Goal: Transaction & Acquisition: Purchase product/service

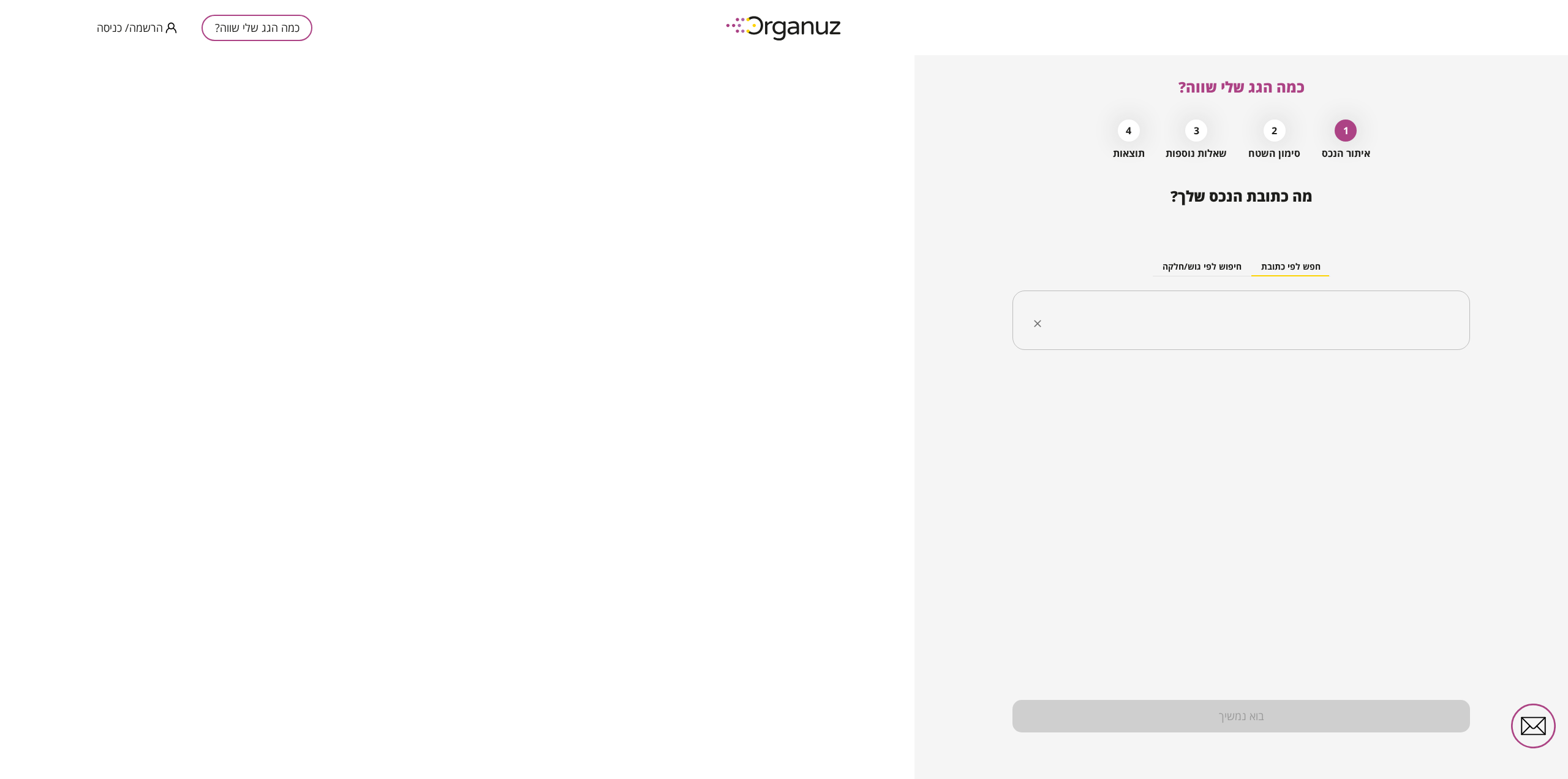
click at [1275, 322] on input "text" at bounding box center [1246, 320] width 419 height 31
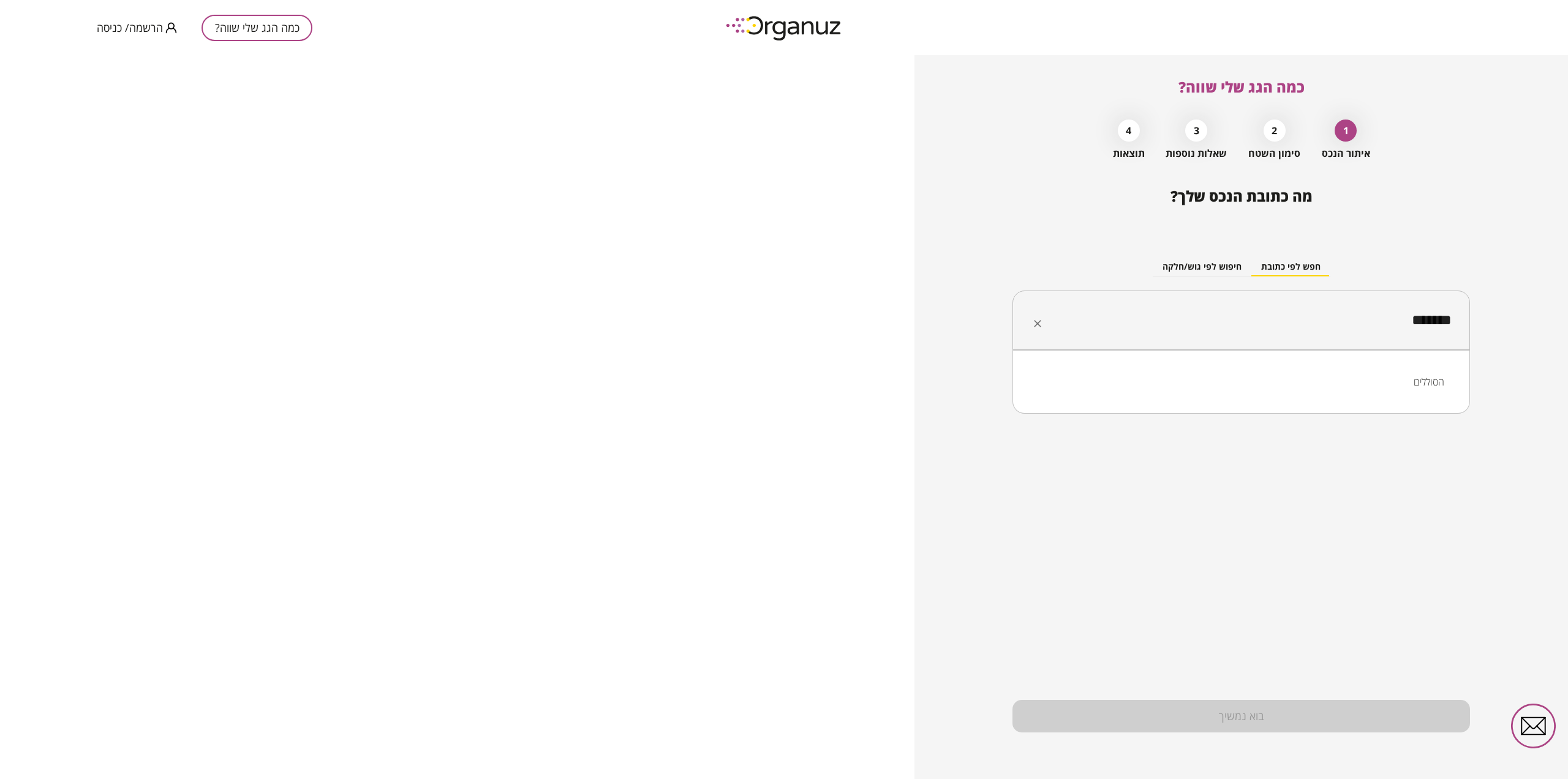
click at [1376, 385] on li "הסוללים" at bounding box center [1241, 382] width 426 height 22
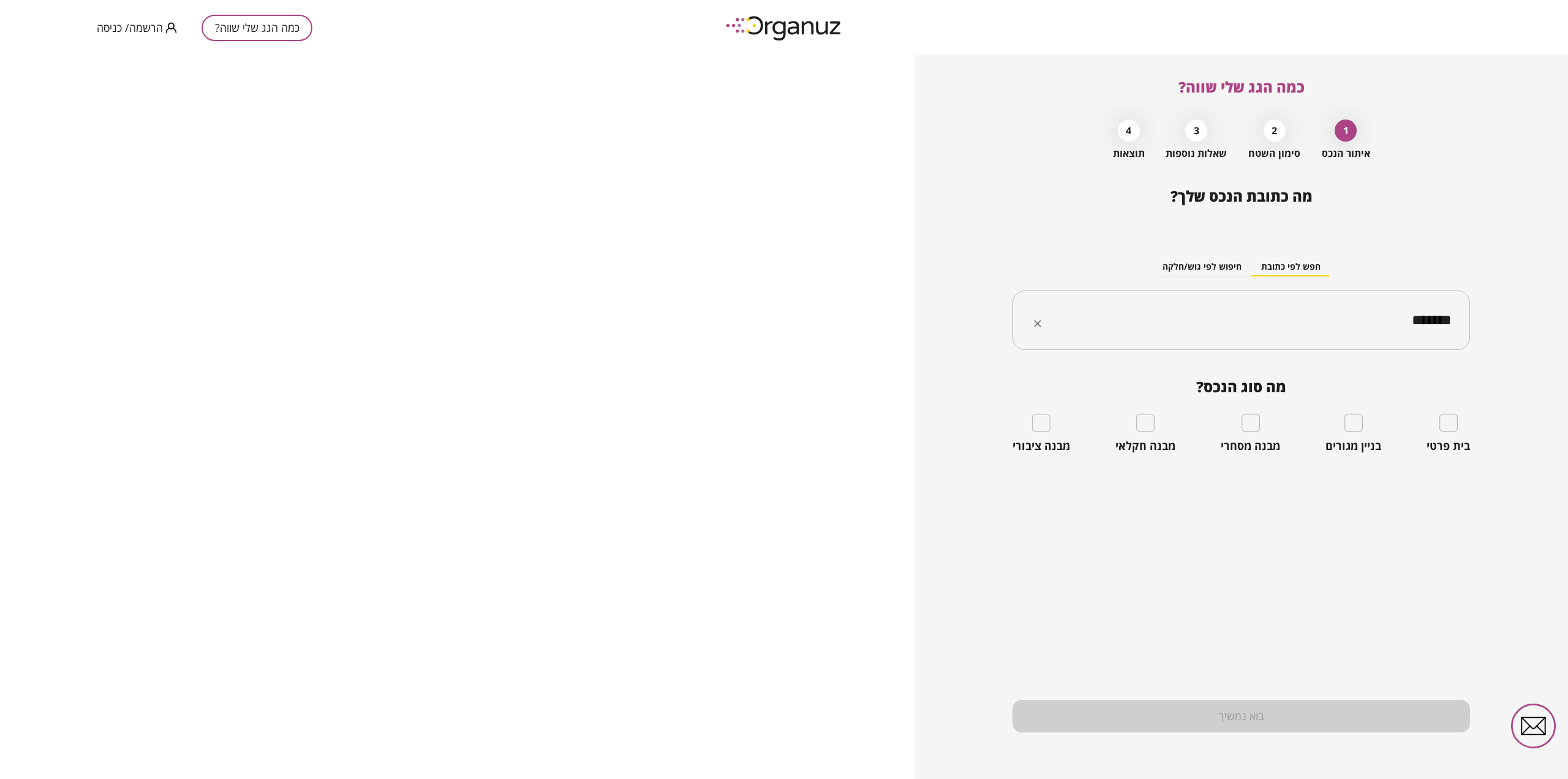
type input "*******"
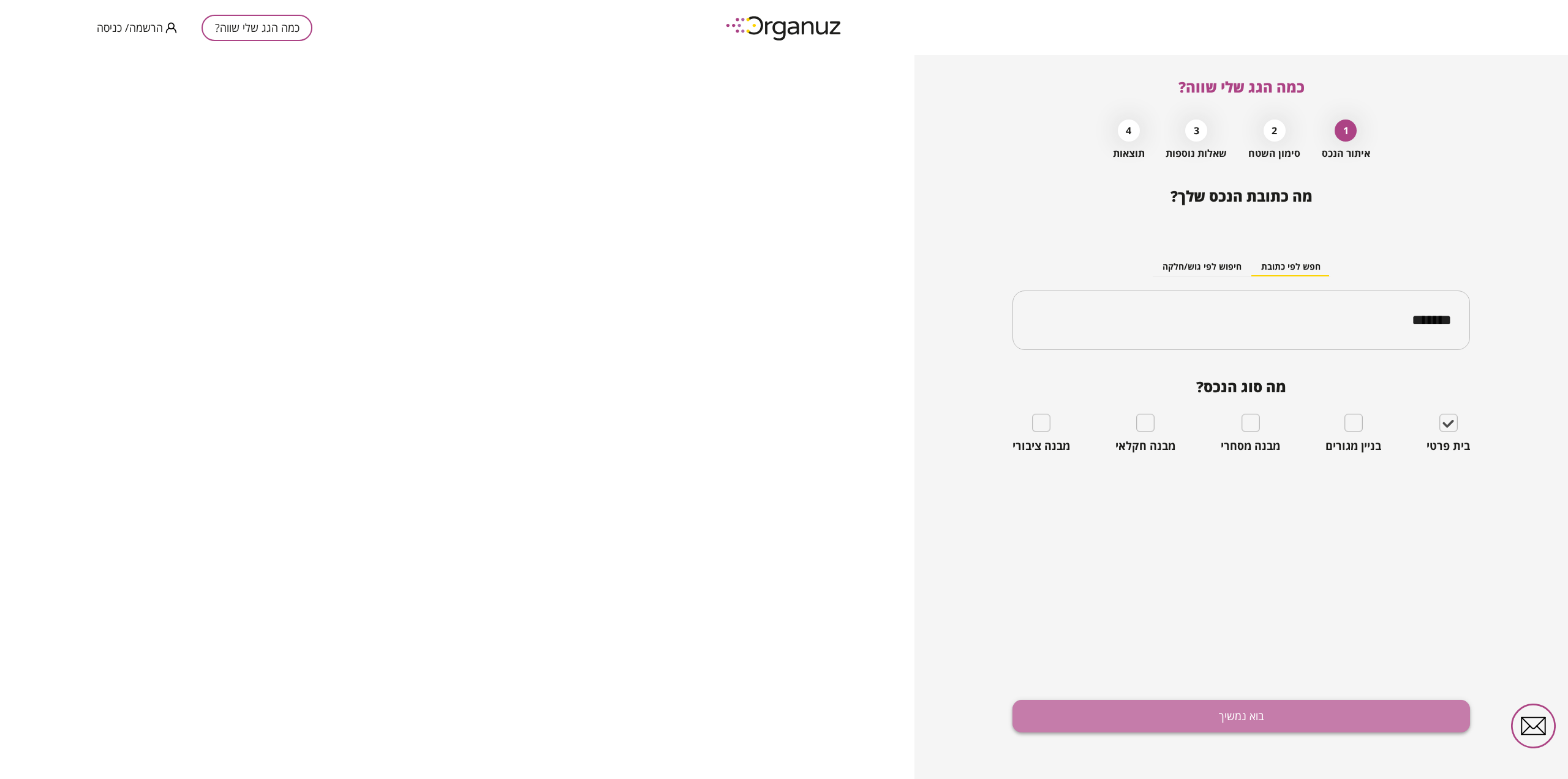
click at [1241, 719] on button "בוא נמשיך" at bounding box center [1241, 715] width 458 height 33
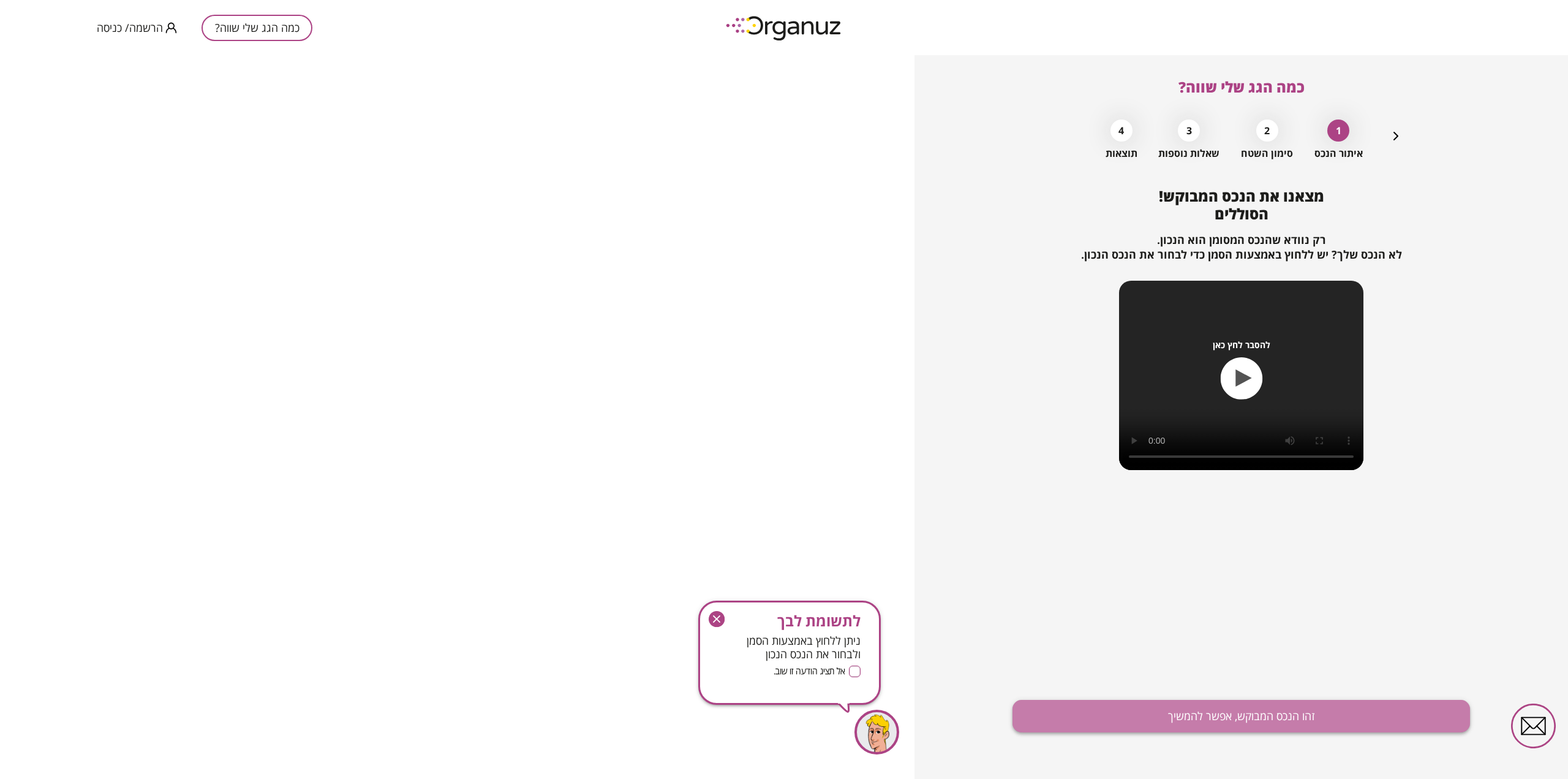
click at [1243, 725] on button "זהו הנכס המבוקש, אפשר להמשיך" at bounding box center [1241, 715] width 458 height 33
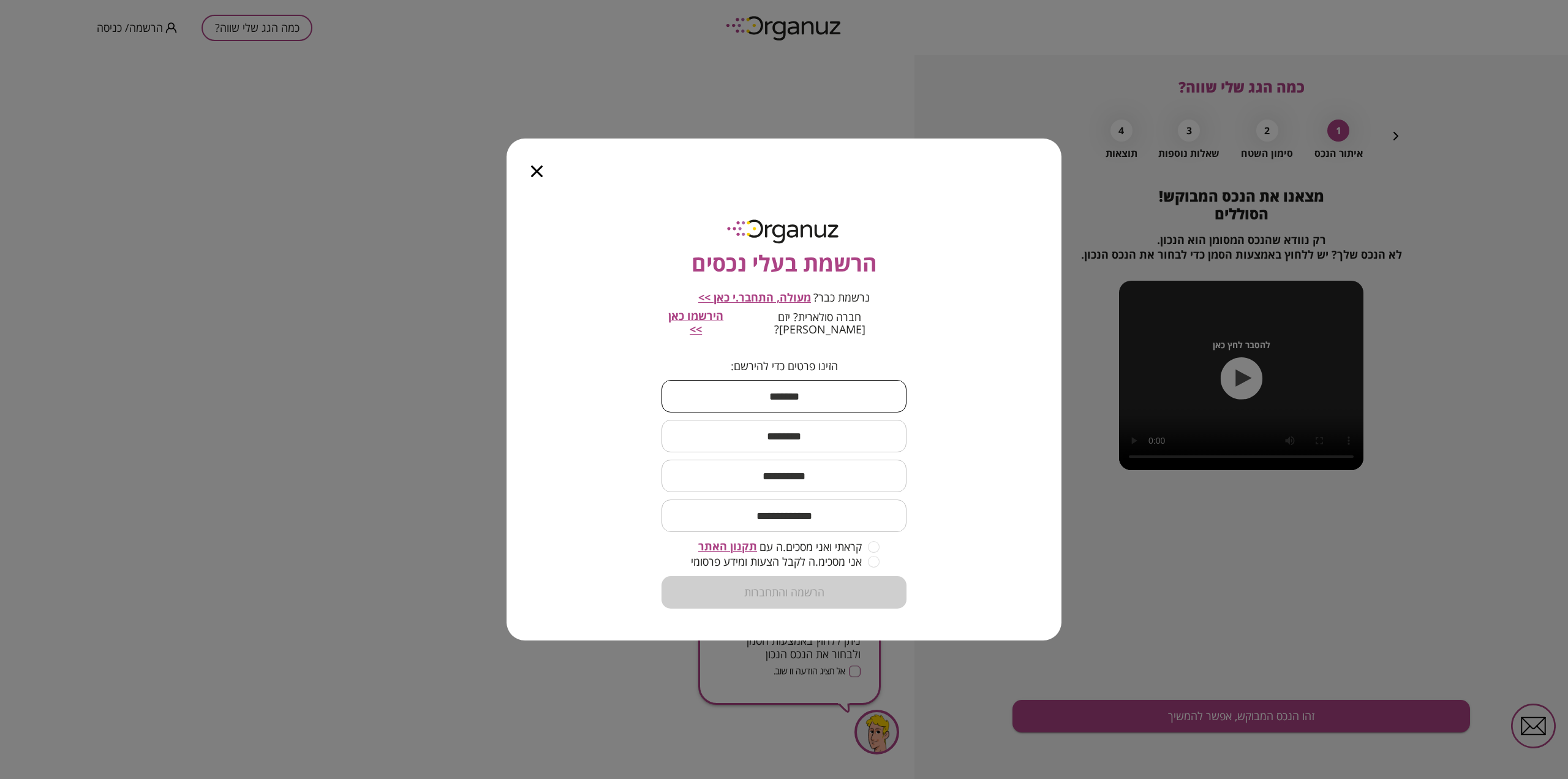
click at [792, 383] on input "text" at bounding box center [784, 395] width 245 height 36
type input "*"
type input "****"
type input "***"
type input "**********"
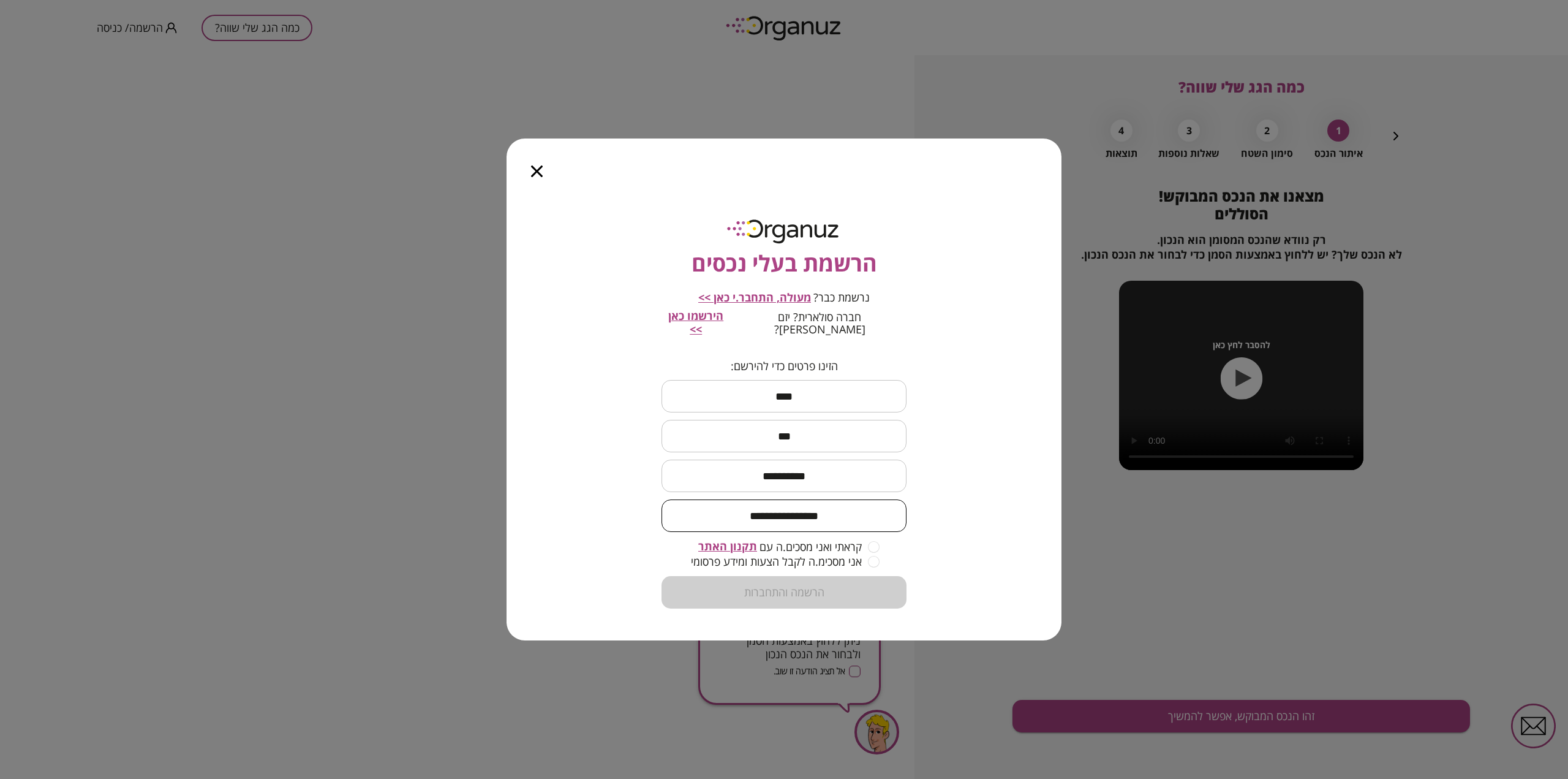
type input "**********"
click at [794, 591] on button "הרשמה והתחברות" at bounding box center [784, 592] width 245 height 33
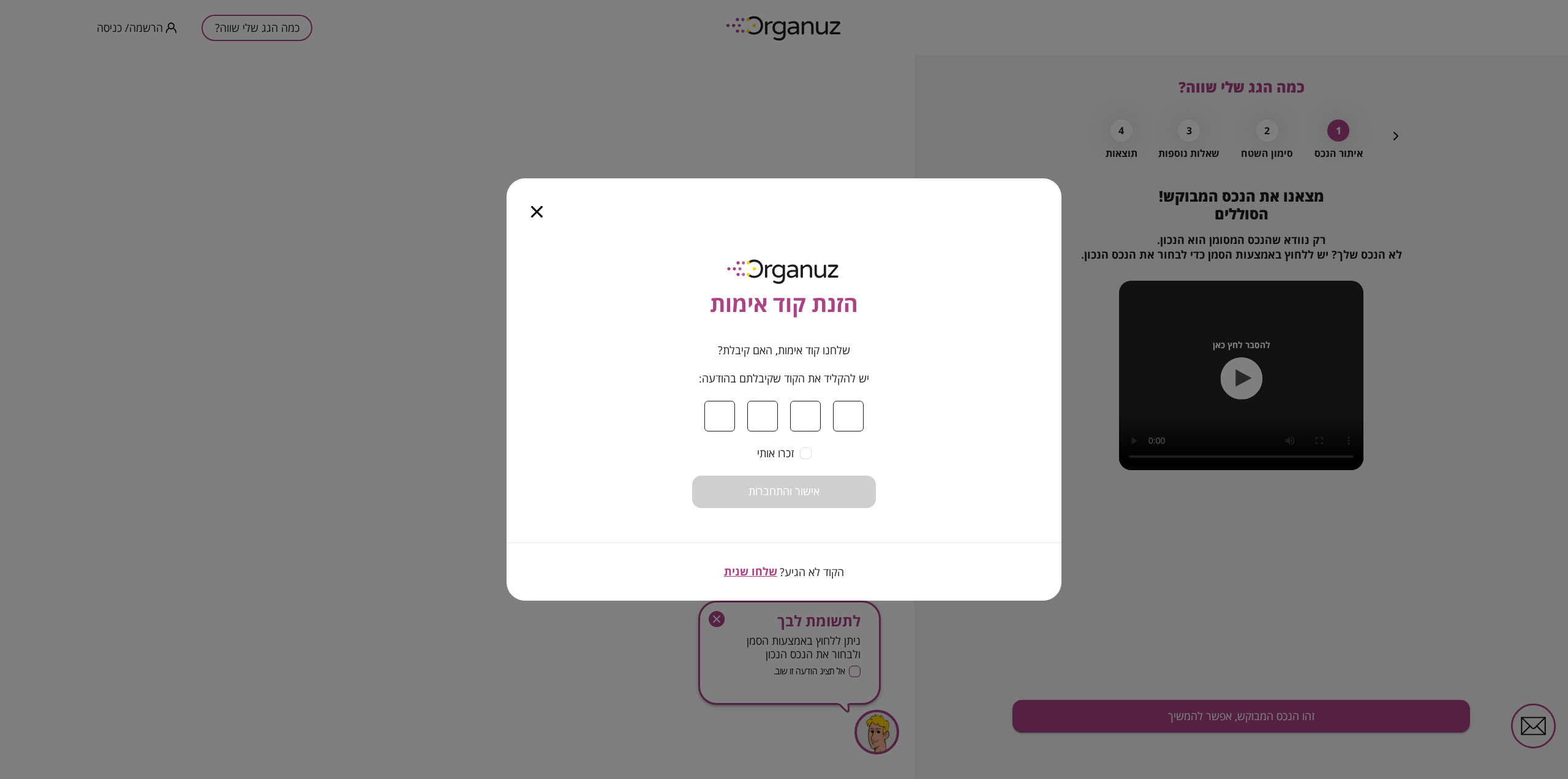
type input "*"
click at [799, 495] on span "אישור והתחברות" at bounding box center [784, 491] width 71 height 13
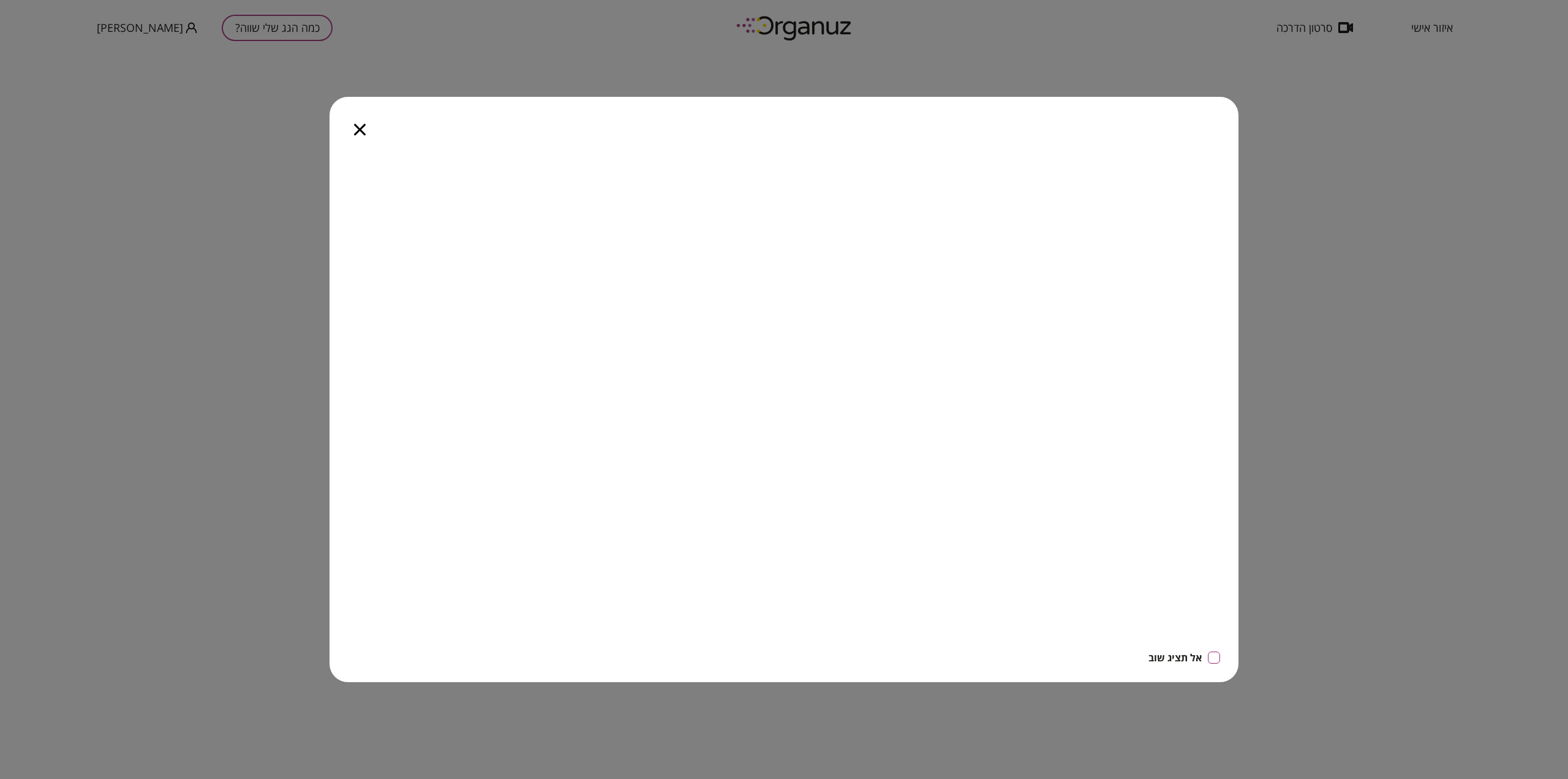
click at [361, 132] on icon "button" at bounding box center [360, 130] width 12 height 12
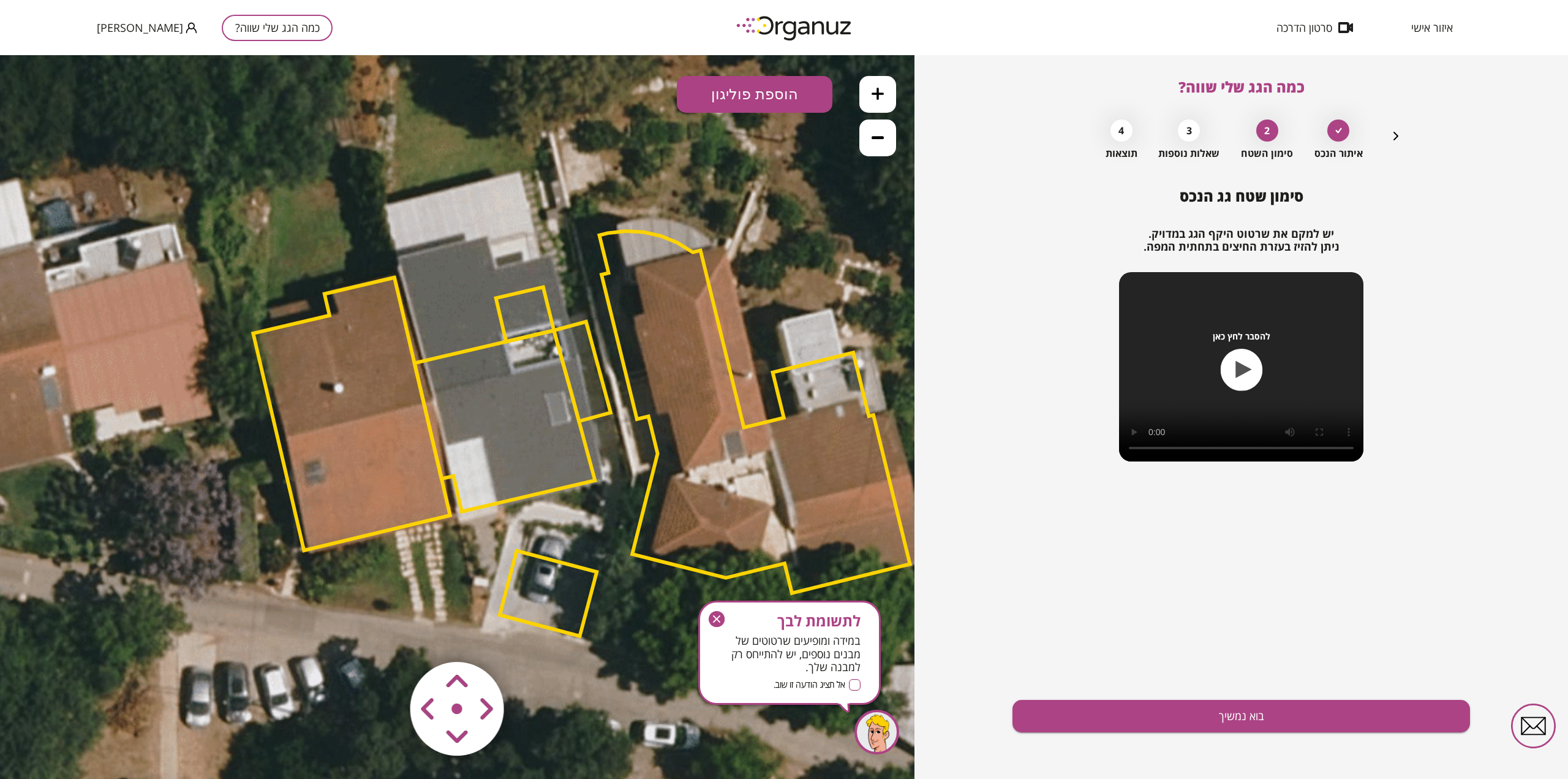
drag, startPoint x: 339, startPoint y: 541, endPoint x: 467, endPoint y: 560, distance: 129.4
click at [467, 560] on icon at bounding box center [581, 437] width 1985 height 1986
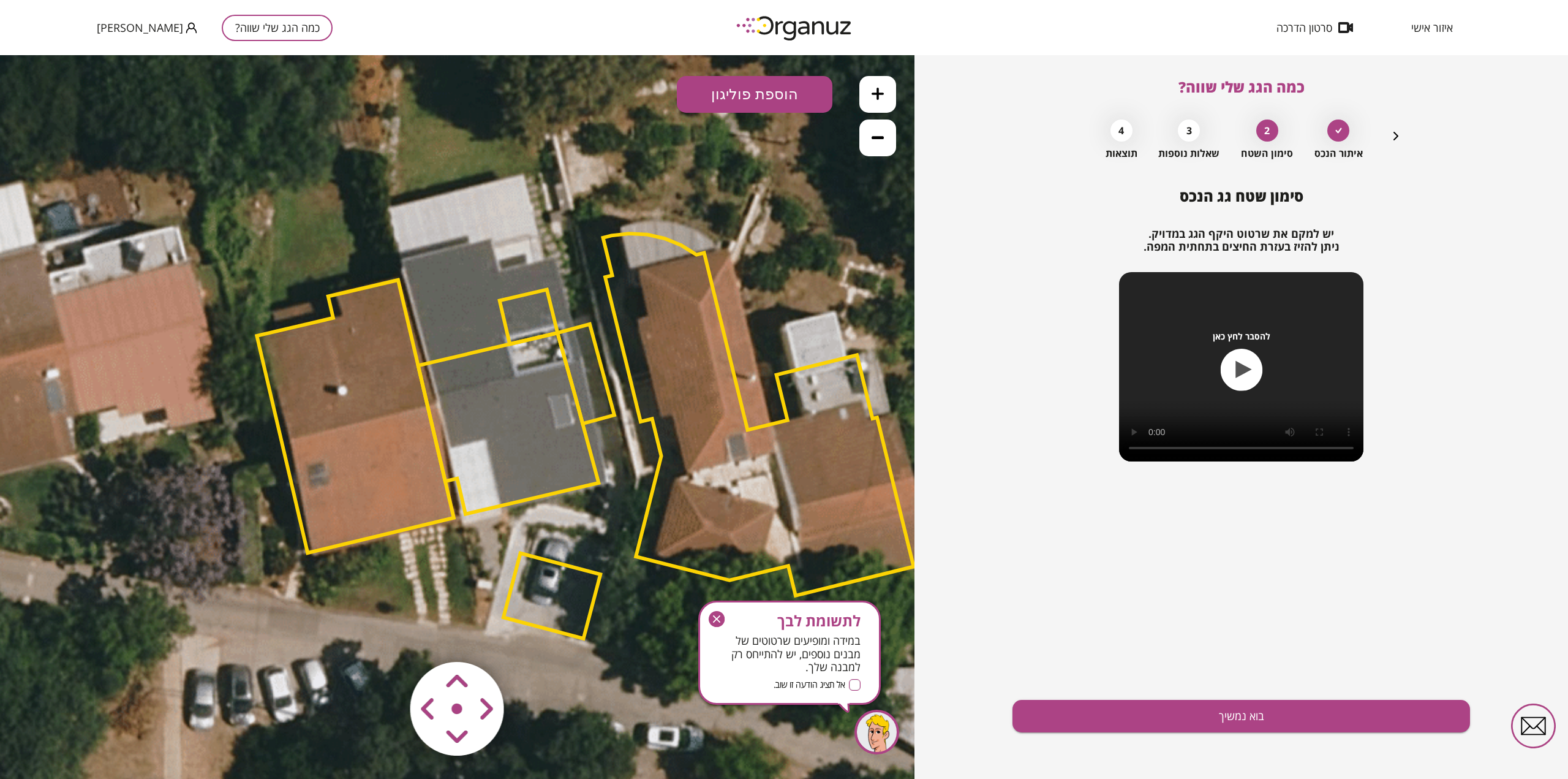
click at [769, 92] on button "הוספת פוליגון" at bounding box center [754, 94] width 155 height 37
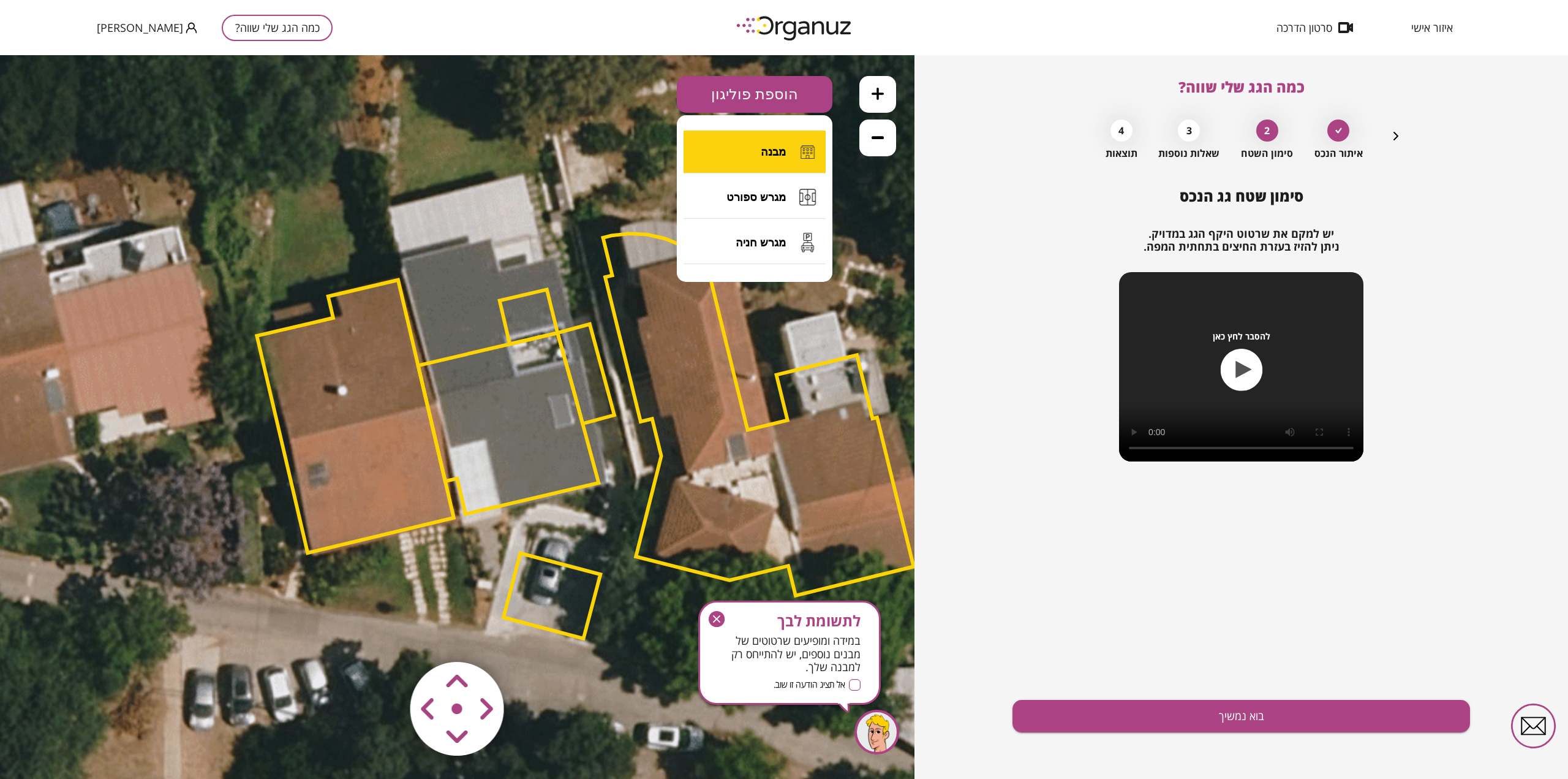
click at [776, 153] on span "מבנה" at bounding box center [774, 152] width 25 height 13
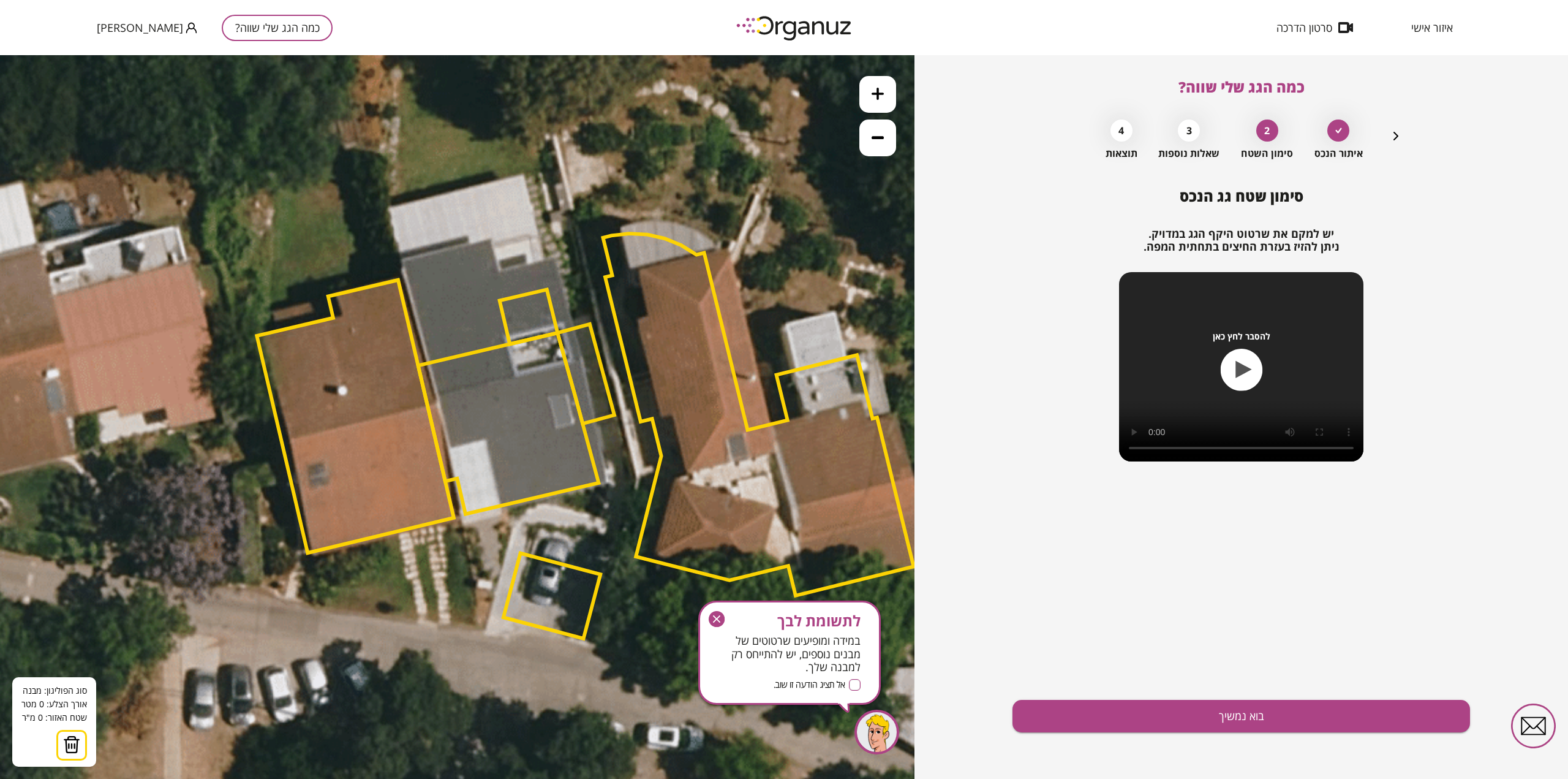
click at [505, 508] on icon at bounding box center [585, 440] width 1985 height 1986
click at [485, 440] on polygon at bounding box center [495, 473] width 19 height 70
click at [449, 447] on polygon at bounding box center [477, 473] width 55 height 68
click at [401, 263] on polygon at bounding box center [453, 385] width 104 height 245
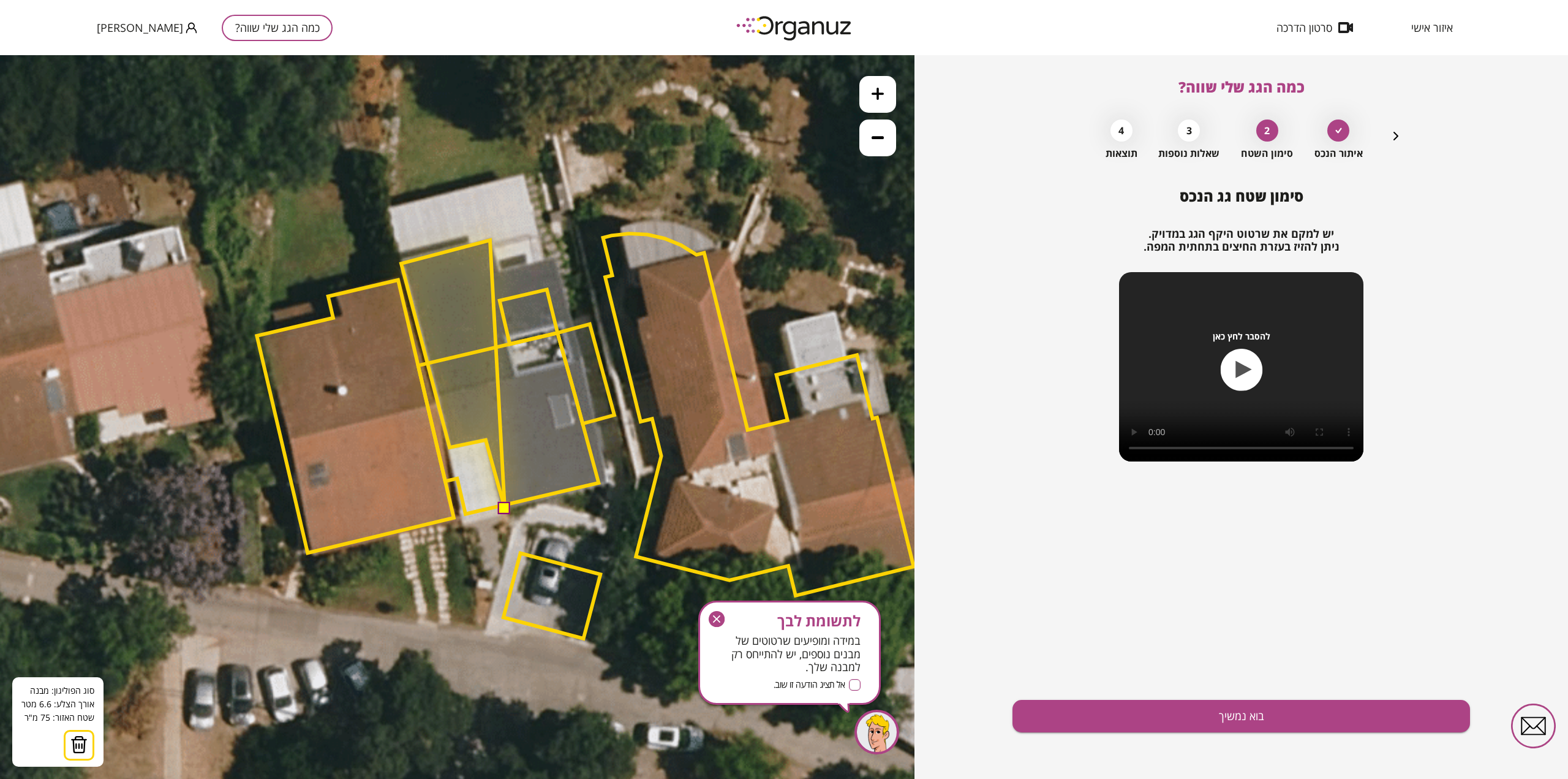
click at [490, 240] on polygon at bounding box center [453, 374] width 104 height 267
click at [499, 272] on polygon at bounding box center [453, 374] width 104 height 267
click at [552, 258] on polygon at bounding box center [476, 374] width 151 height 267
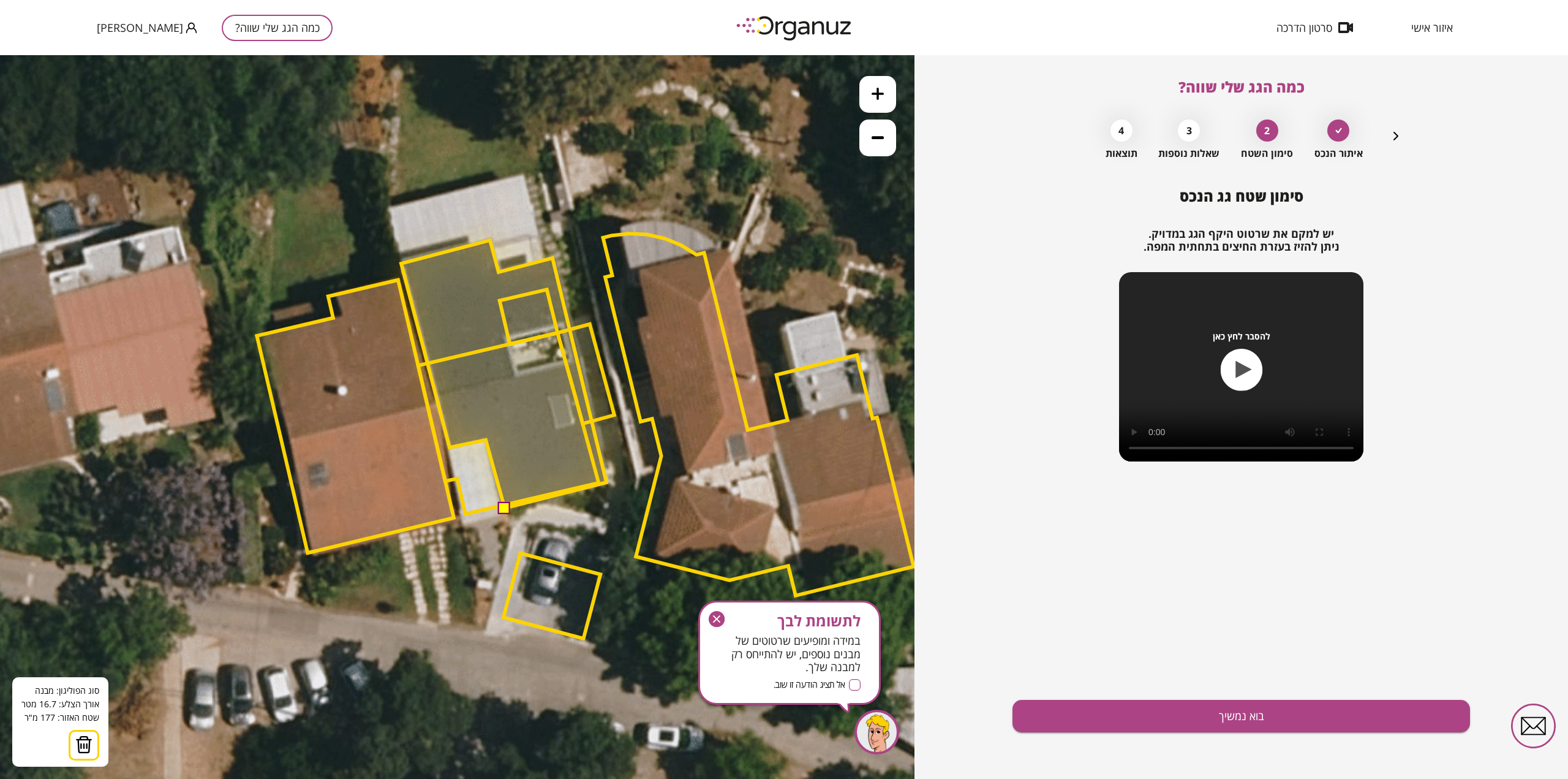
click at [606, 482] on polygon at bounding box center [504, 374] width 206 height 267
click at [505, 504] on button at bounding box center [504, 507] width 13 height 13
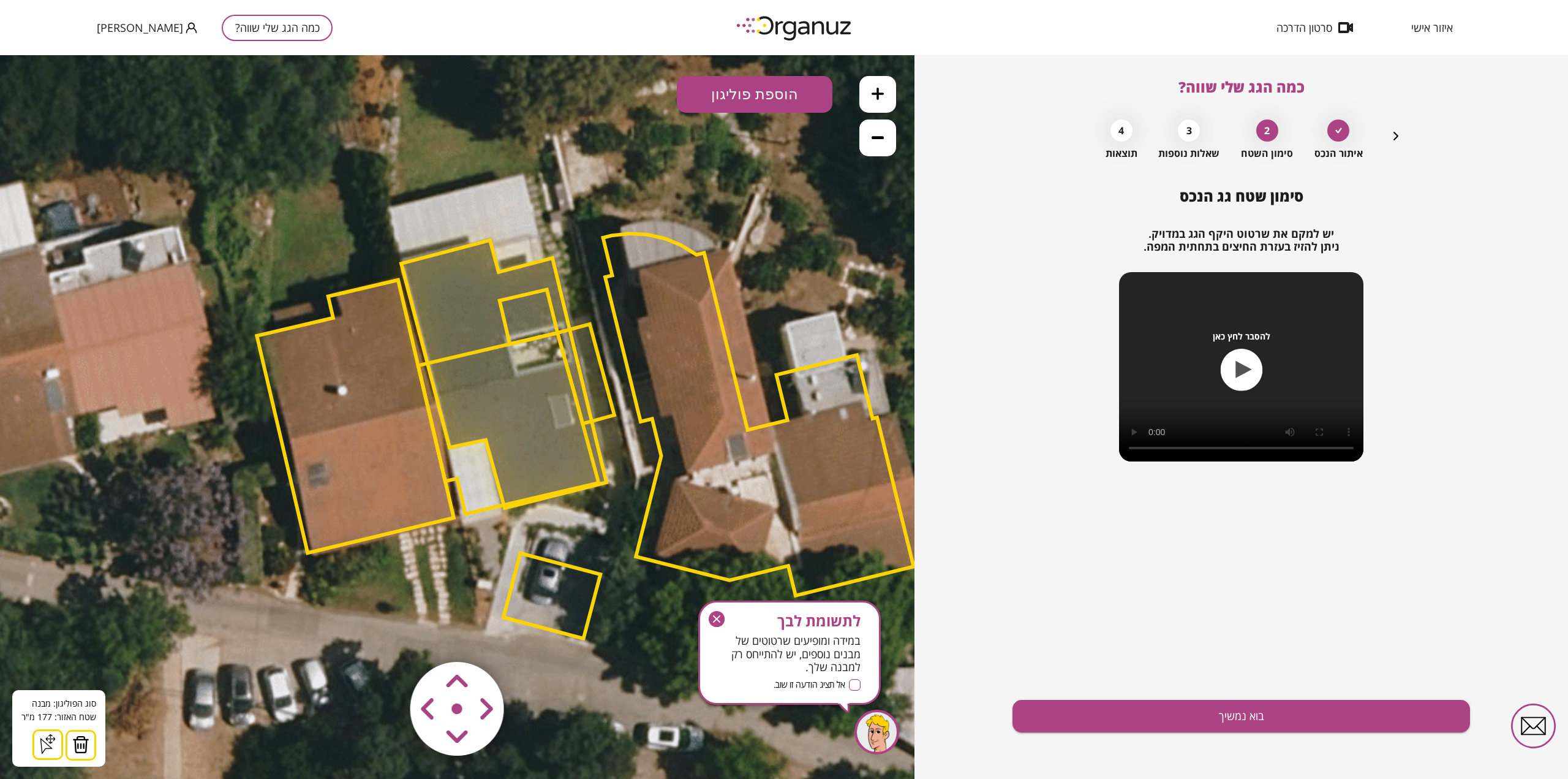
click at [476, 274] on polygon at bounding box center [504, 374] width 206 height 267
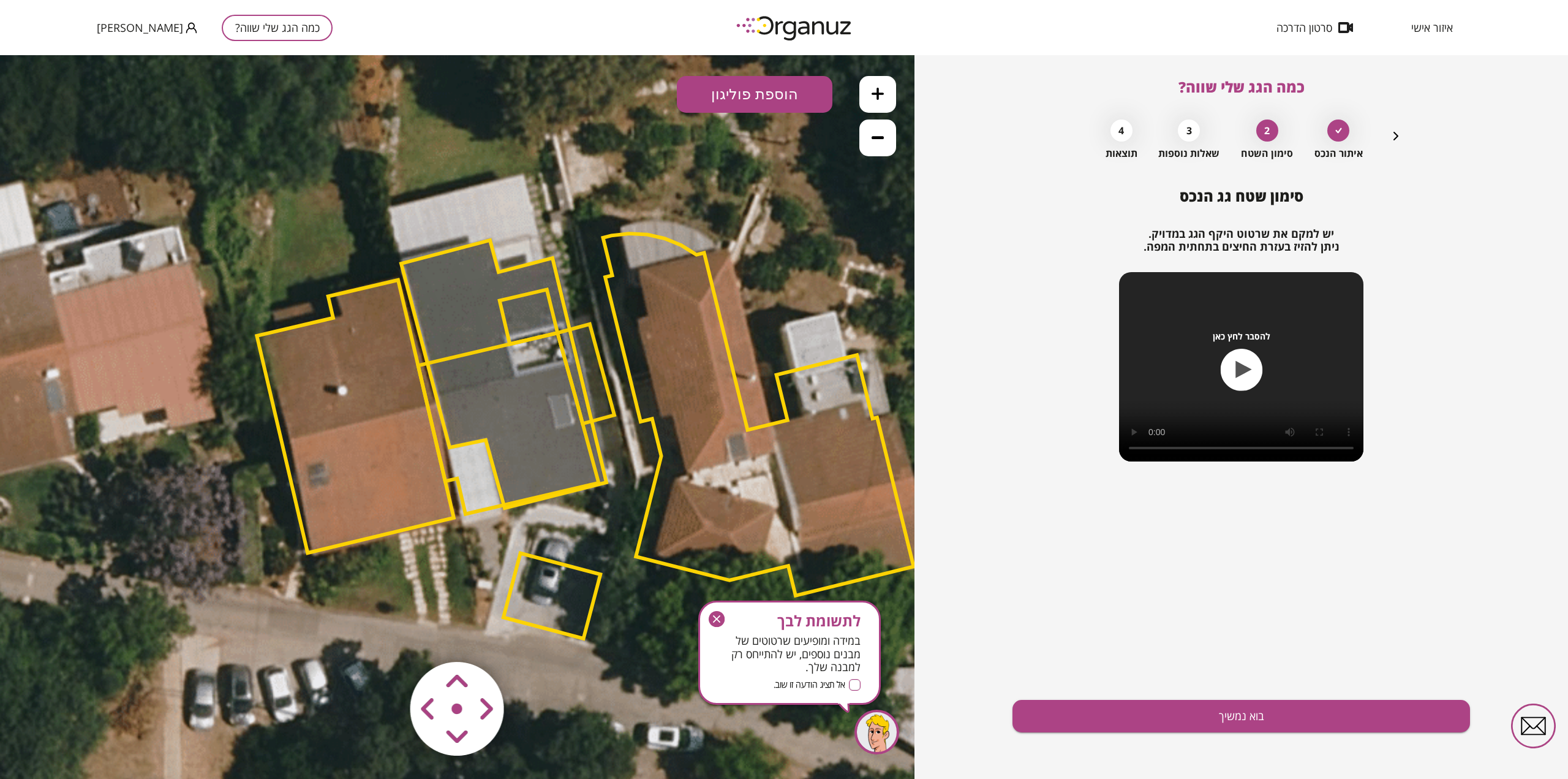
click at [476, 274] on polygon at bounding box center [504, 374] width 206 height 267
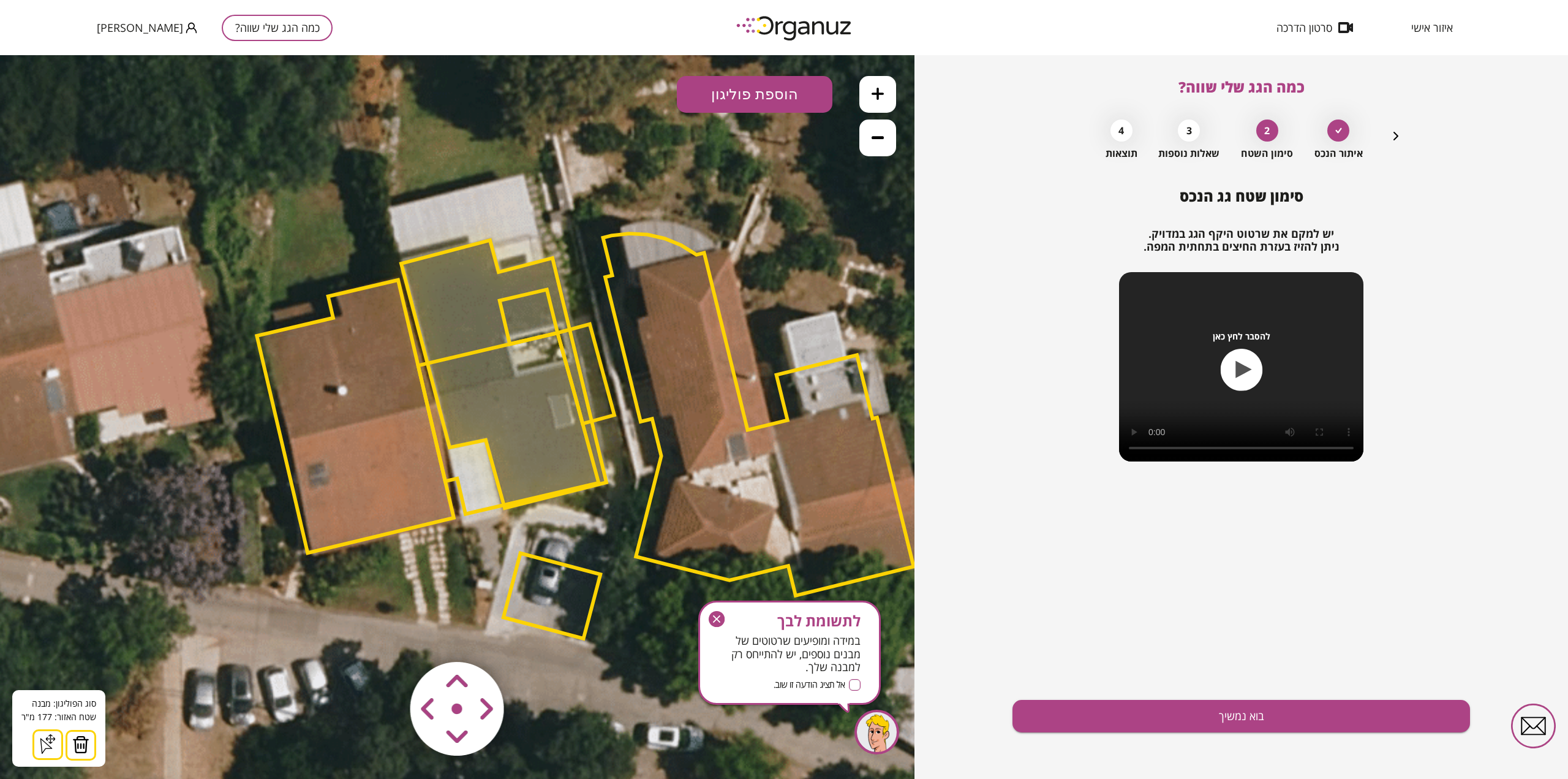
click at [80, 741] on img at bounding box center [81, 745] width 18 height 18
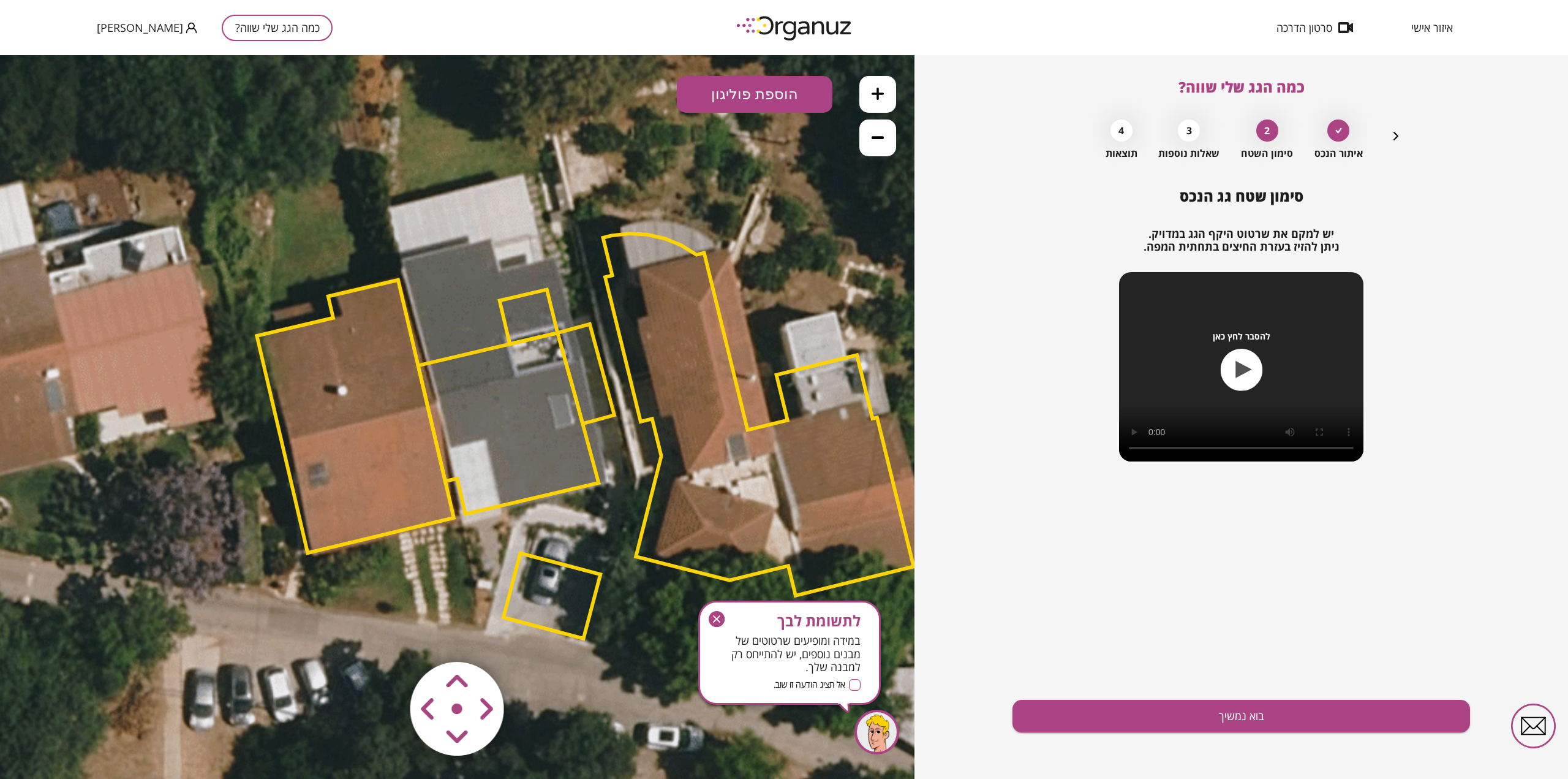
click at [536, 391] on polygon at bounding box center [509, 423] width 180 height 181
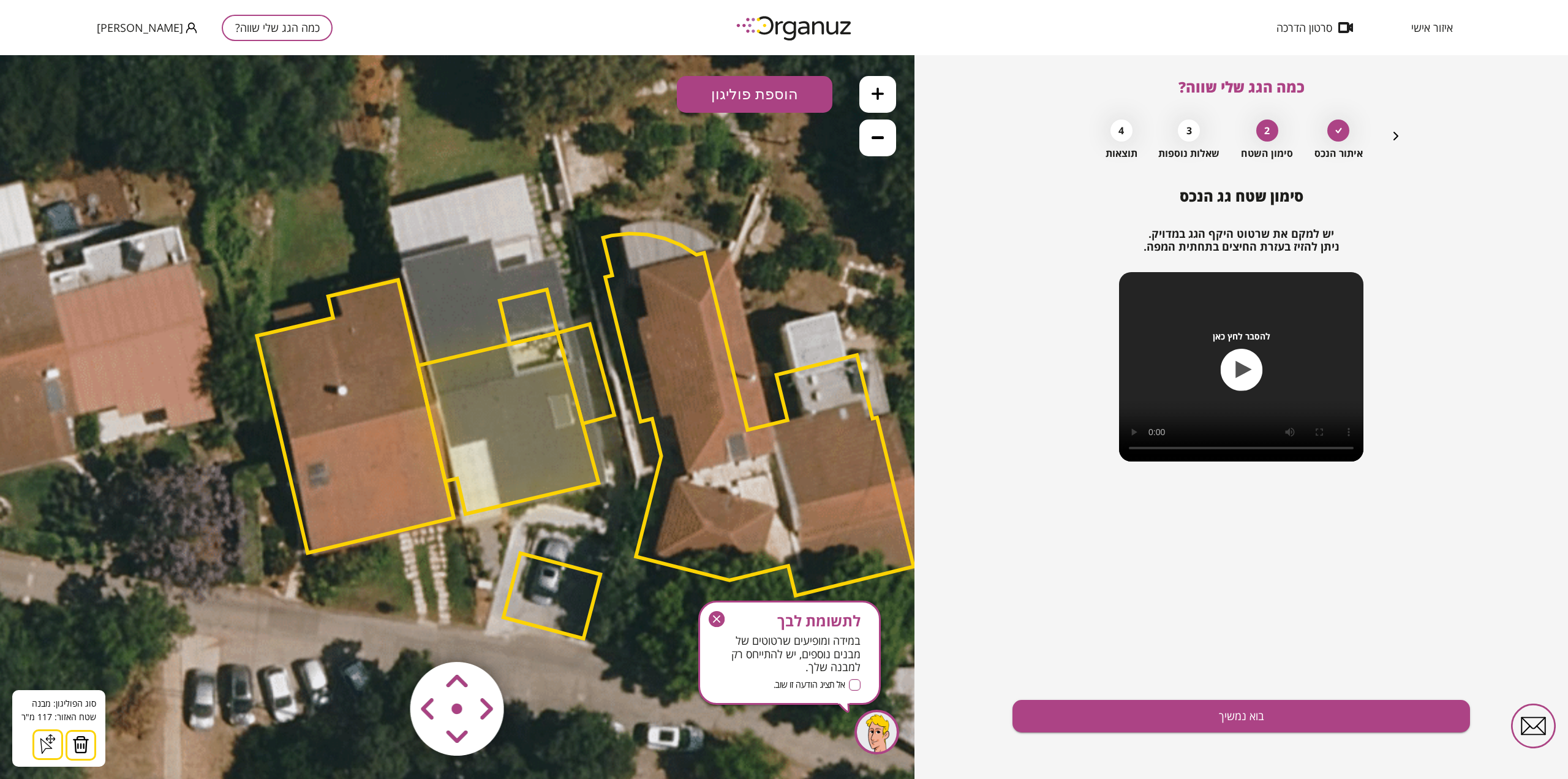
click at [80, 748] on img at bounding box center [81, 745] width 18 height 18
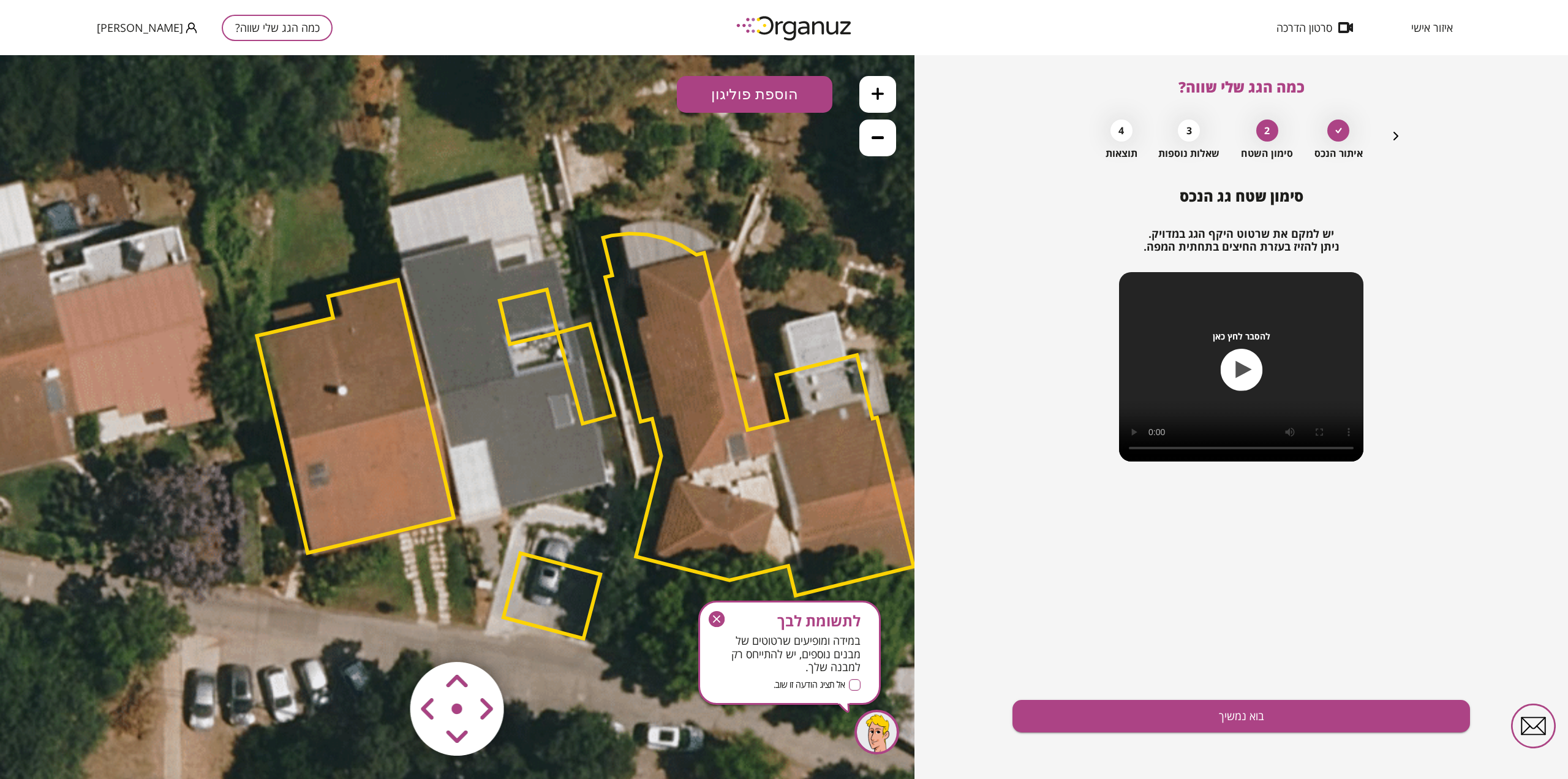
click at [531, 313] on polygon at bounding box center [529, 316] width 58 height 54
click at [80, 741] on img at bounding box center [76, 745] width 18 height 18
click at [603, 404] on polygon at bounding box center [586, 374] width 57 height 99
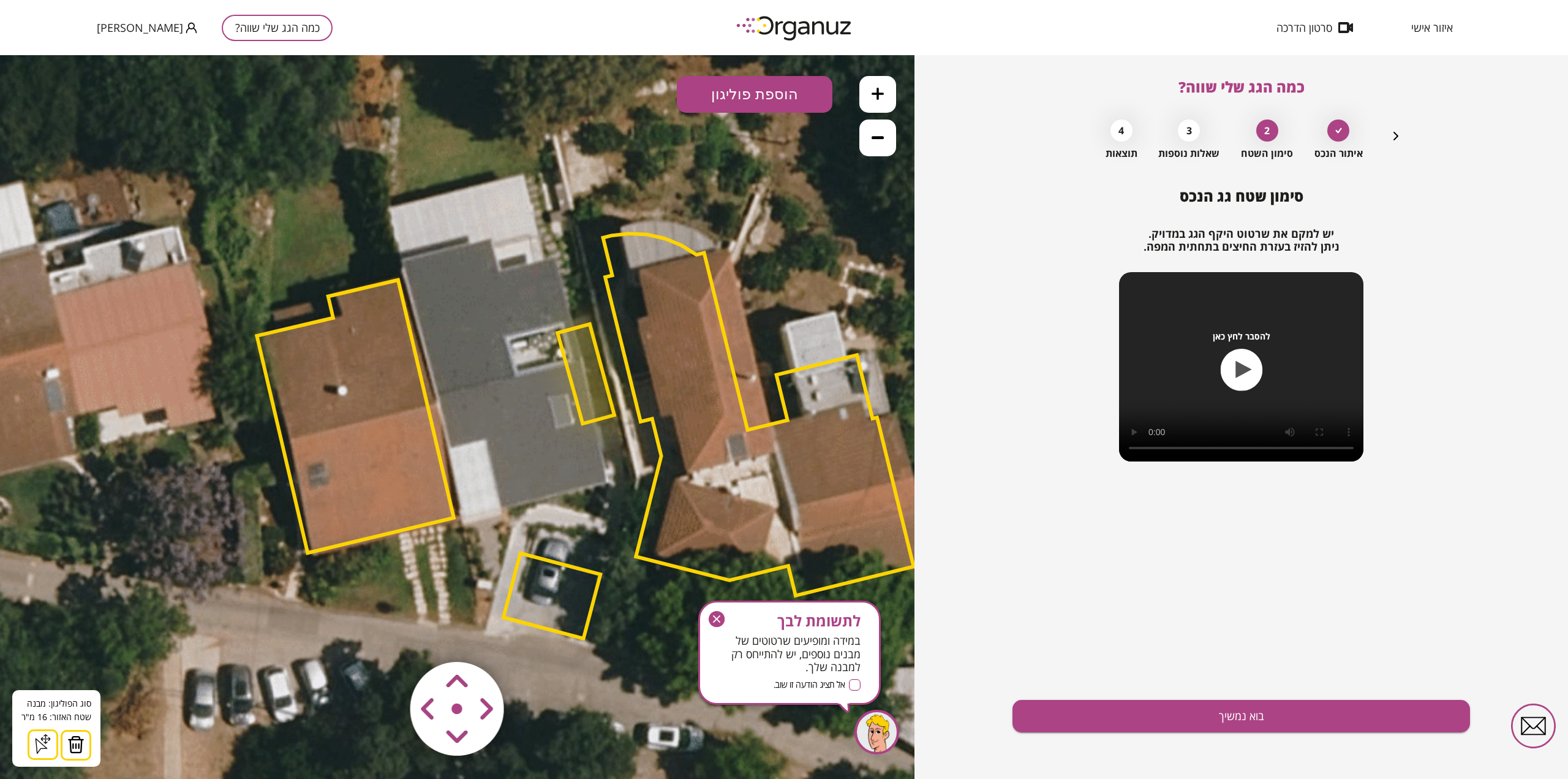
click at [68, 748] on img at bounding box center [76, 745] width 18 height 18
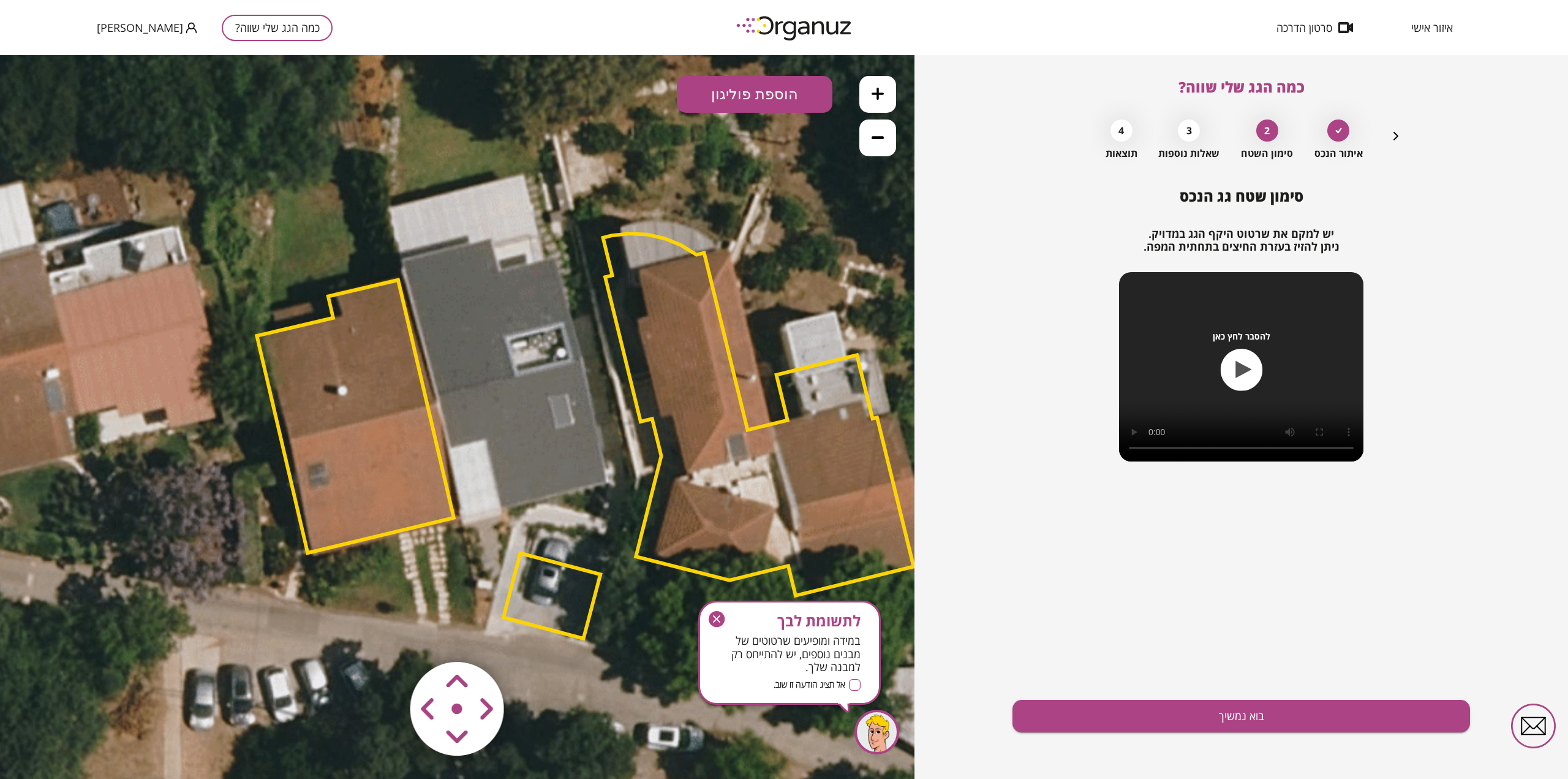
click at [760, 99] on button "הוספת פוליגון" at bounding box center [754, 94] width 155 height 37
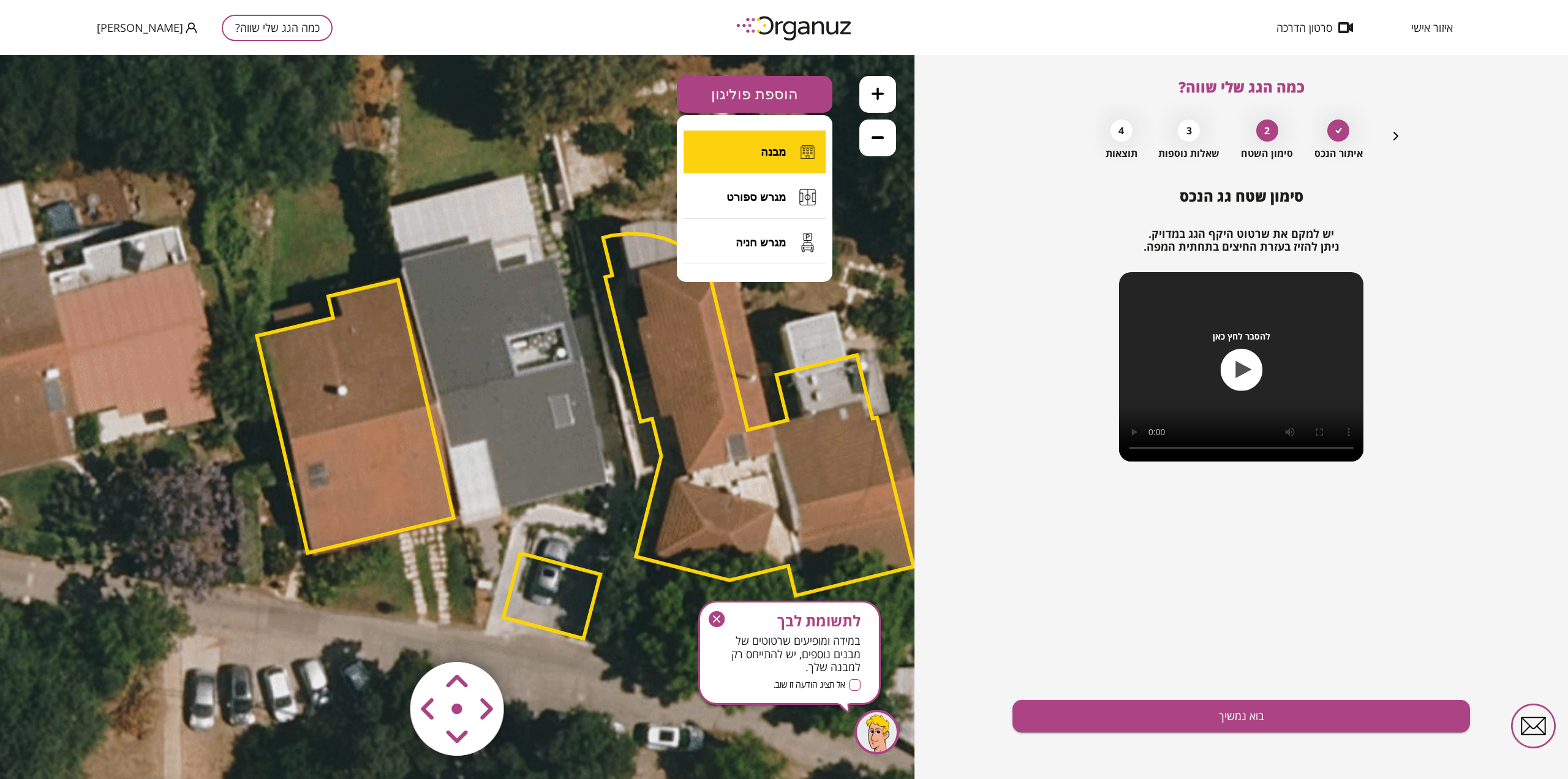
click at [774, 146] on span "מבנה" at bounding box center [774, 152] width 25 height 13
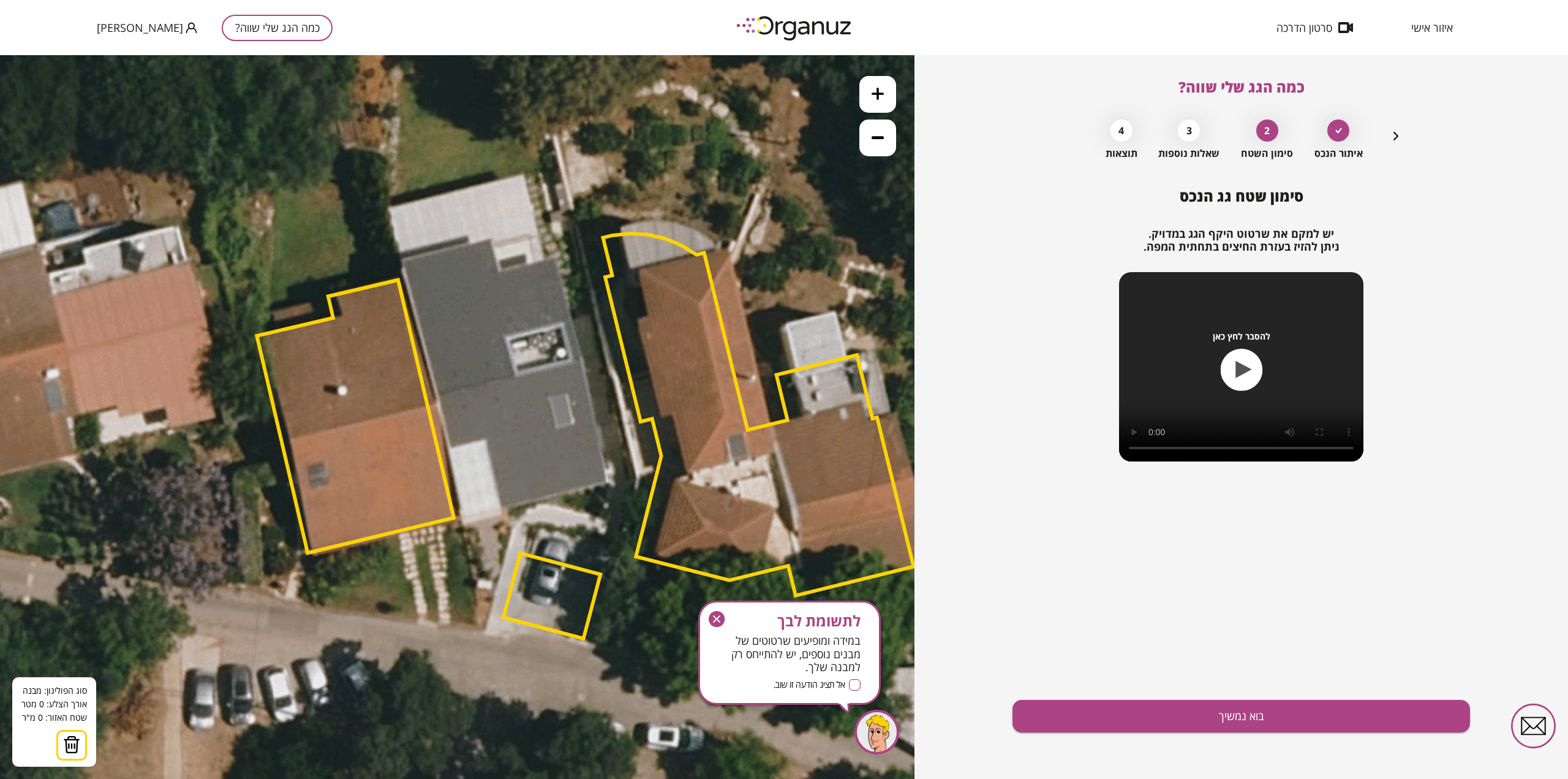
click at [510, 505] on icon at bounding box center [585, 440] width 1985 height 1986
click at [502, 467] on polygon at bounding box center [506, 486] width 8 height 38
click at [511, 502] on button at bounding box center [510, 504] width 13 height 13
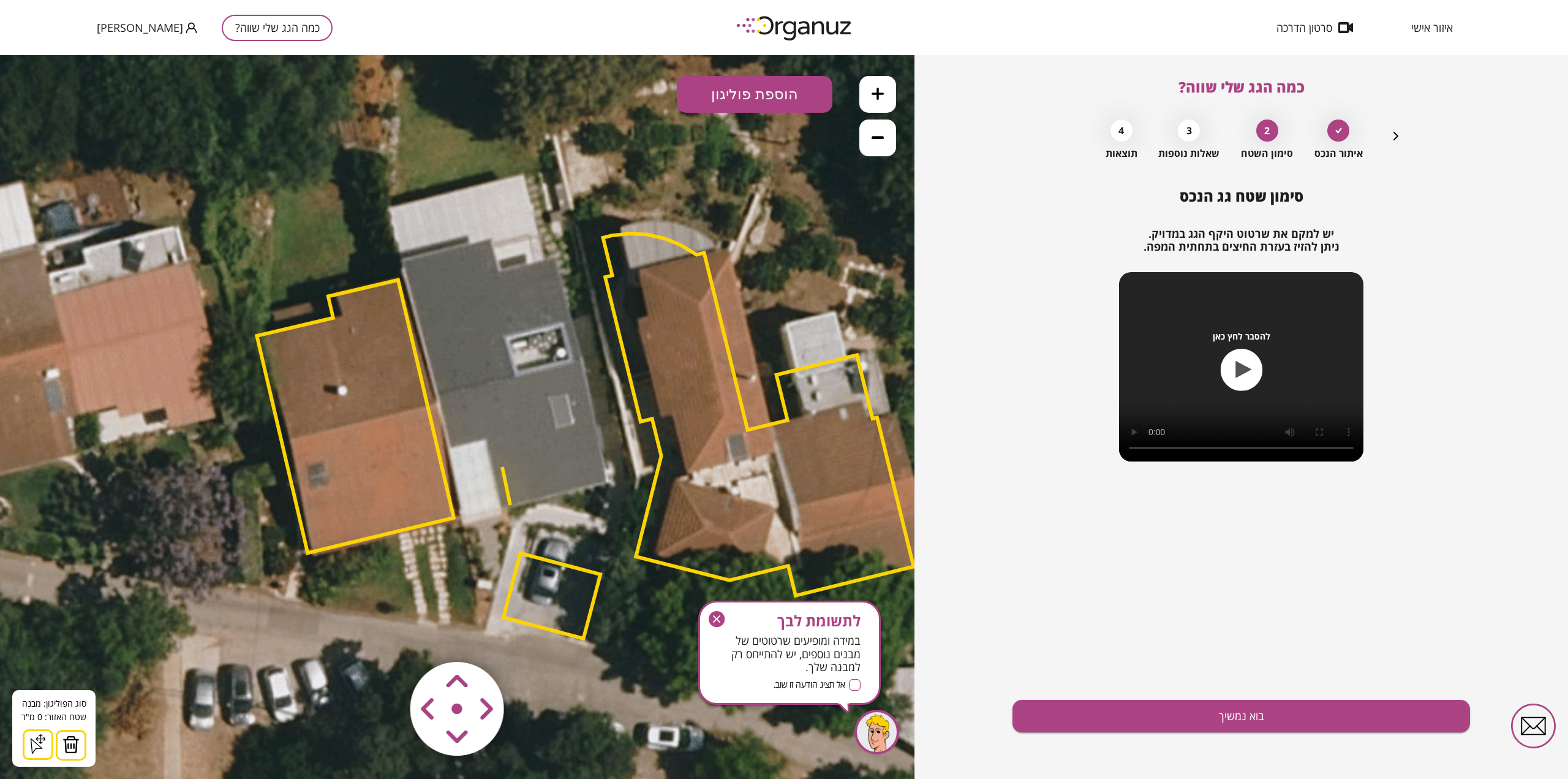
click at [74, 746] on img at bounding box center [71, 745] width 18 height 18
click at [778, 100] on button "הוספת פוליגון" at bounding box center [754, 94] width 155 height 37
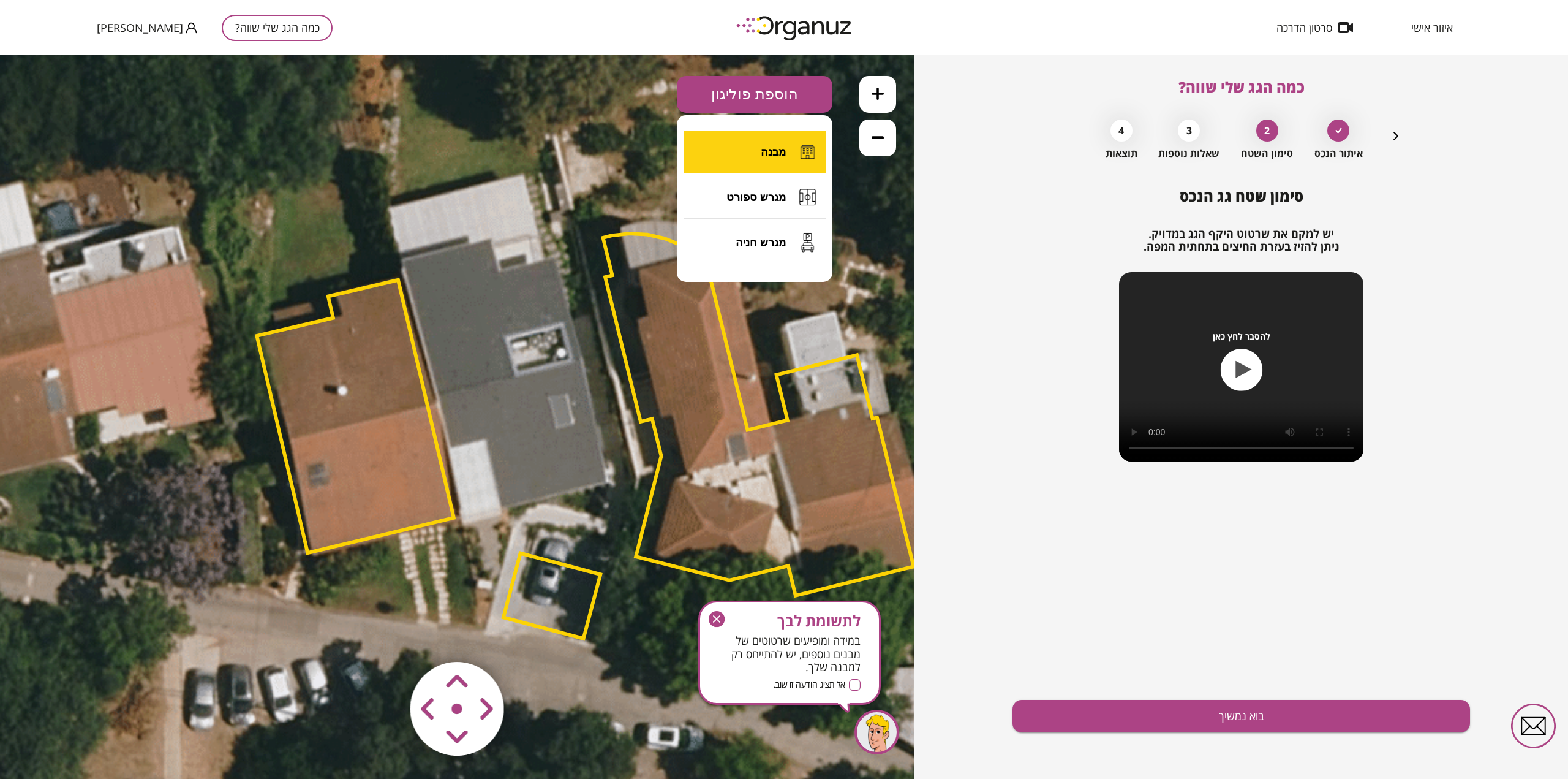
click at [782, 144] on button "מבנה" at bounding box center [754, 151] width 142 height 43
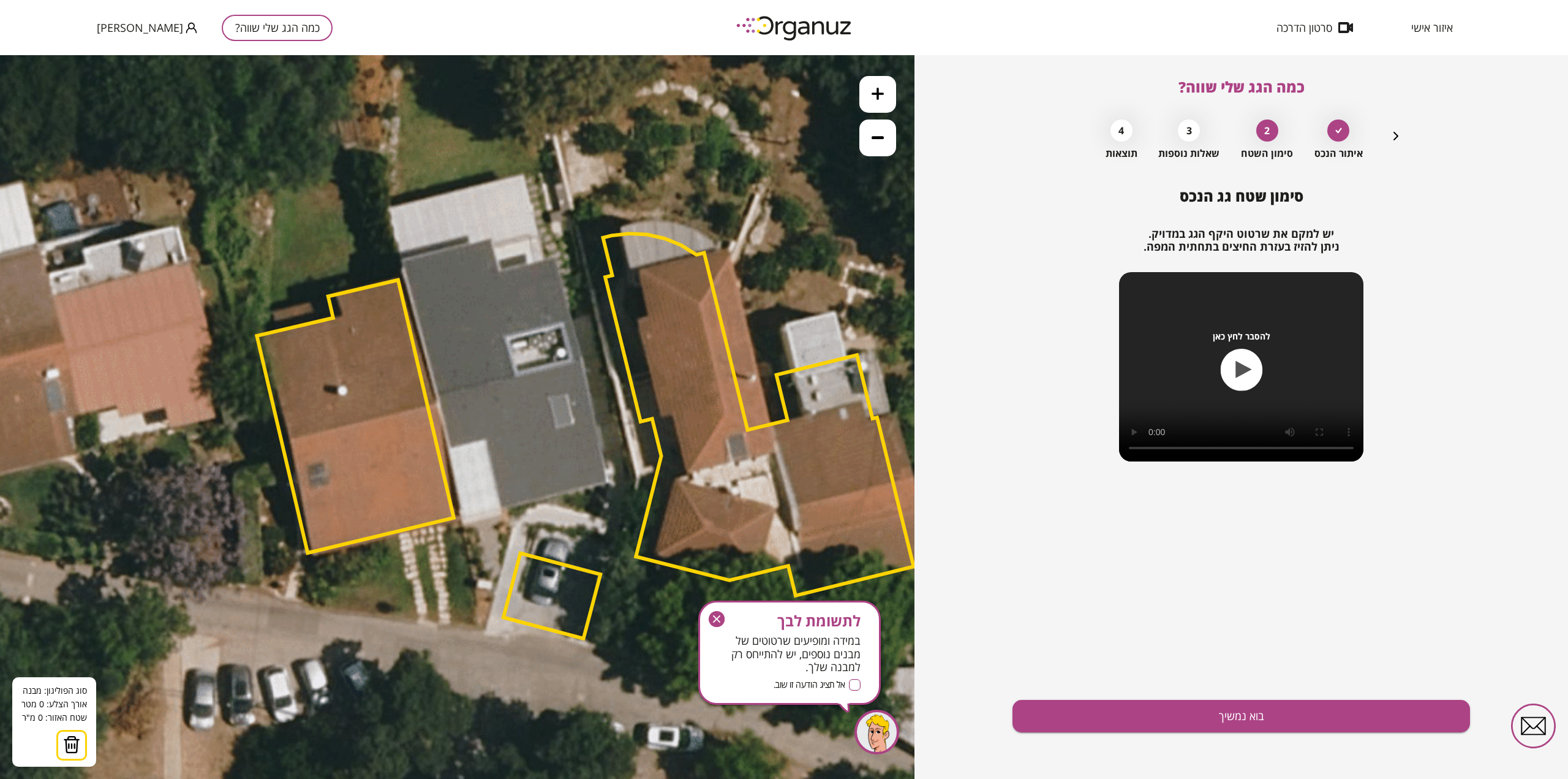
click at [607, 482] on icon at bounding box center [585, 440] width 1985 height 1986
click at [594, 416] on polygon at bounding box center [601, 449] width 14 height 66
click at [485, 442] on polygon at bounding box center [546, 449] width 122 height 66
click at [500, 510] on polygon at bounding box center [546, 463] width 122 height 94
click at [607, 481] on button at bounding box center [606, 481] width 13 height 13
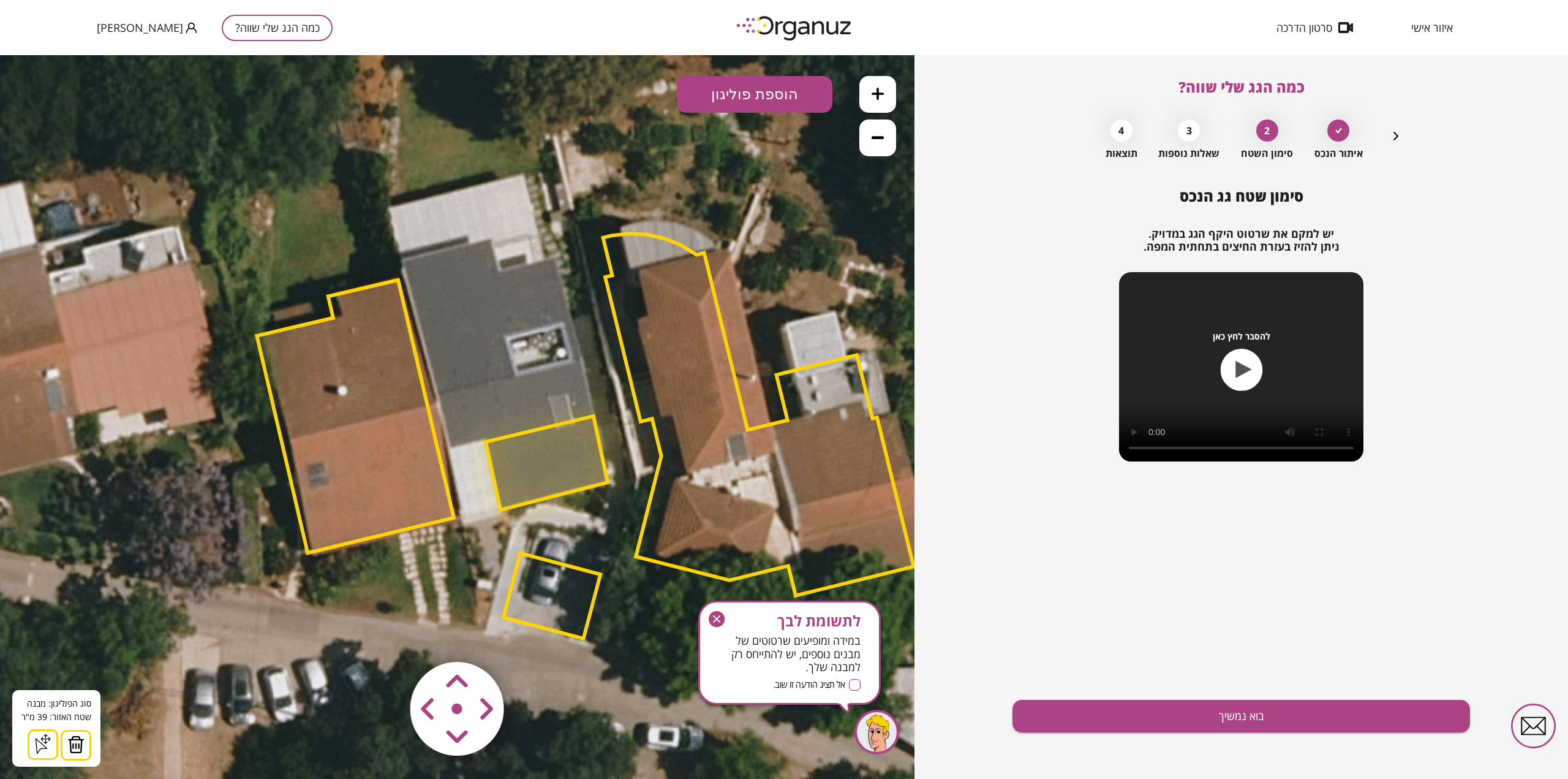
click at [773, 91] on button "הוספת פוליגון" at bounding box center [754, 94] width 155 height 37
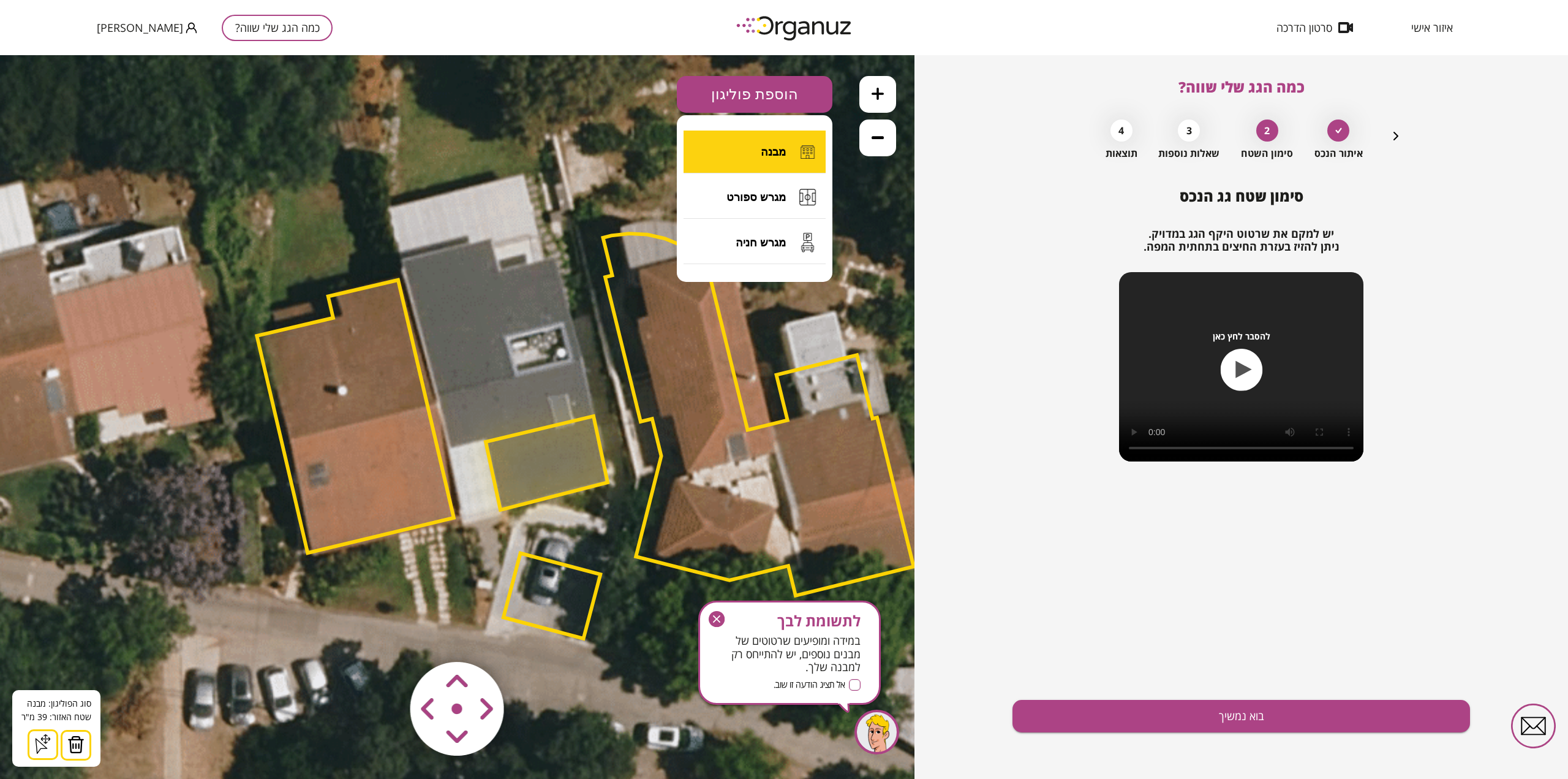
click at [769, 149] on span "מבנה" at bounding box center [774, 152] width 25 height 13
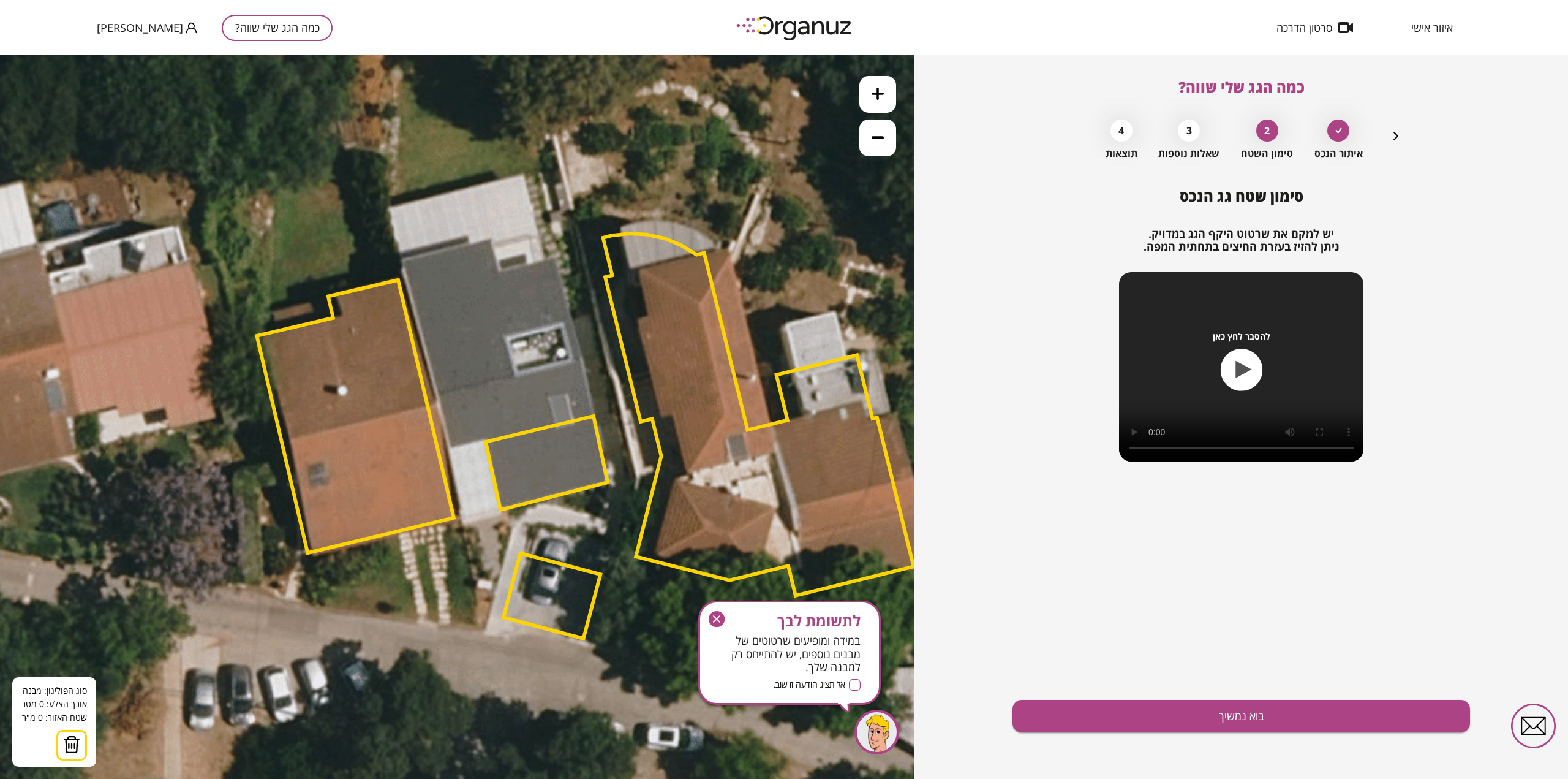
click at [76, 737] on img at bounding box center [72, 745] width 18 height 18
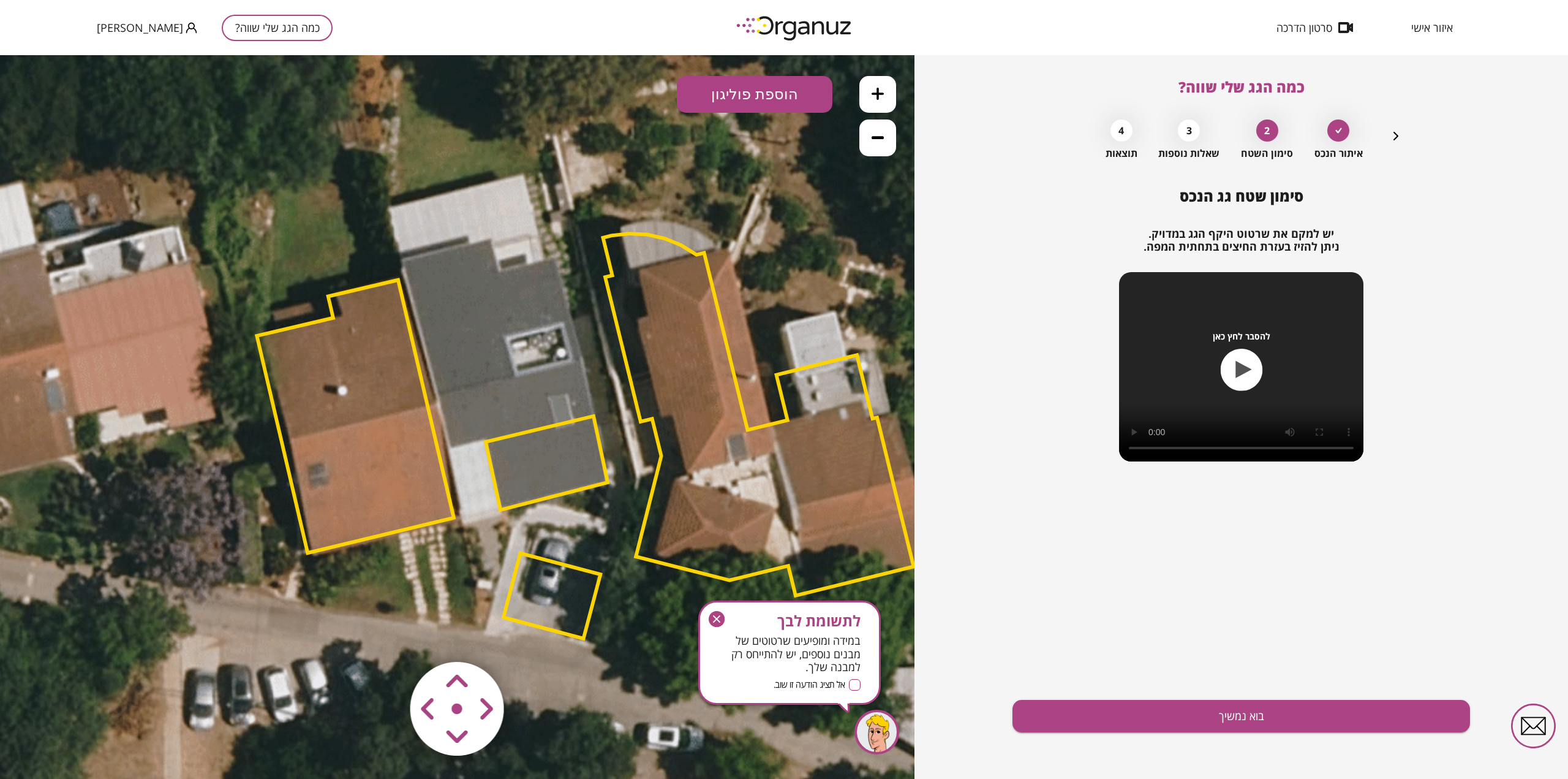
click at [752, 94] on button "הוספת פוליגון" at bounding box center [754, 94] width 155 height 37
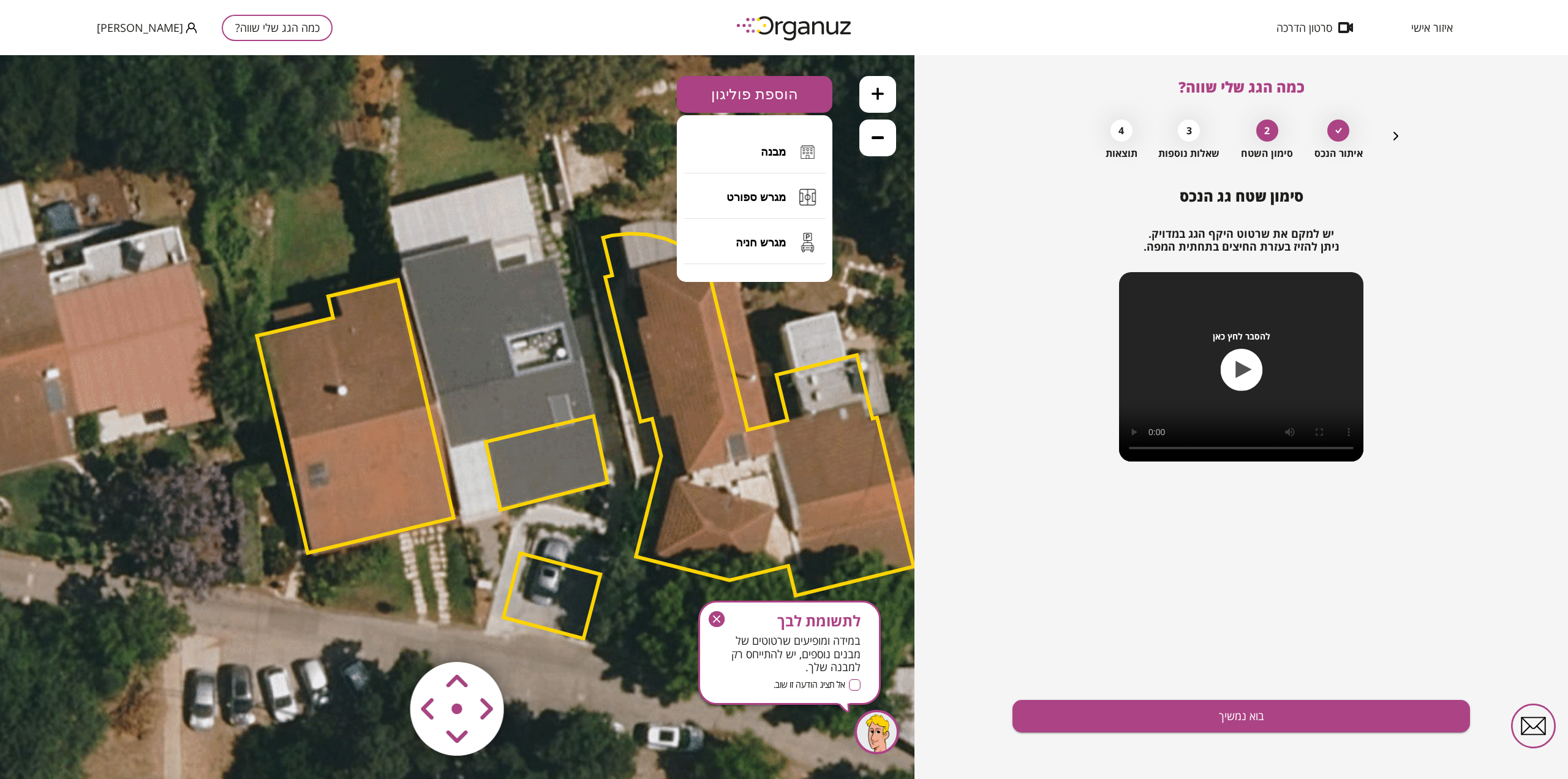
click at [750, 94] on button "הוספת פוליגון" at bounding box center [754, 94] width 155 height 37
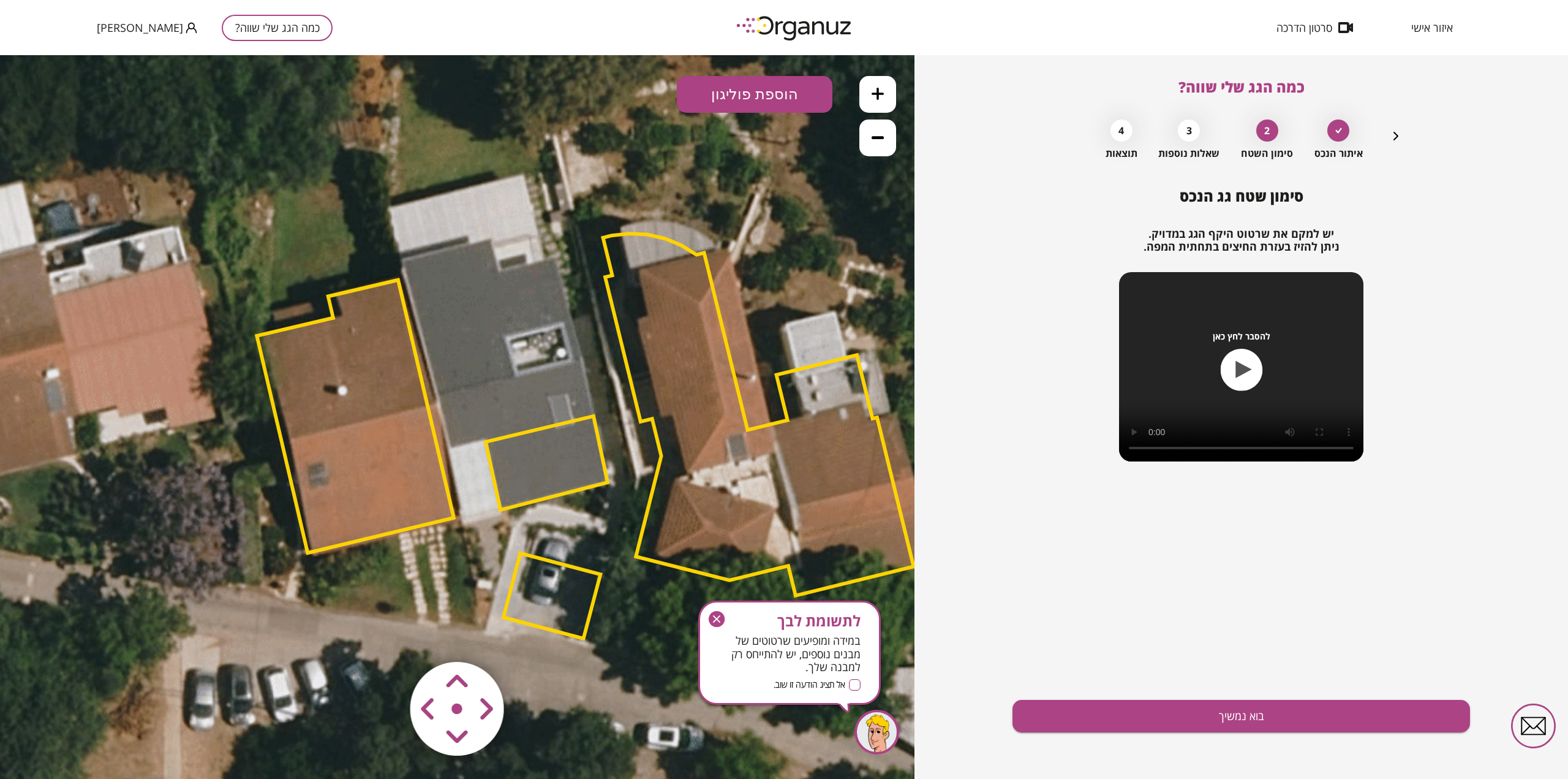
click at [539, 475] on polygon at bounding box center [546, 463] width 122 height 94
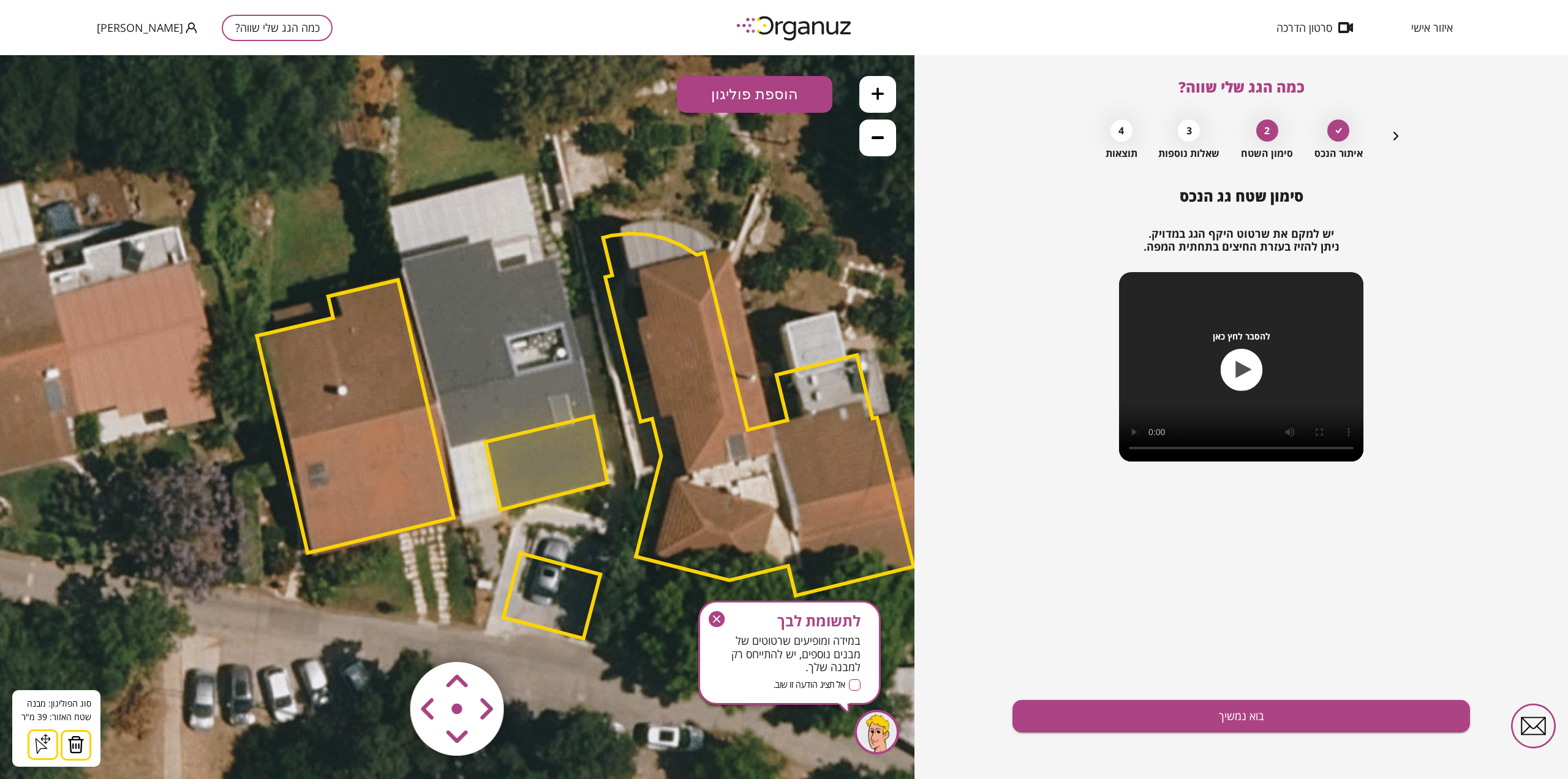
click at [74, 743] on img at bounding box center [76, 745] width 18 height 18
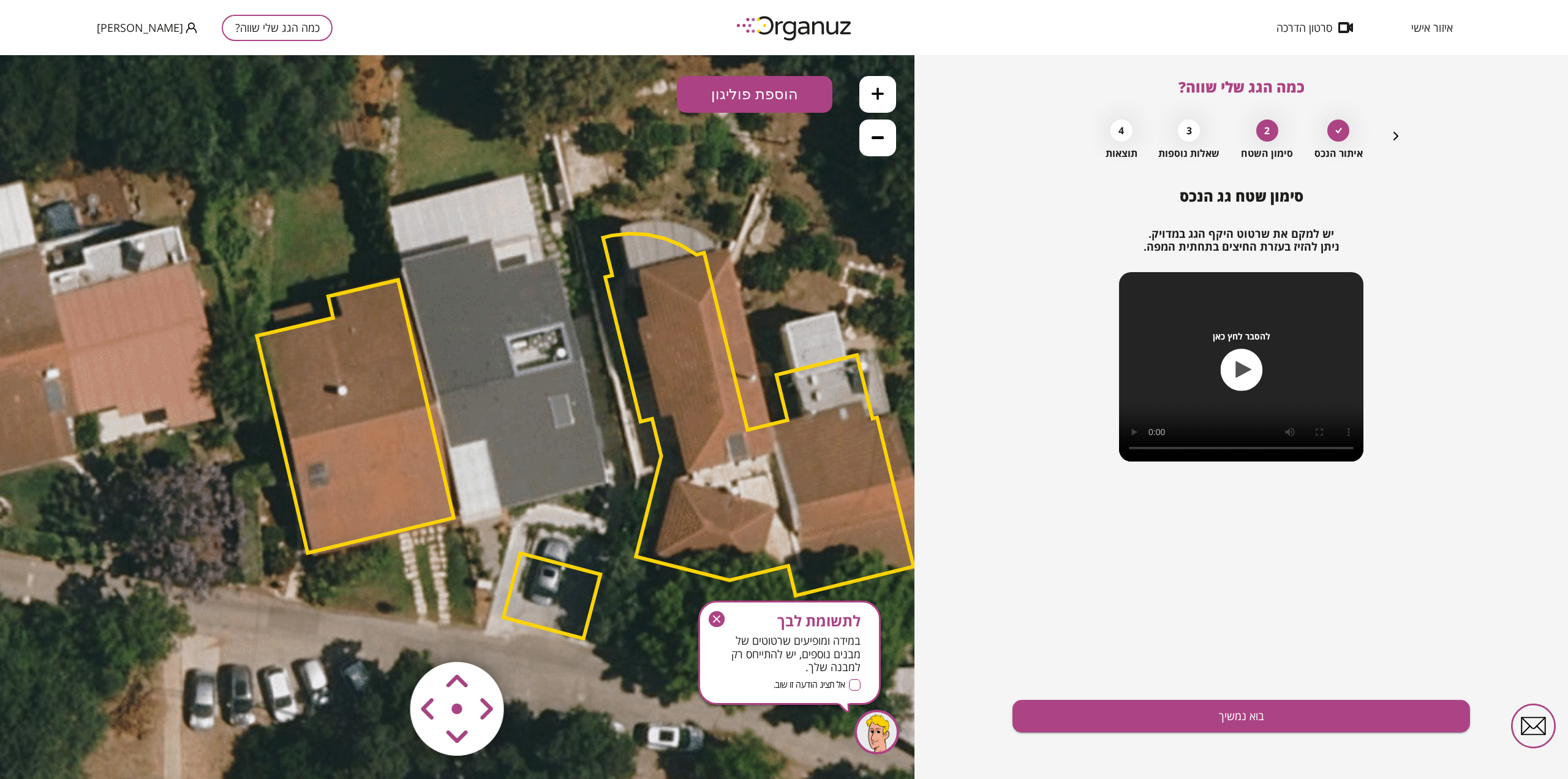
click at [347, 465] on polygon at bounding box center [354, 416] width 196 height 272
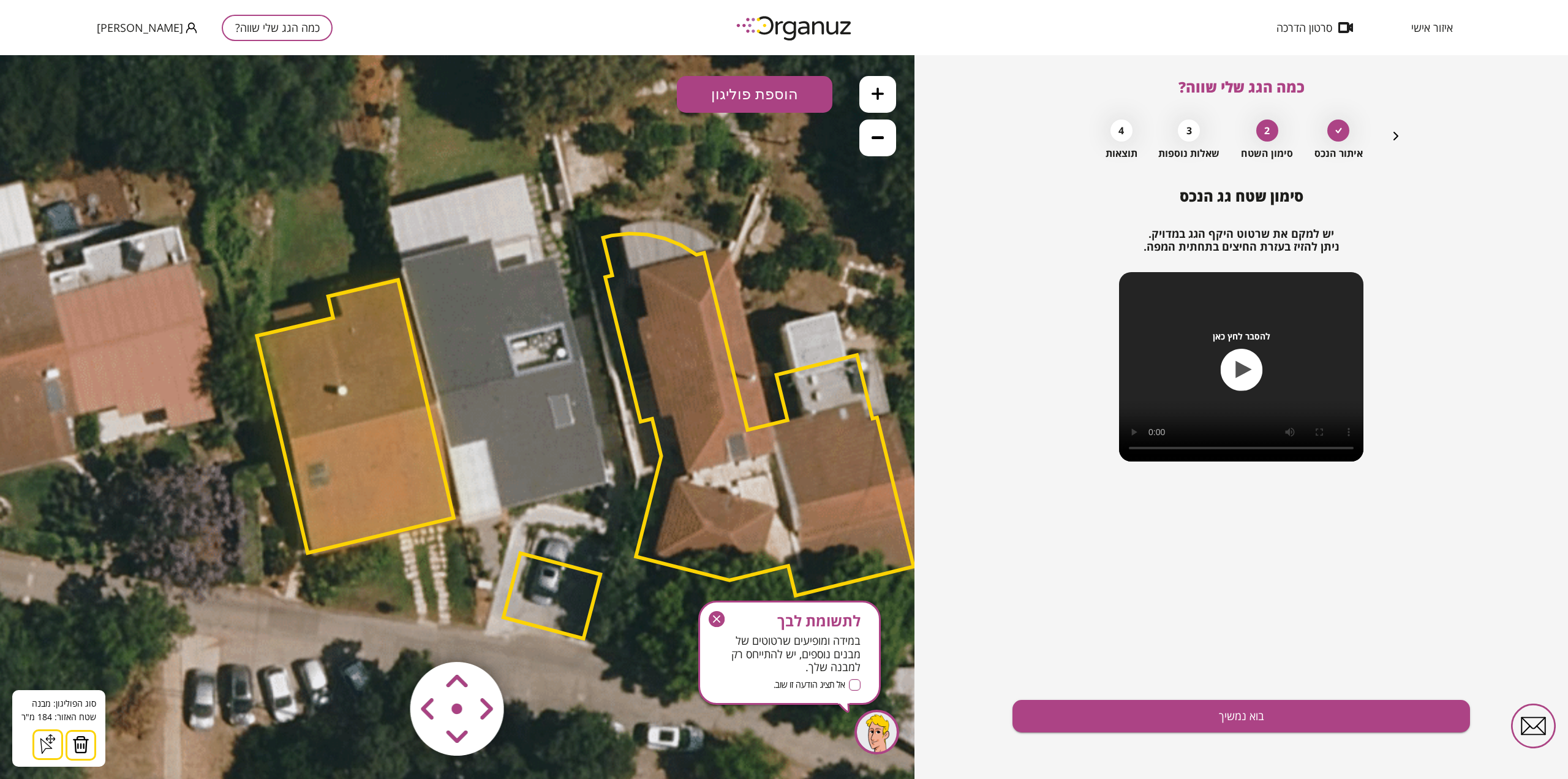
click at [84, 749] on img at bounding box center [81, 745] width 18 height 18
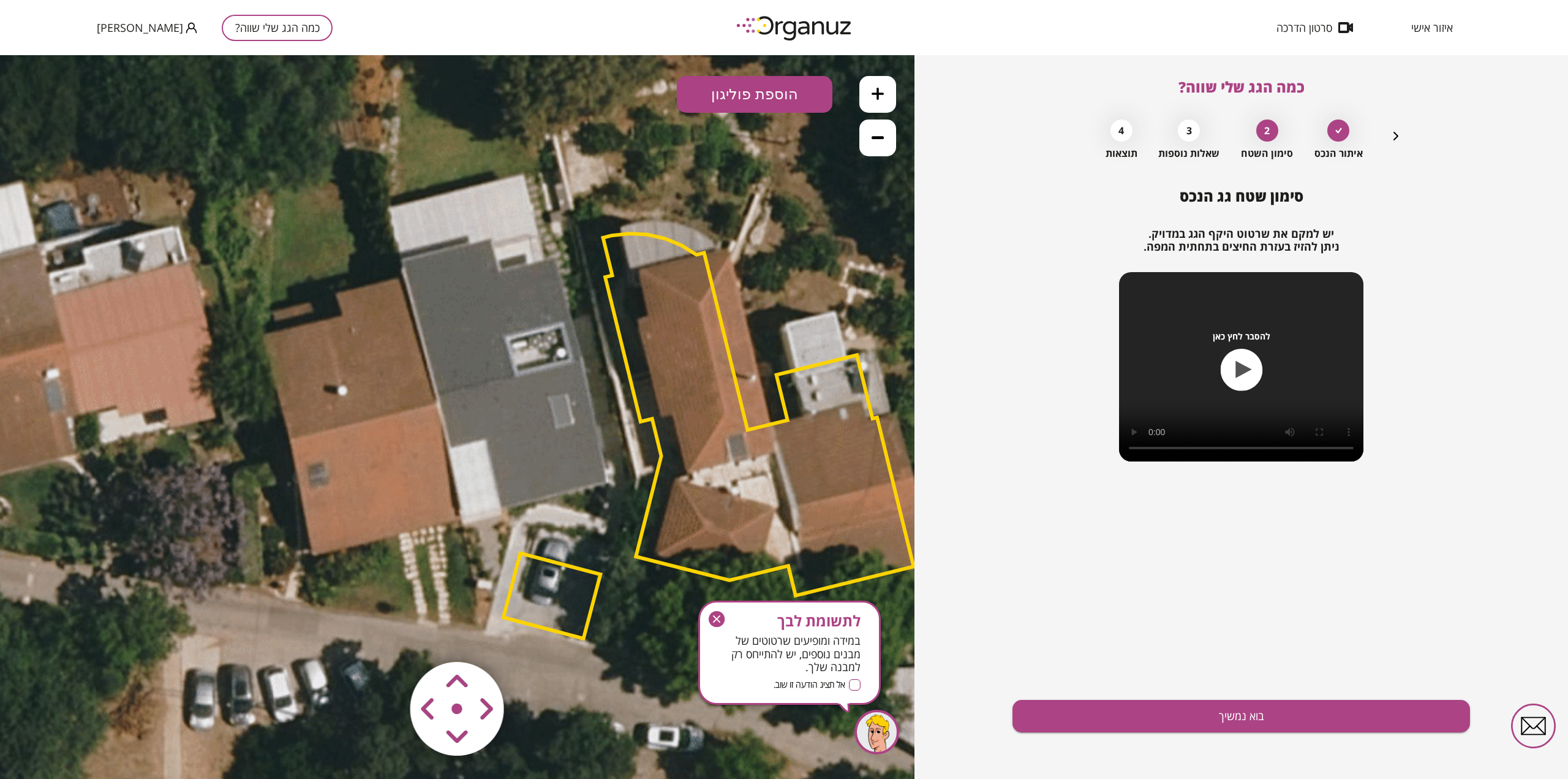
click at [771, 94] on button "הוספת פוליגון" at bounding box center [754, 94] width 155 height 37
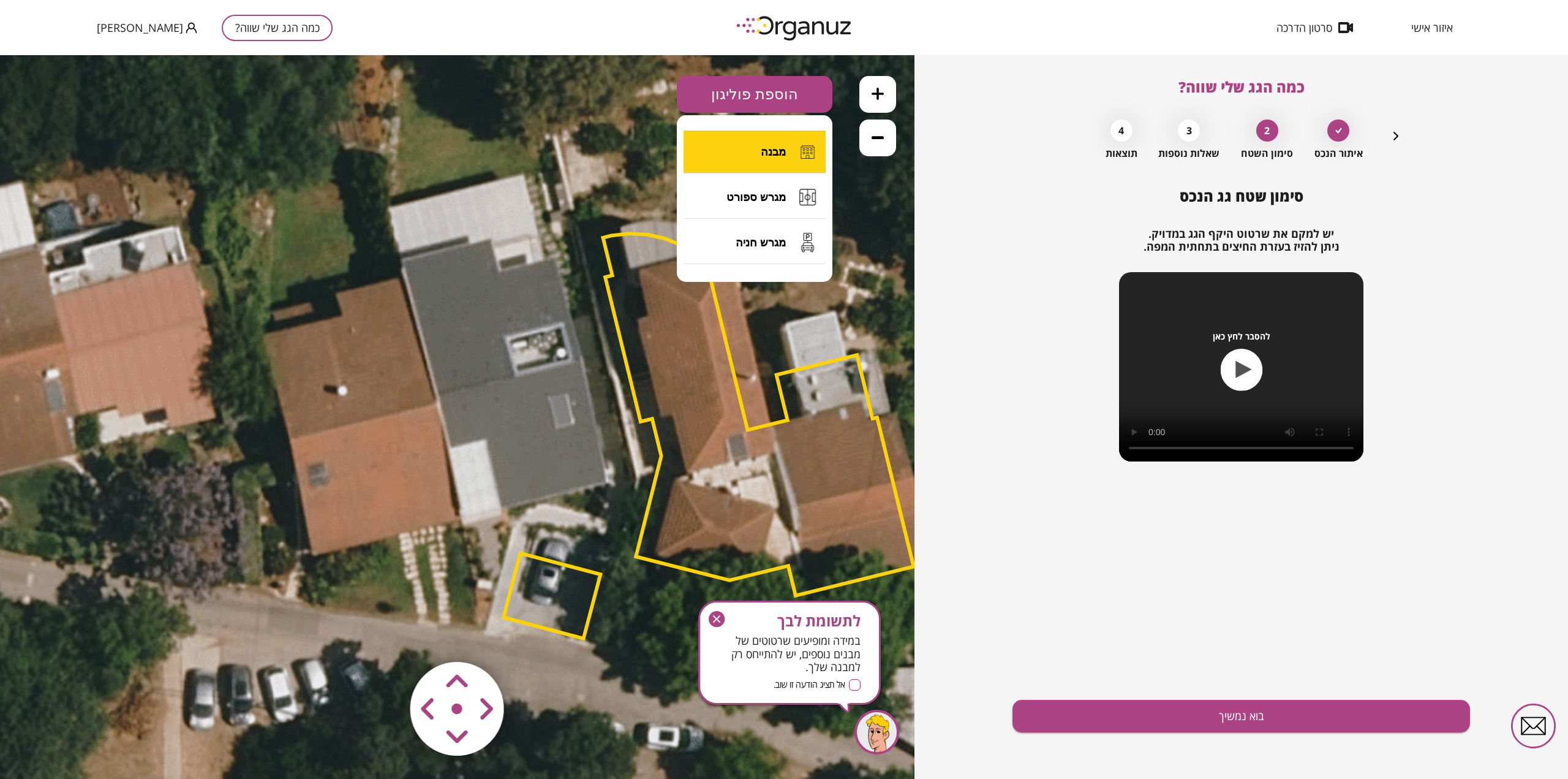
click at [775, 153] on span "מבנה" at bounding box center [774, 152] width 25 height 13
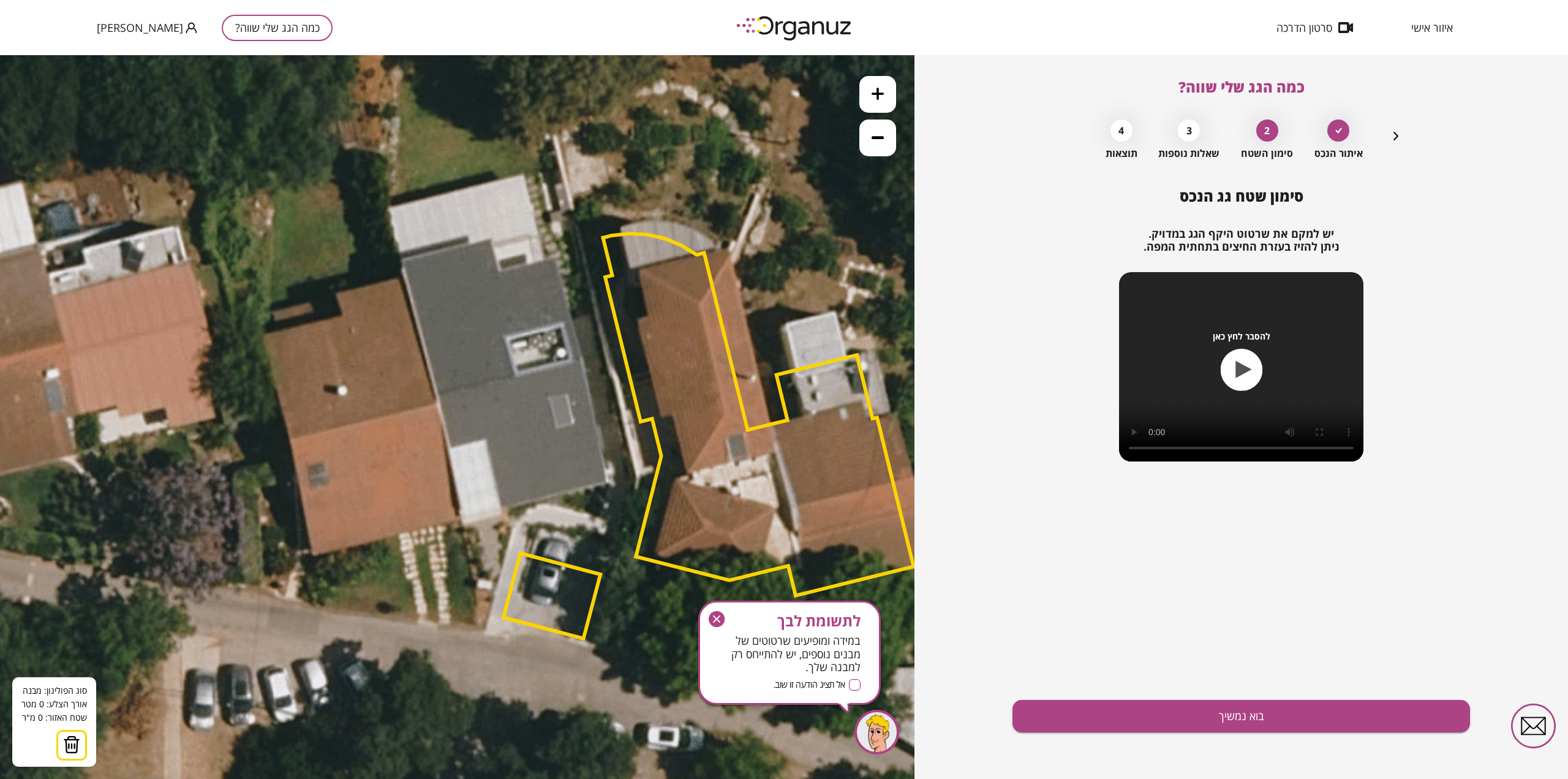
click at [582, 359] on icon at bounding box center [585, 440] width 1985 height 1986
click at [437, 394] on polygon at bounding box center [510, 376] width 146 height 33
click at [451, 449] on polygon at bounding box center [510, 404] width 146 height 89
click at [486, 437] on polygon at bounding box center [510, 404] width 146 height 89
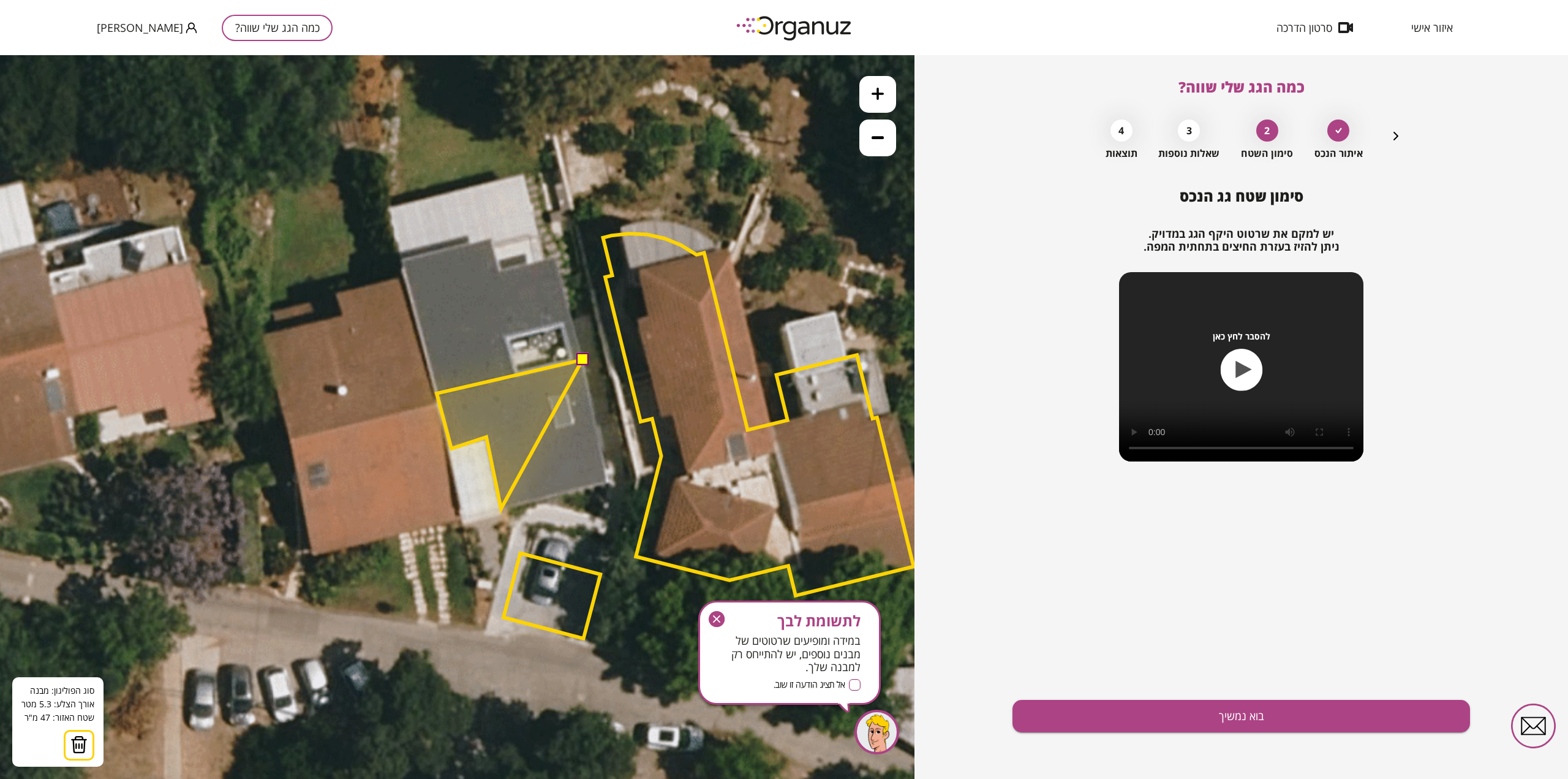
click at [501, 509] on polygon at bounding box center [510, 434] width 146 height 149
click at [607, 484] on polygon at bounding box center [522, 434] width 171 height 149
click at [582, 359] on button at bounding box center [581, 359] width 13 height 13
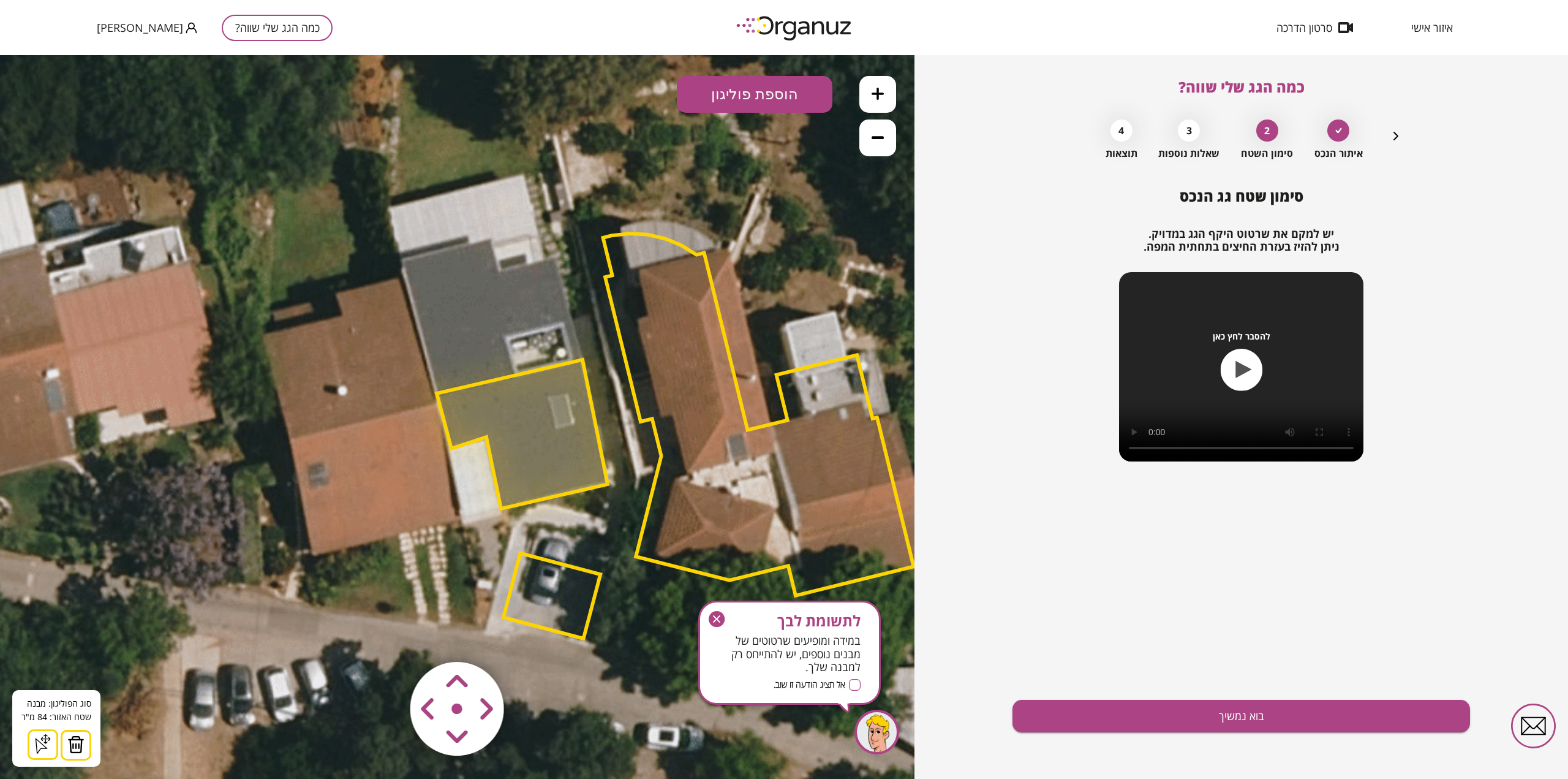
click at [745, 93] on button "הוספת פוליגון" at bounding box center [754, 94] width 155 height 37
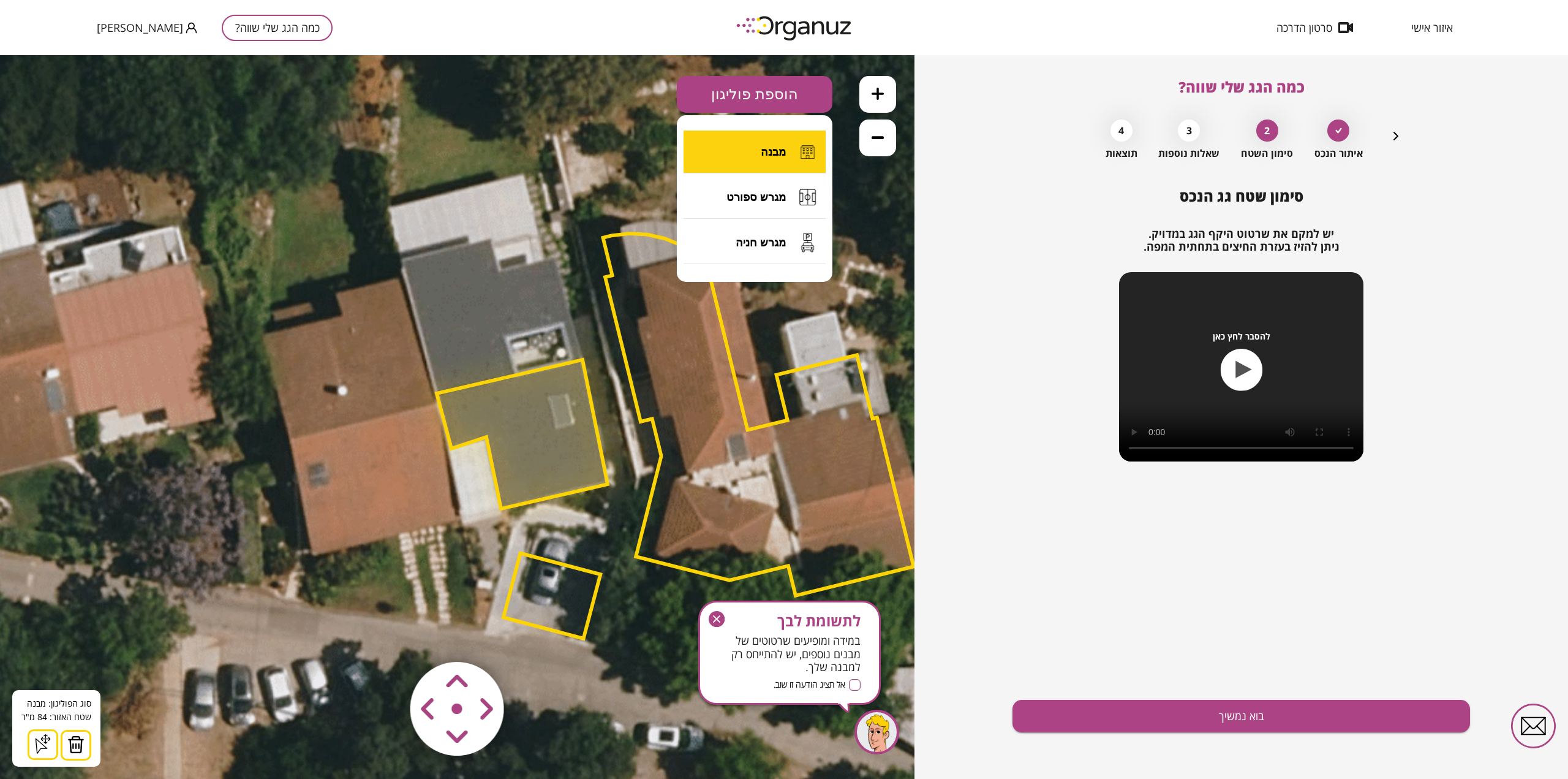
click at [778, 153] on span "מבנה" at bounding box center [774, 152] width 25 height 13
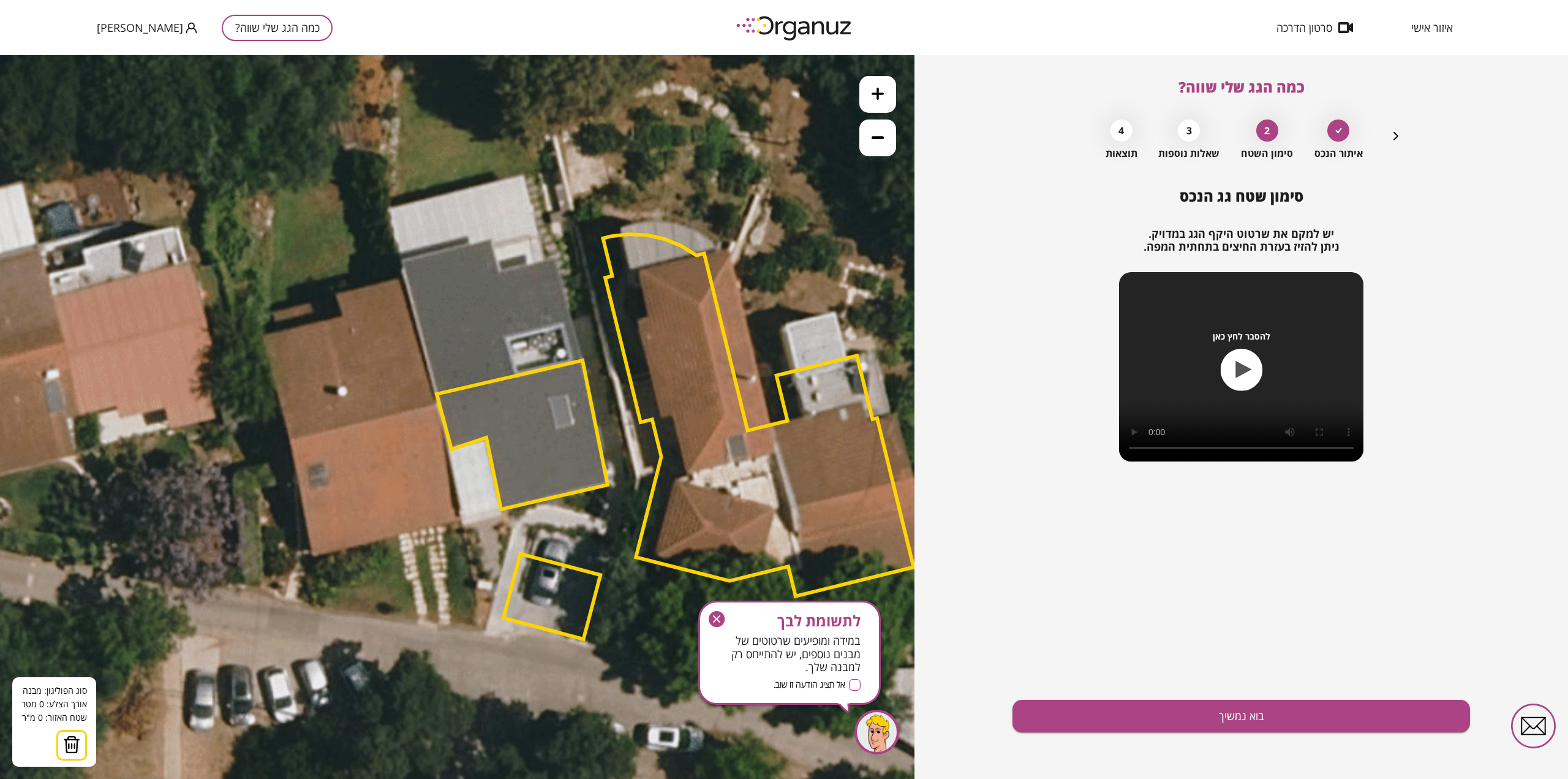
click at [491, 239] on icon at bounding box center [585, 440] width 1985 height 1986
click at [401, 258] on polygon at bounding box center [446, 248] width 90 height 19
click at [435, 392] on polygon at bounding box center [446, 315] width 90 height 153
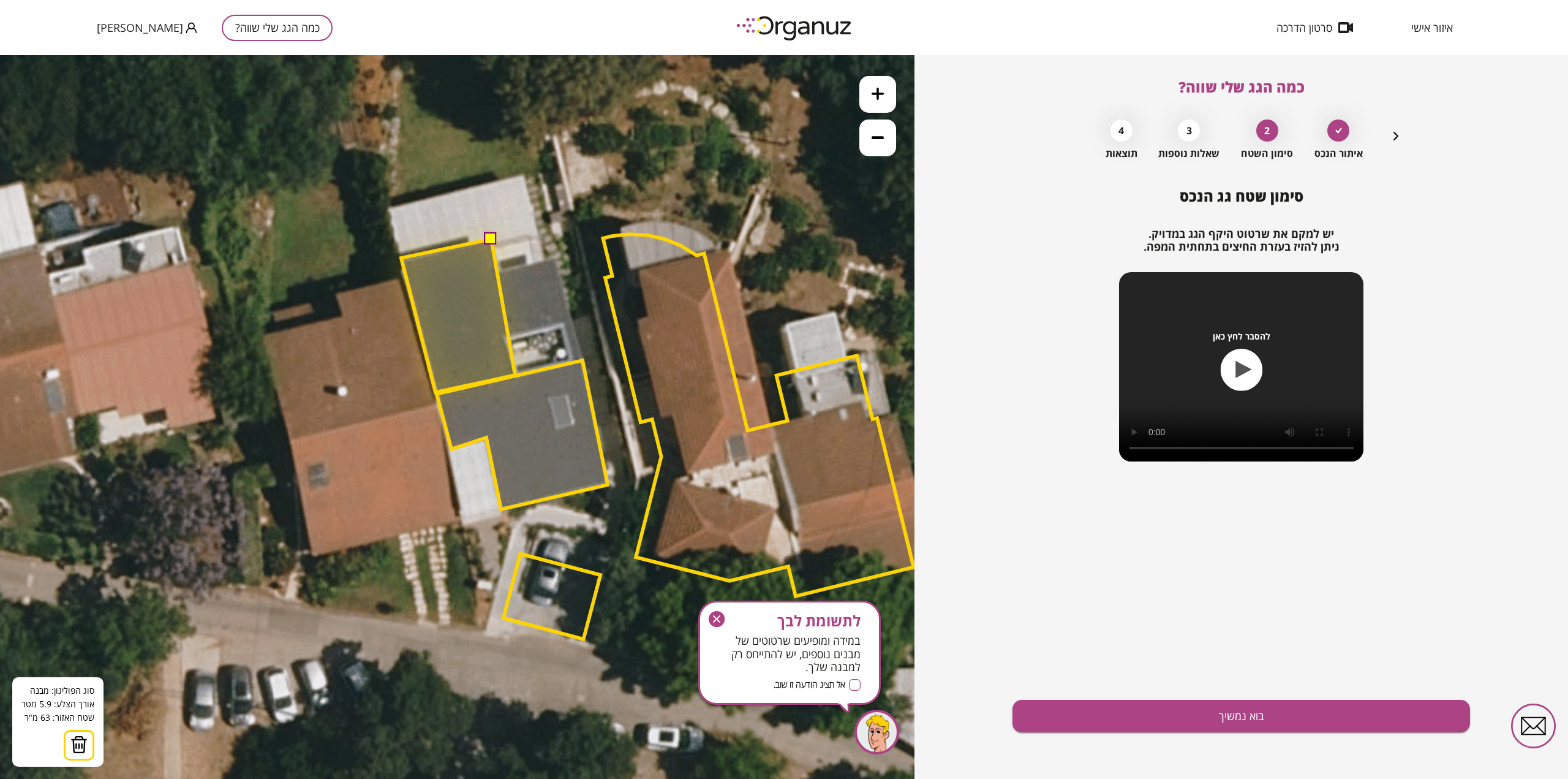
click at [515, 378] on polygon at bounding box center [458, 315] width 114 height 153
click at [505, 338] on polygon at bounding box center [453, 316] width 104 height 153
click at [566, 324] on polygon at bounding box center [484, 316] width 165 height 153
click at [572, 361] on polygon at bounding box center [486, 316] width 171 height 153
click at [584, 359] on polygon at bounding box center [492, 316] width 183 height 153
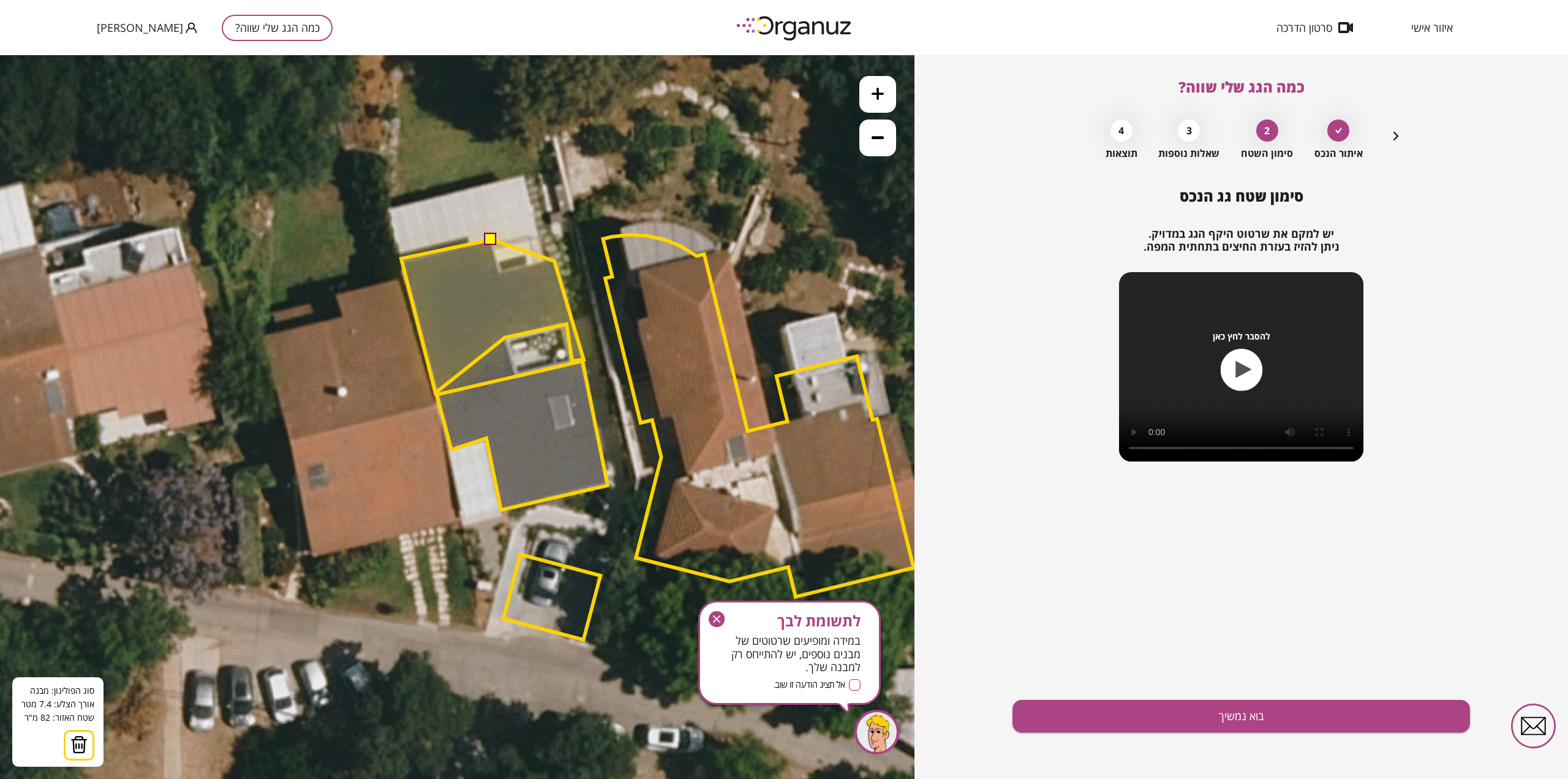
click at [555, 261] on polygon at bounding box center [492, 316] width 183 height 153
click at [497, 271] on polygon at bounding box center [492, 316] width 183 height 153
click at [490, 240] on button at bounding box center [490, 239] width 13 height 13
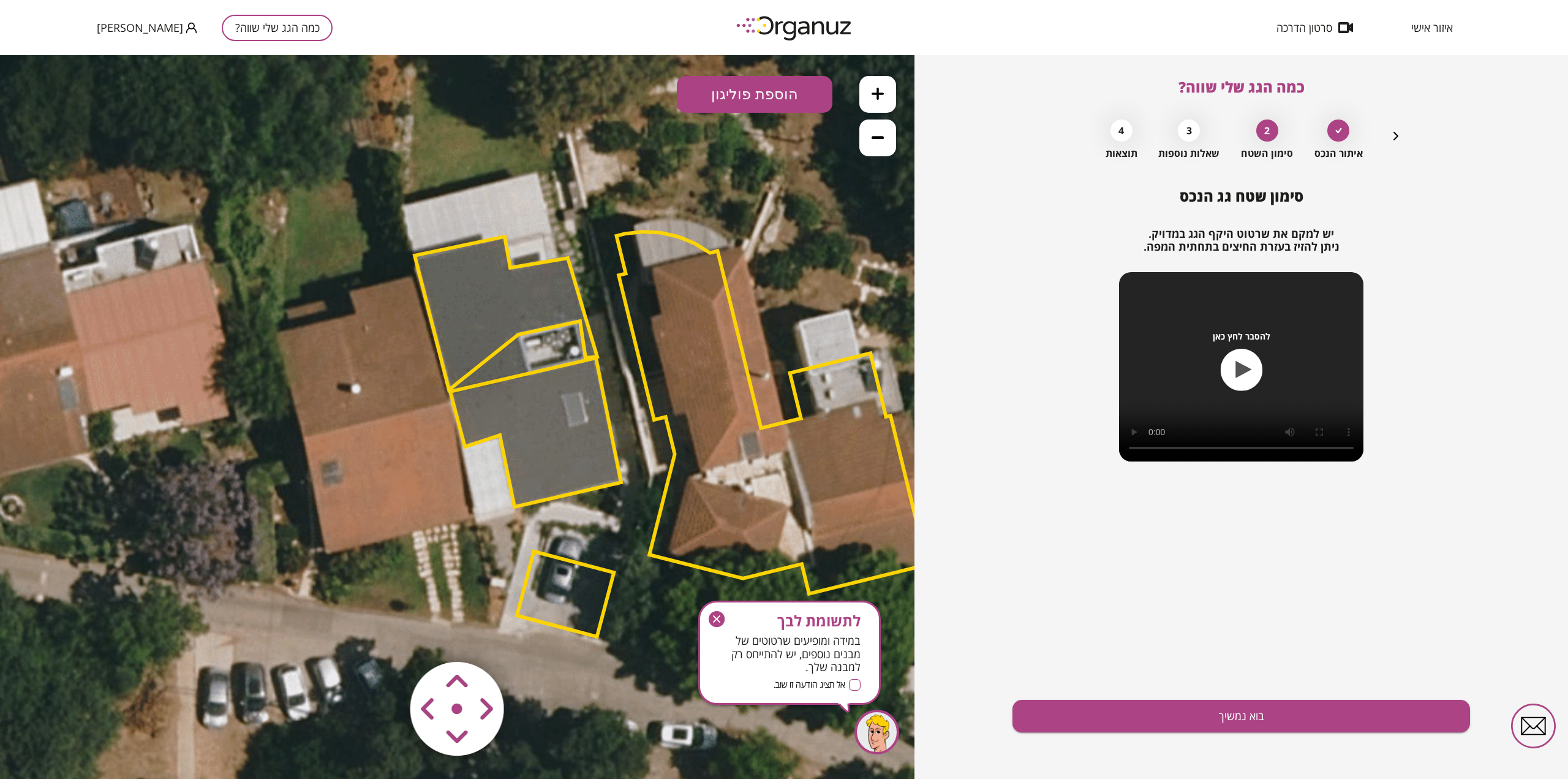
drag, startPoint x: 469, startPoint y: 303, endPoint x: 500, endPoint y: 295, distance: 32.0
click at [500, 295] on polygon at bounding box center [505, 313] width 183 height 153
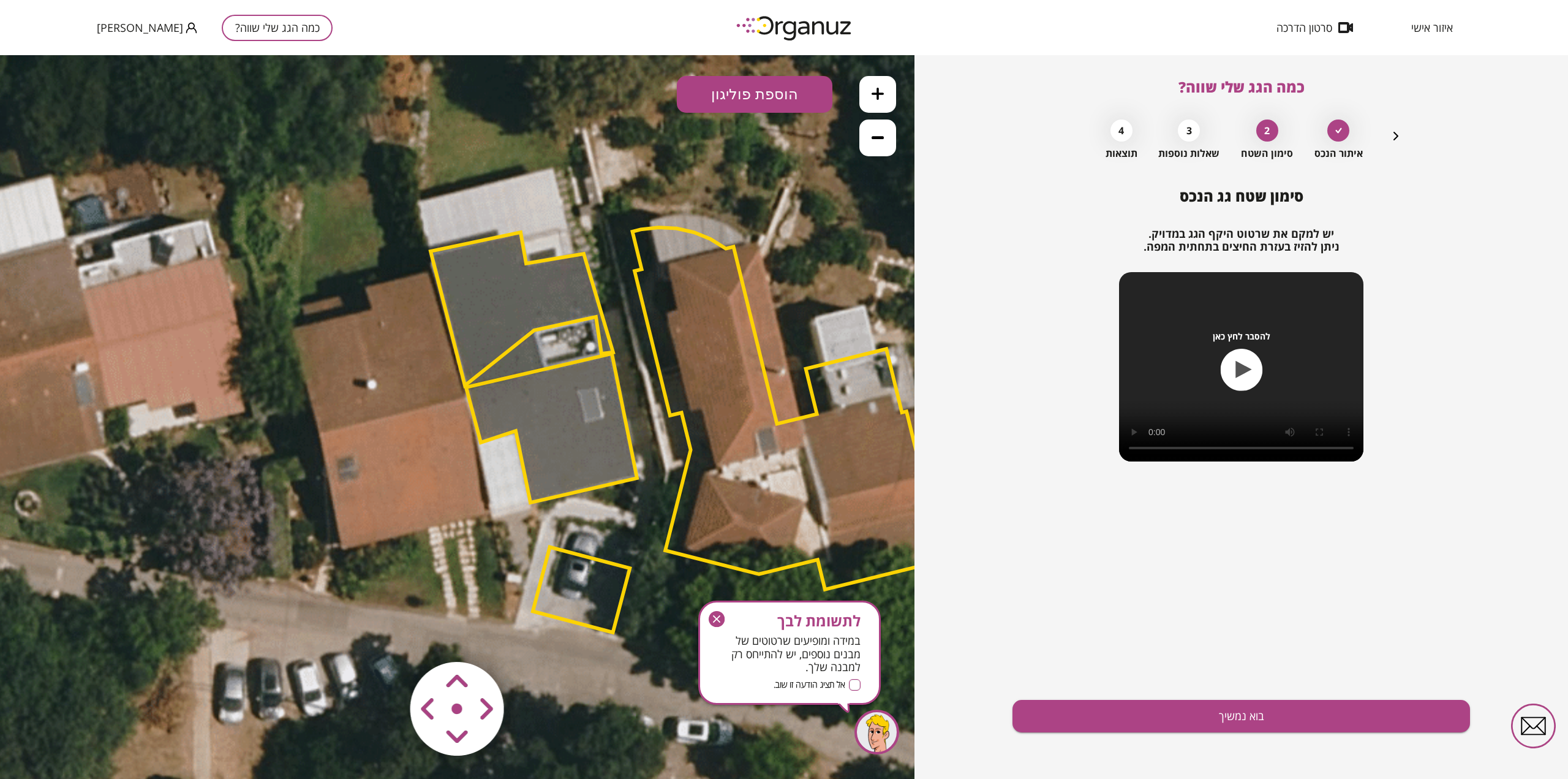
click at [494, 303] on polygon at bounding box center [521, 308] width 183 height 153
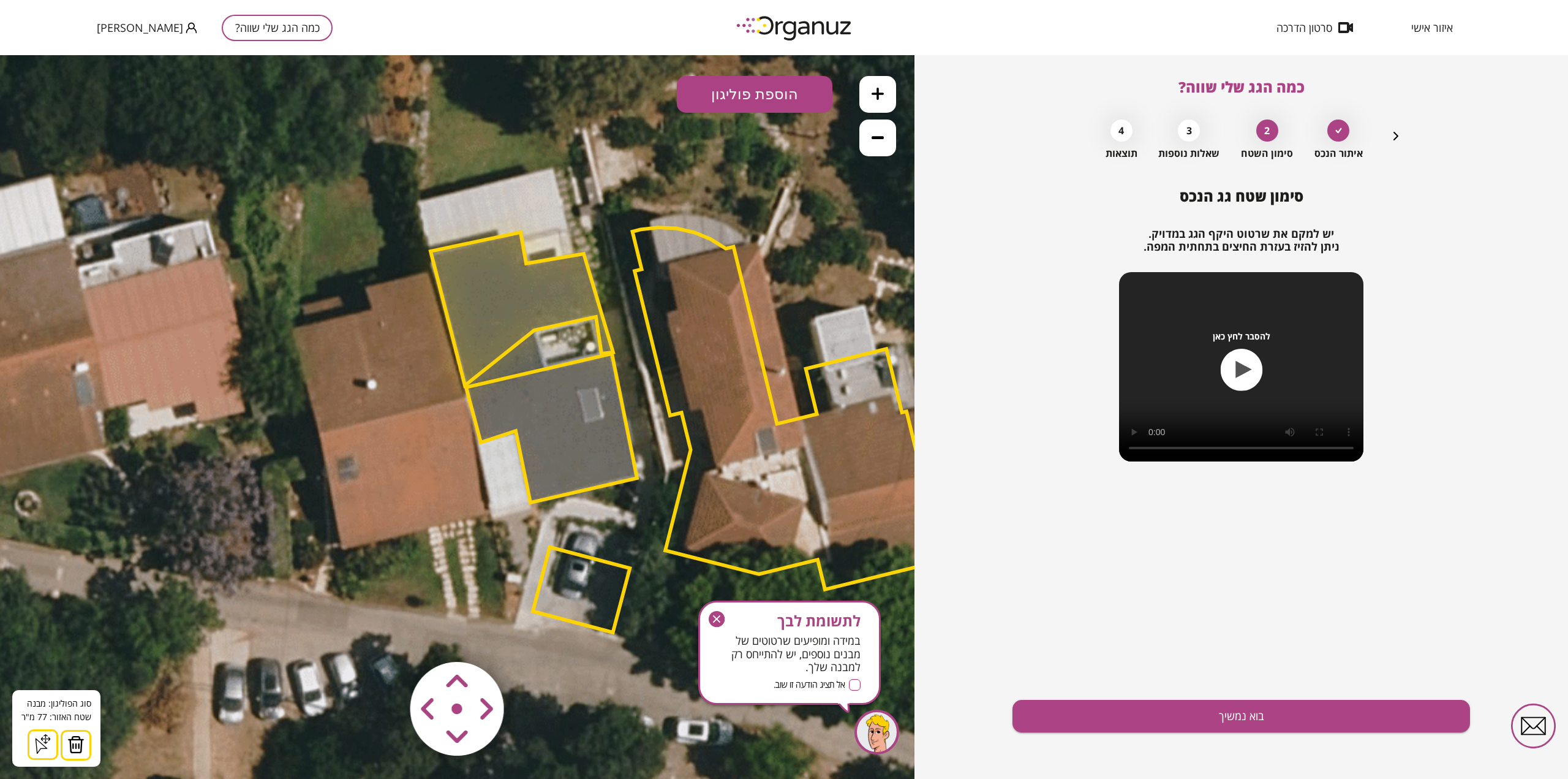
click at [520, 361] on icon at bounding box center [614, 434] width 1985 height 1986
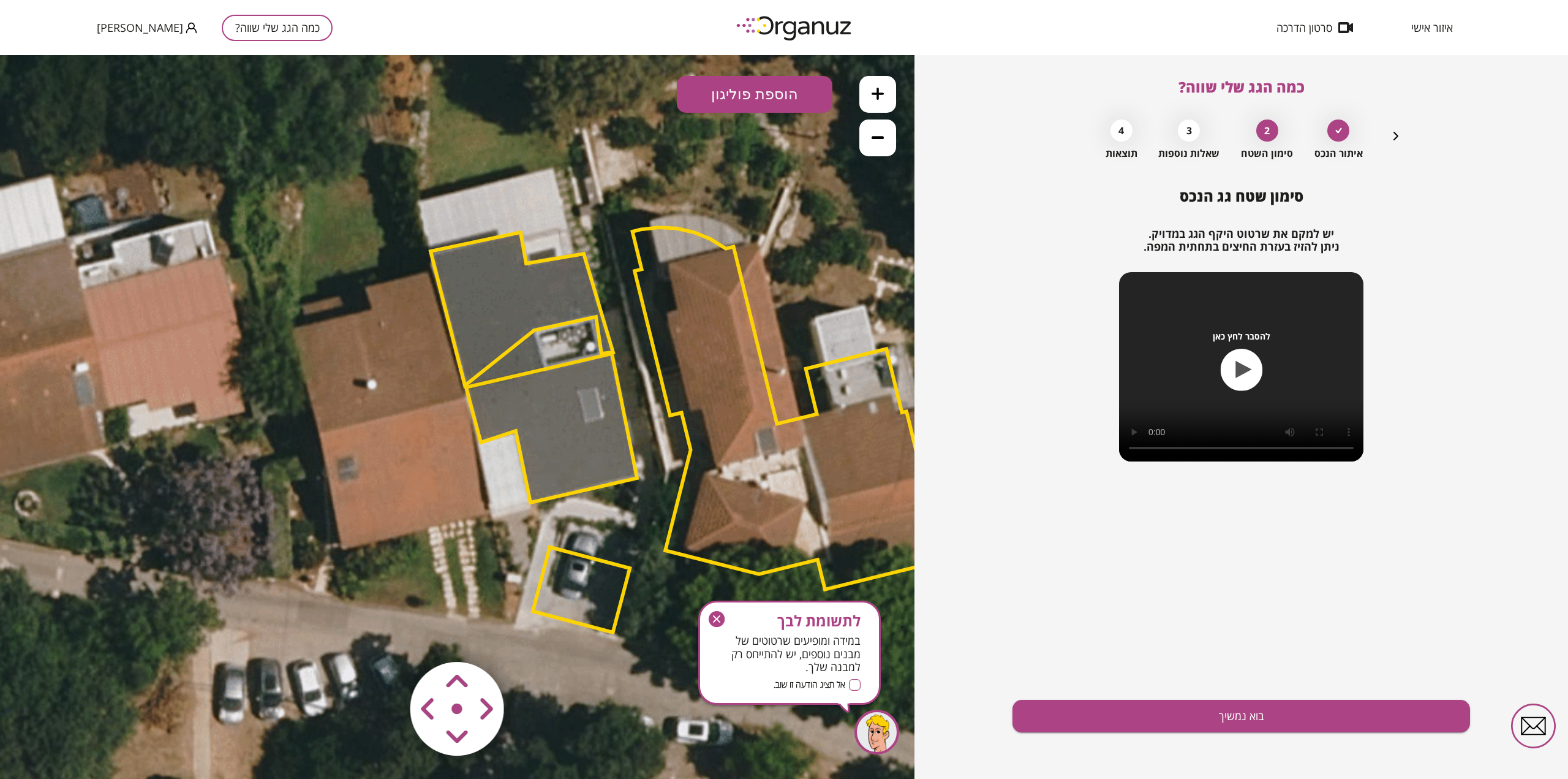
click at [487, 300] on polygon at bounding box center [521, 308] width 183 height 153
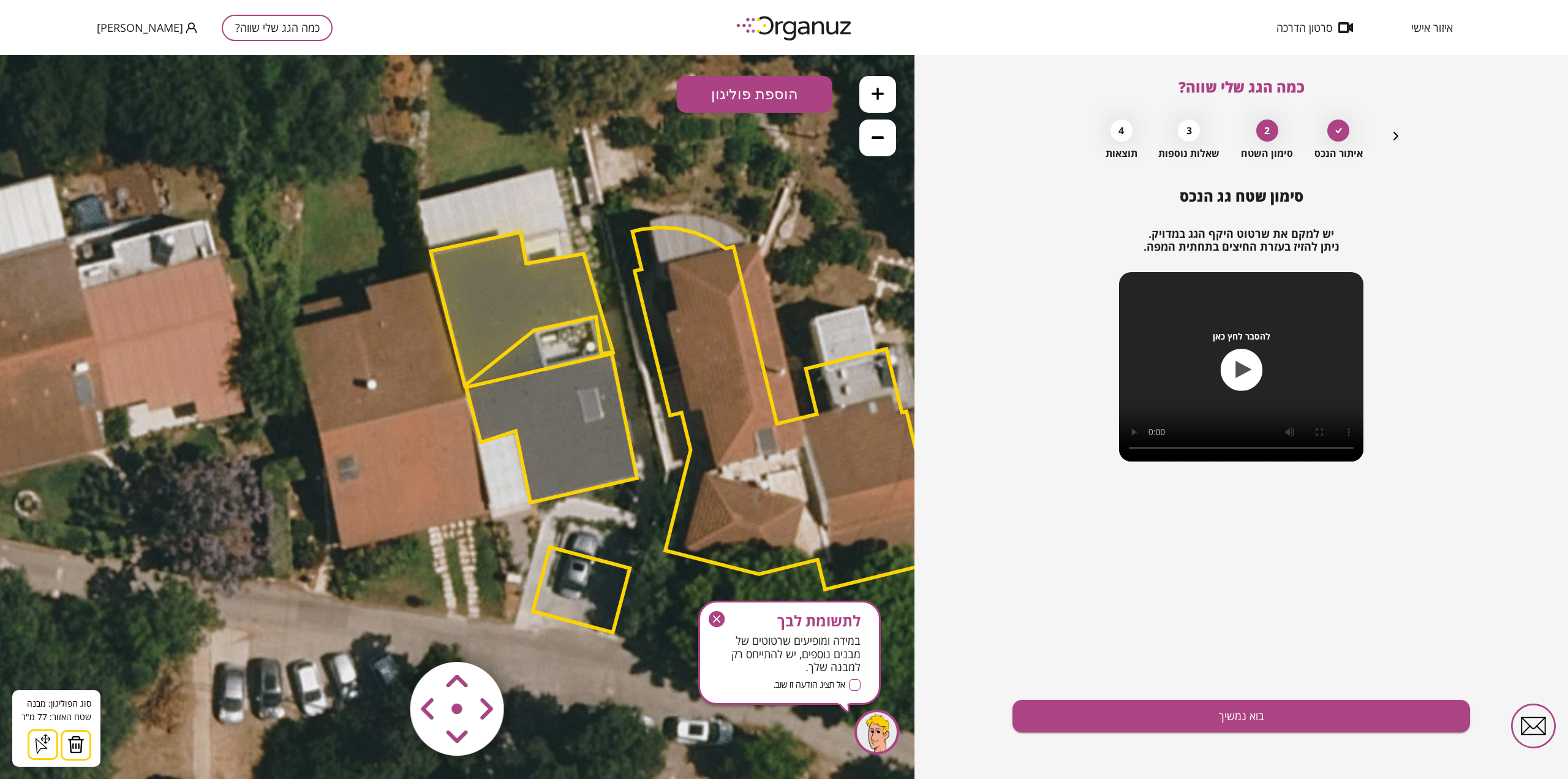
click at [43, 741] on icon at bounding box center [43, 743] width 19 height 19
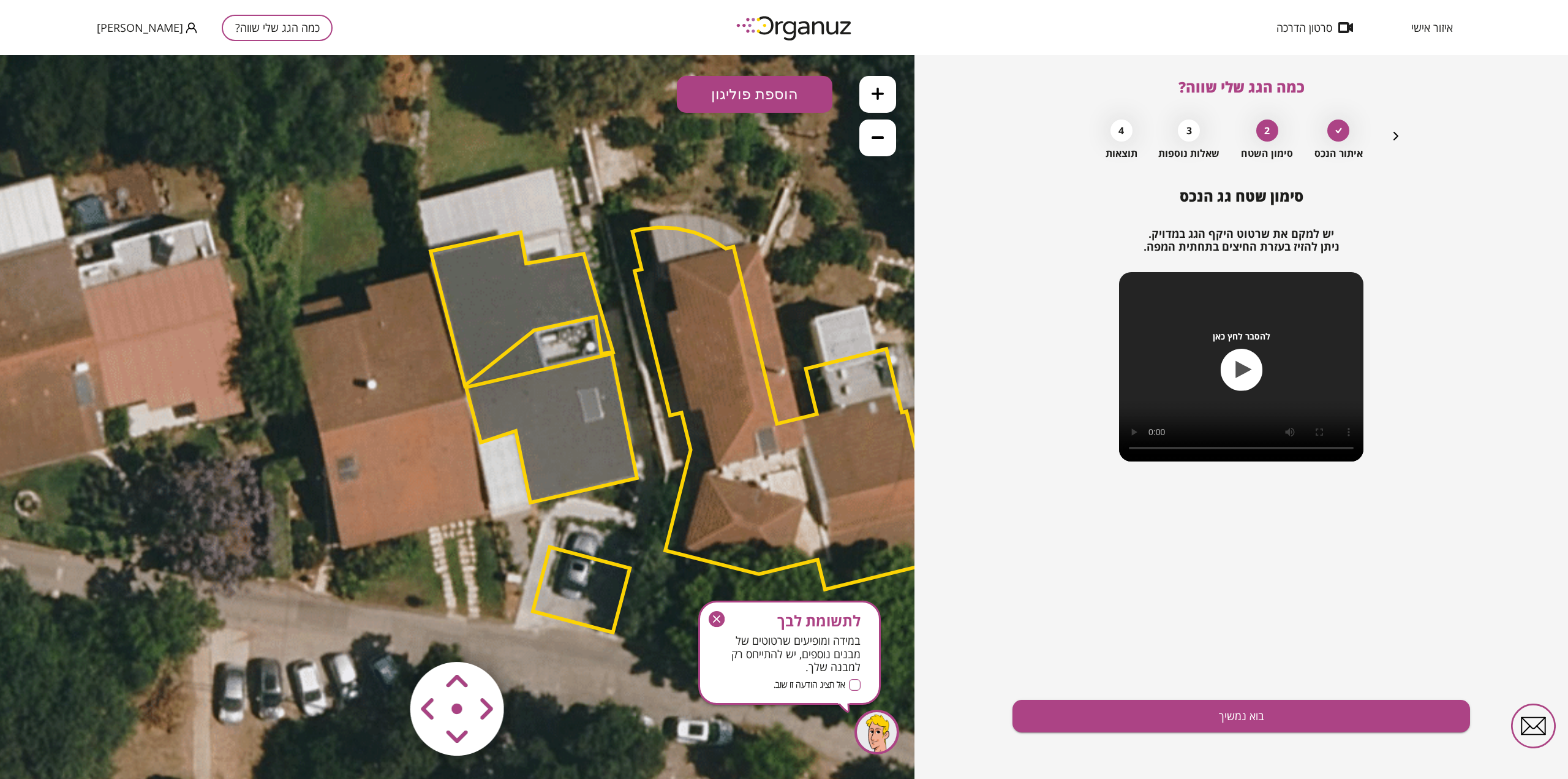
click at [510, 293] on polygon at bounding box center [521, 308] width 183 height 153
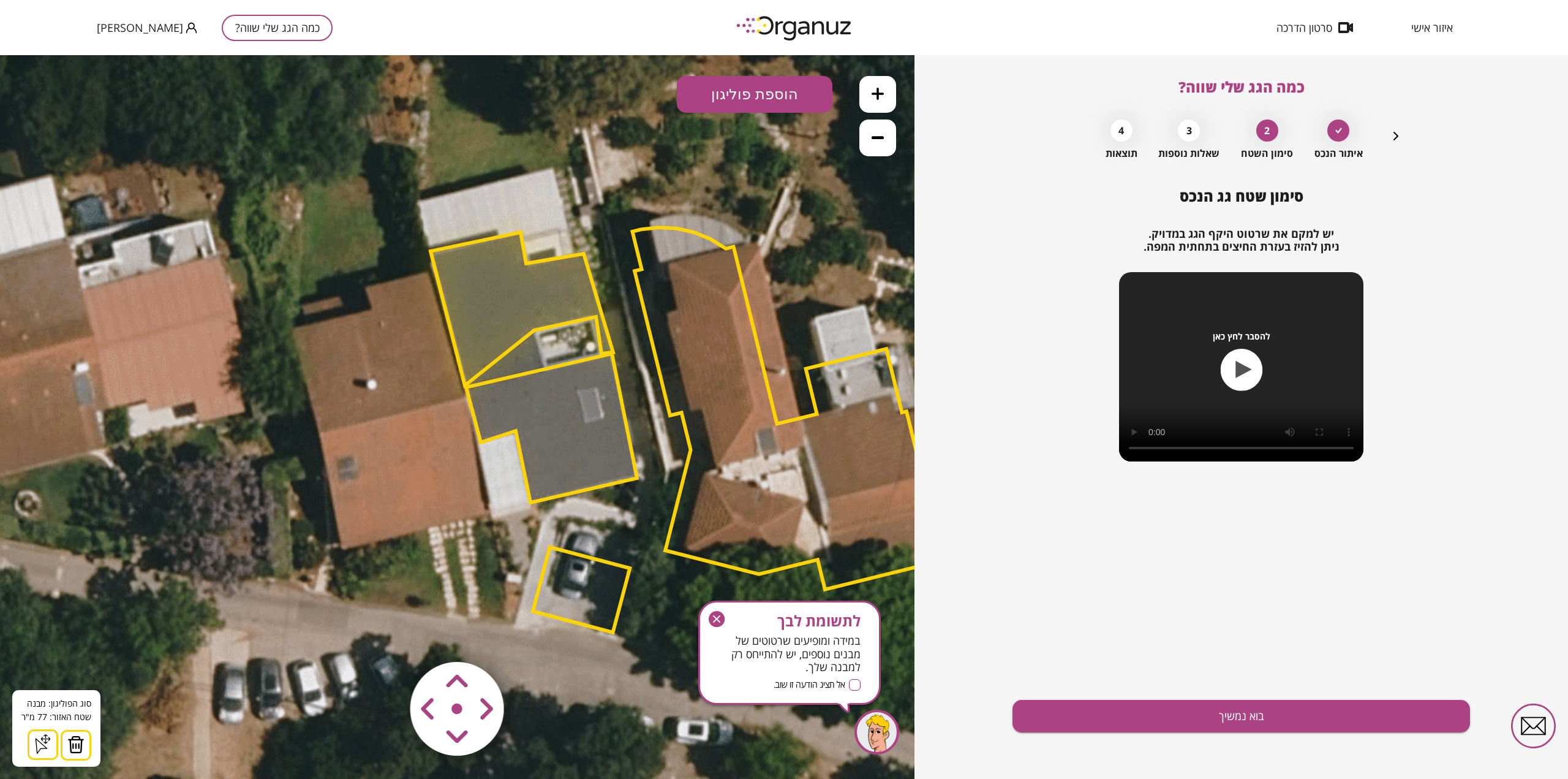
click at [70, 746] on img at bounding box center [76, 745] width 18 height 18
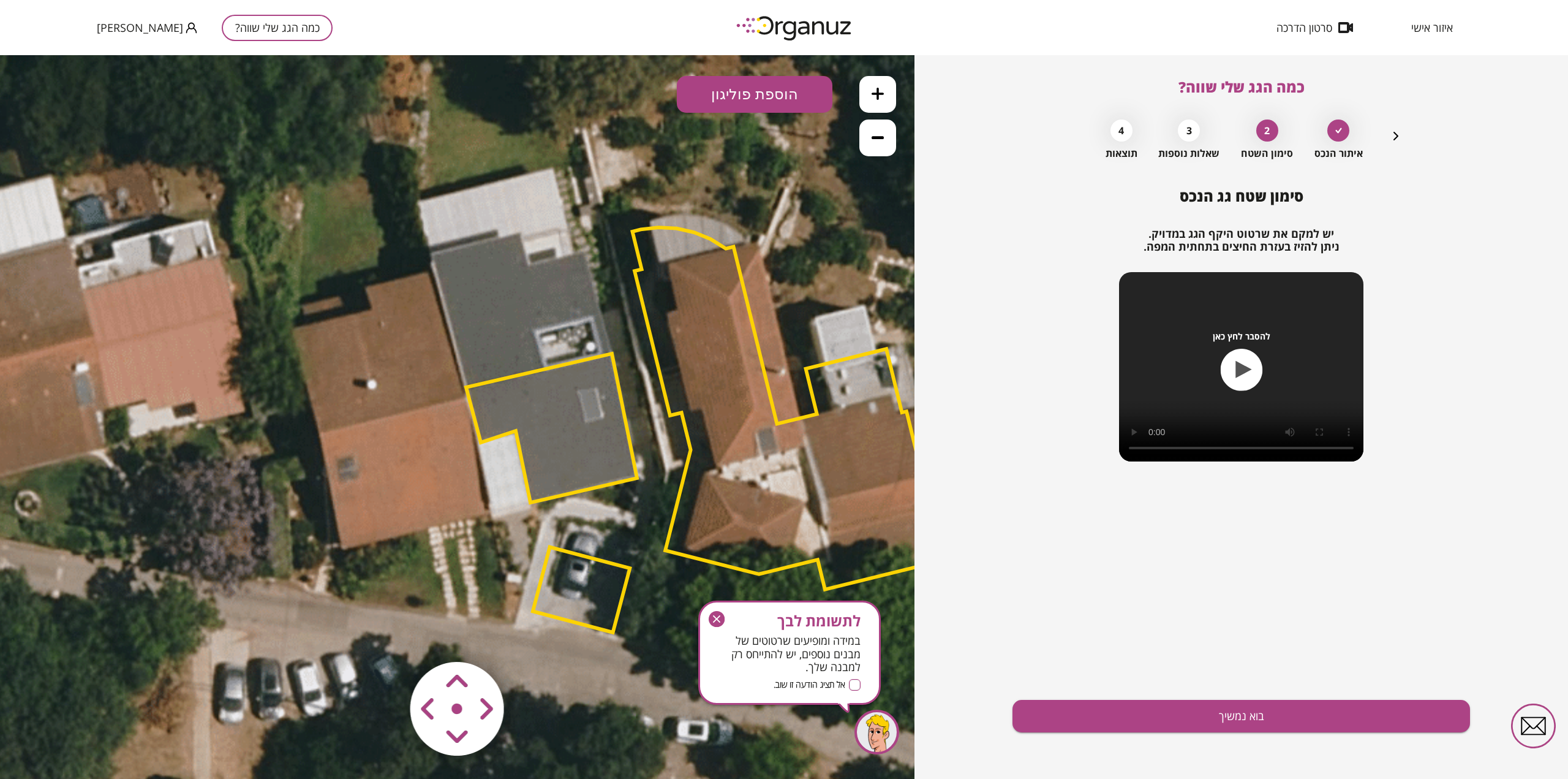
click at [789, 89] on button "הוספת פוליגון" at bounding box center [754, 94] width 155 height 37
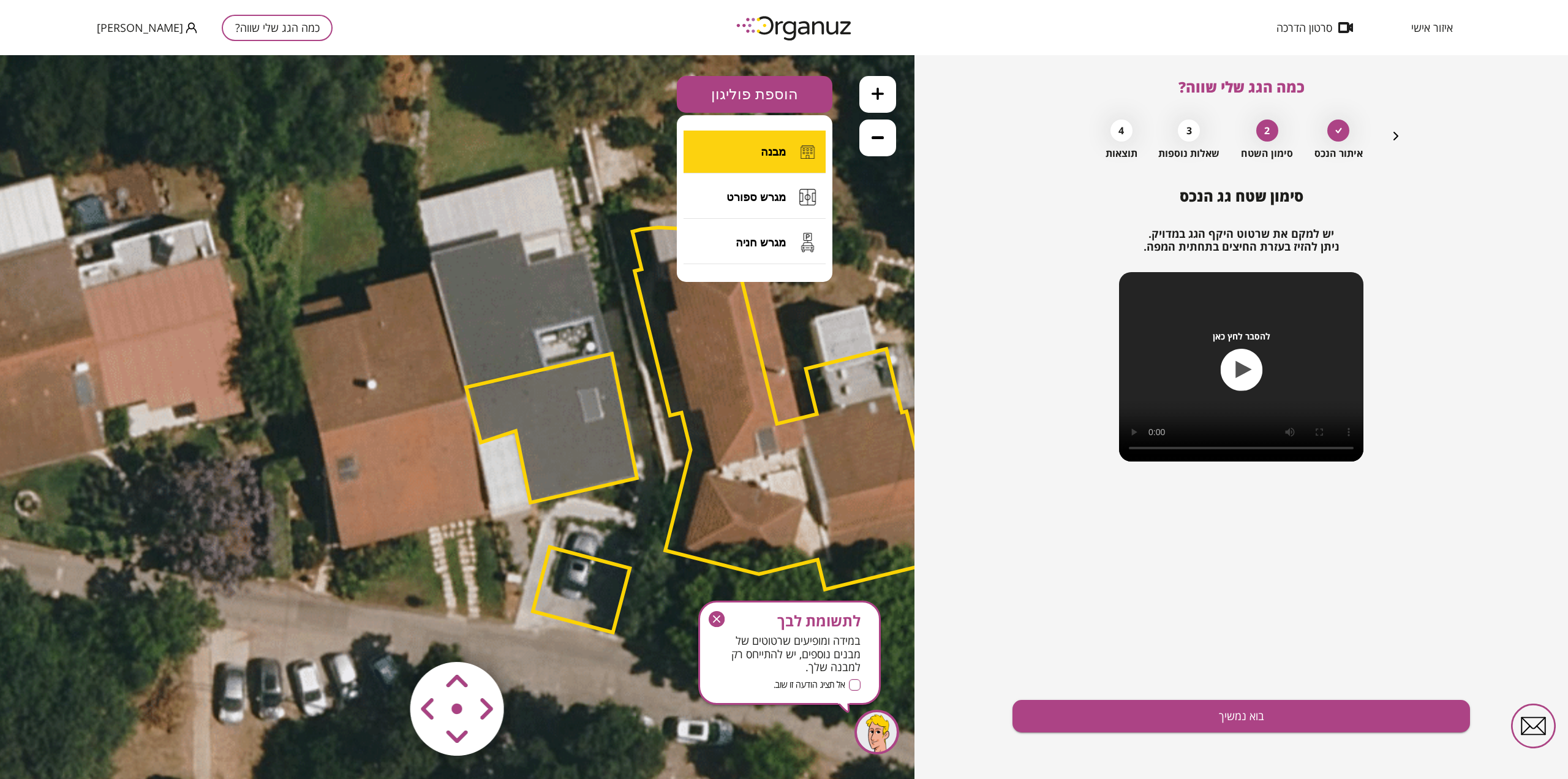
click at [775, 150] on span "מבנה" at bounding box center [774, 152] width 25 height 13
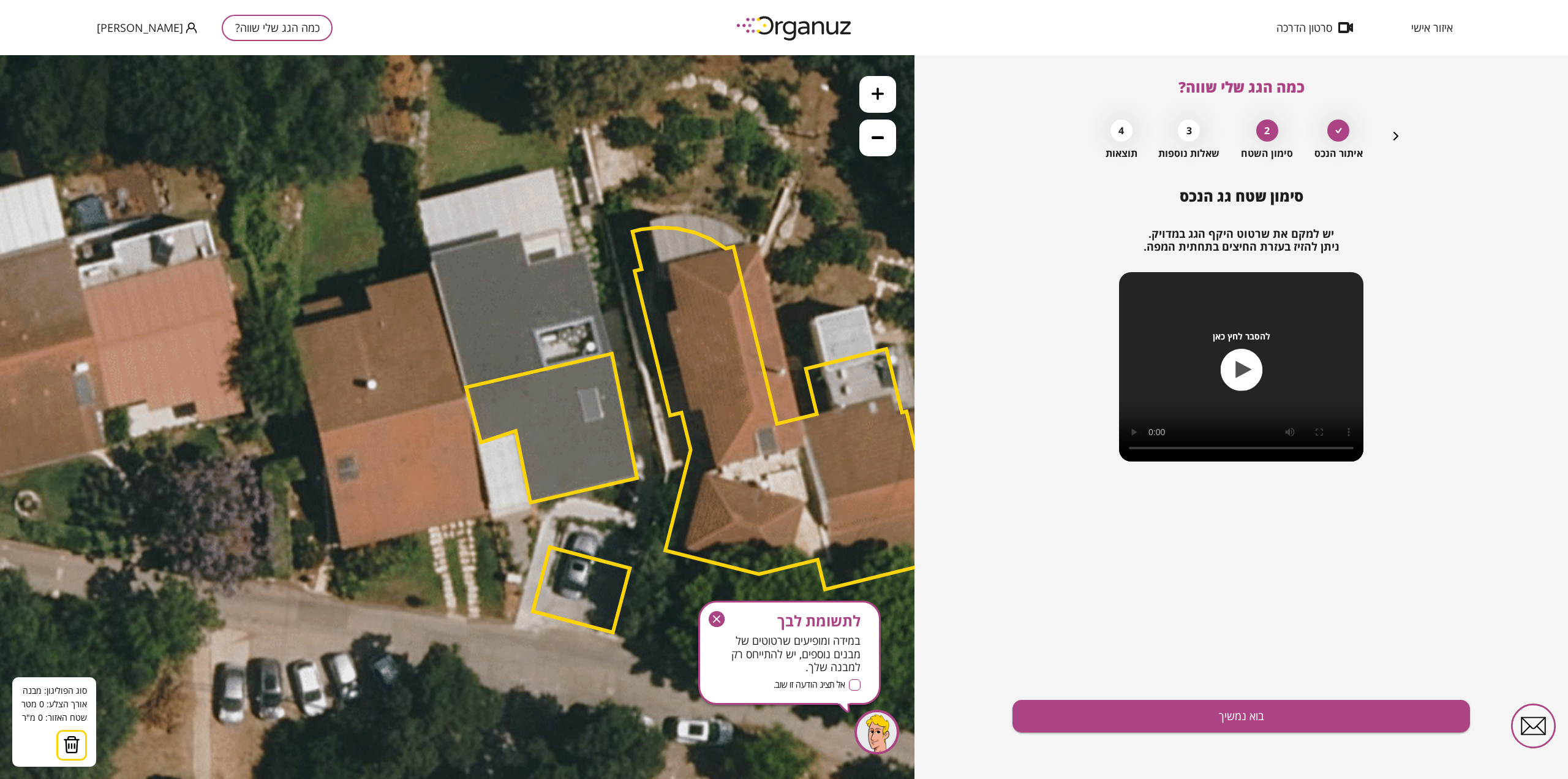
click at [430, 254] on icon at bounding box center [614, 434] width 1985 height 1986
click at [466, 385] on polygon at bounding box center [551, 428] width 171 height 149
click at [546, 369] on polygon at bounding box center [488, 320] width 115 height 132
click at [536, 332] on polygon at bounding box center [488, 320] width 115 height 132
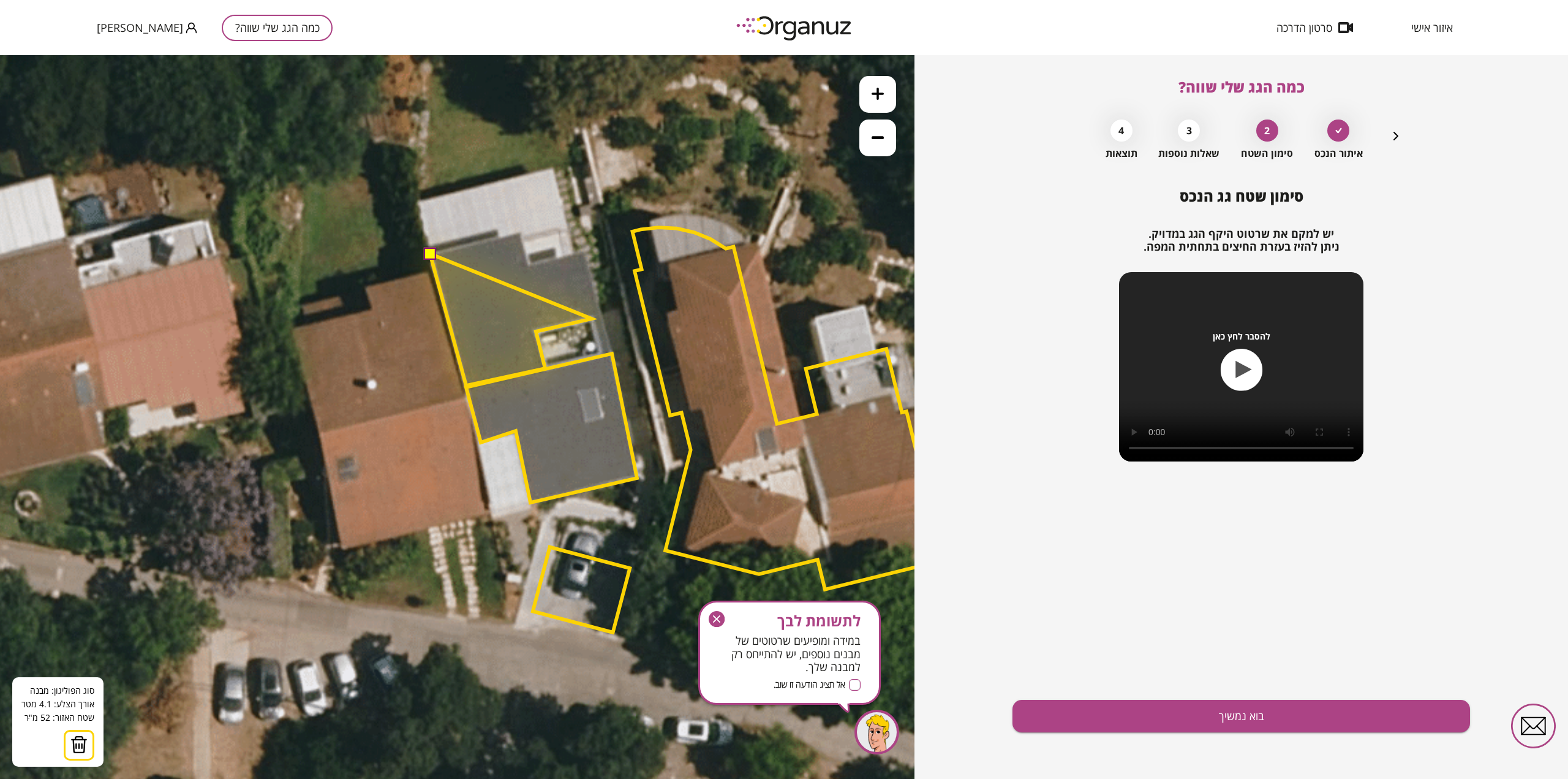
click at [591, 318] on polygon at bounding box center [511, 320] width 162 height 132
click at [601, 353] on polygon at bounding box center [515, 320] width 171 height 132
click at [612, 353] on polygon at bounding box center [521, 320] width 182 height 132
click at [584, 249] on polygon at bounding box center [521, 318] width 182 height 137
click at [527, 263] on polygon at bounding box center [521, 318] width 182 height 137
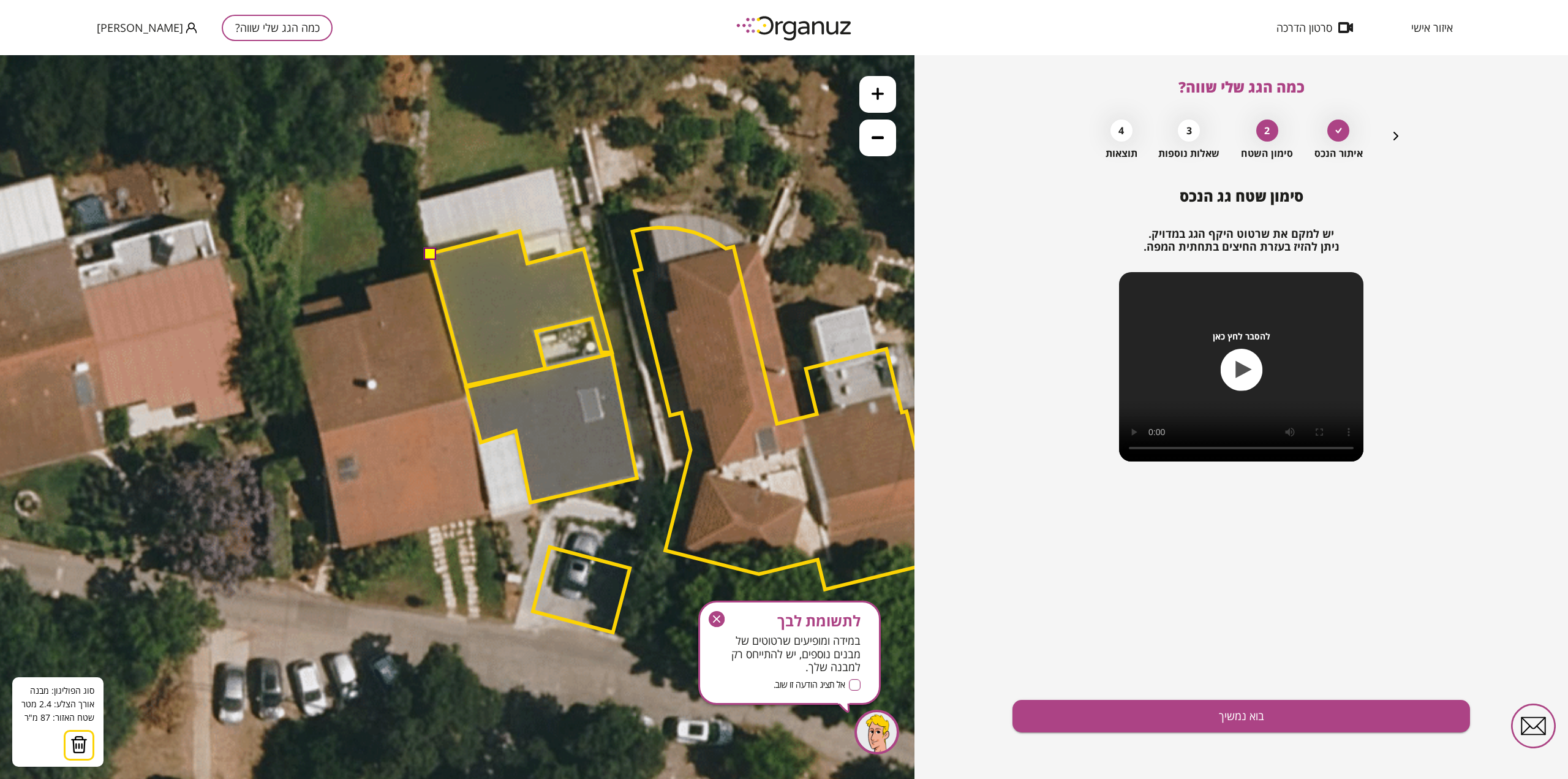
click at [520, 232] on polygon at bounding box center [521, 308] width 182 height 155
click at [430, 254] on button at bounding box center [429, 253] width 13 height 13
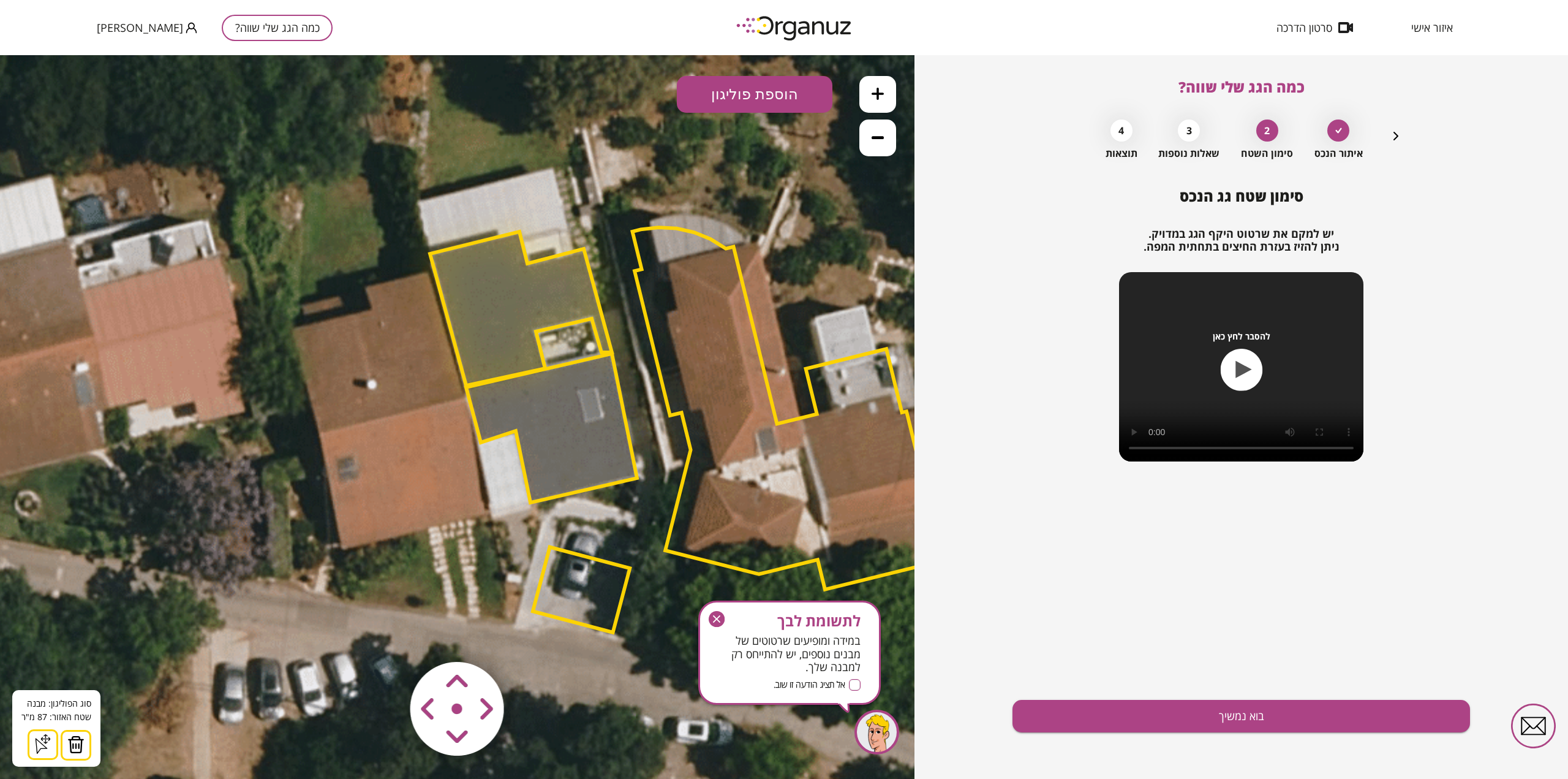
click at [551, 405] on polygon at bounding box center [551, 428] width 171 height 149
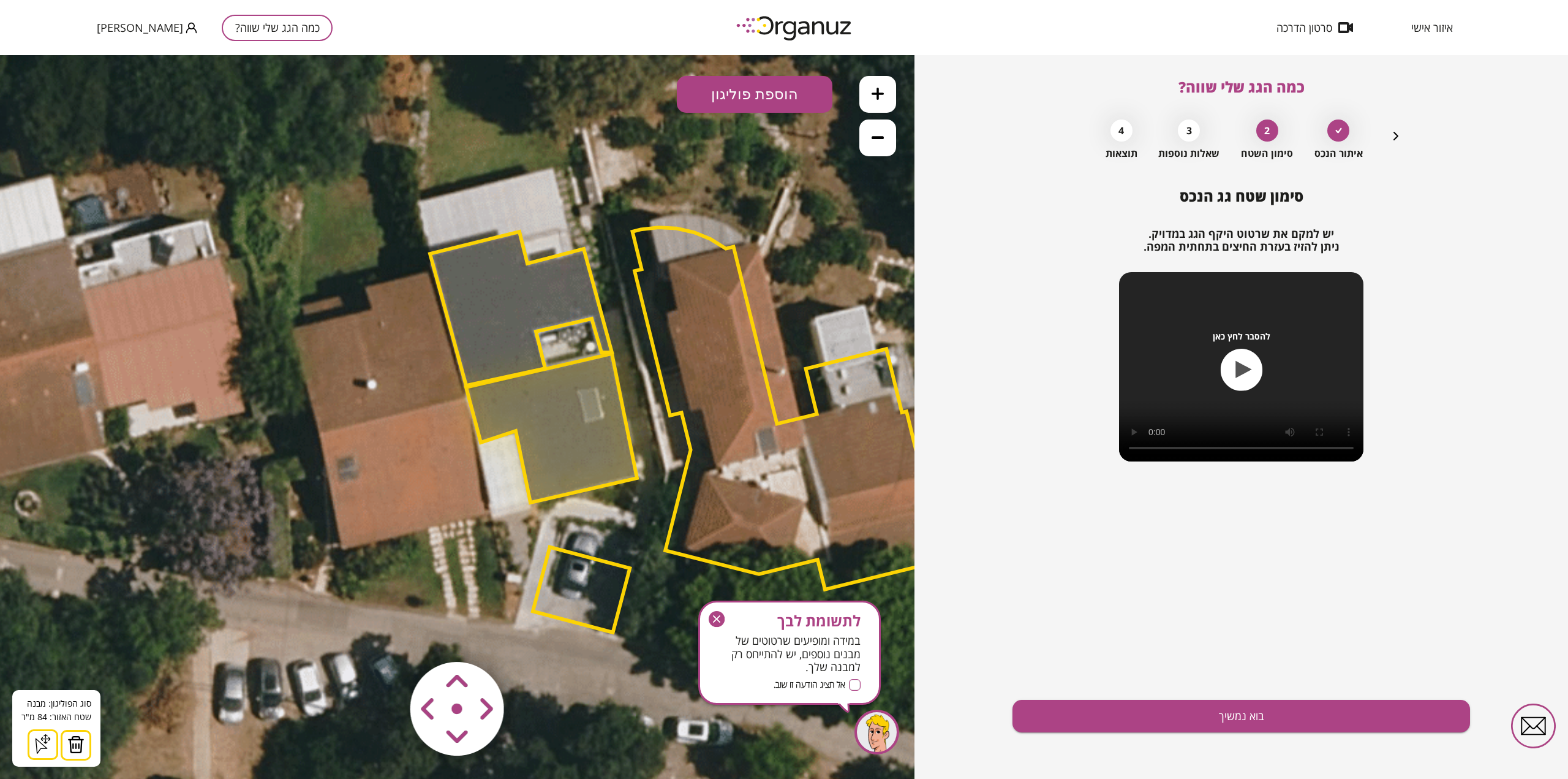
click at [490, 298] on polygon at bounding box center [521, 308] width 182 height 154
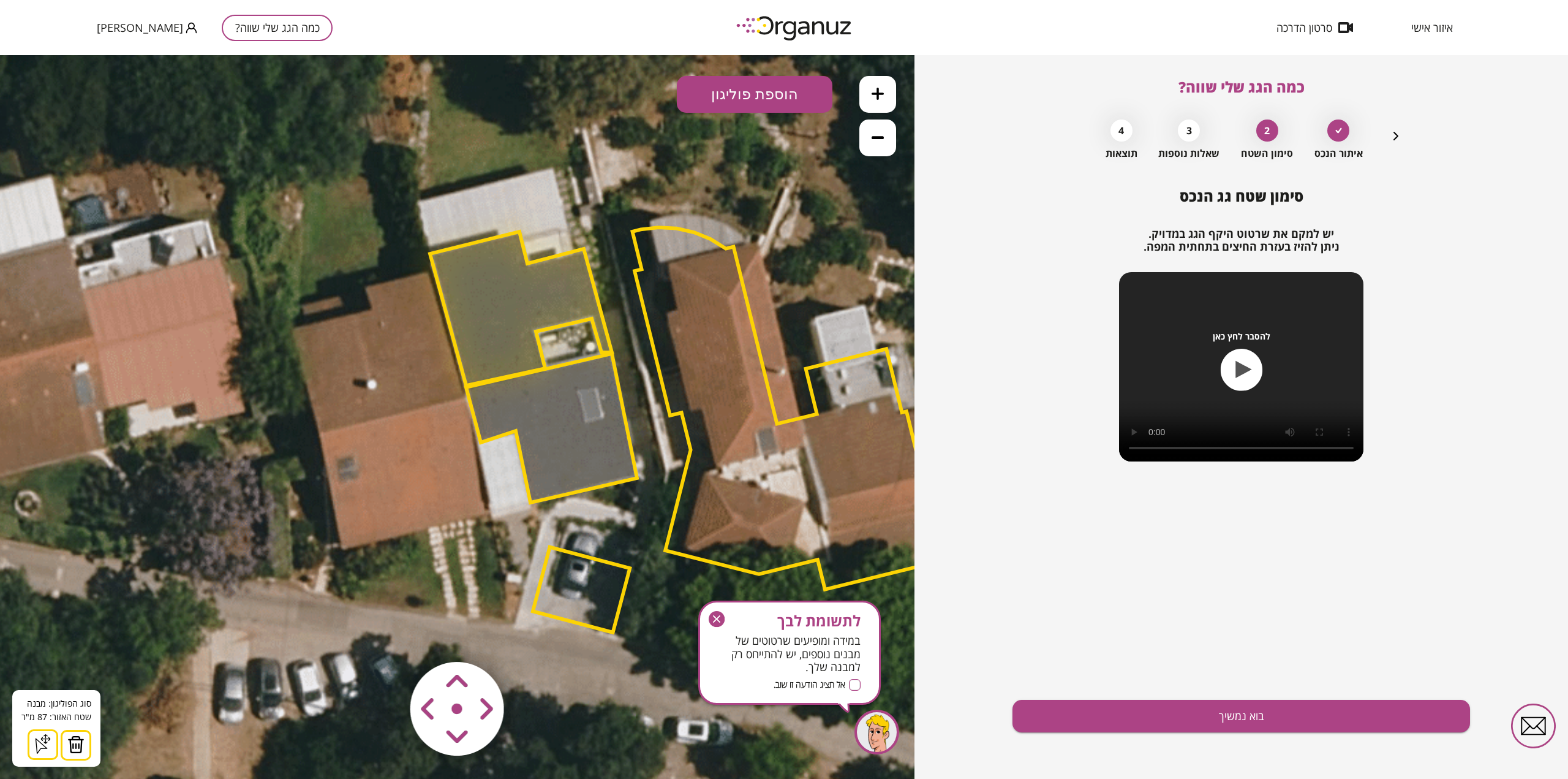
click at [519, 423] on polygon at bounding box center [551, 428] width 171 height 149
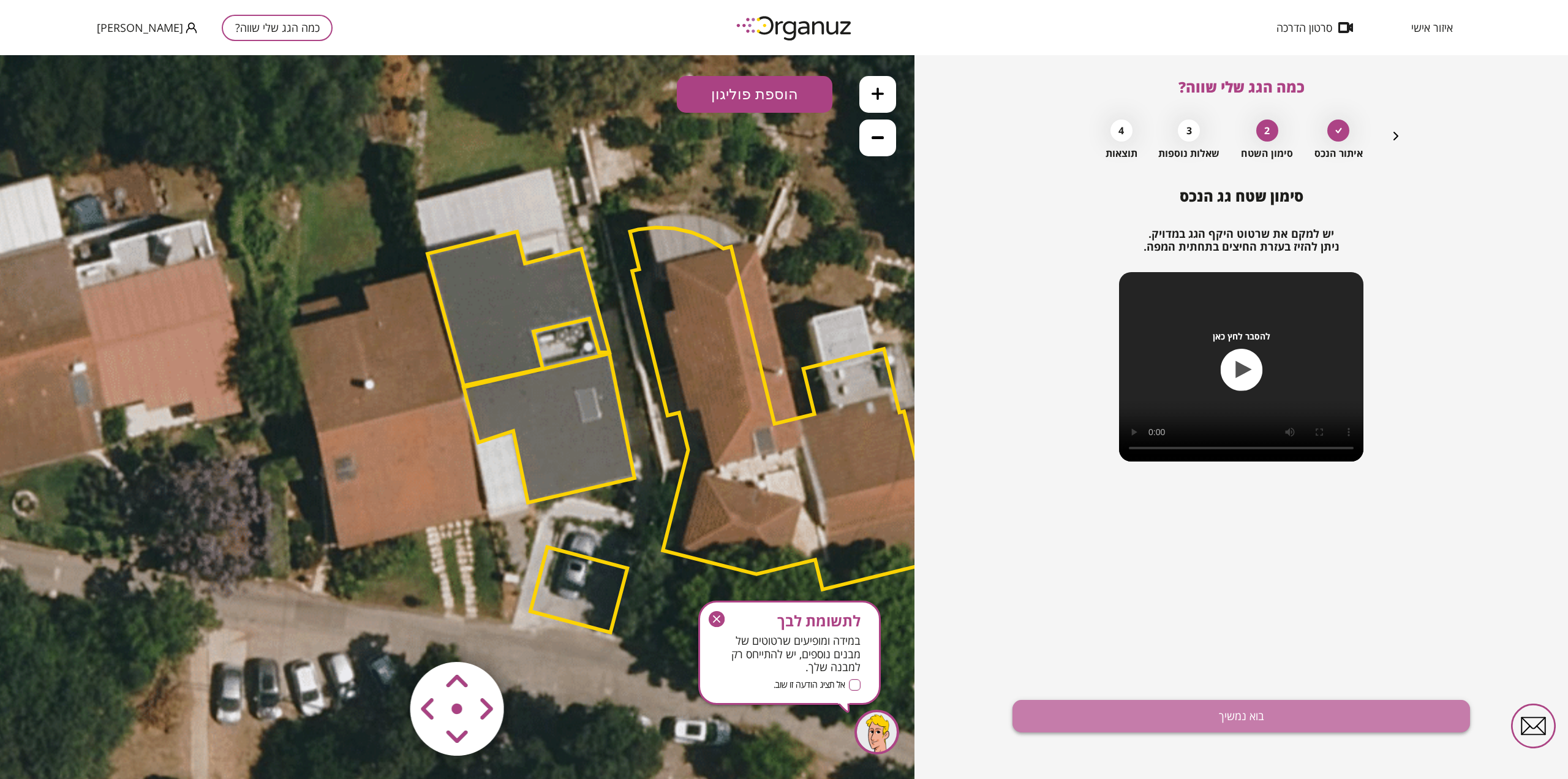
click at [1188, 711] on button "בוא נמשיך" at bounding box center [1241, 715] width 458 height 33
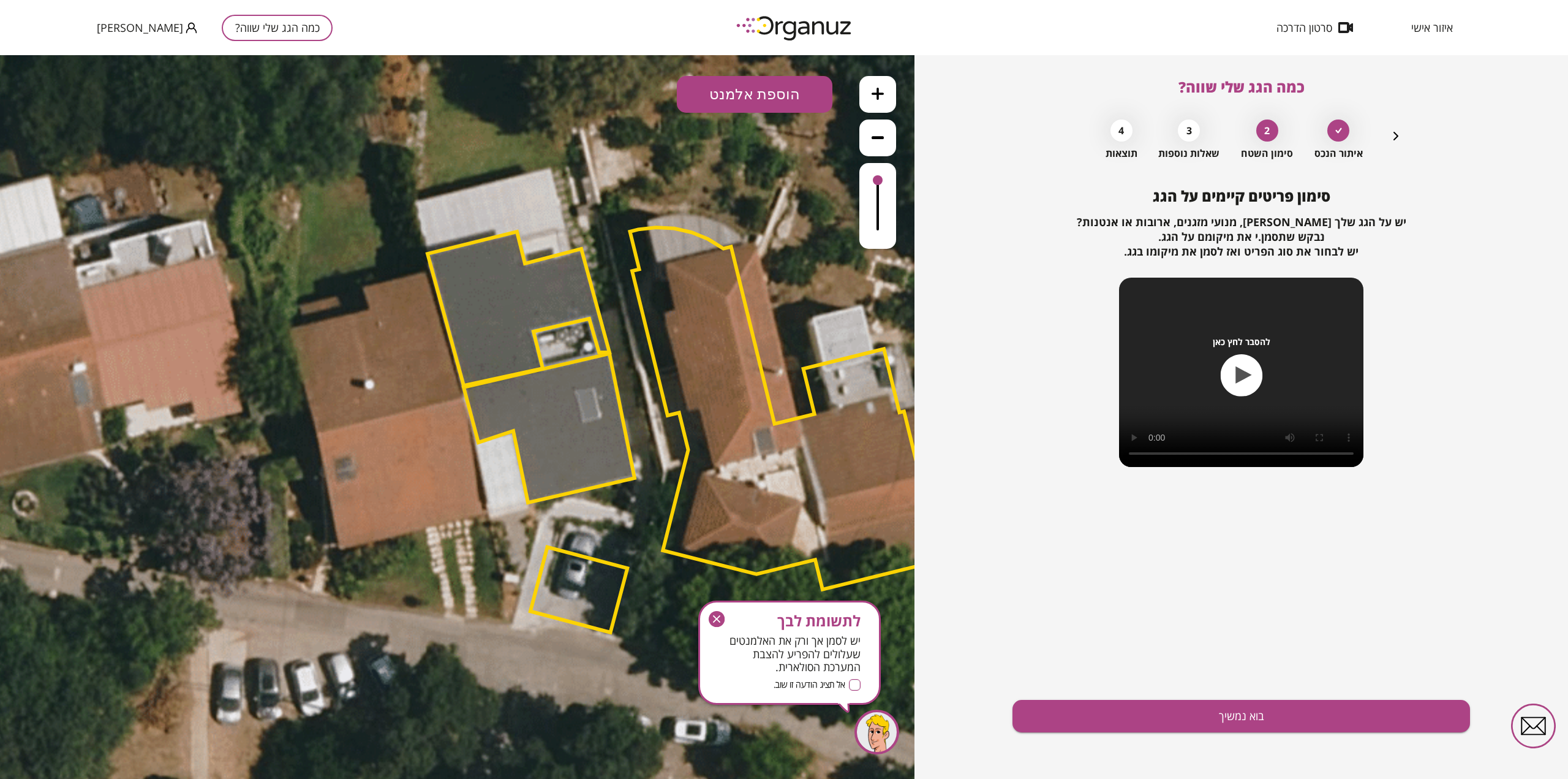
click at [1395, 135] on icon "button" at bounding box center [1396, 136] width 5 height 8
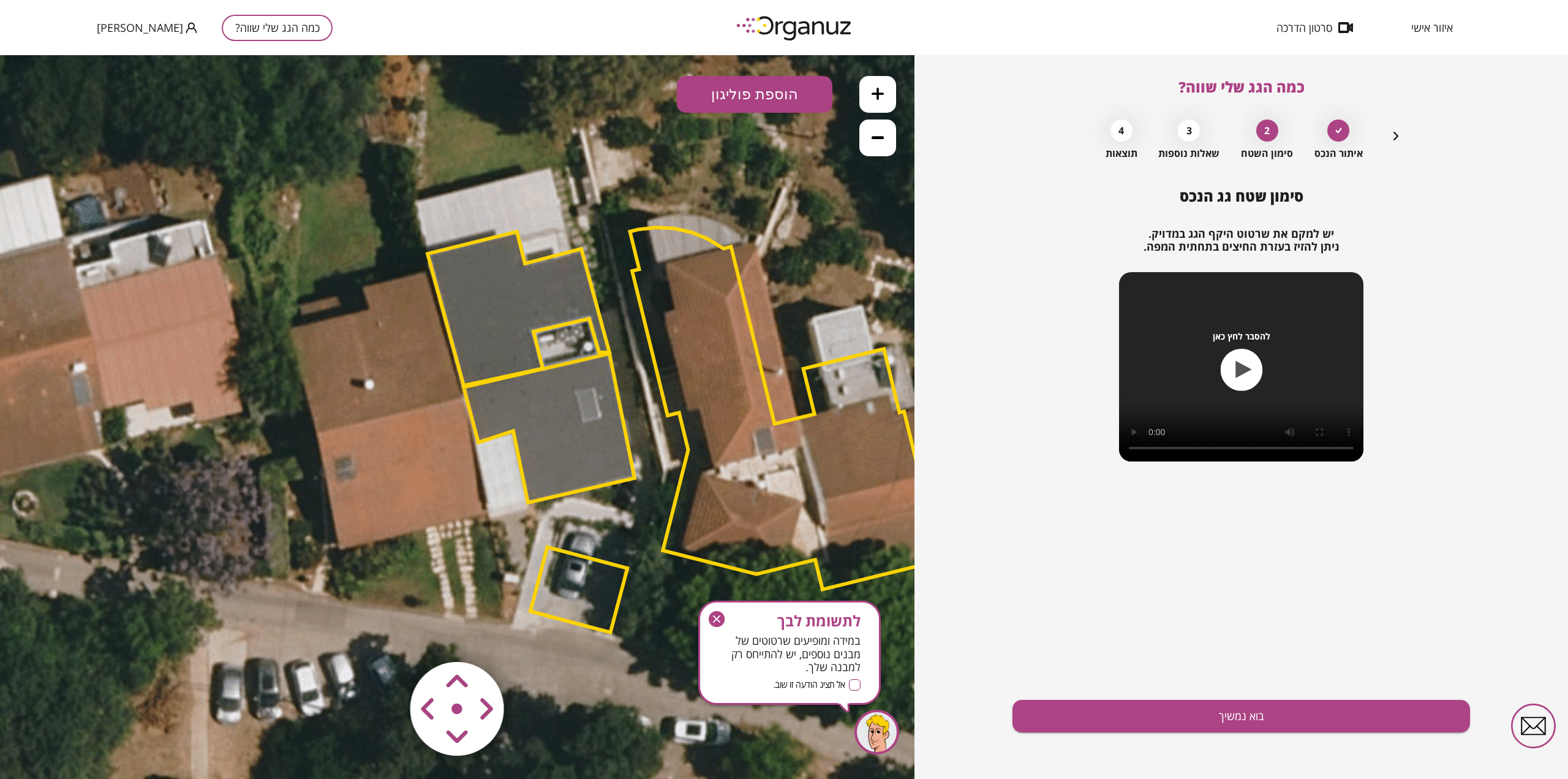
click at [596, 601] on polygon at bounding box center [579, 590] width 97 height 85
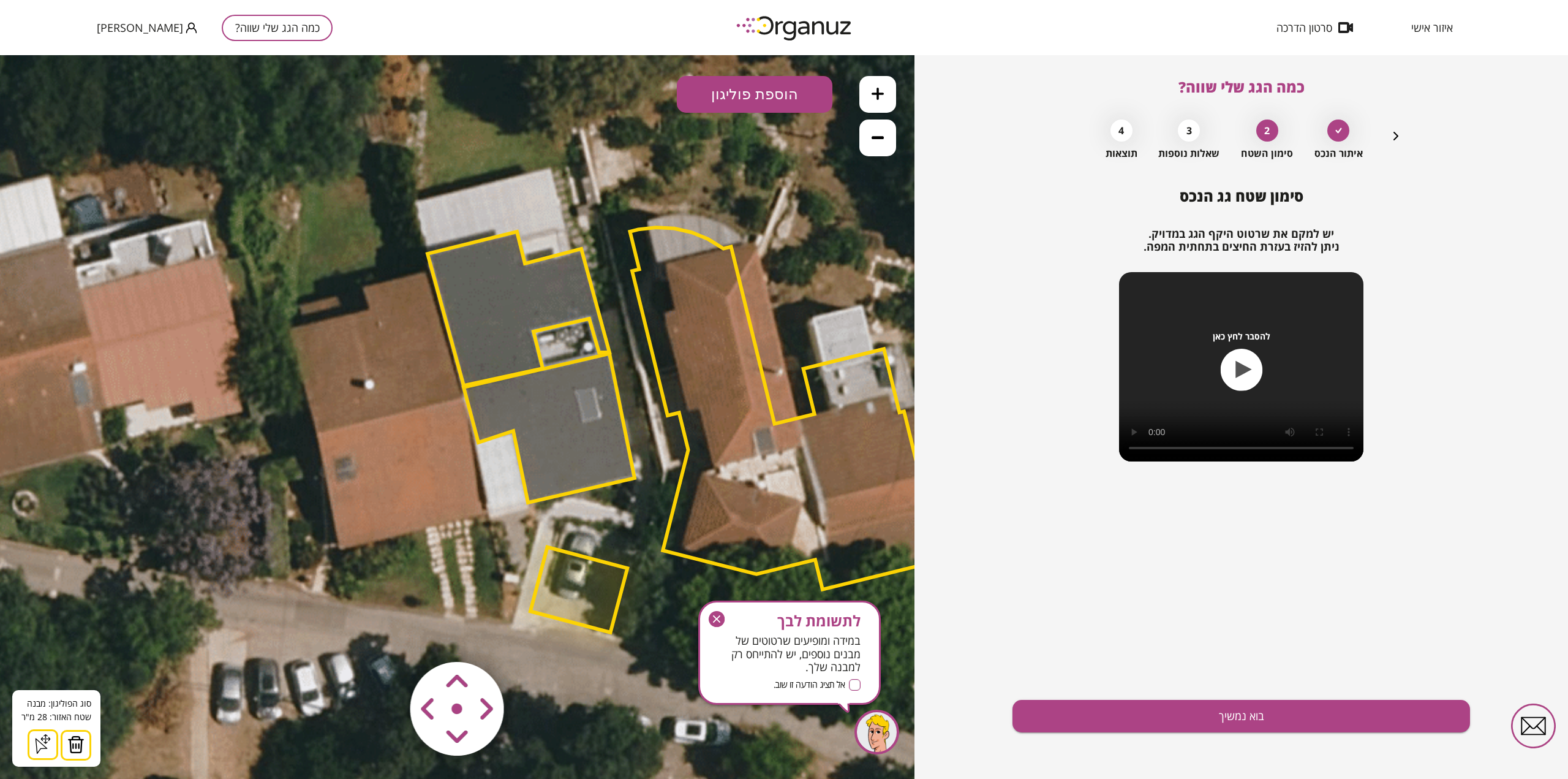
click at [77, 750] on img at bounding box center [76, 745] width 18 height 18
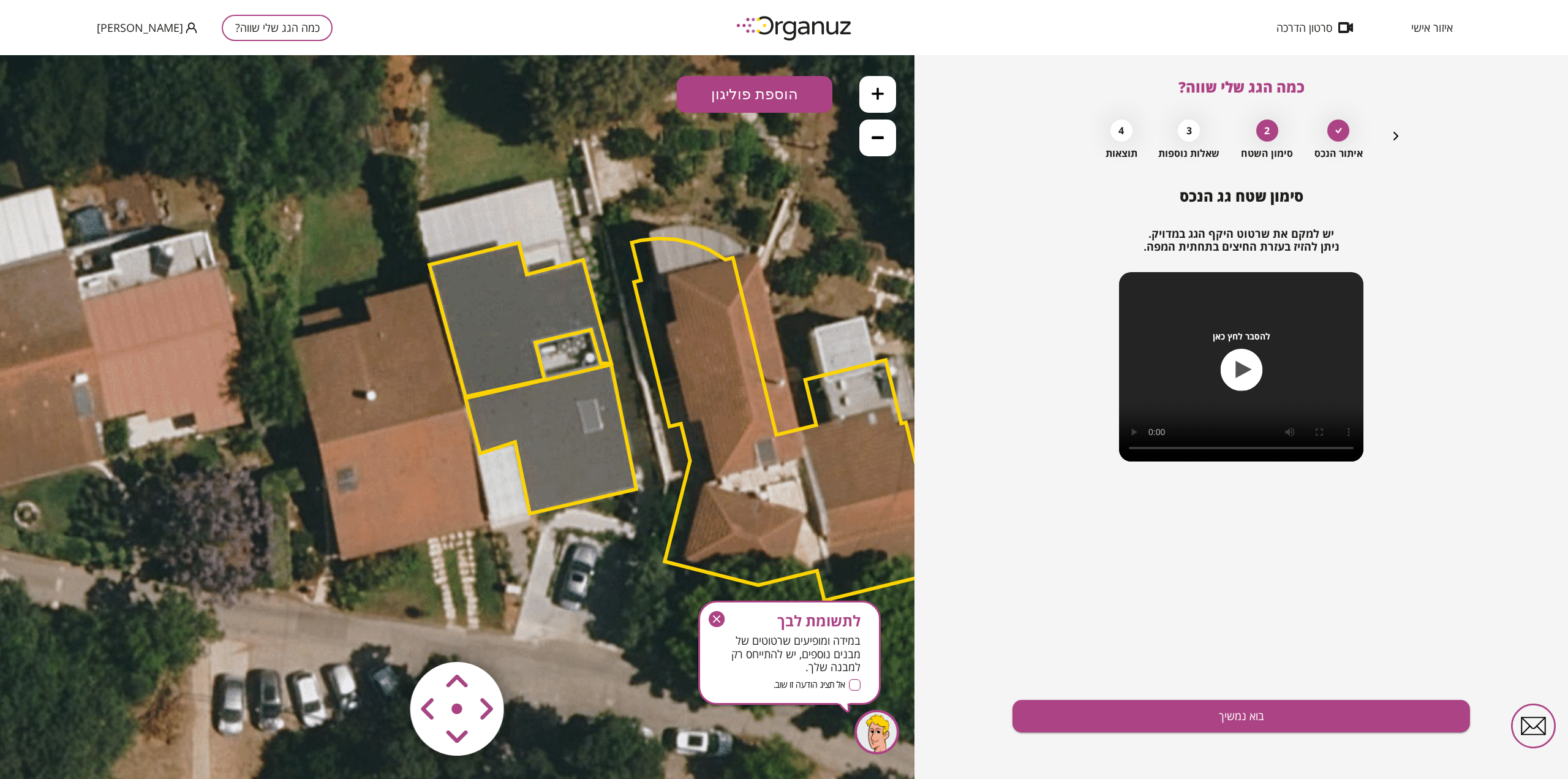
drag, startPoint x: 319, startPoint y: 576, endPoint x: 321, endPoint y: 587, distance: 11.2
click at [321, 587] on icon at bounding box center [613, 445] width 1985 height 1986
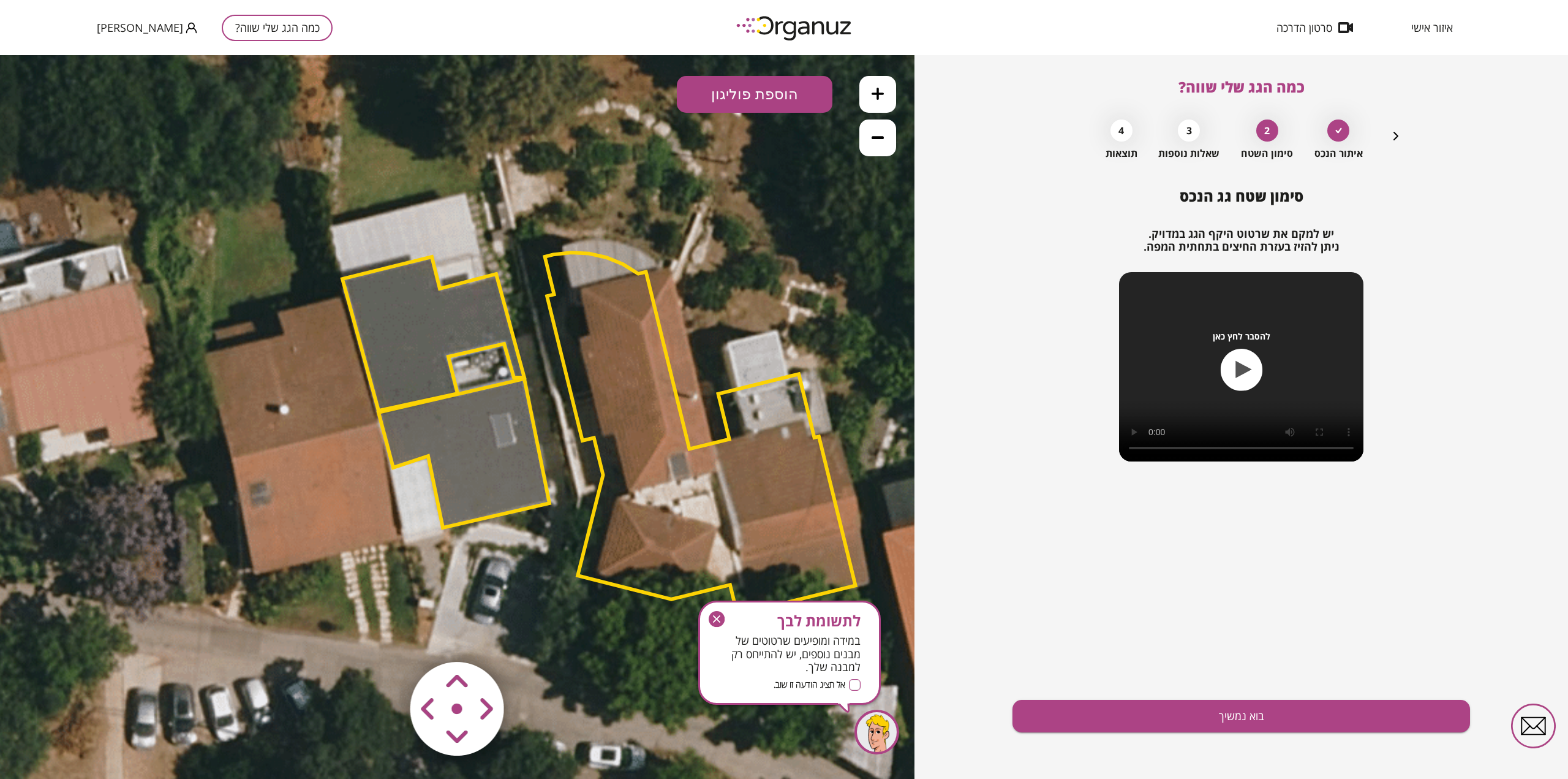
drag, startPoint x: 419, startPoint y: 582, endPoint x: 332, endPoint y: 596, distance: 88.1
click at [332, 596] on icon at bounding box center [526, 459] width 1985 height 1986
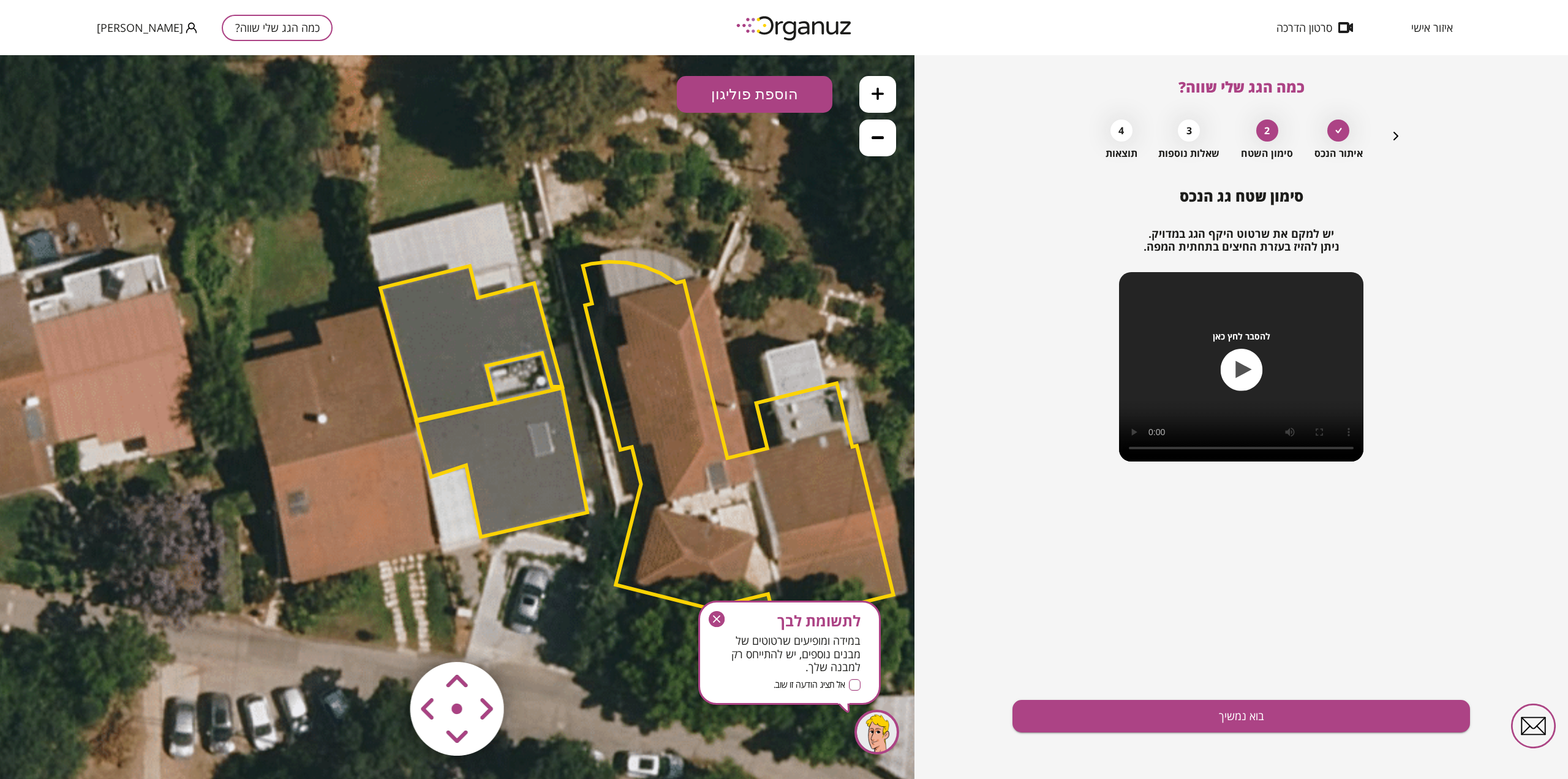
drag, startPoint x: 279, startPoint y: 403, endPoint x: 314, endPoint y: 411, distance: 35.9
click at [314, 412] on icon at bounding box center [564, 468] width 1985 height 1986
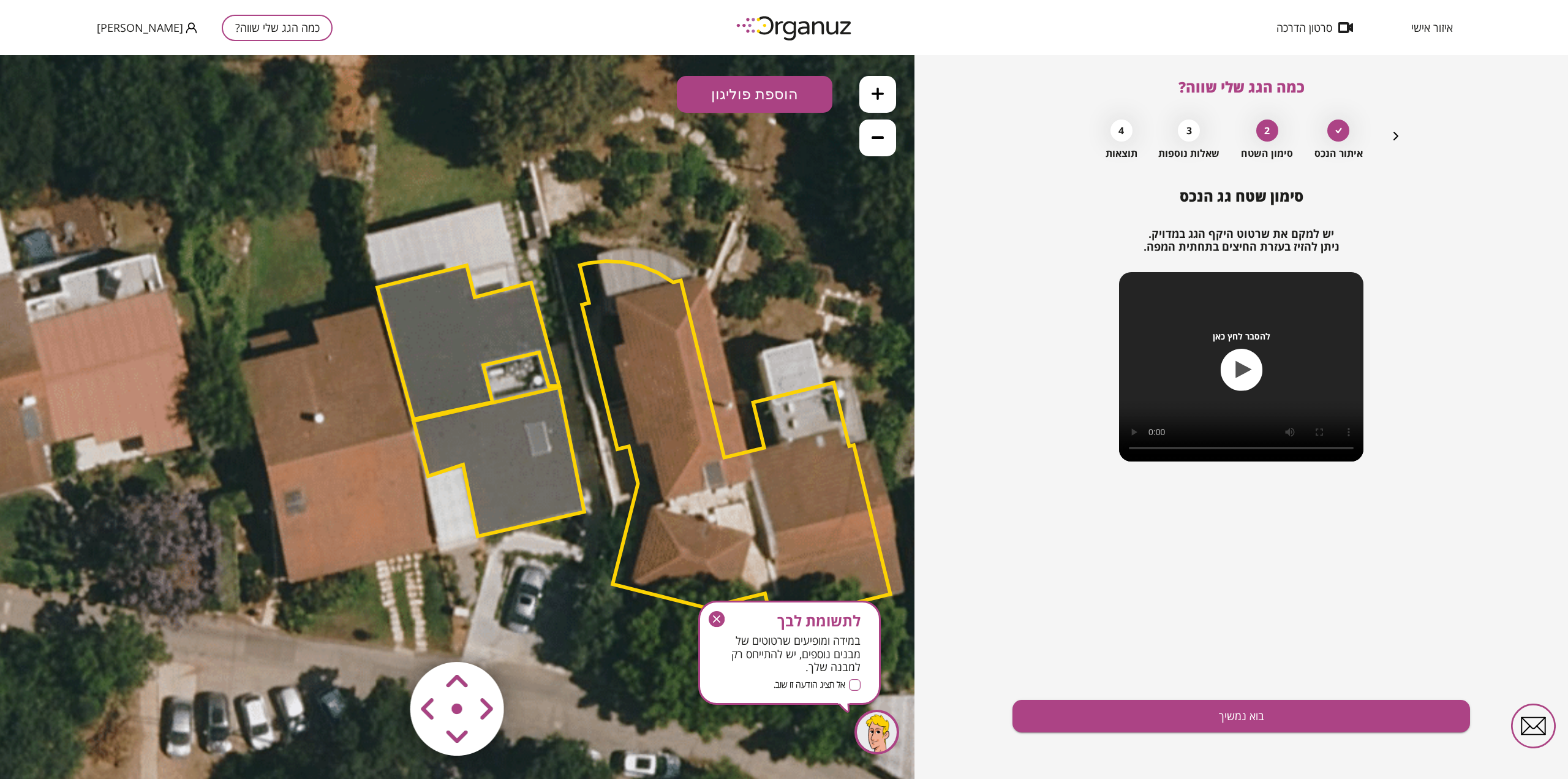
click at [469, 334] on polygon at bounding box center [469, 343] width 182 height 154
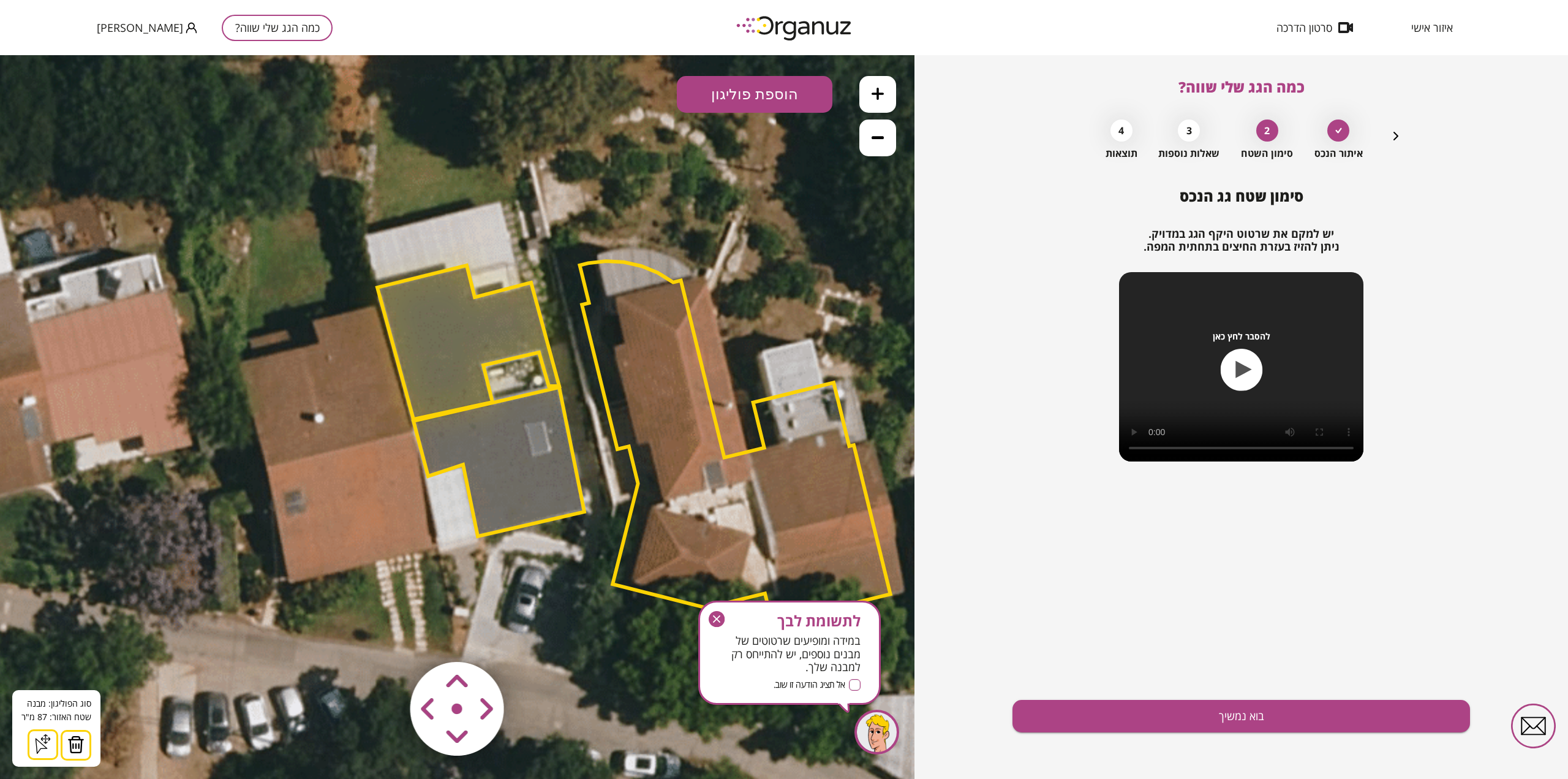
click at [71, 748] on img at bounding box center [76, 745] width 18 height 18
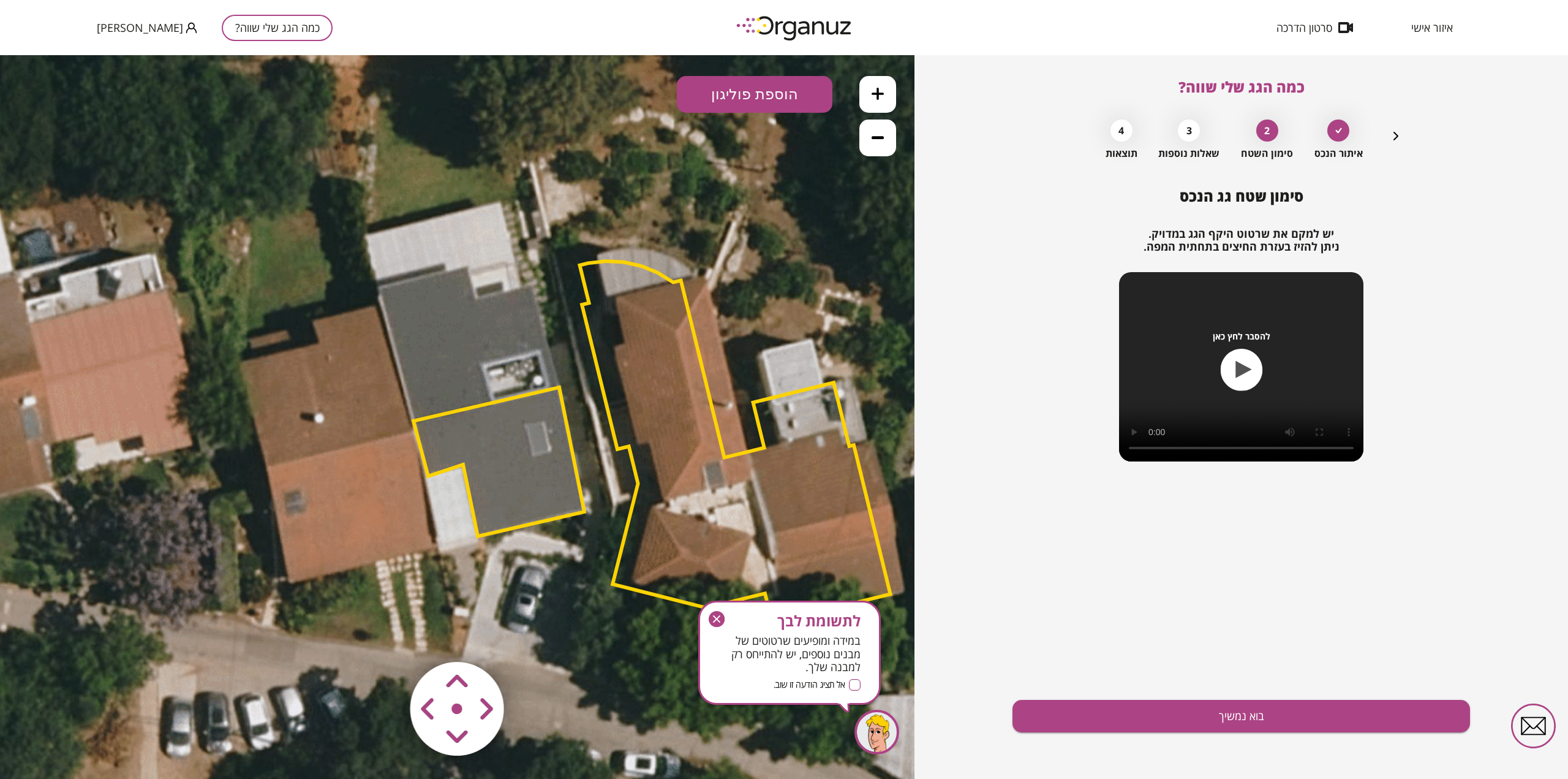
click at [506, 471] on polygon at bounding box center [499, 461] width 171 height 149
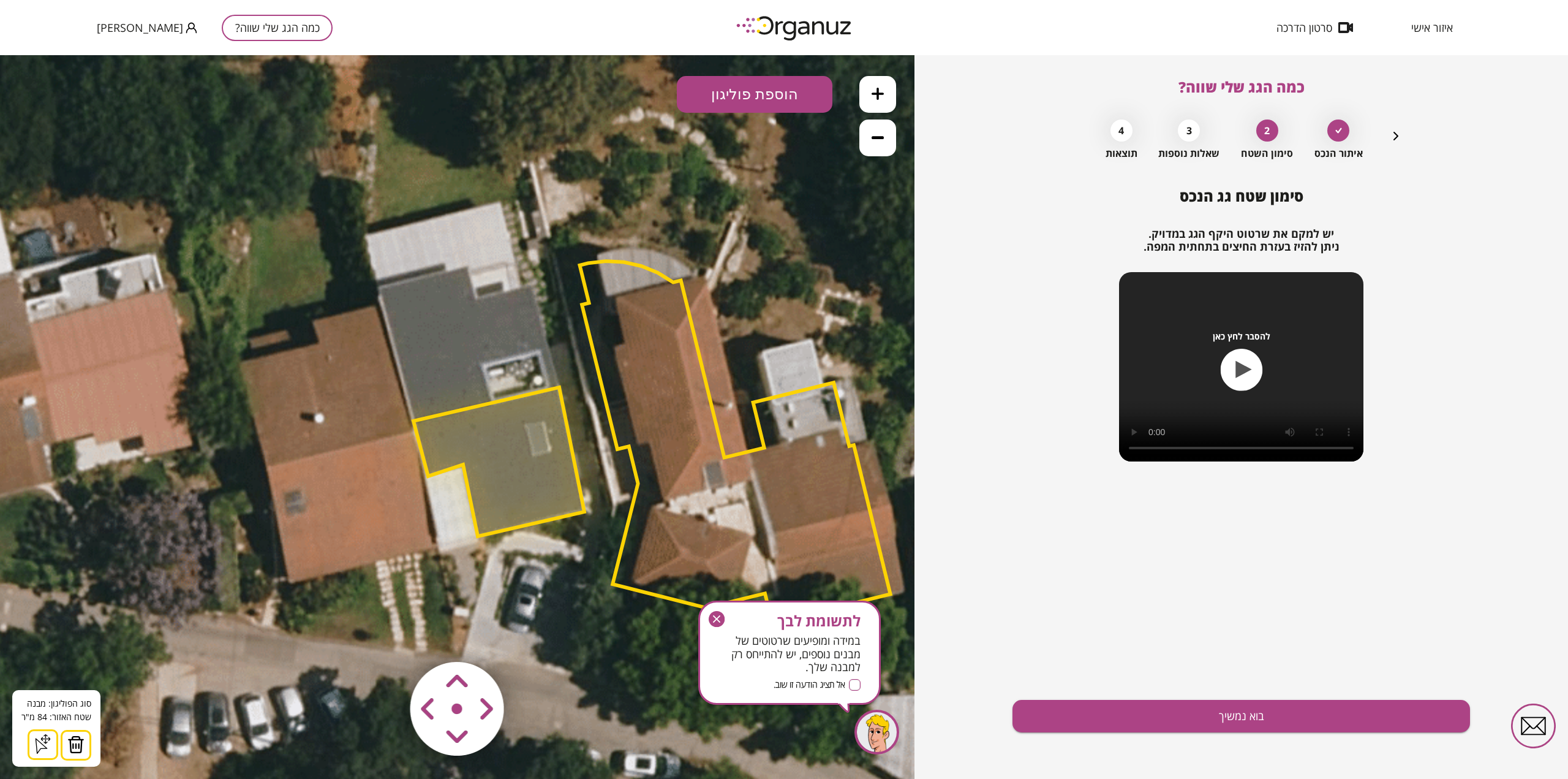
drag, startPoint x: 78, startPoint y: 741, endPoint x: 119, endPoint y: 737, distance: 41.2
click at [77, 741] on img at bounding box center [76, 745] width 18 height 18
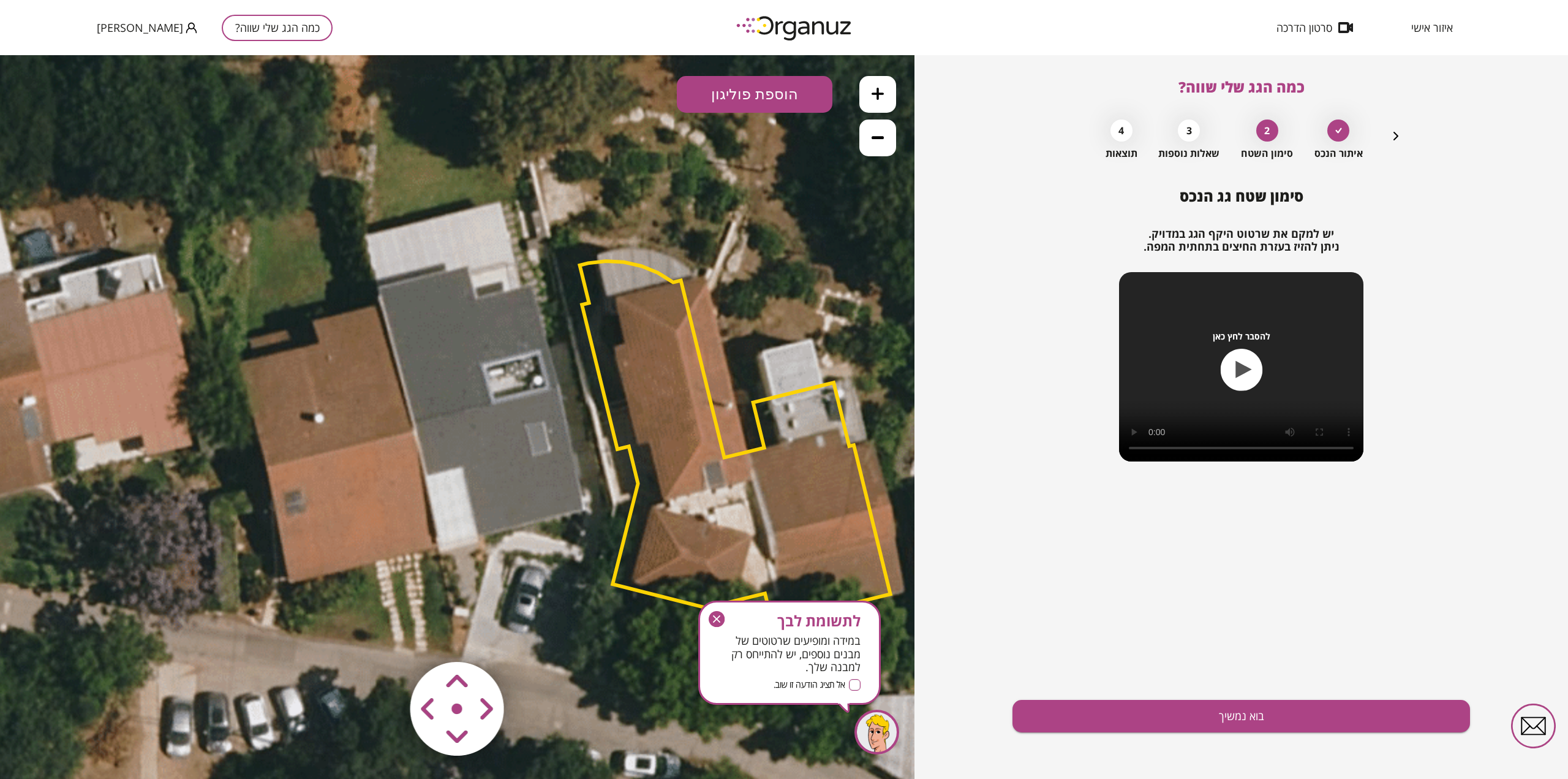
click at [740, 92] on button "הוספת פוליגון" at bounding box center [754, 94] width 155 height 37
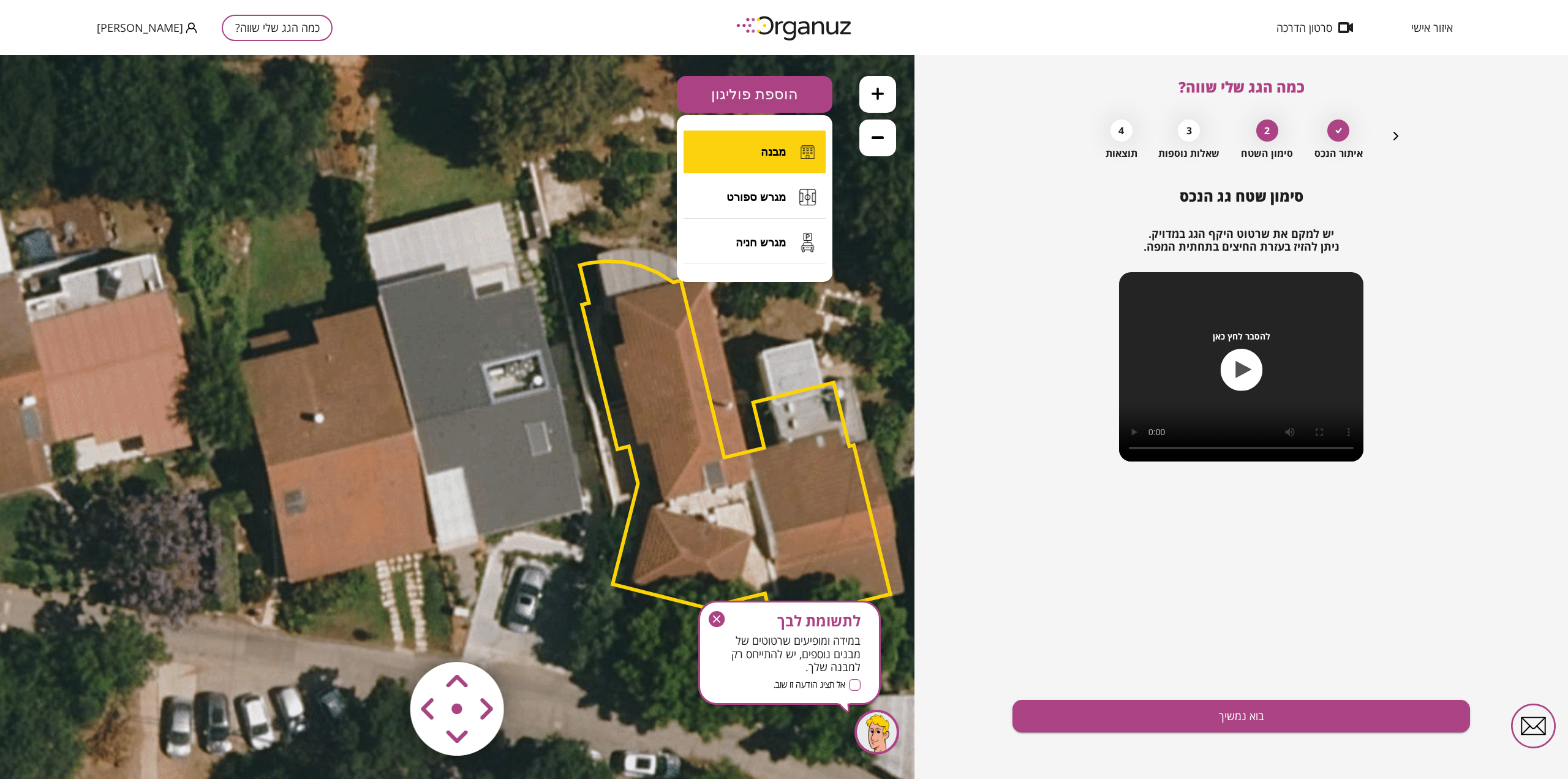
click at [764, 151] on span "מבנה" at bounding box center [774, 152] width 25 height 13
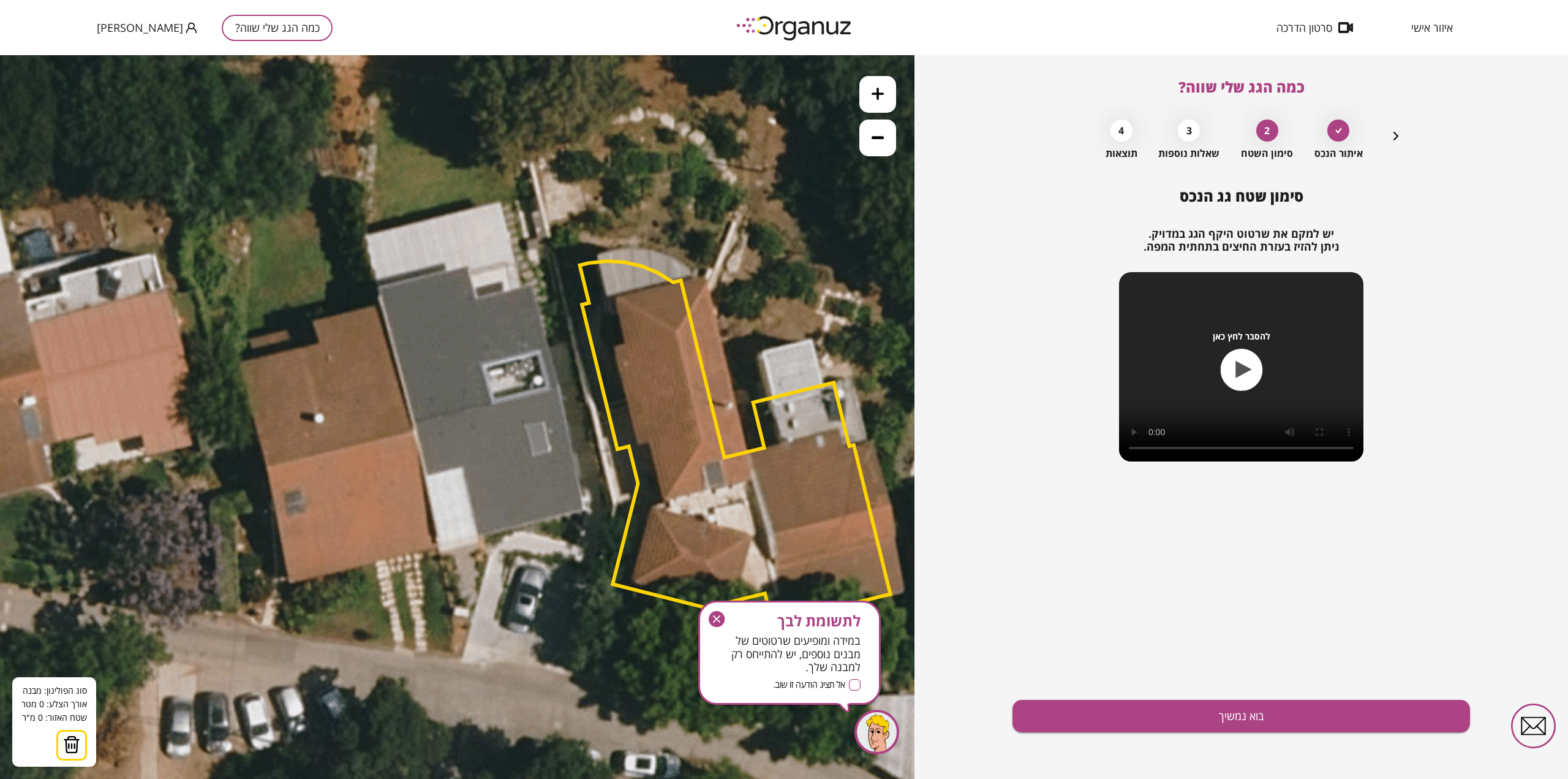
click at [484, 537] on icon at bounding box center [561, 467] width 1985 height 1986
click at [479, 536] on icon at bounding box center [561, 468] width 1985 height 1986
click at [585, 511] on icon at bounding box center [561, 468] width 1985 height 1986
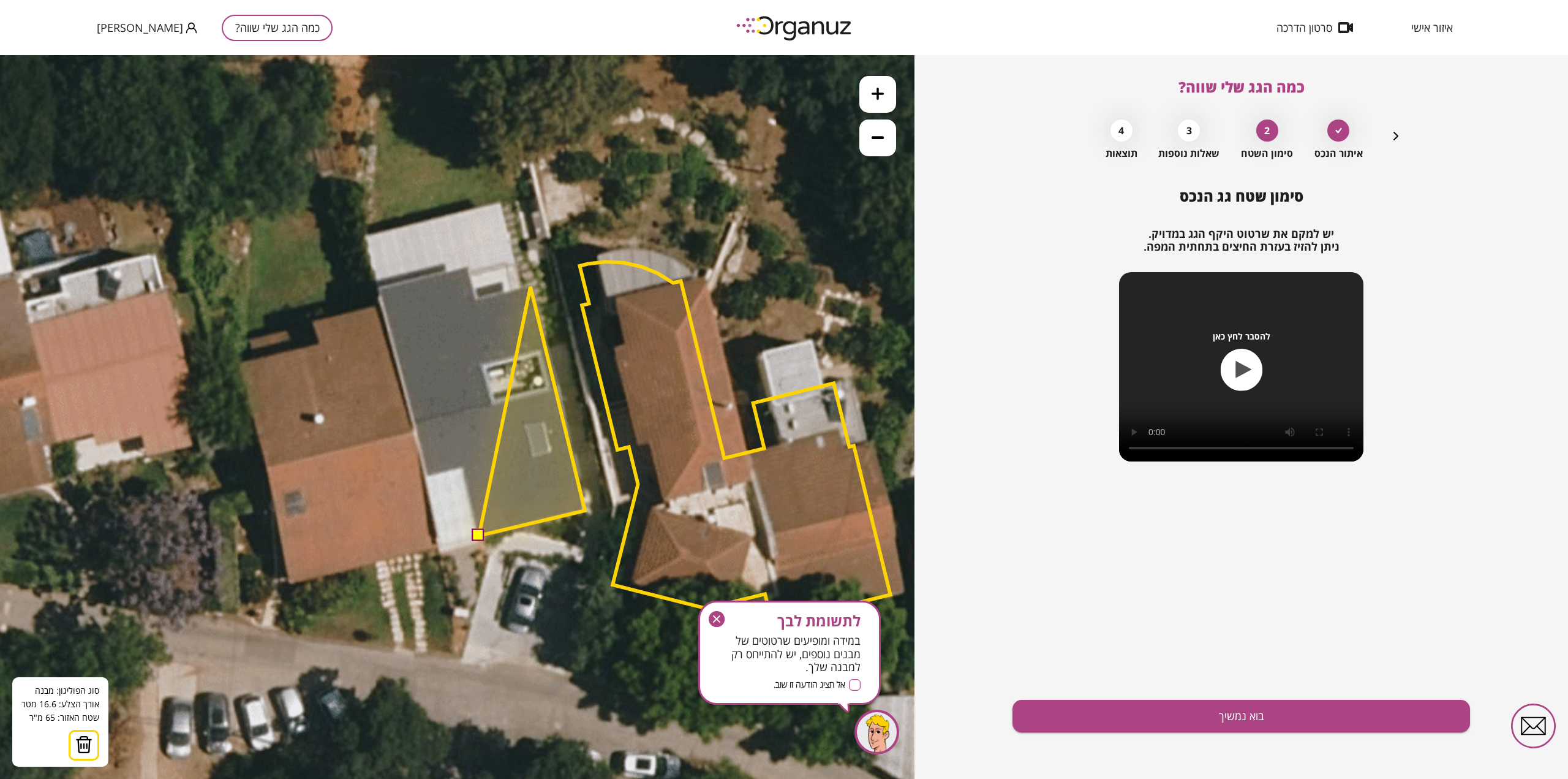
click at [530, 287] on polygon at bounding box center [531, 411] width 106 height 249
click at [474, 298] on polygon at bounding box center [530, 411] width 110 height 249
click at [469, 268] on polygon at bounding box center [527, 402] width 115 height 267
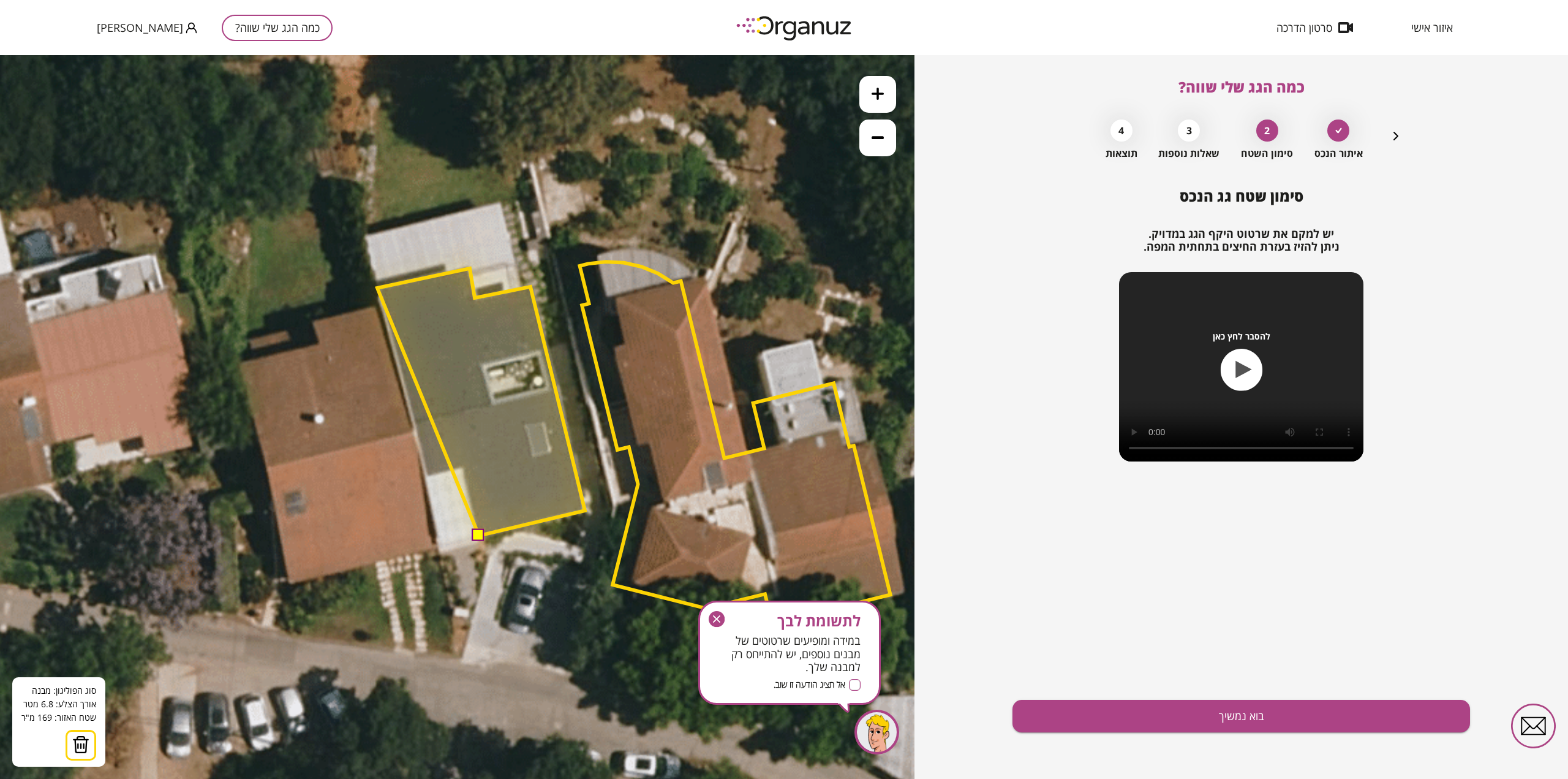
click at [378, 288] on polygon at bounding box center [481, 402] width 208 height 267
click at [424, 477] on polygon at bounding box center [481, 402] width 208 height 267
click at [464, 467] on polygon at bounding box center [481, 402] width 208 height 267
click at [480, 536] on button at bounding box center [478, 536] width 13 height 13
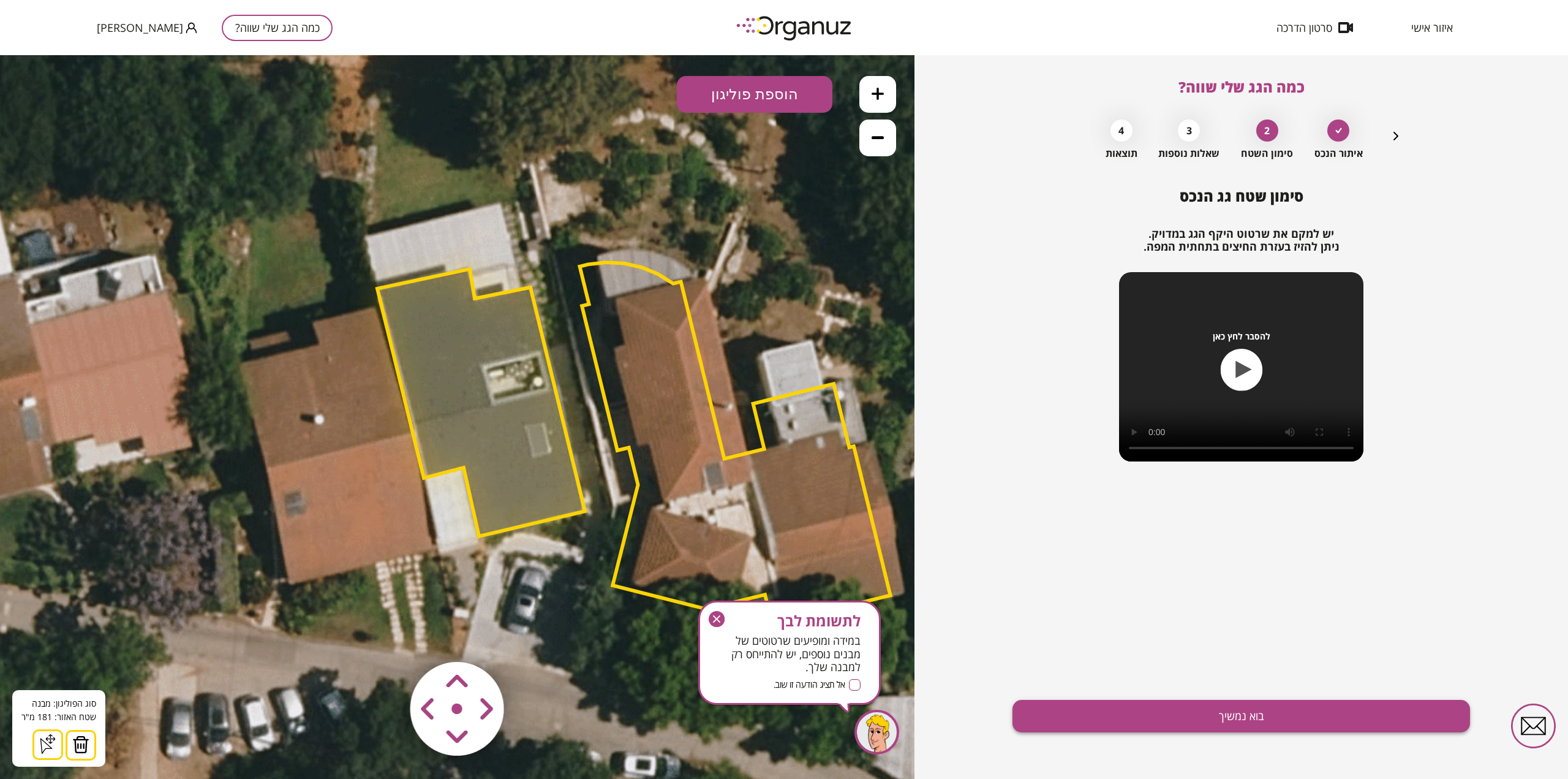
click at [1246, 723] on button "בוא נמשיך" at bounding box center [1241, 715] width 458 height 33
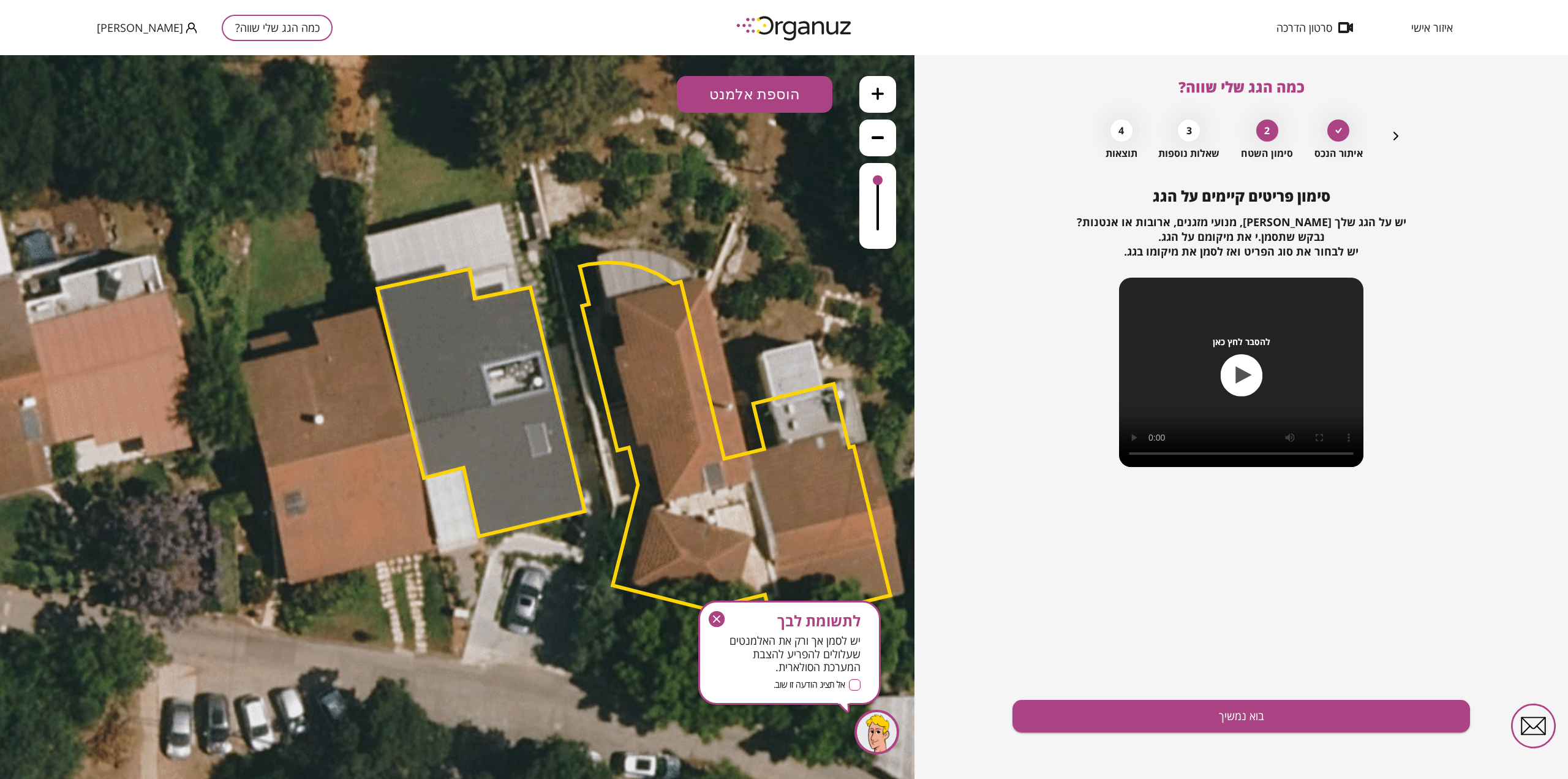
drag, startPoint x: 878, startPoint y: 178, endPoint x: 878, endPoint y: 169, distance: 9.0
click at [878, 169] on div at bounding box center [878, 206] width 37 height 86
click at [764, 86] on button "הוספת אלמנט" at bounding box center [754, 94] width 155 height 37
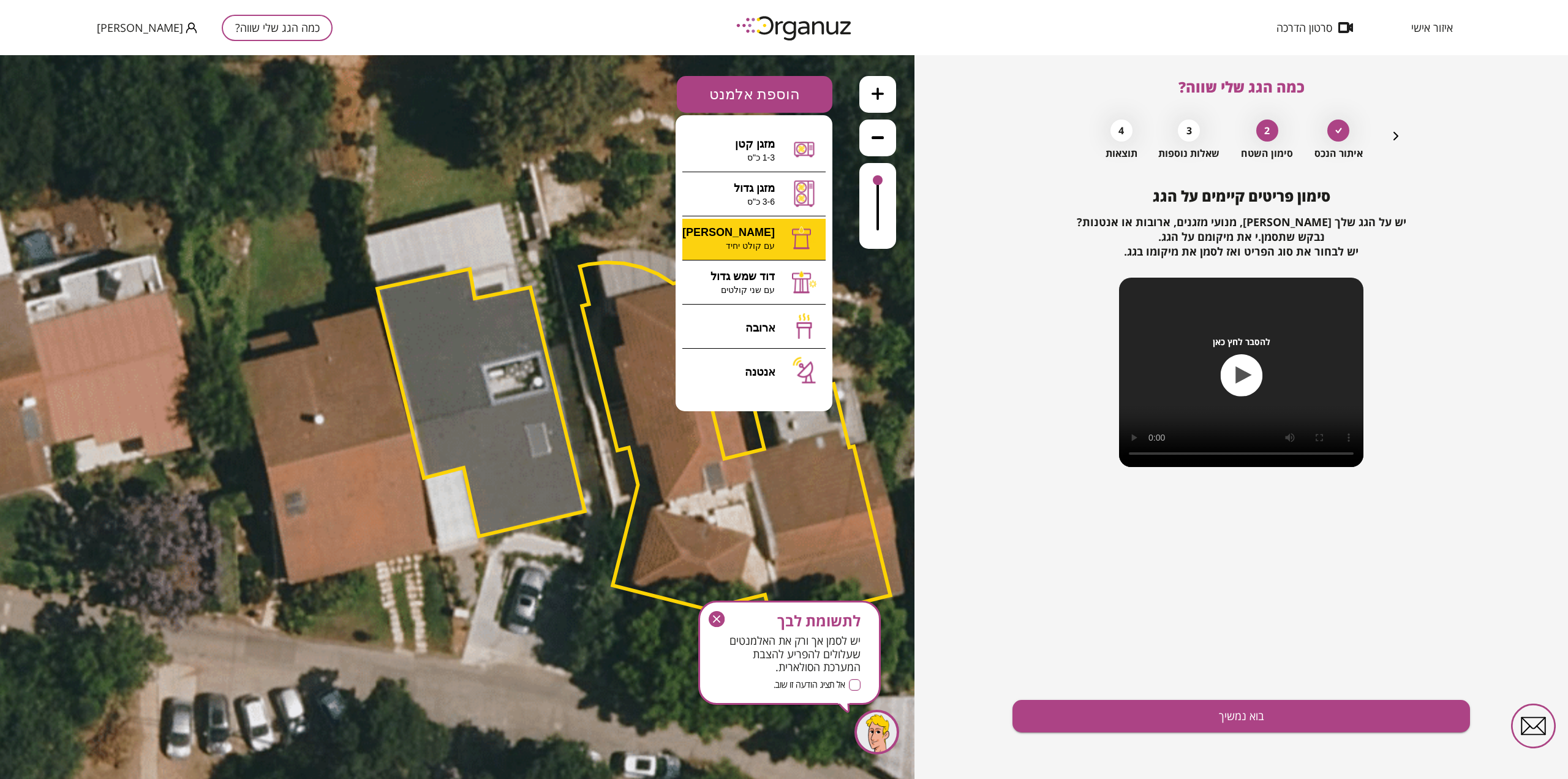
click at [764, 238] on div ".st0 { fill: #FFFFFF; } א" at bounding box center [457, 417] width 915 height 724
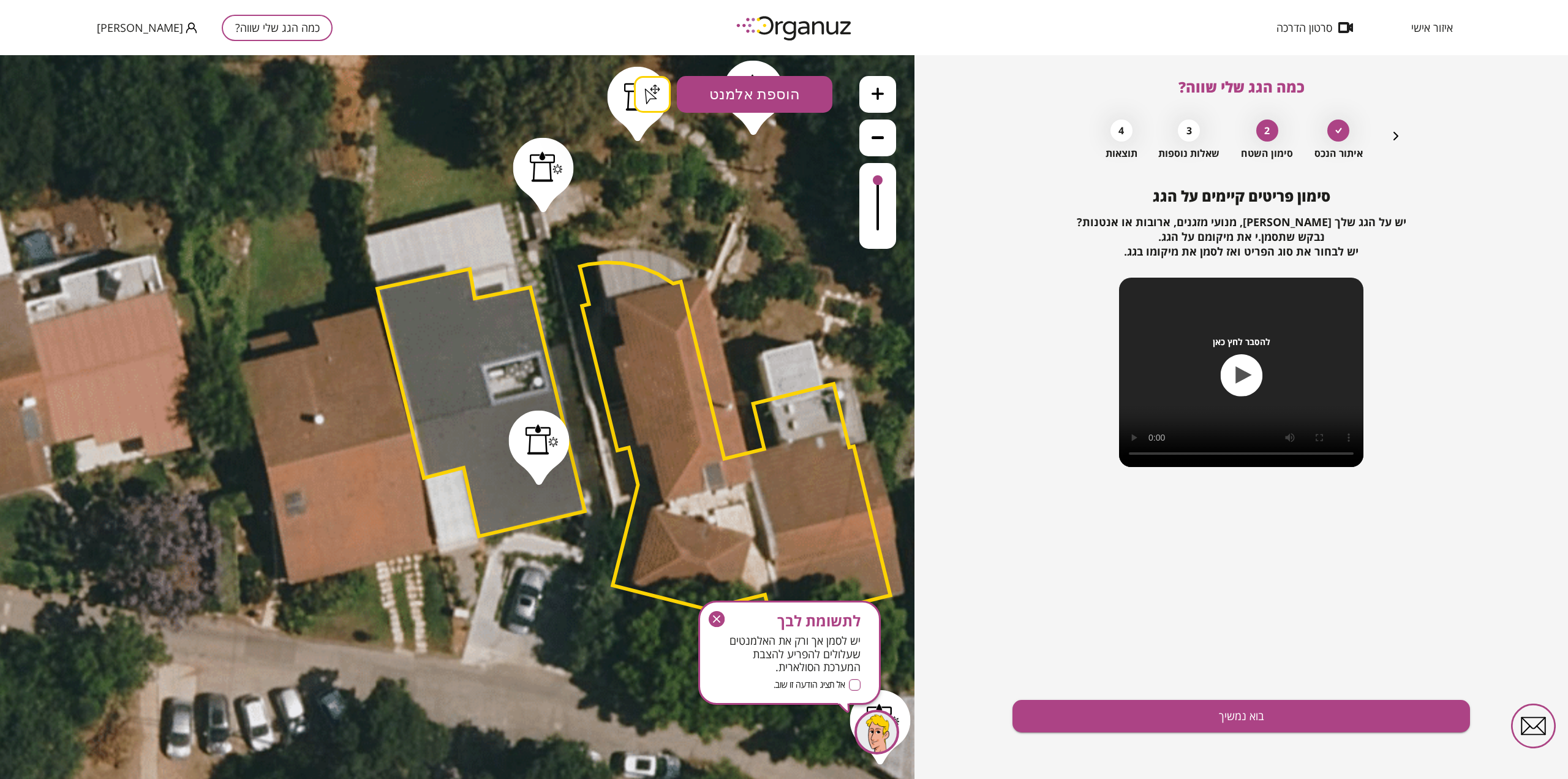
drag, startPoint x: 718, startPoint y: 624, endPoint x: 769, endPoint y: 650, distance: 57.2
click at [769, 650] on div "לתשומת לבך יש לסמן אך ורק את האלמנטים שעלולים להפריע להצבת המערכת הסולארית. אל …" at bounding box center [789, 653] width 183 height 104
click at [1062, 521] on div "סימון פריטים קיימים על הגג יש על הגג שלך [PERSON_NAME], מנועי מזגנים, ארובות או…" at bounding box center [1241, 483] width 458 height 592
click at [717, 616] on icon "button" at bounding box center [716, 619] width 16 height 16
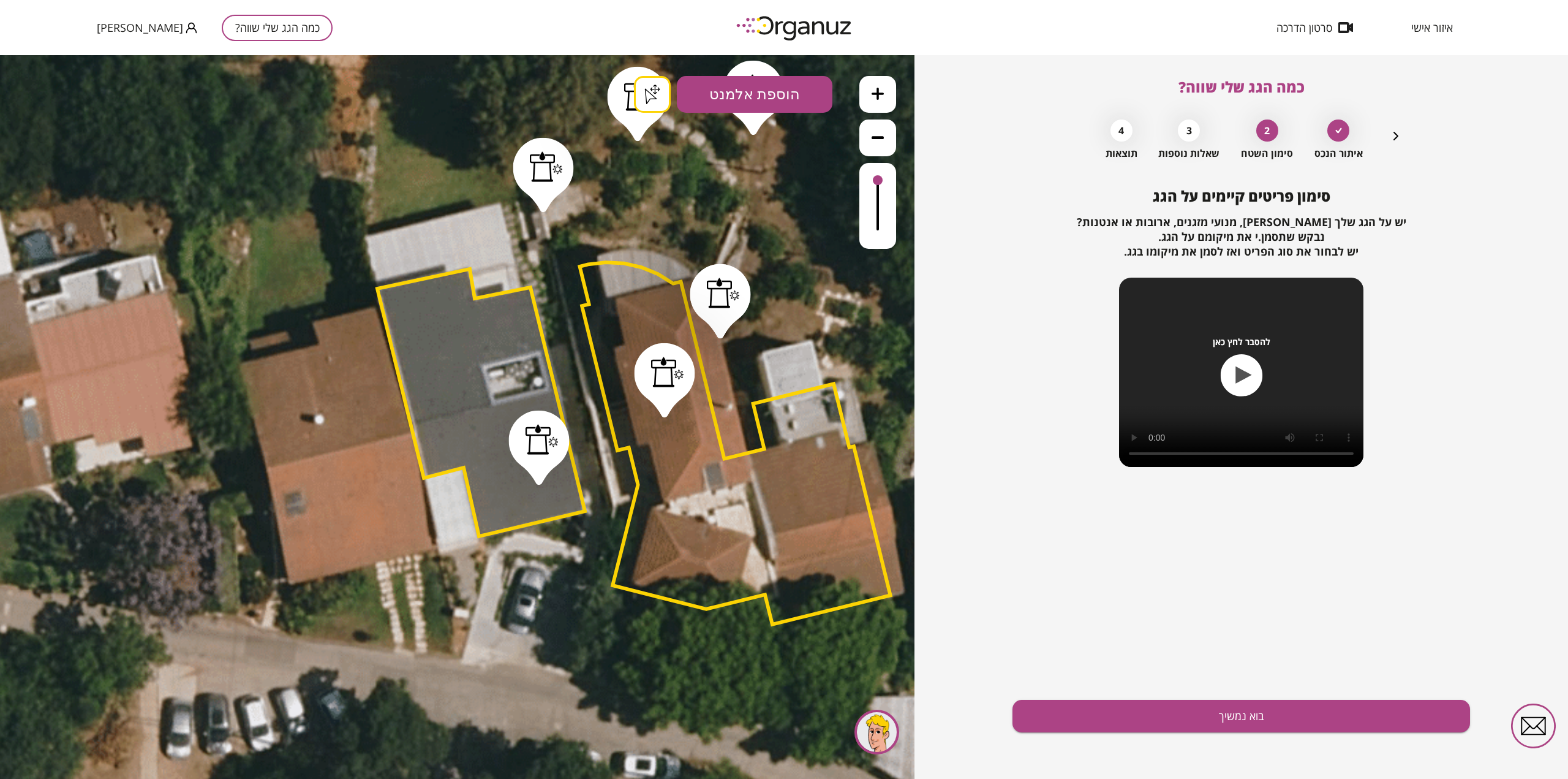
drag, startPoint x: 612, startPoint y: 426, endPoint x: 554, endPoint y: 470, distance: 72.8
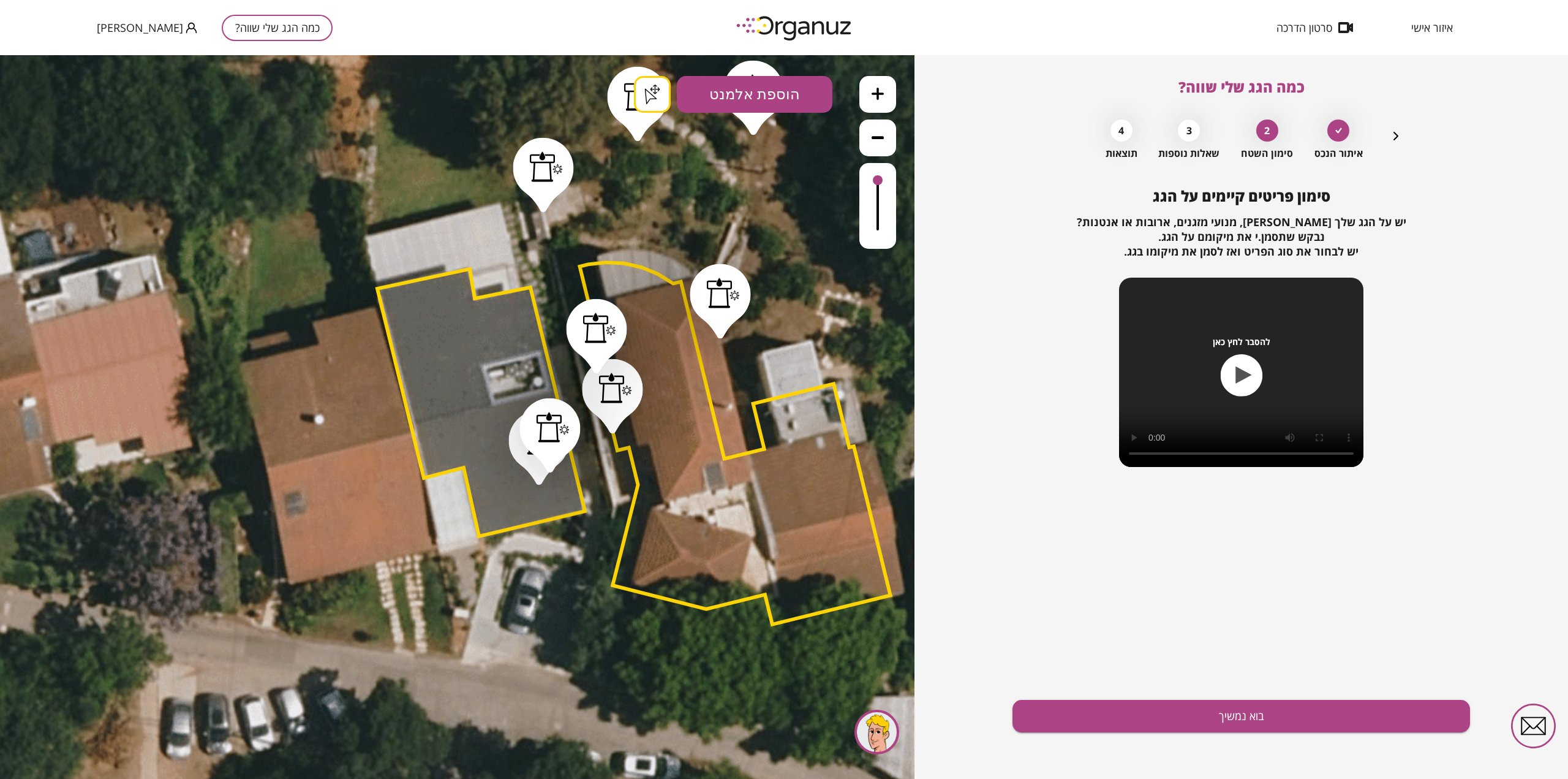
drag, startPoint x: 572, startPoint y: 375, endPoint x: 614, endPoint y: 494, distance: 126.2
click at [1192, 579] on div "סימון פריטים קיימים על הגג יש על הגג שלך [PERSON_NAME], מנועי מזגנים, ארובות או…" at bounding box center [1241, 483] width 458 height 592
click at [1398, 134] on icon "button" at bounding box center [1396, 136] width 15 height 15
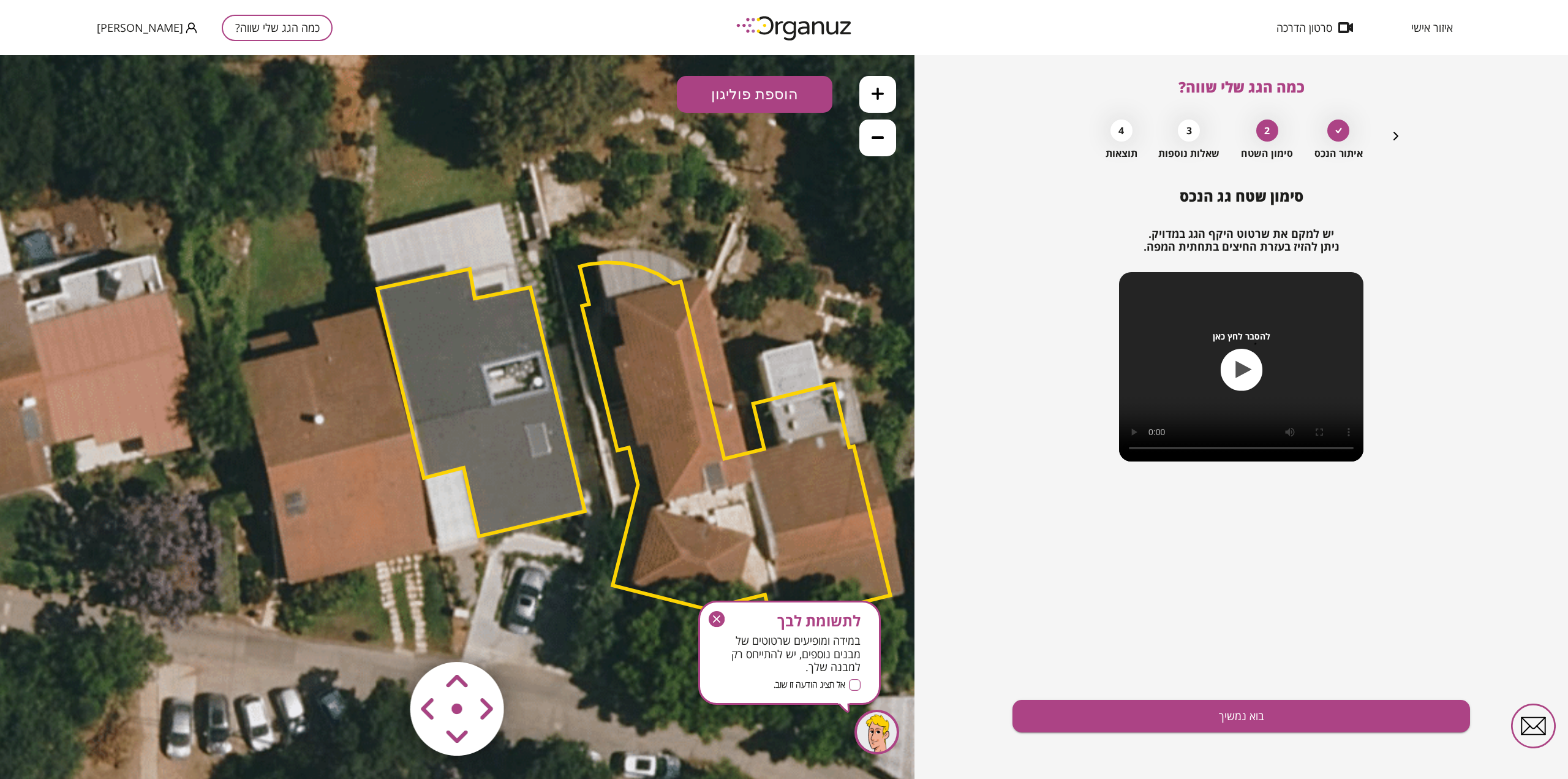
click at [512, 394] on polygon at bounding box center [481, 403] width 208 height 267
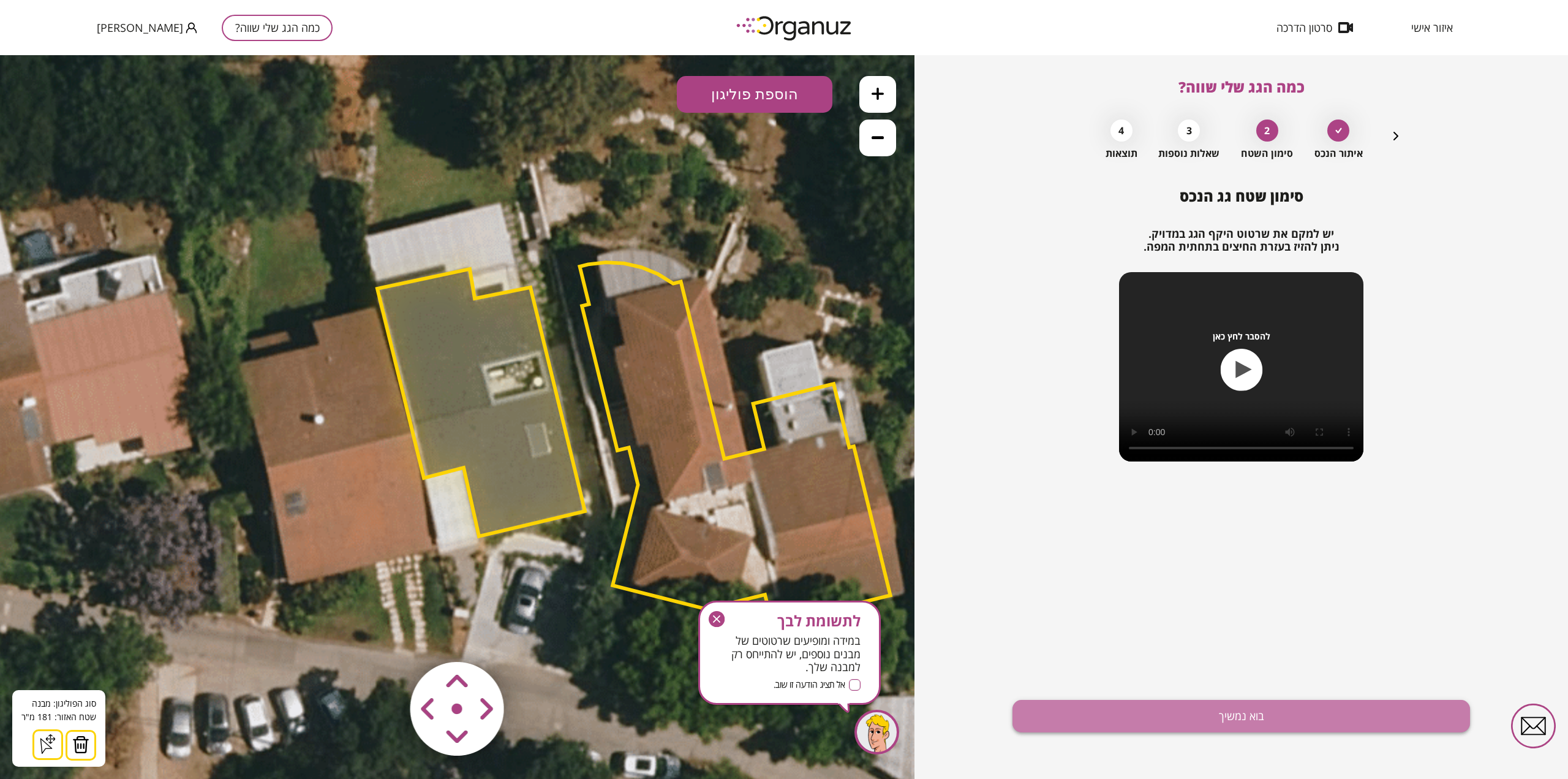
click at [1262, 715] on button "בוא נמשיך" at bounding box center [1241, 715] width 458 height 33
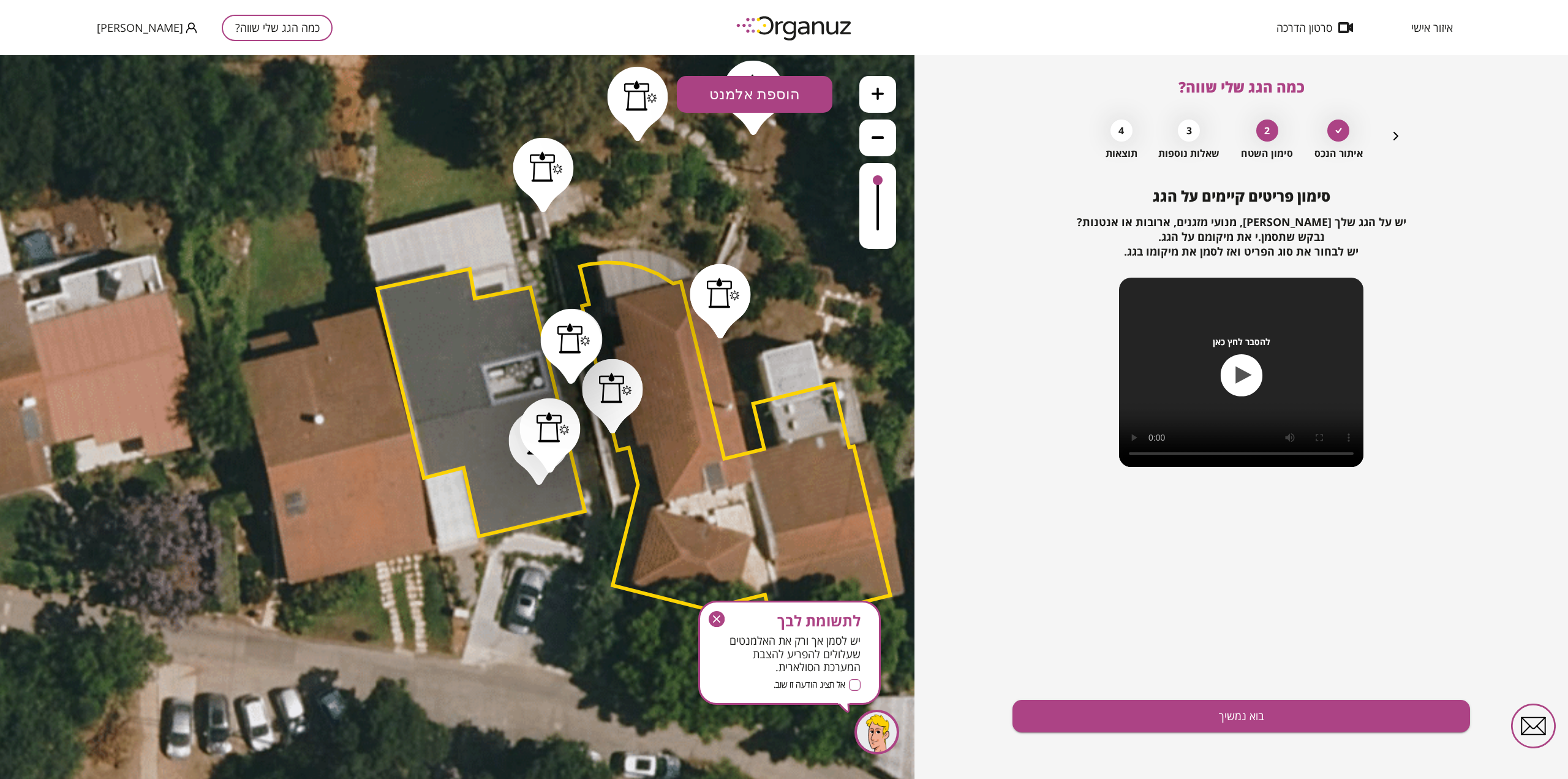
click at [623, 102] on div at bounding box center [637, 104] width 61 height 74
click at [651, 91] on icon at bounding box center [652, 94] width 18 height 18
click at [754, 125] on div at bounding box center [754, 98] width 61 height 74
click at [653, 98] on icon at bounding box center [652, 94] width 18 height 18
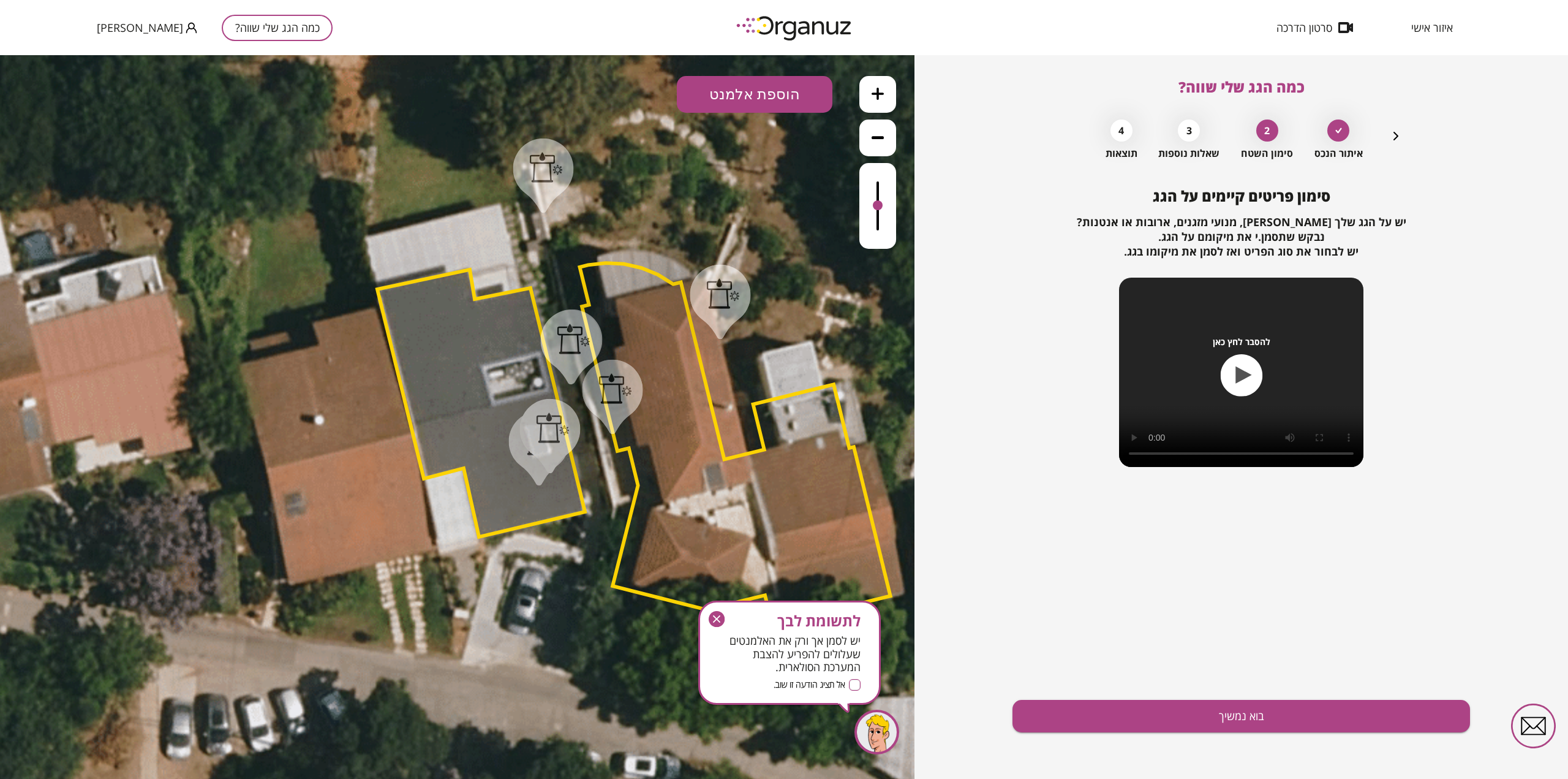
drag, startPoint x: 877, startPoint y: 190, endPoint x: 880, endPoint y: 206, distance: 16.3
click at [880, 206] on div at bounding box center [878, 206] width 10 height 10
click at [577, 422] on div at bounding box center [550, 435] width 61 height 74
drag, startPoint x: 661, startPoint y: 90, endPoint x: 607, endPoint y: 128, distance: 66.0
click at [660, 91] on icon at bounding box center [652, 94] width 18 height 18
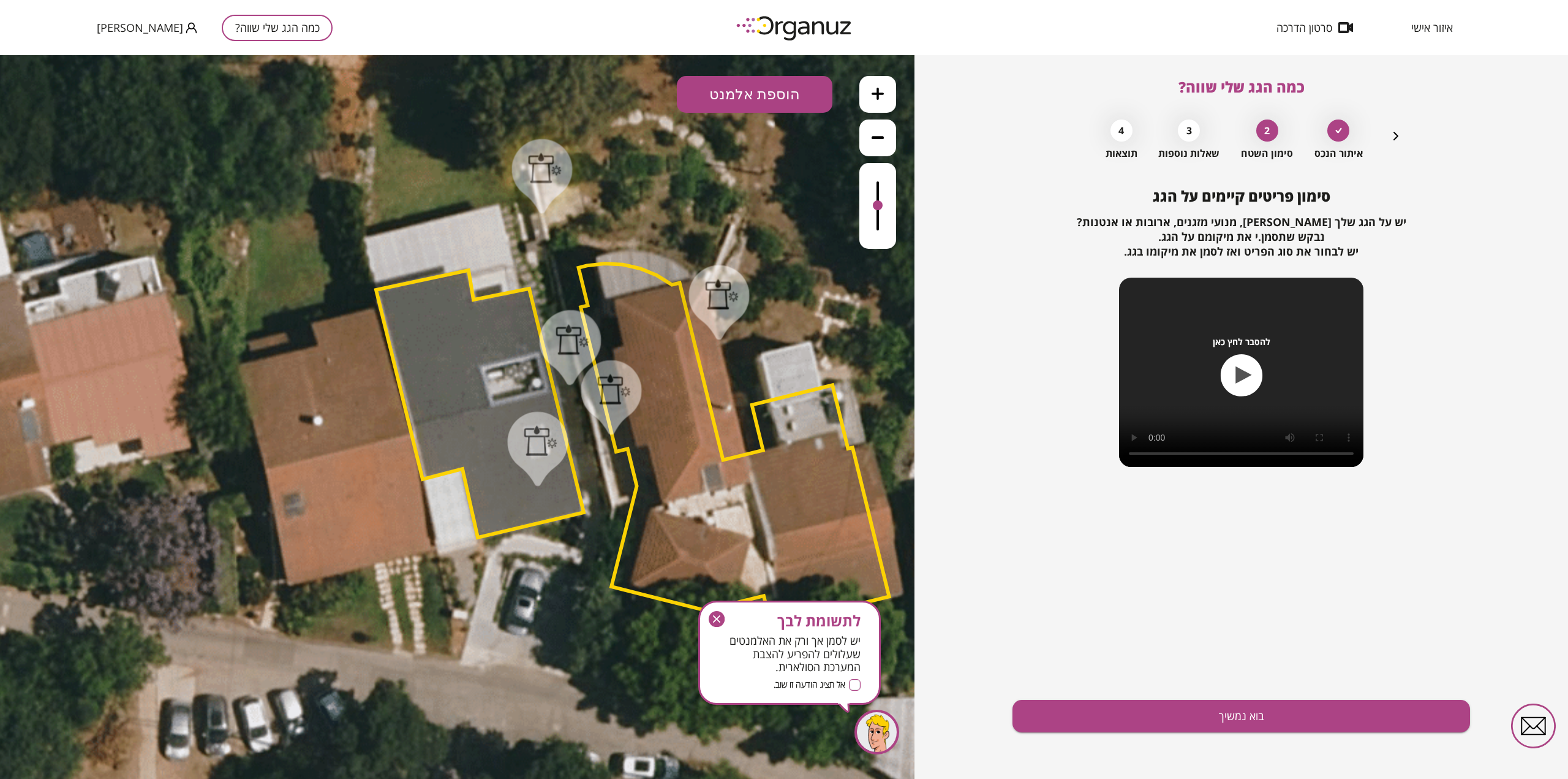
click at [546, 176] on div at bounding box center [546, 168] width 33 height 31
click at [651, 86] on icon at bounding box center [652, 94] width 16 height 18
click at [566, 337] on div at bounding box center [573, 339] width 33 height 31
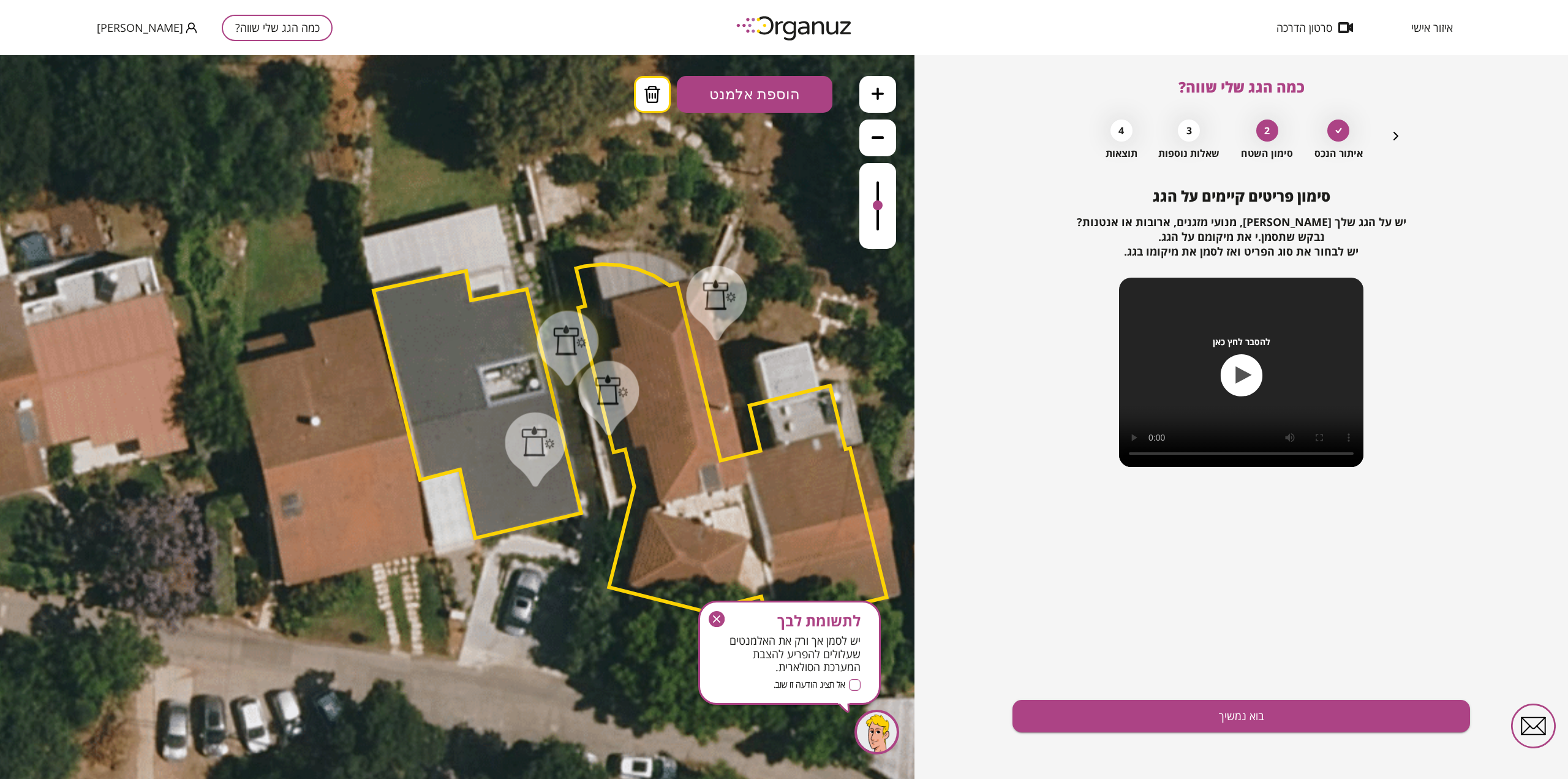
click at [656, 88] on icon at bounding box center [652, 94] width 18 height 18
click at [555, 346] on div at bounding box center [571, 340] width 33 height 31
click at [651, 93] on icon at bounding box center [652, 94] width 18 height 18
click at [582, 404] on div at bounding box center [609, 398] width 61 height 74
click at [653, 98] on icon at bounding box center [652, 94] width 18 height 18
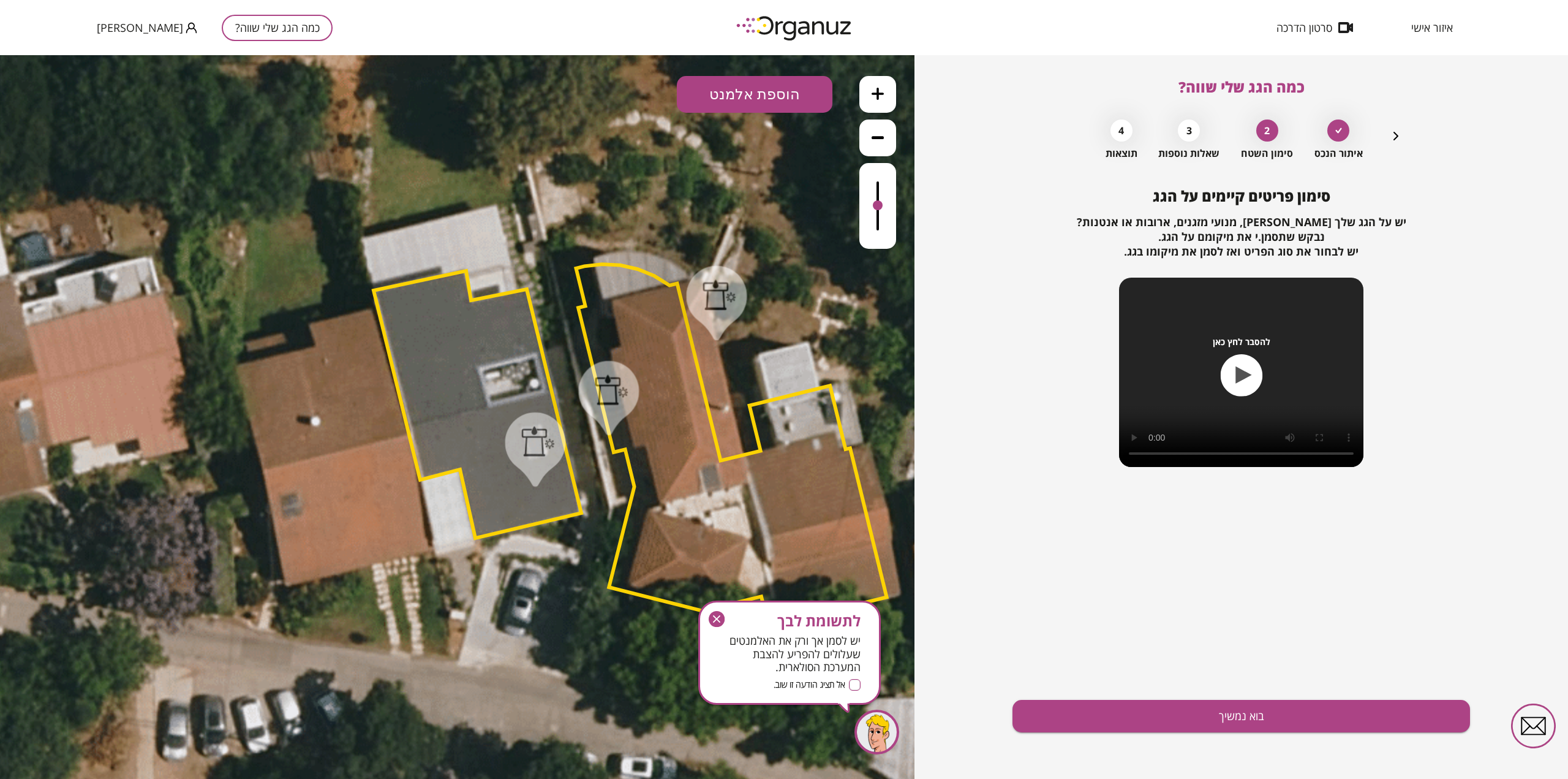
click at [729, 310] on div at bounding box center [717, 303] width 61 height 74
click at [662, 100] on button at bounding box center [652, 94] width 37 height 37
click at [721, 277] on div at bounding box center [717, 303] width 61 height 74
click at [649, 100] on icon at bounding box center [652, 94] width 18 height 18
click at [784, 95] on button "הוספת אלמנט" at bounding box center [754, 94] width 155 height 37
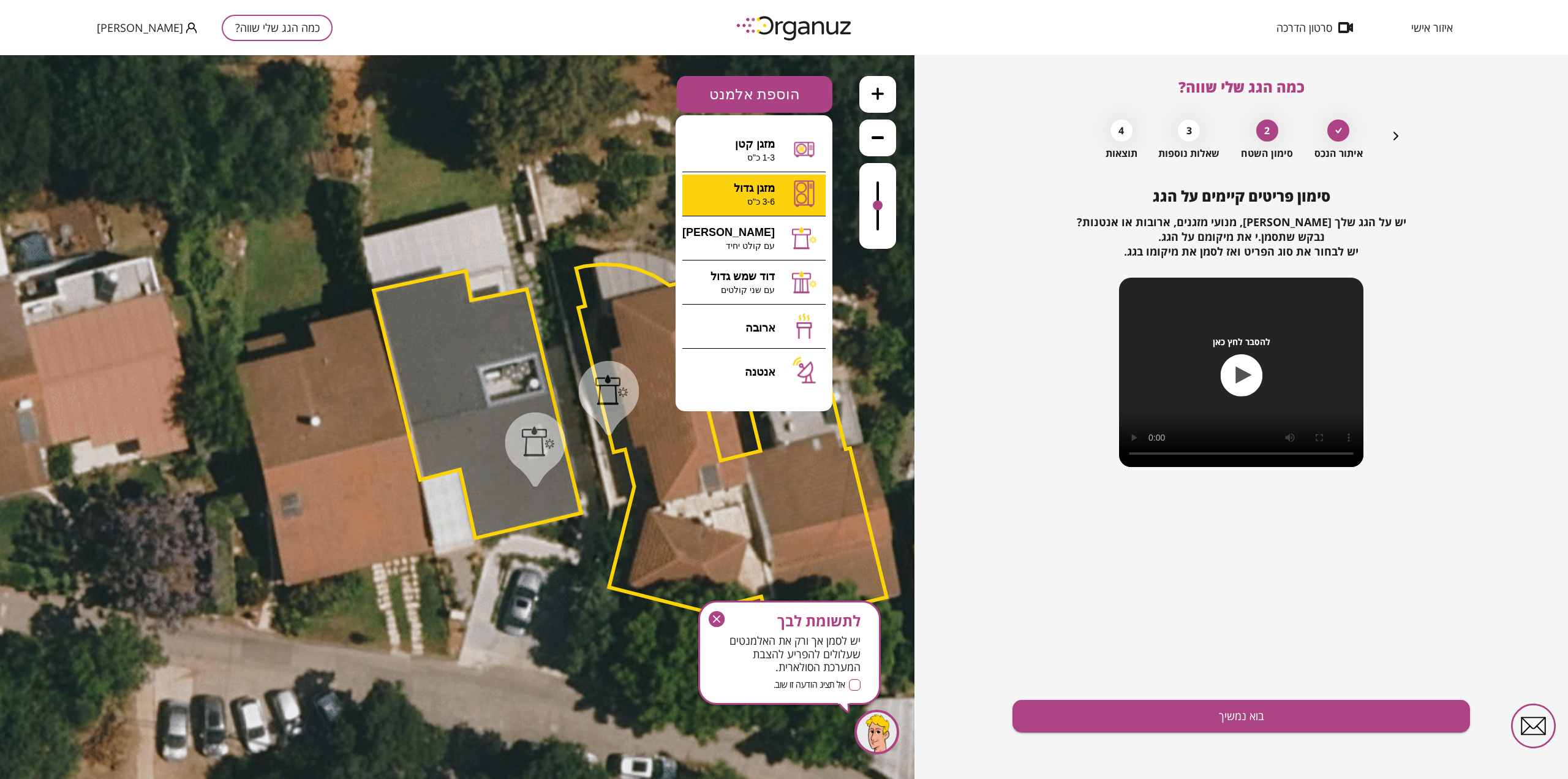
click at [766, 198] on div ".st0 { fill: #FFFFFF; } .st0 { fill: #FFFFFF; }" at bounding box center [457, 417] width 915 height 724
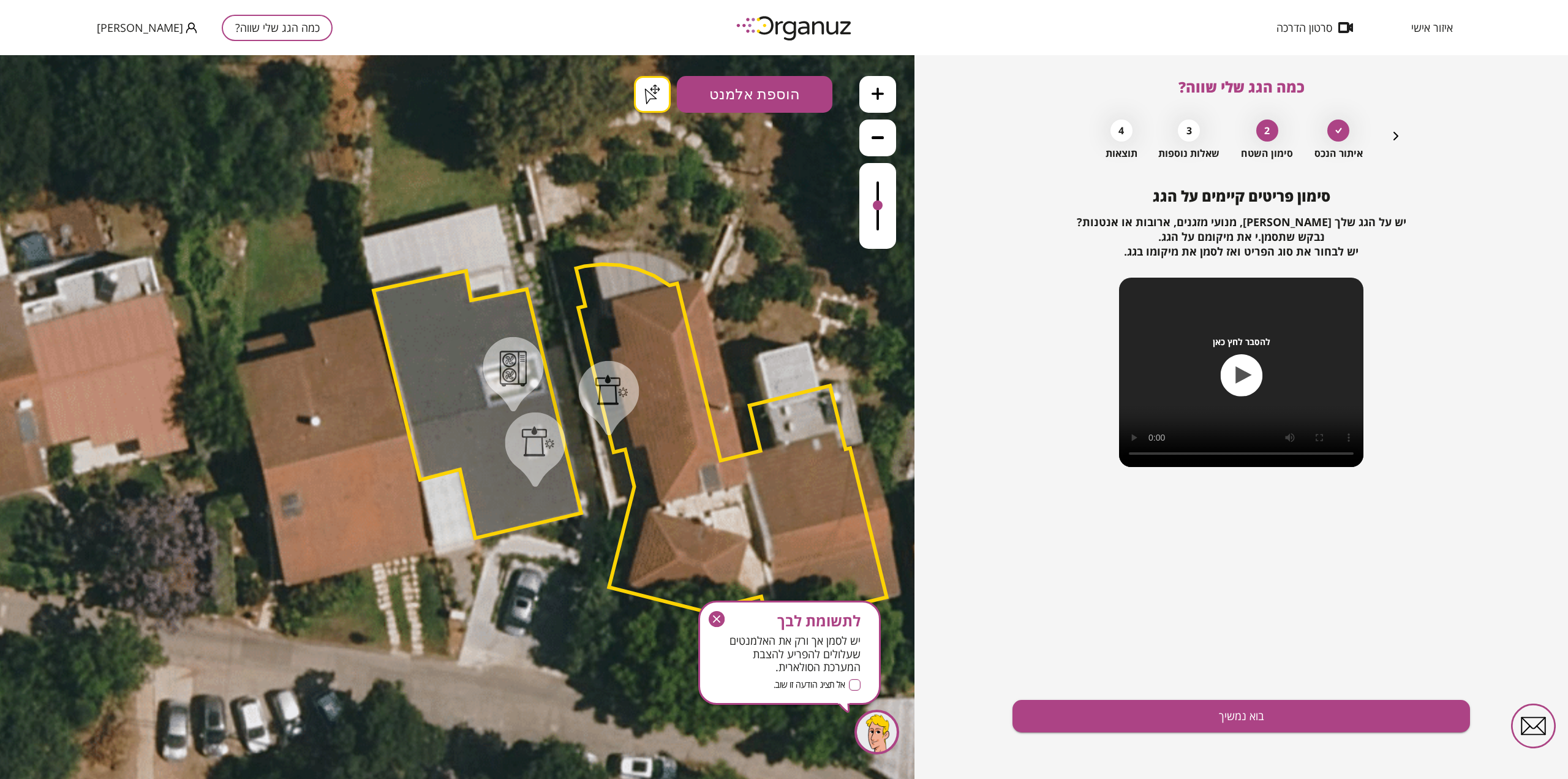
click at [647, 97] on div ".st0 { fill: #FFFFFF; } .st0 { fill: #FFFFFF; }" at bounding box center [457, 417] width 915 height 724
click at [612, 394] on div at bounding box center [612, 390] width 33 height 31
click at [653, 99] on icon at bounding box center [652, 94] width 18 height 18
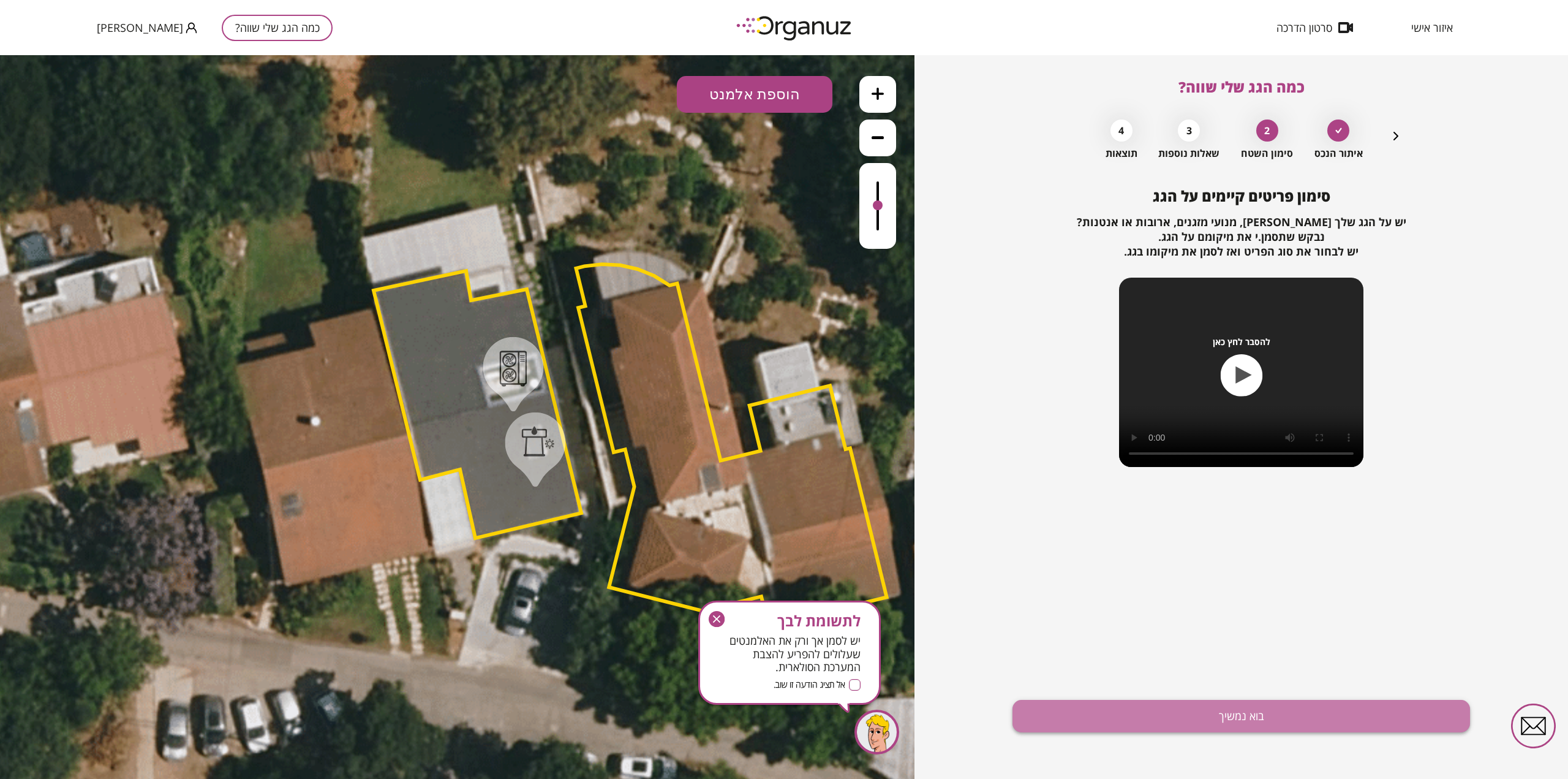
click at [1247, 709] on button "בוא נמשיך" at bounding box center [1241, 715] width 458 height 33
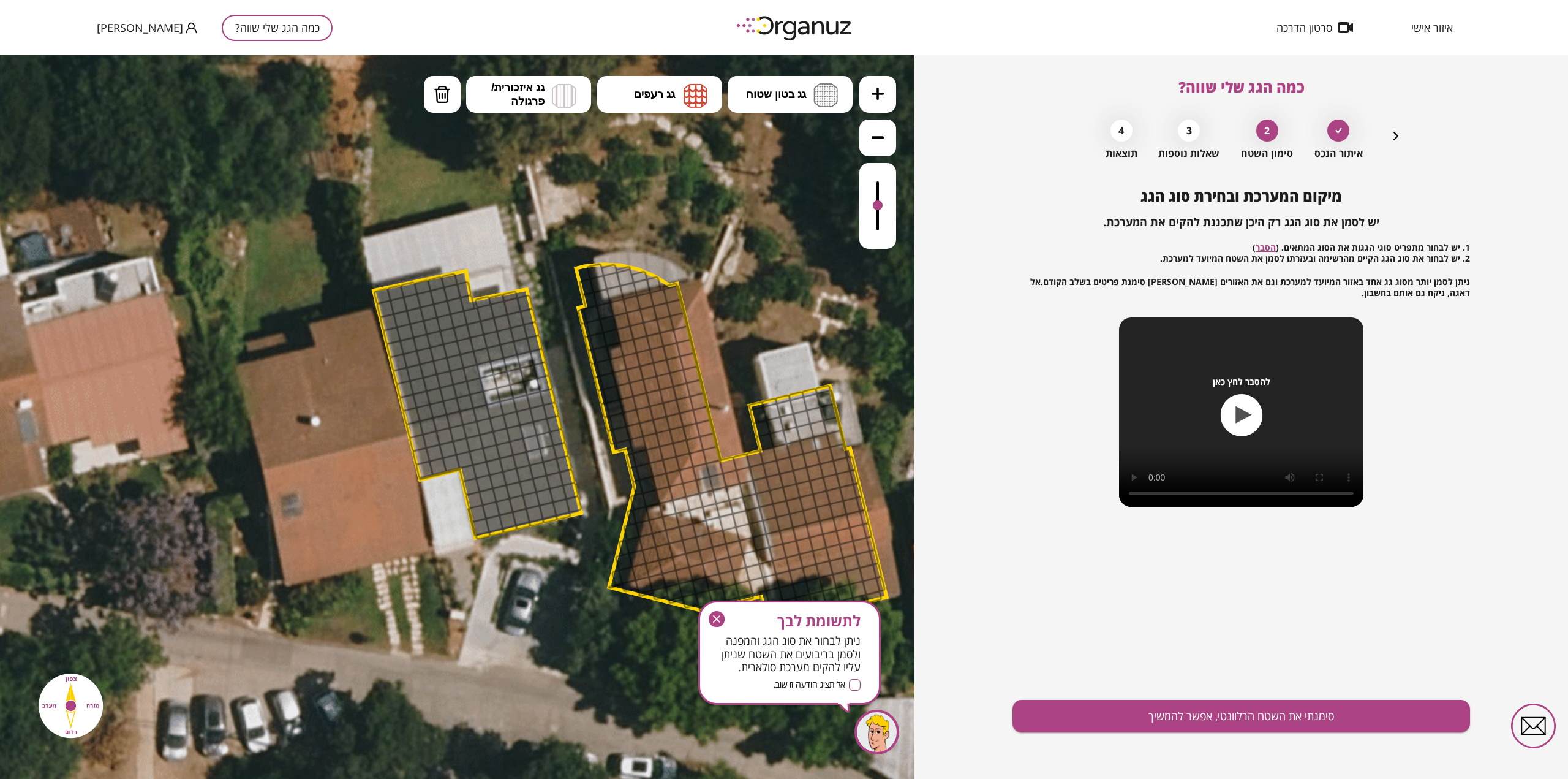
click at [459, 397] on div at bounding box center [465, 403] width 18 height 18
click at [678, 93] on button "גג רעפים" at bounding box center [660, 94] width 125 height 37
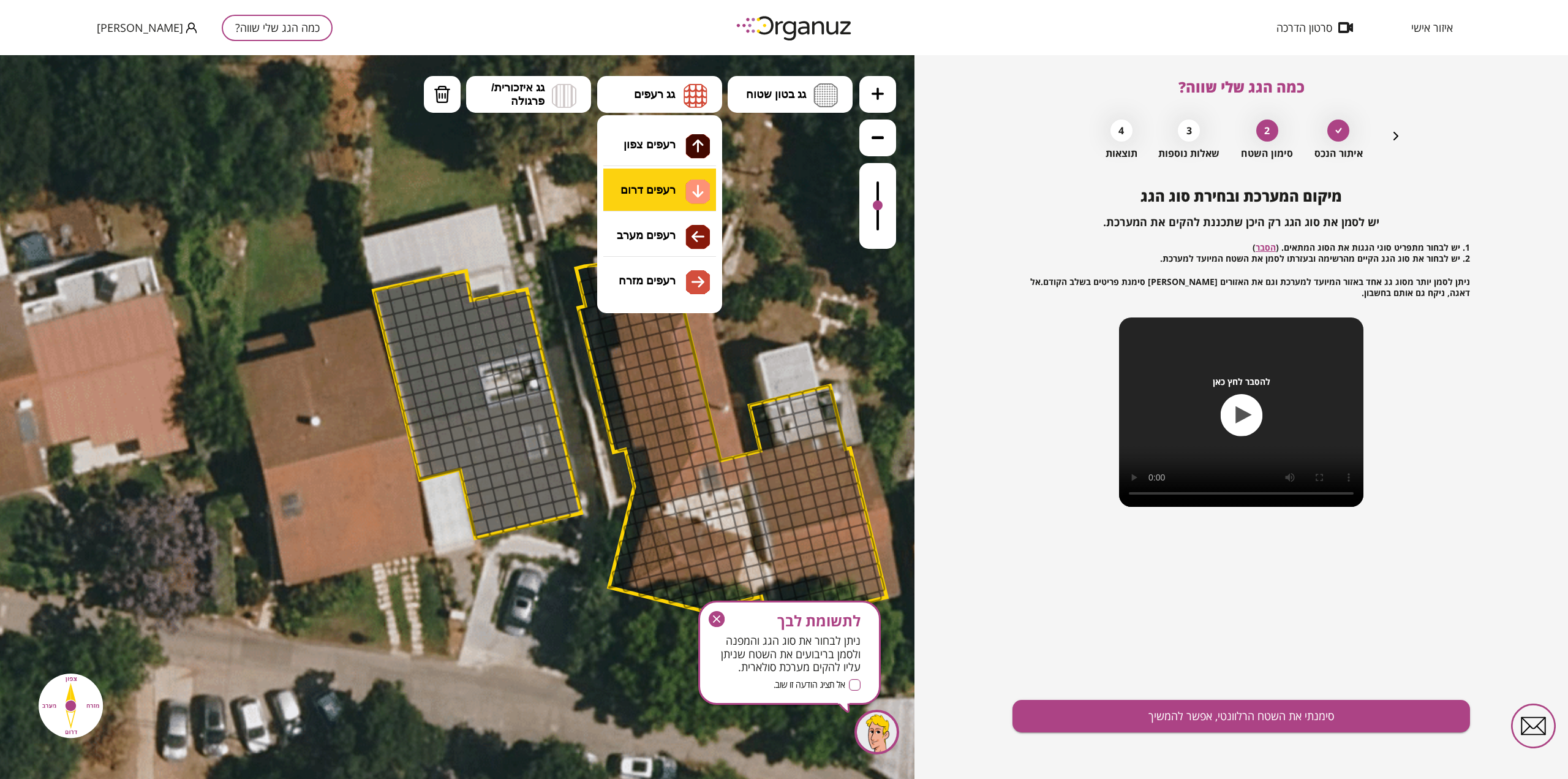
click at [667, 195] on div ".st0 { fill: #FFFFFF; } .st0 { fill: #FFFFFF; }" at bounding box center [457, 417] width 915 height 724
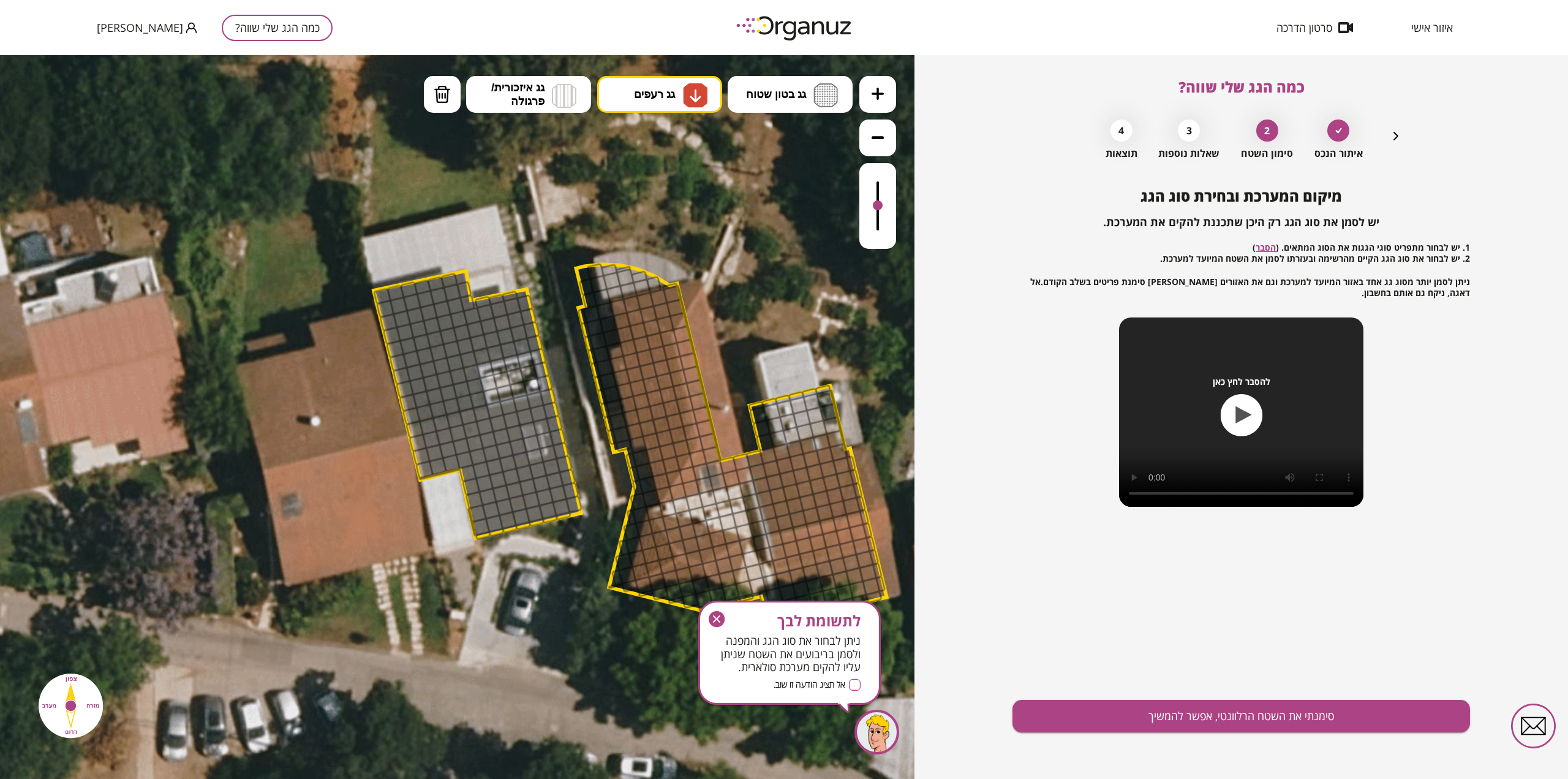
click at [550, 389] on div at bounding box center [548, 396] width 18 height 18
click at [538, 400] on div at bounding box center [535, 400] width 18 height 18
click at [520, 403] on div at bounding box center [522, 403] width 18 height 18
click at [505, 401] on div at bounding box center [509, 406] width 18 height 18
click at [492, 407] on div at bounding box center [495, 410] width 18 height 18
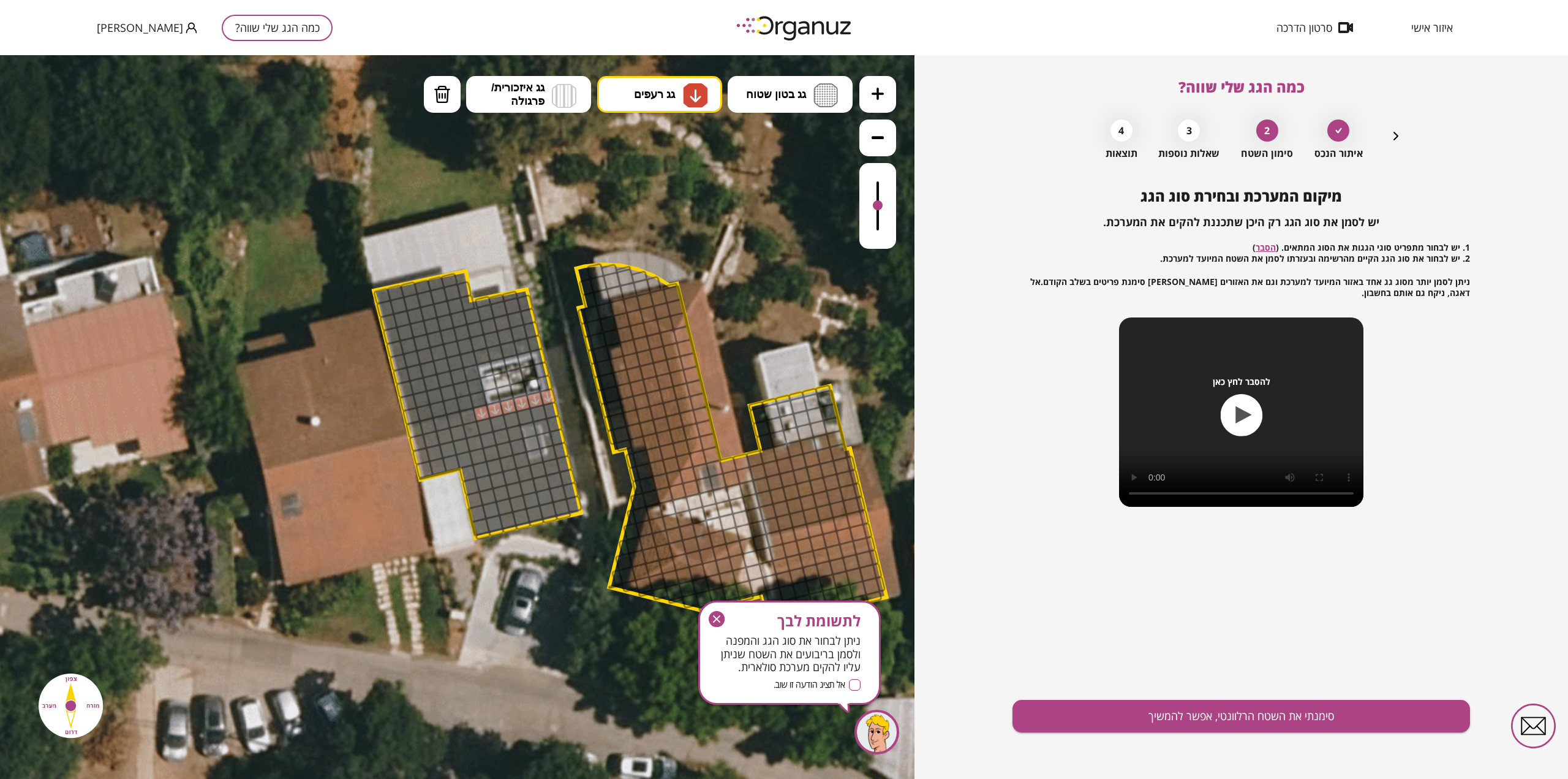
click at [484, 409] on div at bounding box center [481, 413] width 18 height 18
click at [469, 415] on div at bounding box center [468, 416] width 18 height 18
click at [449, 418] on div at bounding box center [455, 420] width 18 height 18
drag, startPoint x: 439, startPoint y: 421, endPoint x: 426, endPoint y: 425, distance: 13.6
click at [438, 421] on div at bounding box center [442, 423] width 18 height 18
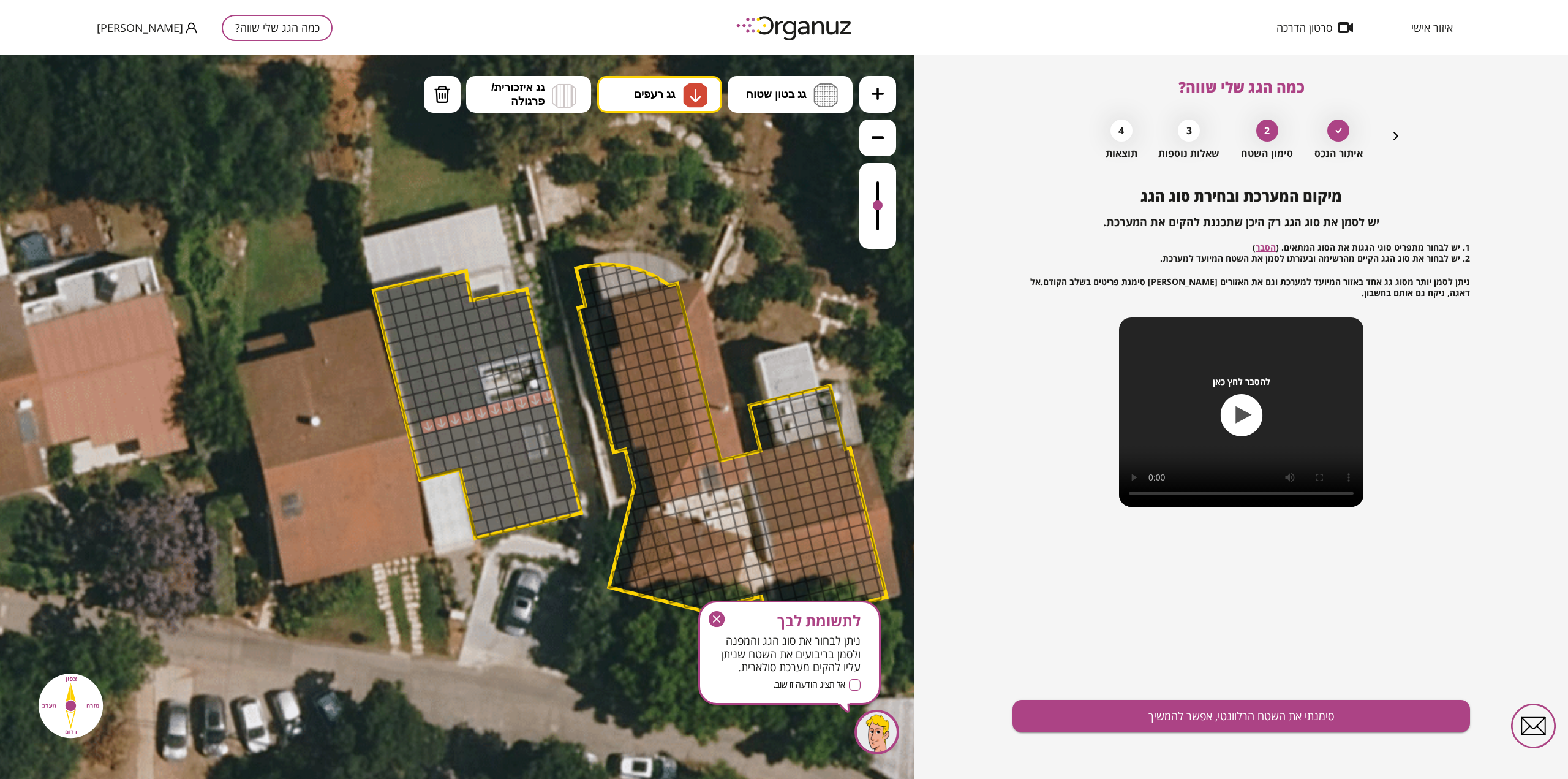
drag, startPoint x: 425, startPoint y: 425, endPoint x: 416, endPoint y: 426, distance: 9.1
click at [424, 425] on div at bounding box center [429, 426] width 18 height 18
click at [408, 429] on div at bounding box center [414, 430] width 18 height 18
click at [417, 442] on div at bounding box center [418, 443] width 18 height 18
click at [430, 439] on div at bounding box center [431, 440] width 18 height 18
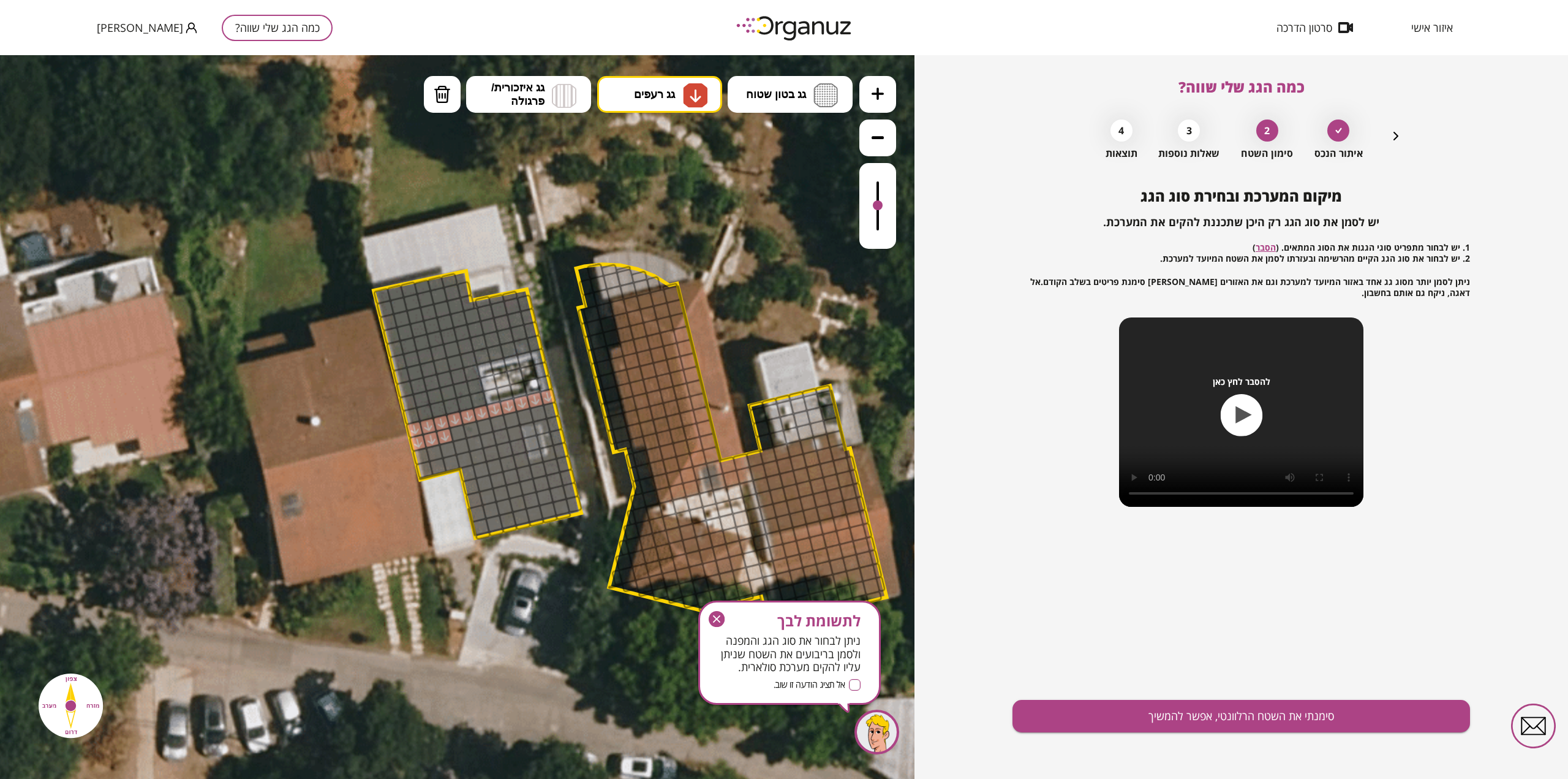
click at [447, 441] on div at bounding box center [444, 436] width 18 height 18
click at [460, 437] on div at bounding box center [458, 433] width 18 height 18
drag, startPoint x: 474, startPoint y: 434, endPoint x: 483, endPoint y: 430, distance: 9.8
click at [475, 433] on div at bounding box center [472, 430] width 18 height 18
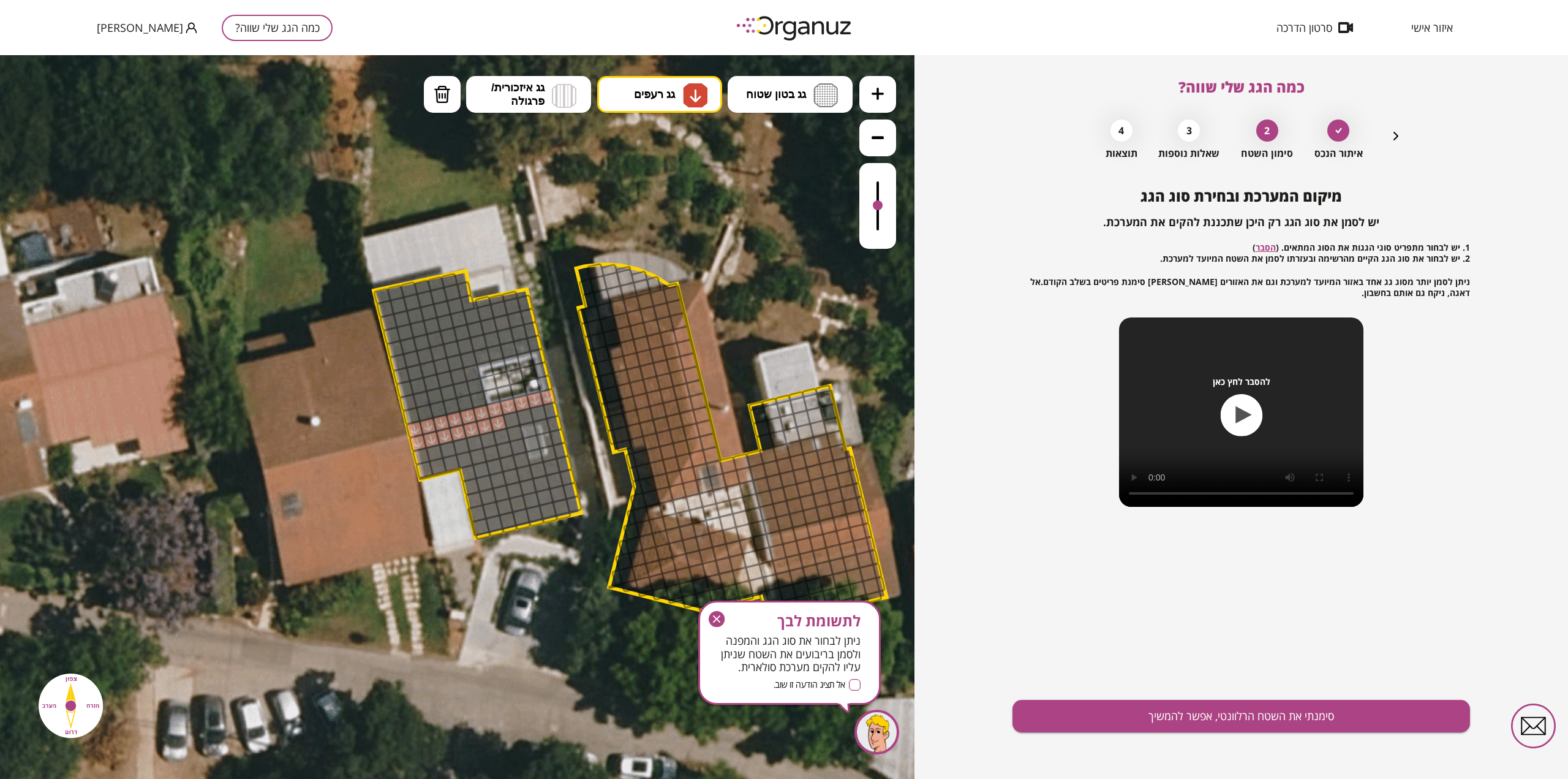
click at [503, 421] on div at bounding box center [498, 424] width 18 height 18
drag, startPoint x: 515, startPoint y: 420, endPoint x: 566, endPoint y: 466, distance: 68.7
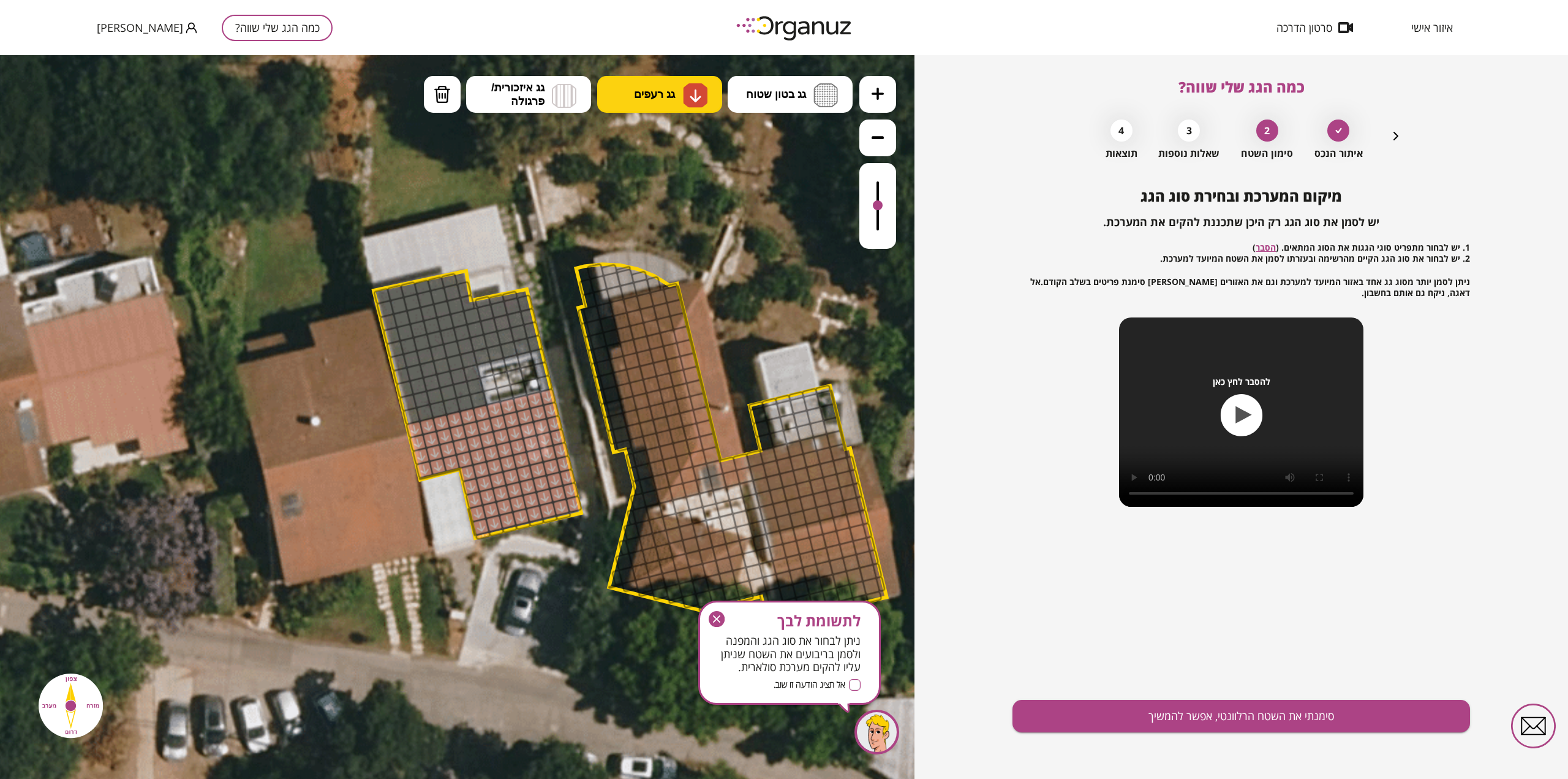
click at [667, 89] on span "גג רעפים" at bounding box center [654, 94] width 41 height 13
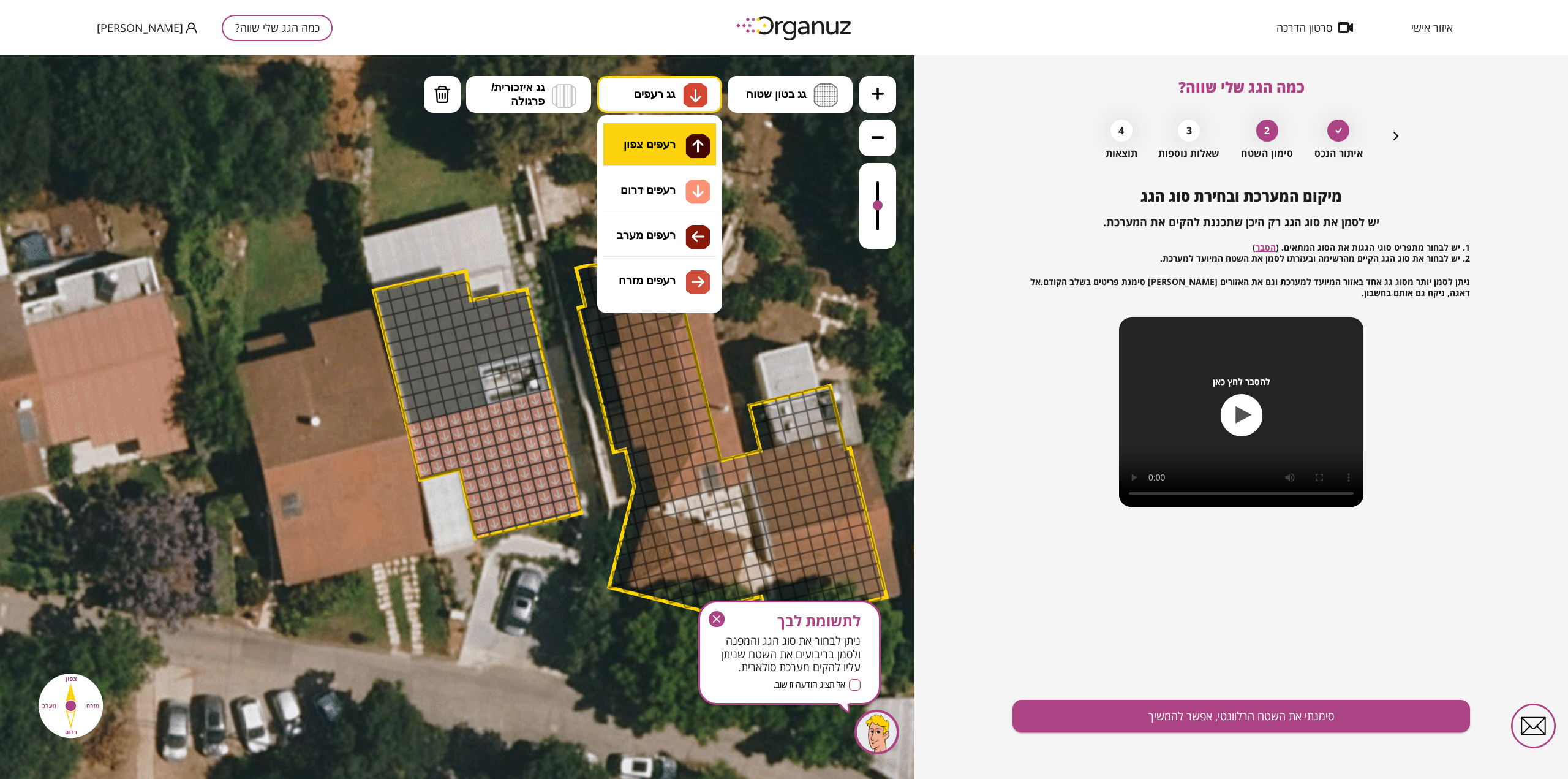
click at [673, 147] on div ".st0 { fill: #FFFFFF; } .st0 { fill: #FFFFFF; }" at bounding box center [457, 417] width 915 height 724
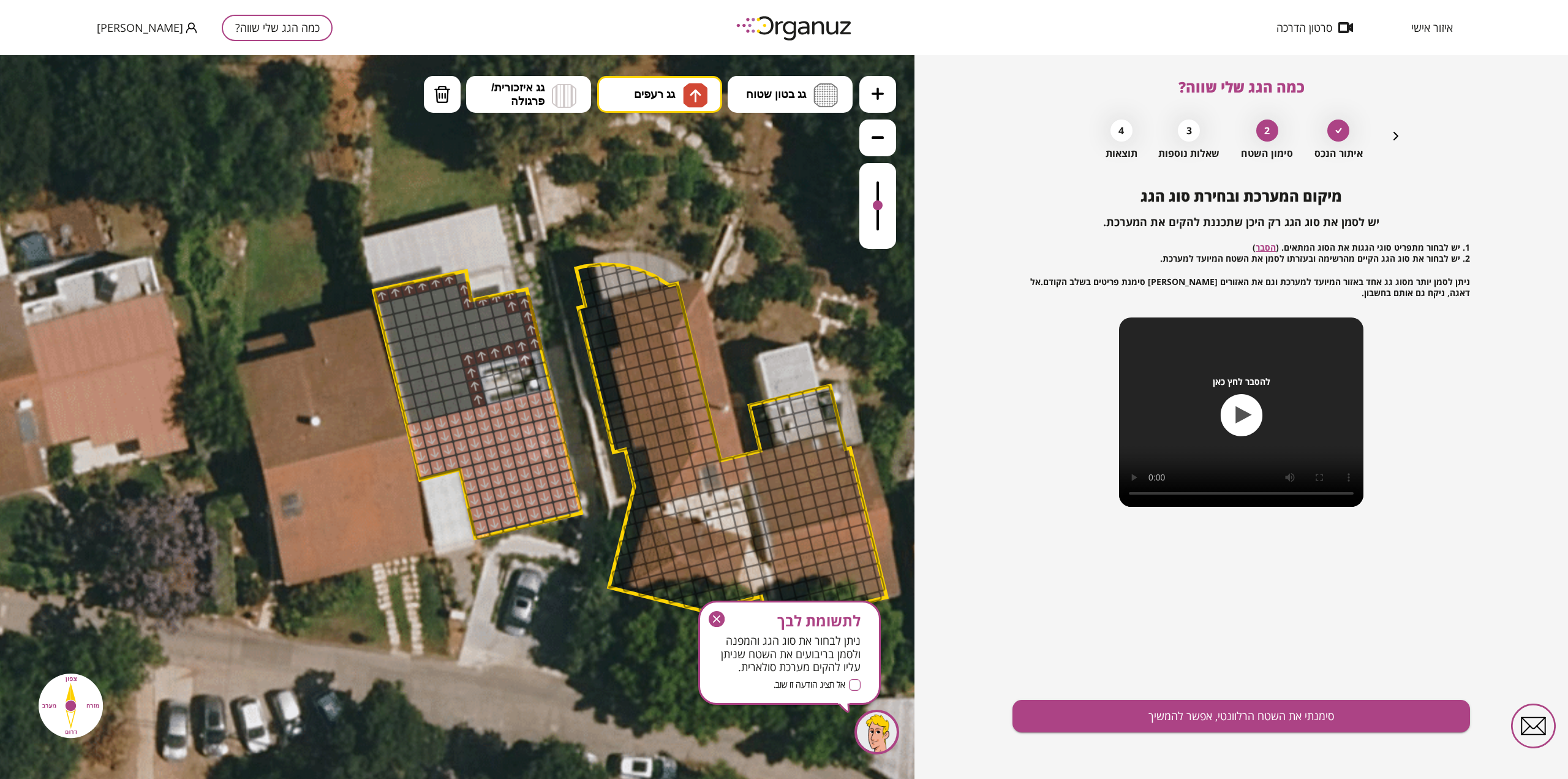
drag, startPoint x: 477, startPoint y: 402, endPoint x: 464, endPoint y: 279, distance: 123.7
click at [460, 274] on polygon at bounding box center [477, 405] width 208 height 267
drag, startPoint x: 453, startPoint y: 289, endPoint x: 411, endPoint y: 342, distance: 67.6
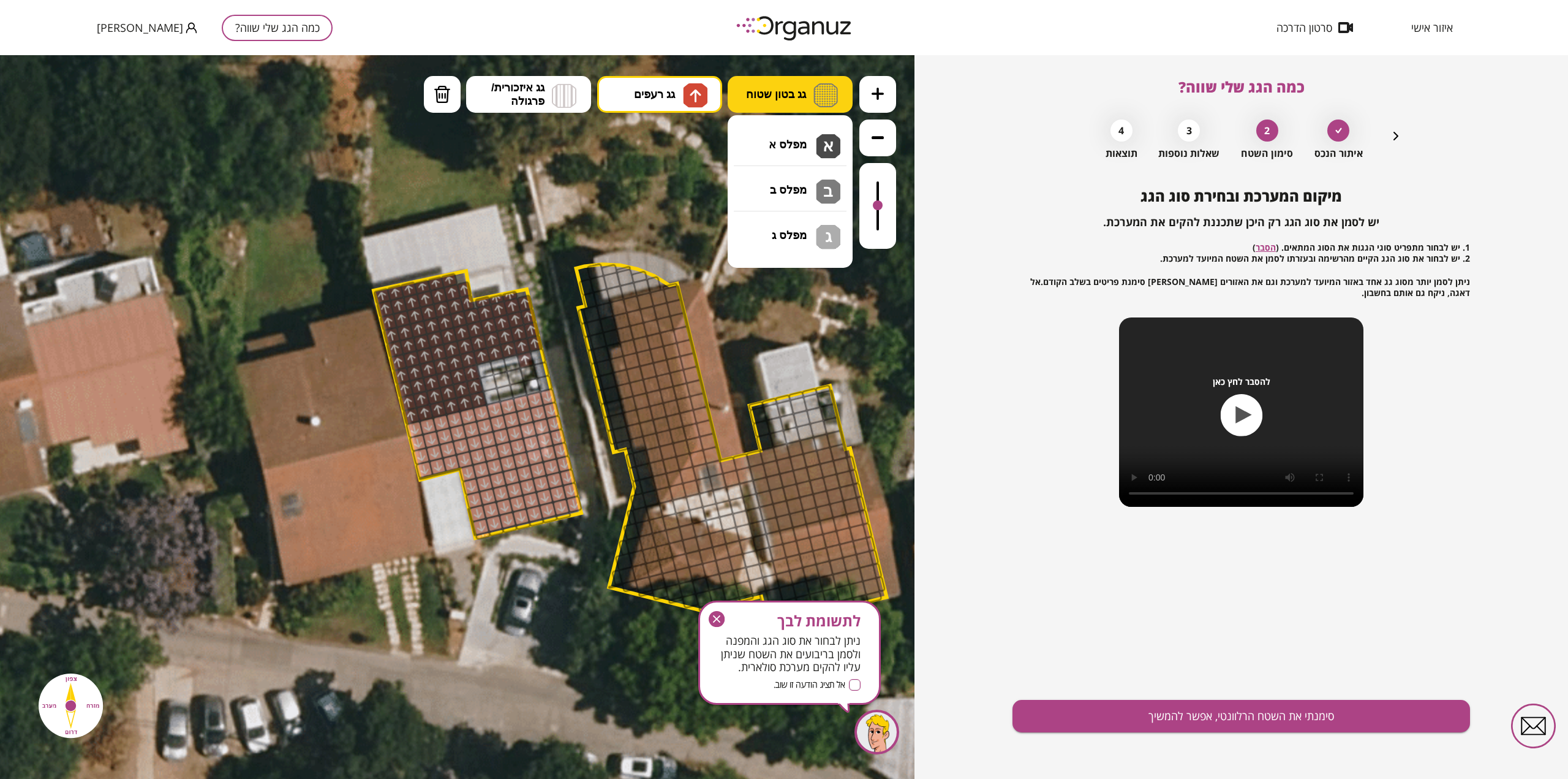
click at [787, 91] on span "גג בטון שטוח" at bounding box center [776, 94] width 60 height 13
click at [984, 364] on div "כמה הגג שלי שווה? איתור הנכס 2 סימון השטח 3 שאלות נוספות 4 תוצאות מיקום המערכת …" at bounding box center [1241, 417] width 653 height 724
click at [1276, 715] on button "סימנתי את השטח הרלוונטי, אפשר להמשיך" at bounding box center [1241, 715] width 458 height 33
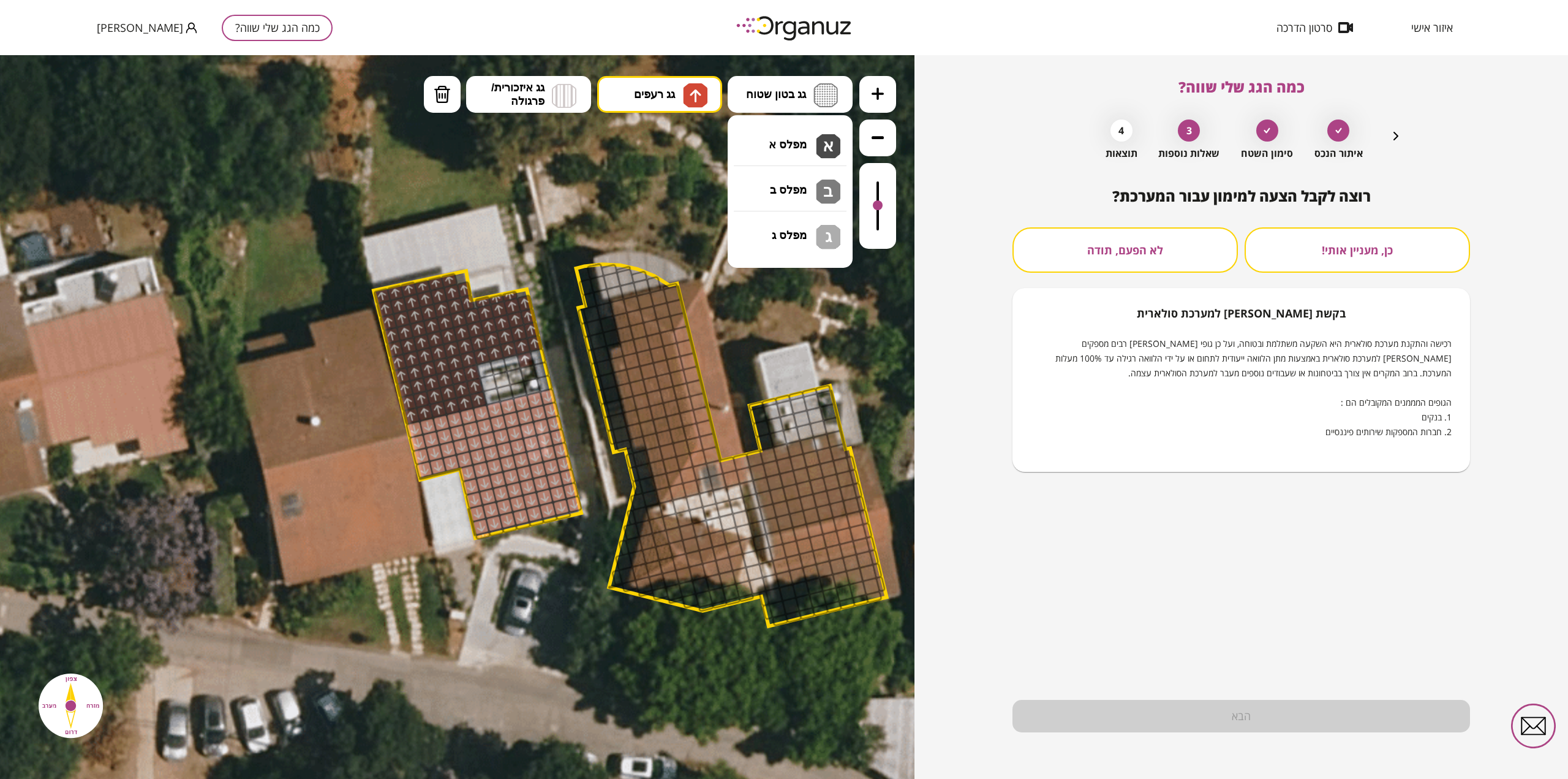
click at [1124, 245] on button "לא הפעם, תודה" at bounding box center [1125, 250] width 226 height 45
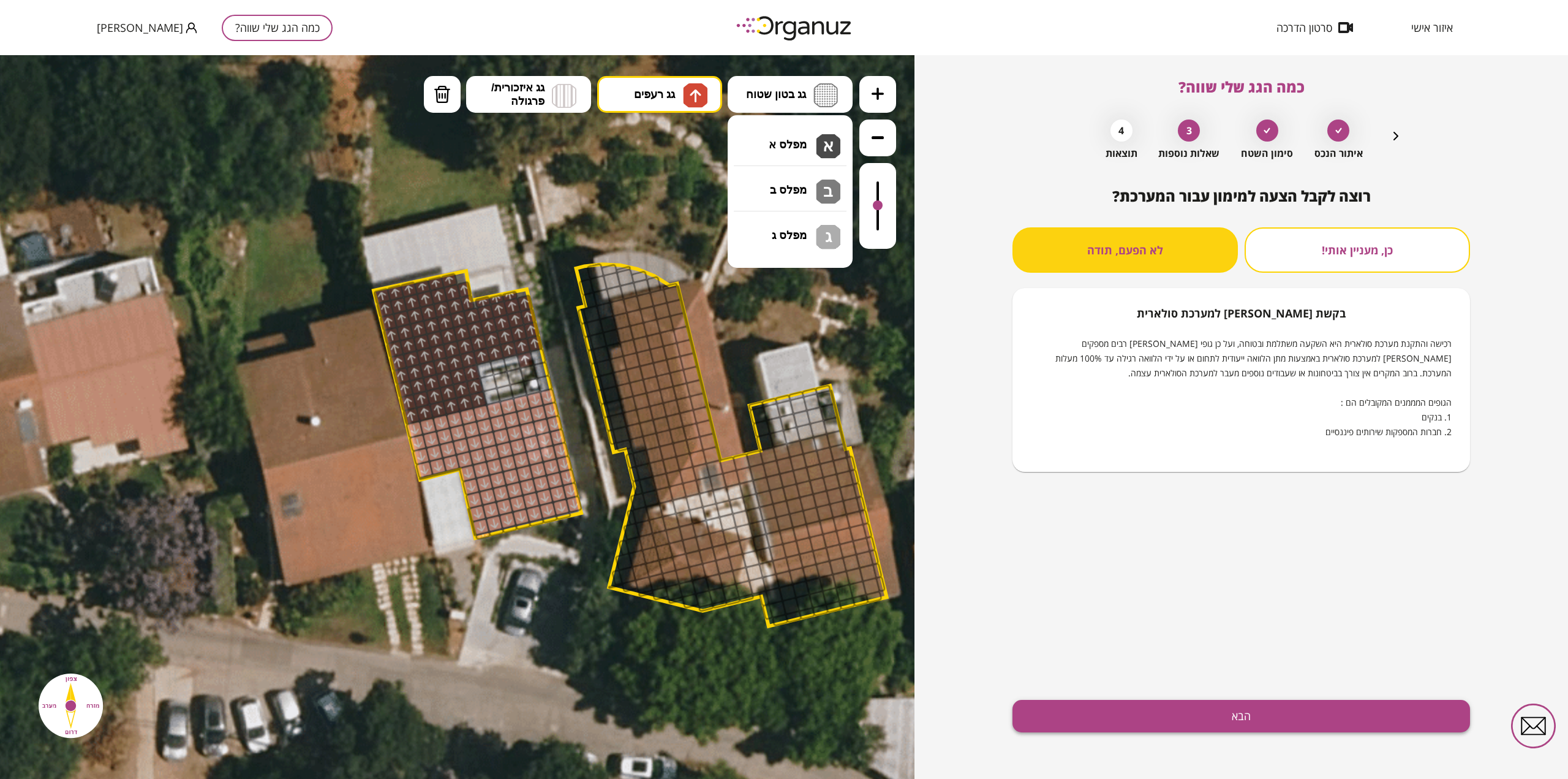
click at [1260, 714] on button "הבא" at bounding box center [1241, 715] width 458 height 33
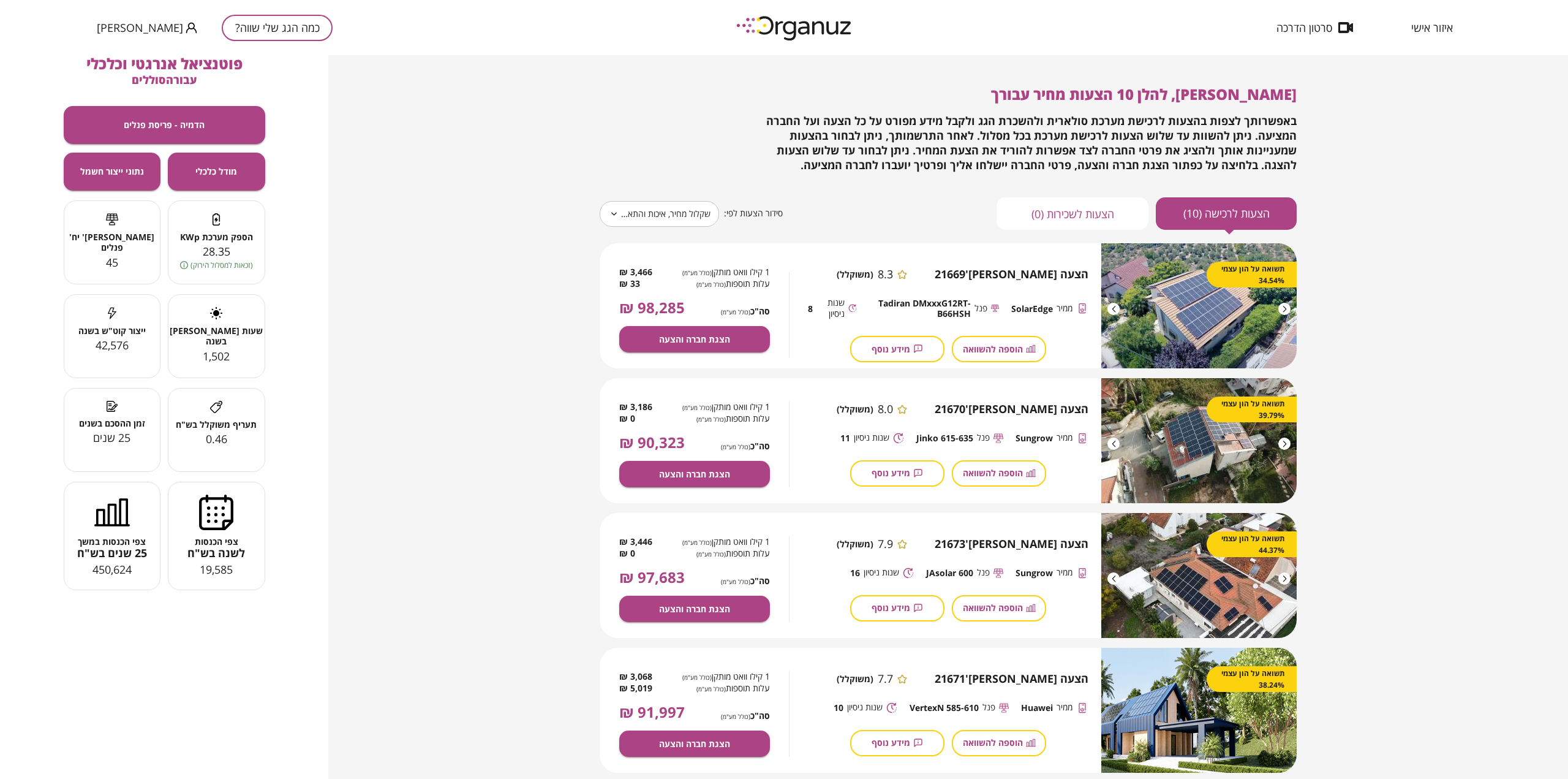
click at [1471, 132] on div "**********" at bounding box center [948, 417] width 1240 height 724
click at [178, 107] on button "הדמיה - פריסת פנלים" at bounding box center [164, 125] width 201 height 38
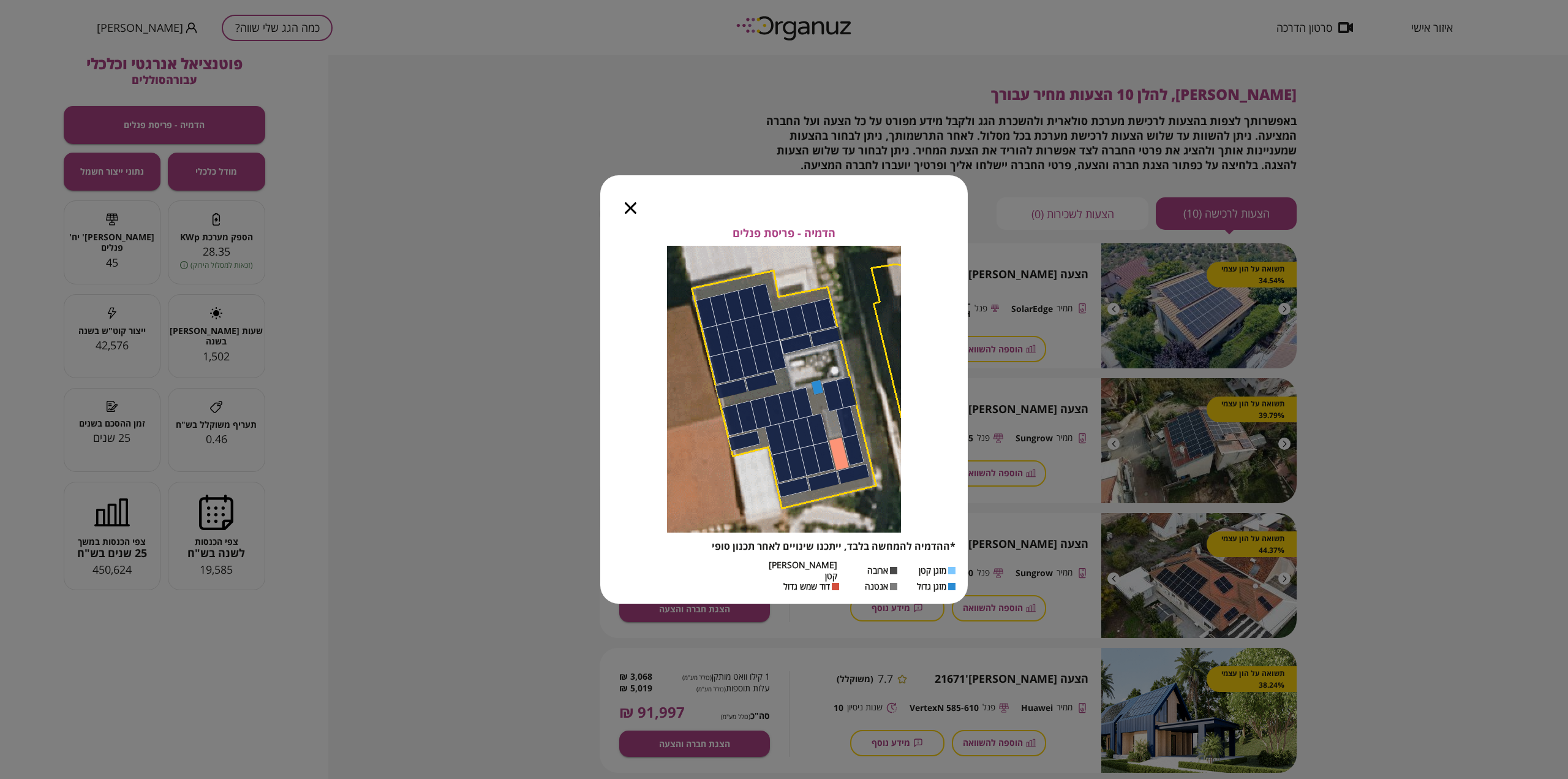
click at [631, 214] on icon "button" at bounding box center [631, 208] width 12 height 12
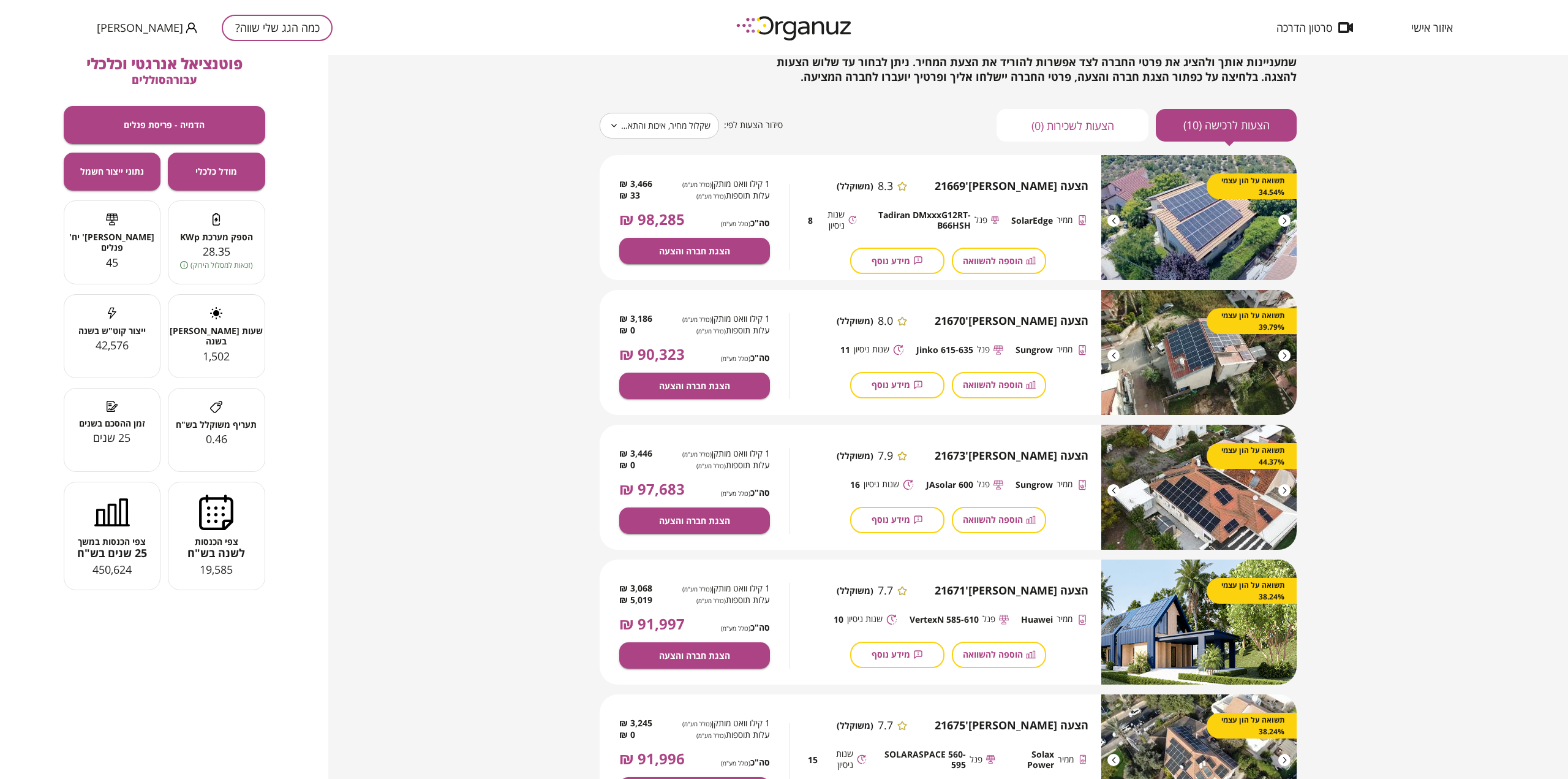
scroll to position [368, 0]
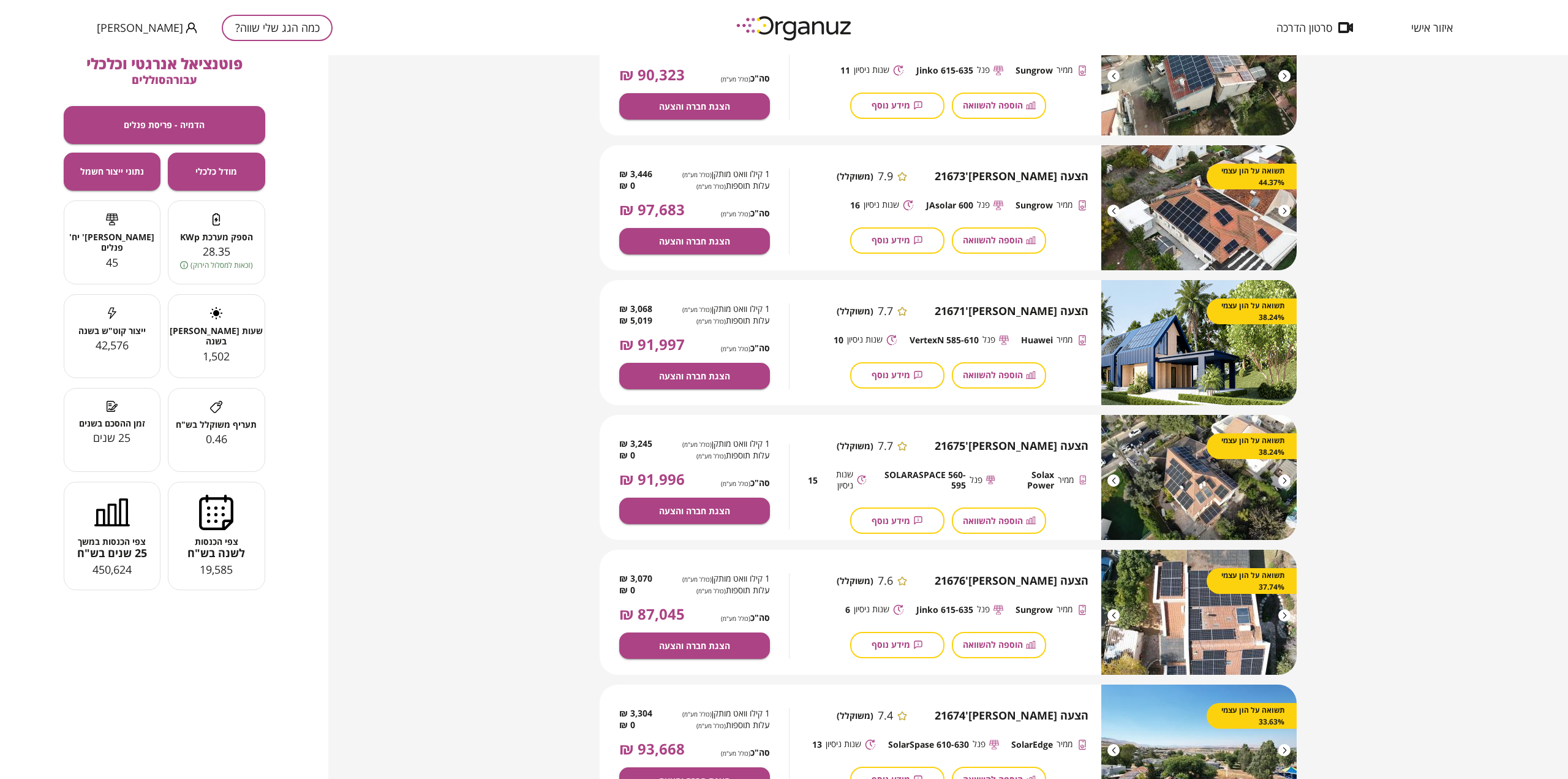
click at [1444, 370] on div "**********" at bounding box center [948, 417] width 1240 height 724
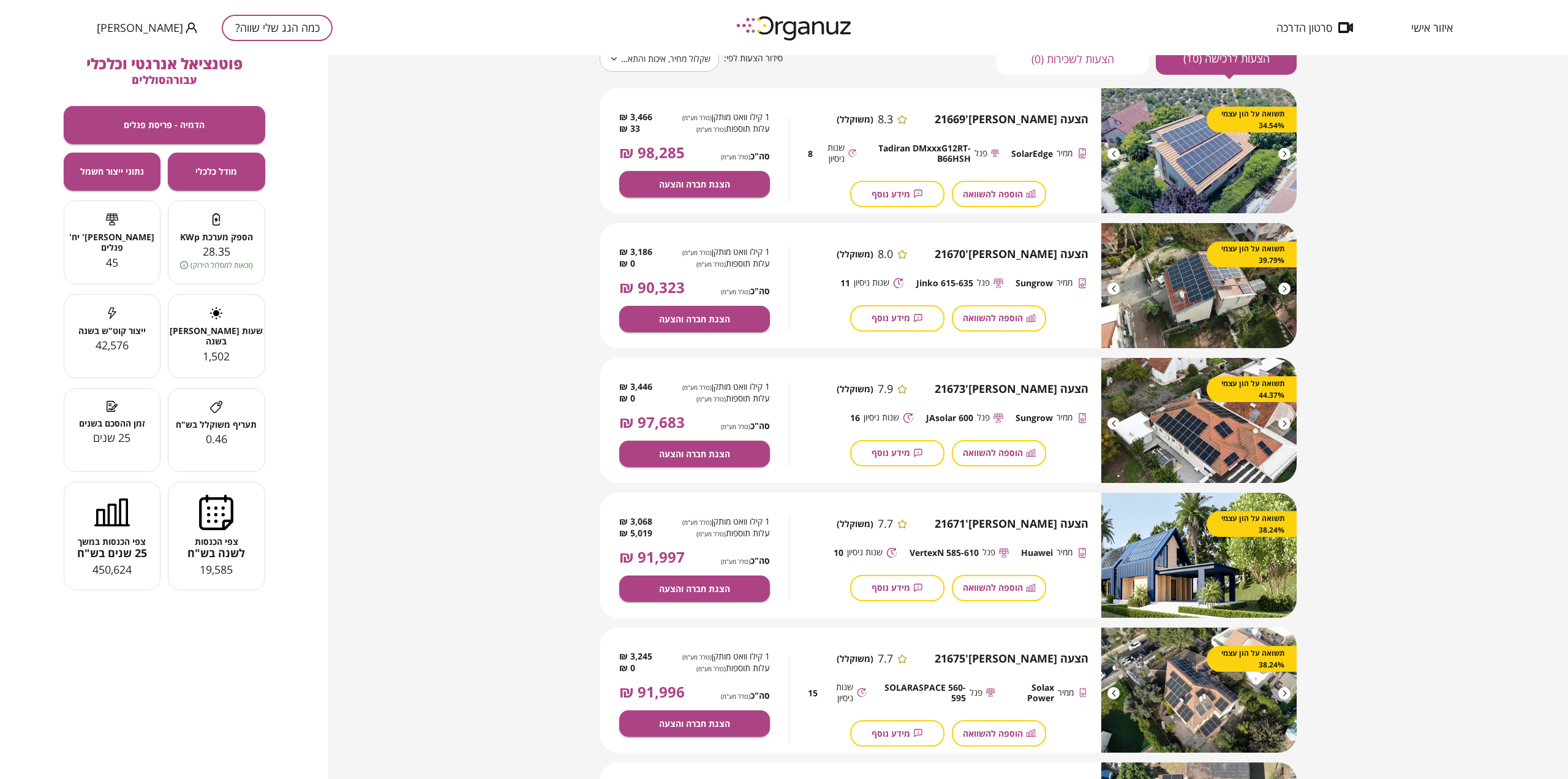
scroll to position [0, 0]
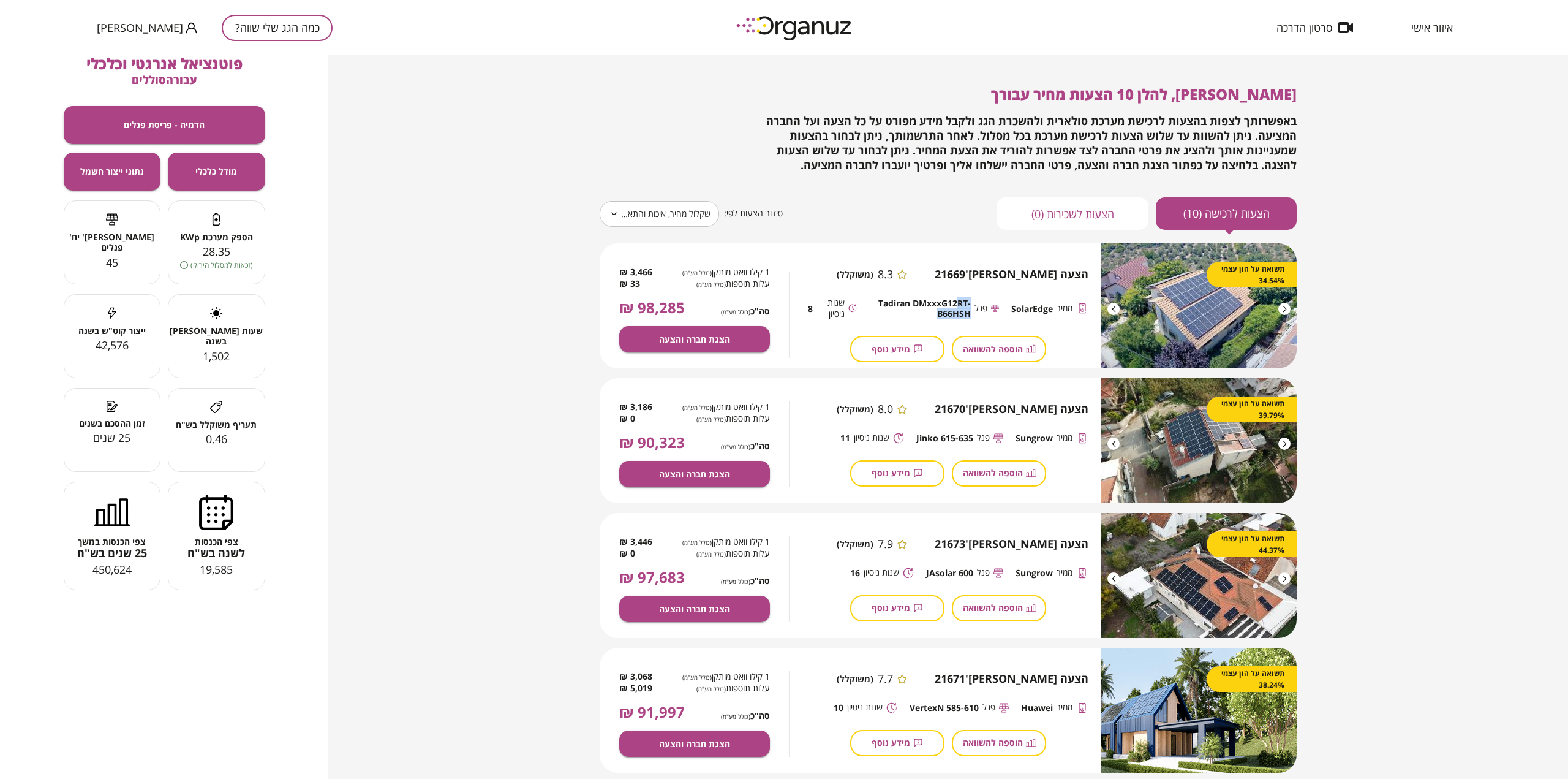
drag, startPoint x: 922, startPoint y: 311, endPoint x: 962, endPoint y: 302, distance: 41.0
click at [959, 300] on span "Tadiran DMxxxG12RT-B66HSH" at bounding box center [920, 308] width 102 height 22
click at [890, 354] on span "מידע נוסף" at bounding box center [891, 349] width 38 height 10
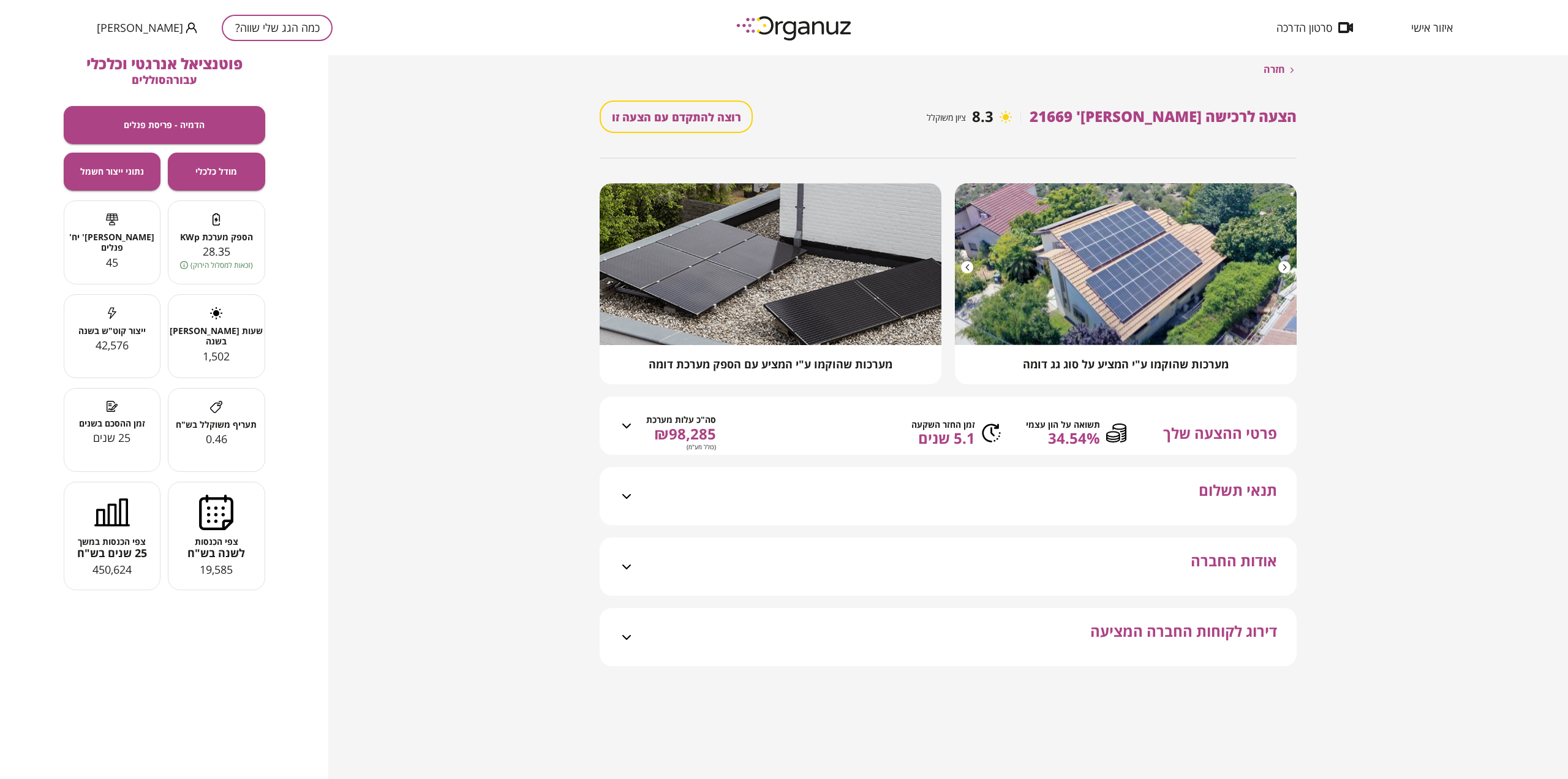
click at [1244, 443] on span "פרטי ההצעה שלך" at bounding box center [1220, 433] width 114 height 20
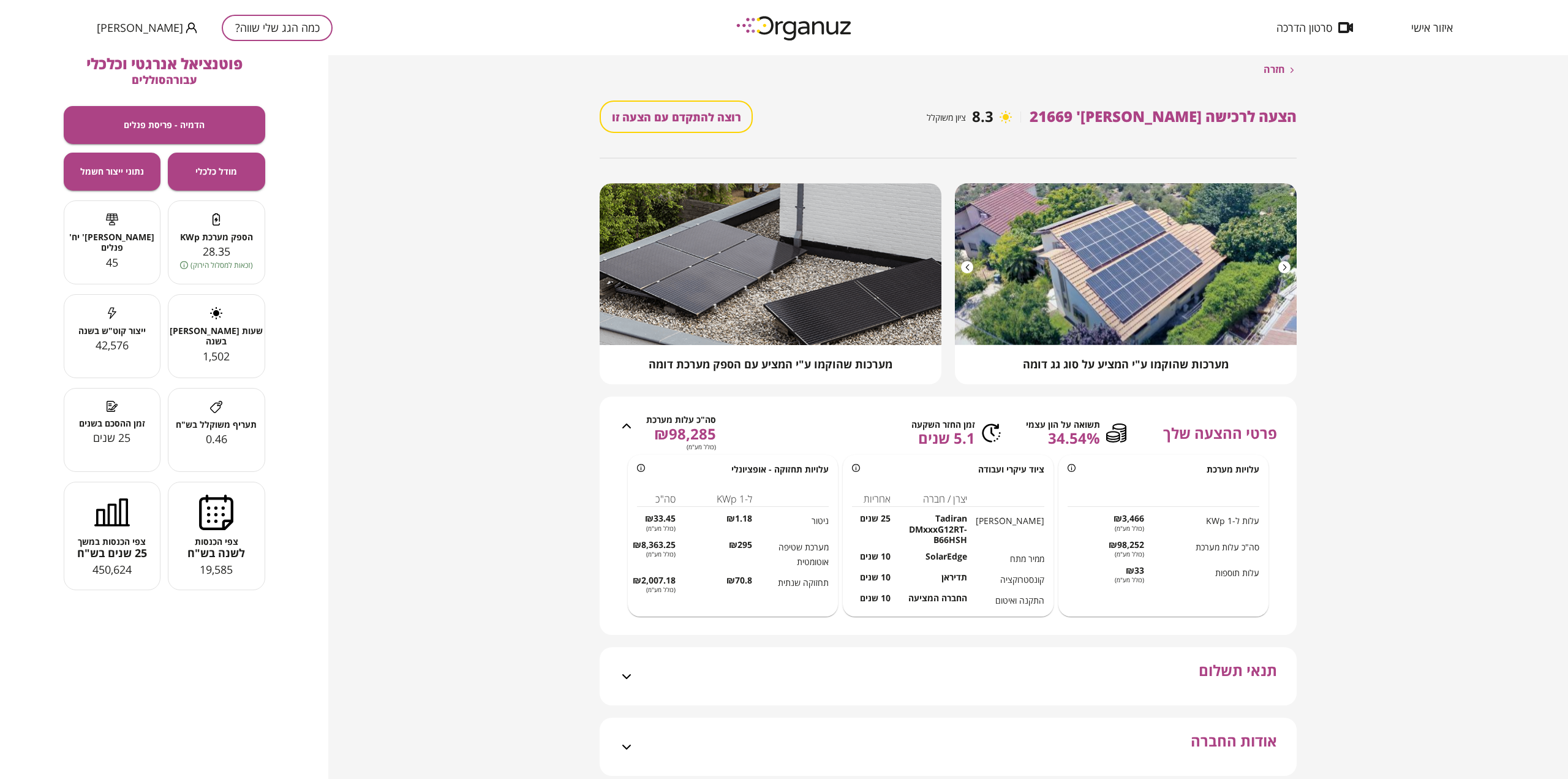
click at [1248, 677] on span "תנאי תשלום" at bounding box center [1238, 684] width 79 height 43
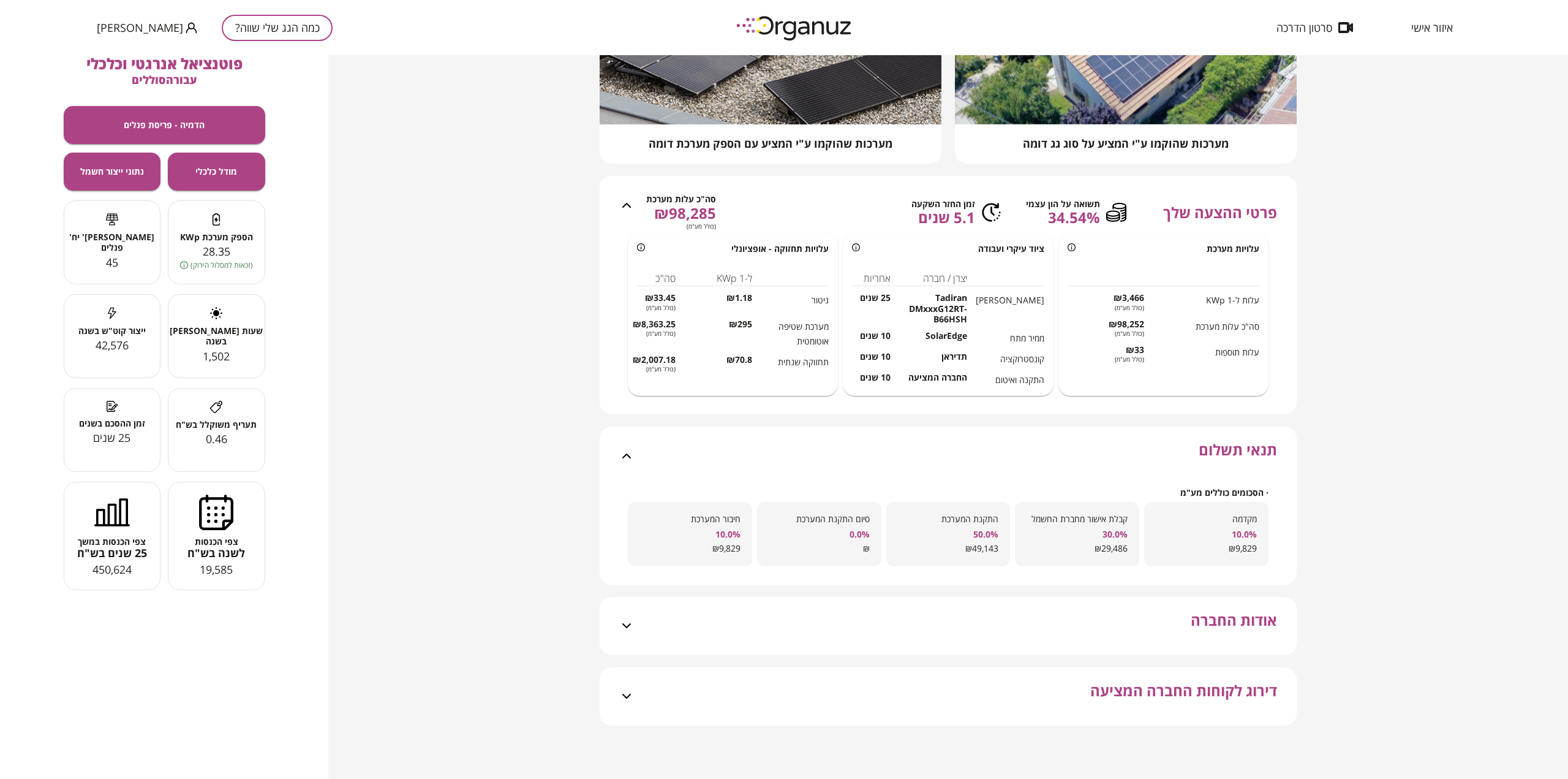
scroll to position [242, 0]
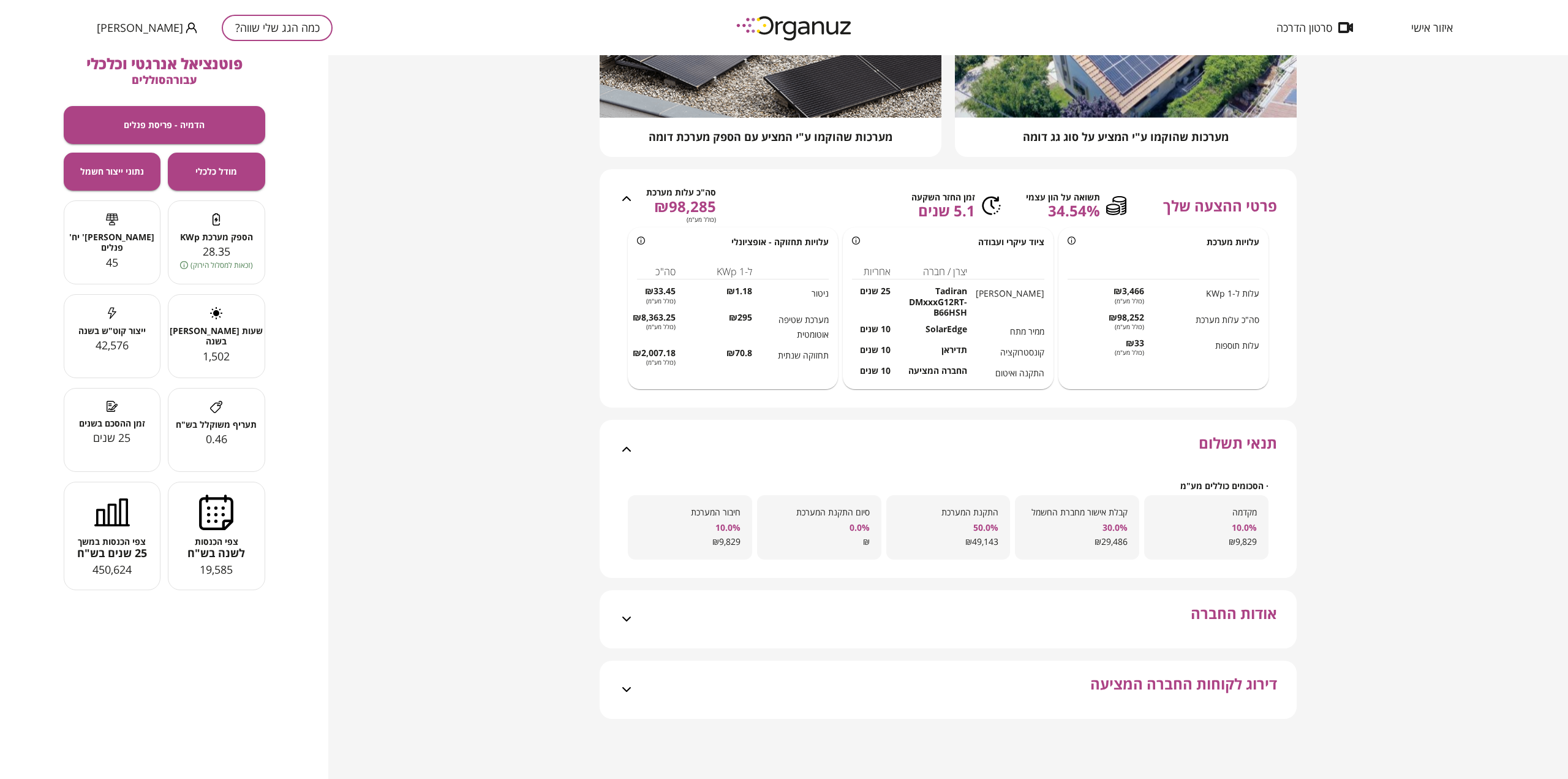
click at [1230, 622] on span "אודות החברה" at bounding box center [1233, 627] width 86 height 43
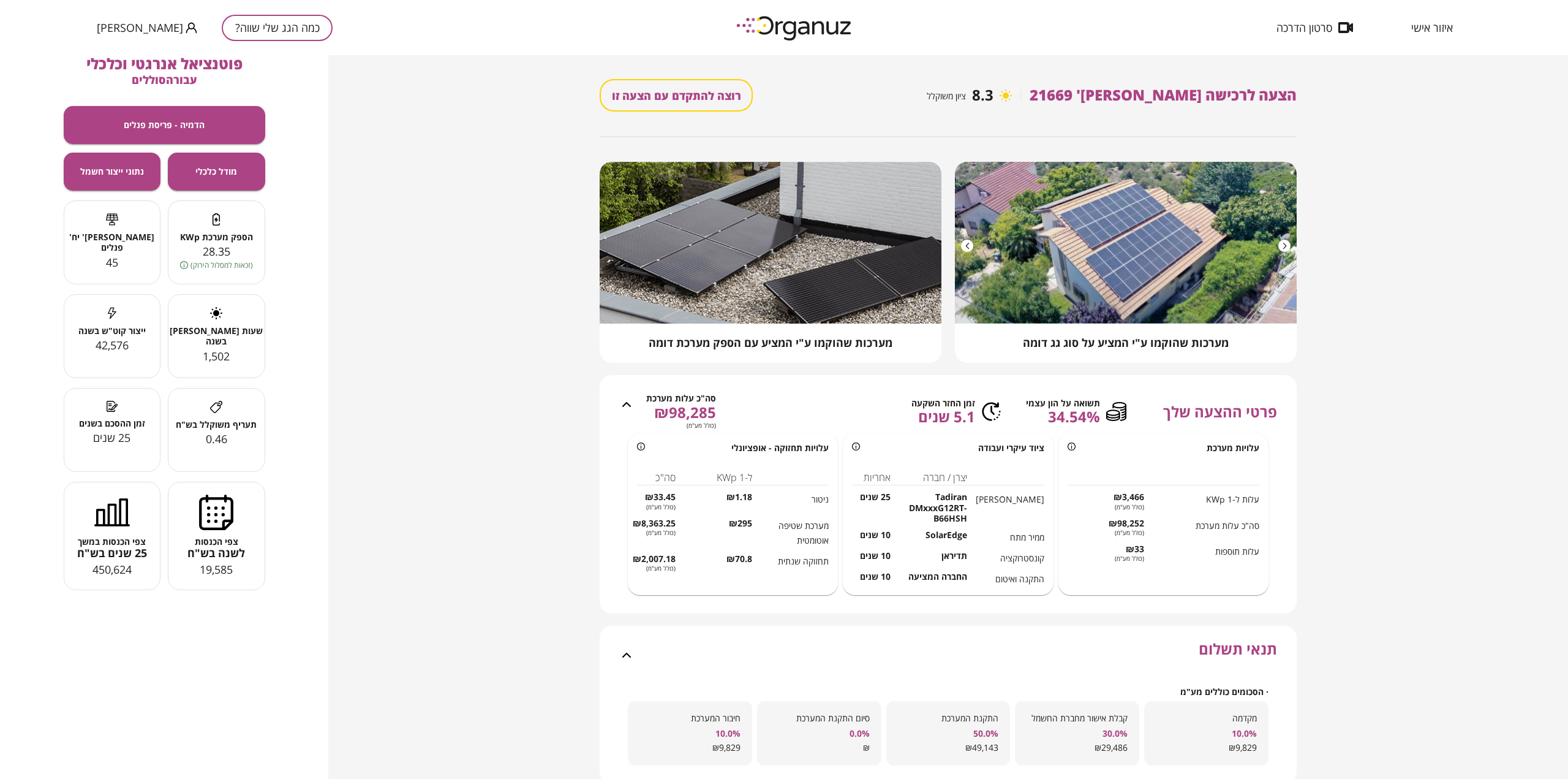
scroll to position [0, 0]
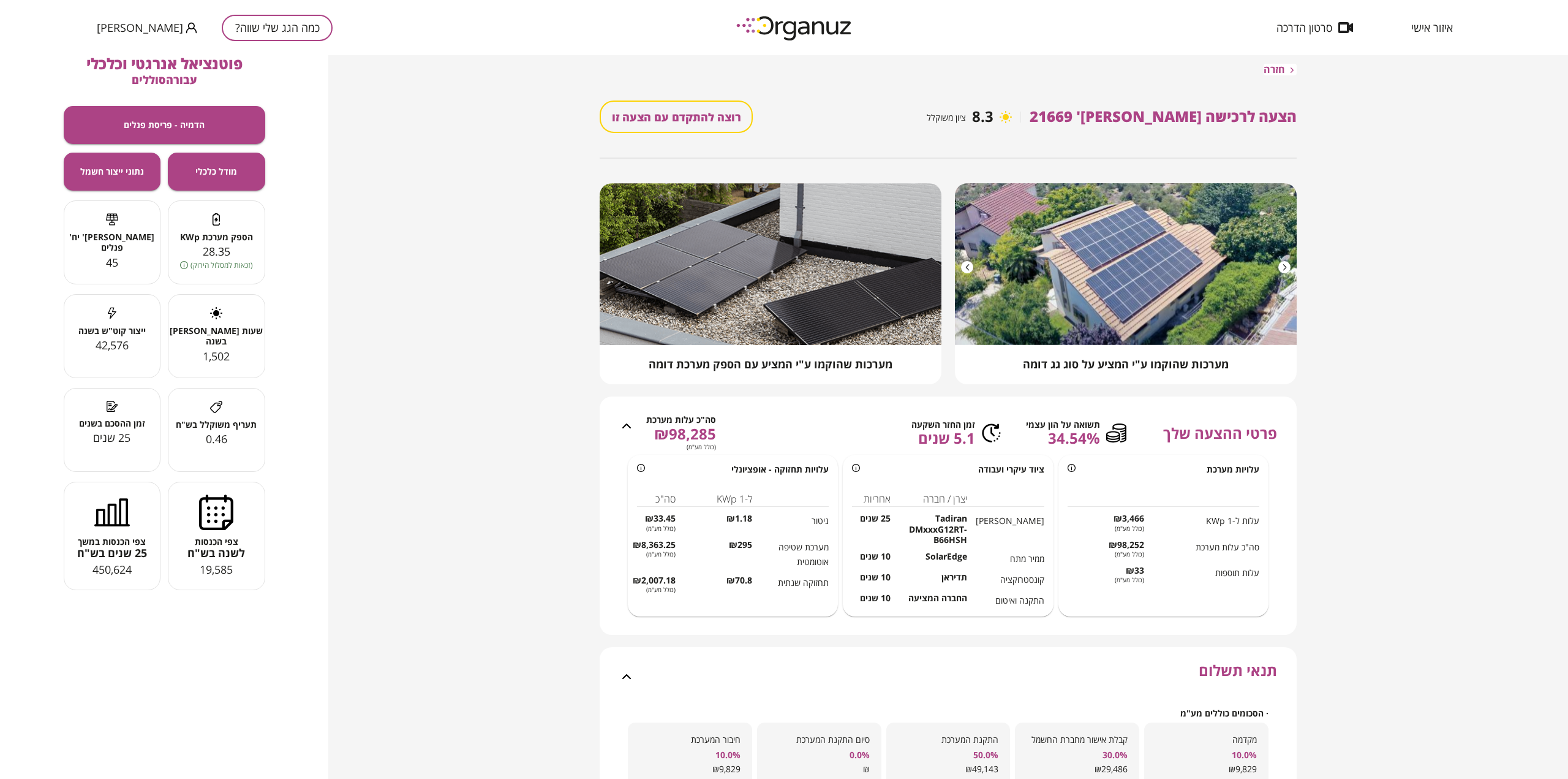
click at [1278, 67] on span "חזרה" at bounding box center [1275, 69] width 22 height 12
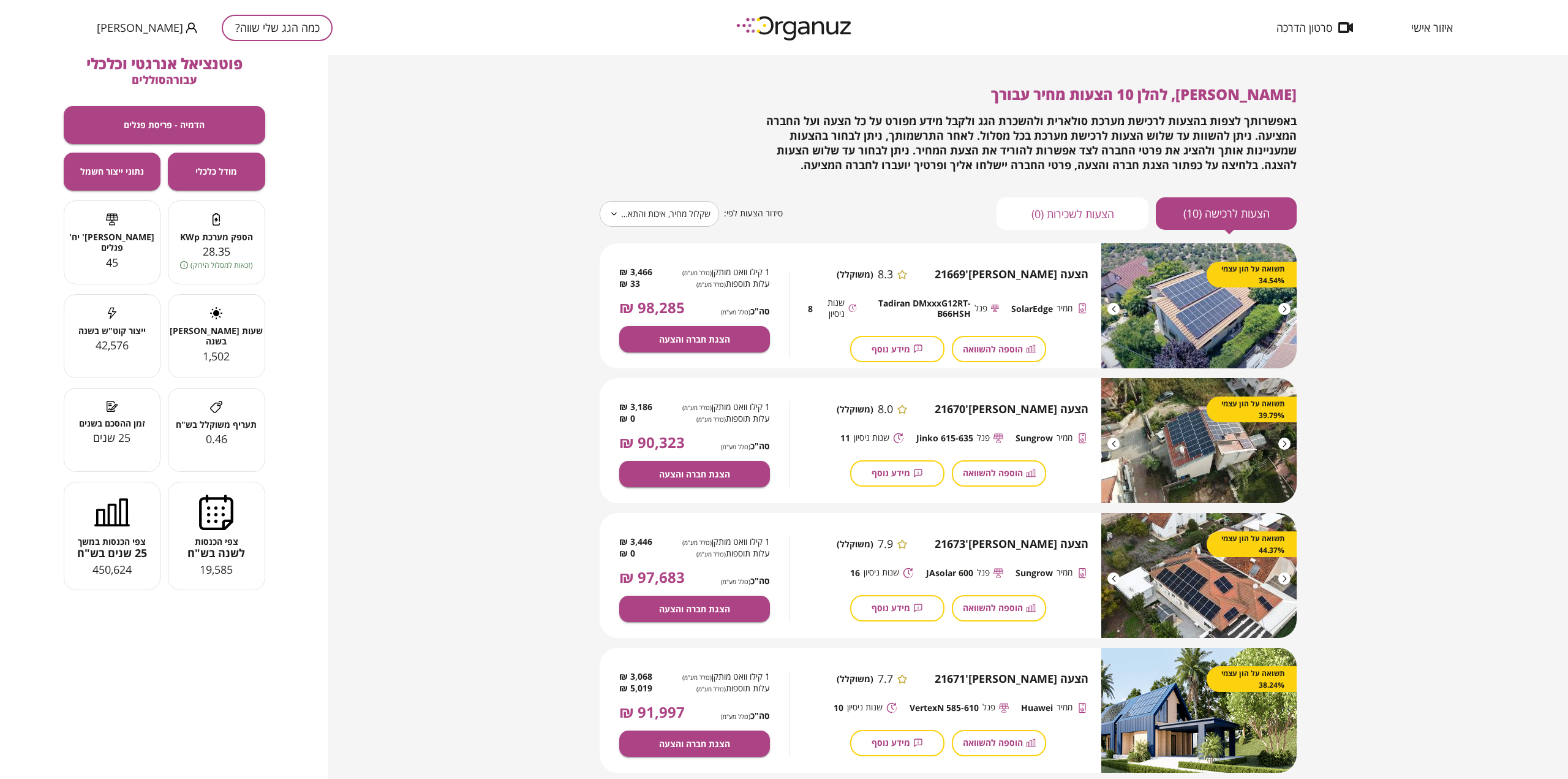
scroll to position [74, 0]
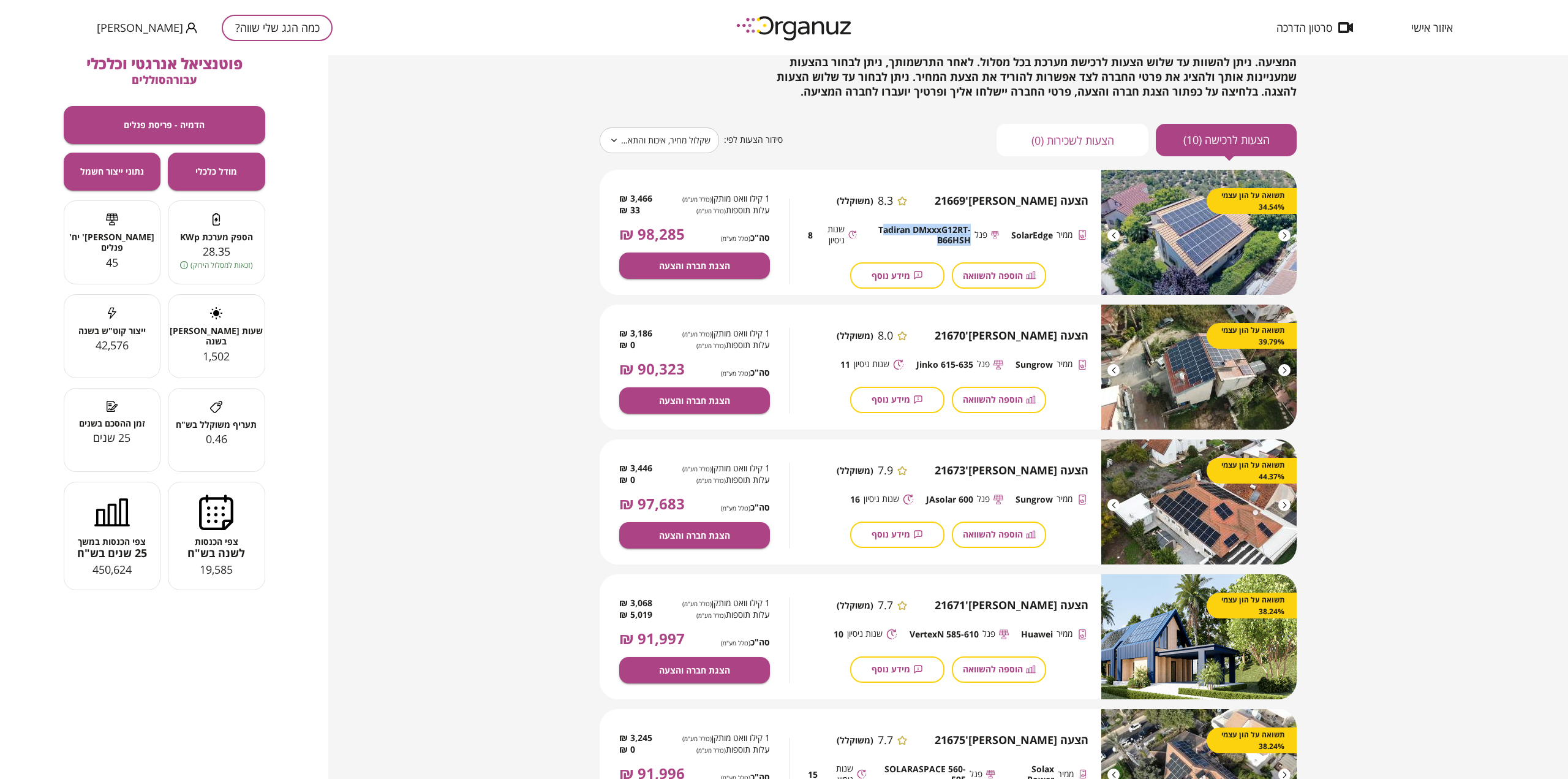
drag, startPoint x: 926, startPoint y: 242, endPoint x: 882, endPoint y: 229, distance: 45.9
click at [882, 229] on span "Tadiran DMxxxG12RT-B66HSH" at bounding box center [920, 235] width 102 height 22
click at [877, 229] on span "Tadiran DMxxxG12RT-B66HSH" at bounding box center [920, 235] width 102 height 22
click at [880, 229] on span "Tadiran DMxxxG12RT-B66HSH" at bounding box center [920, 235] width 102 height 22
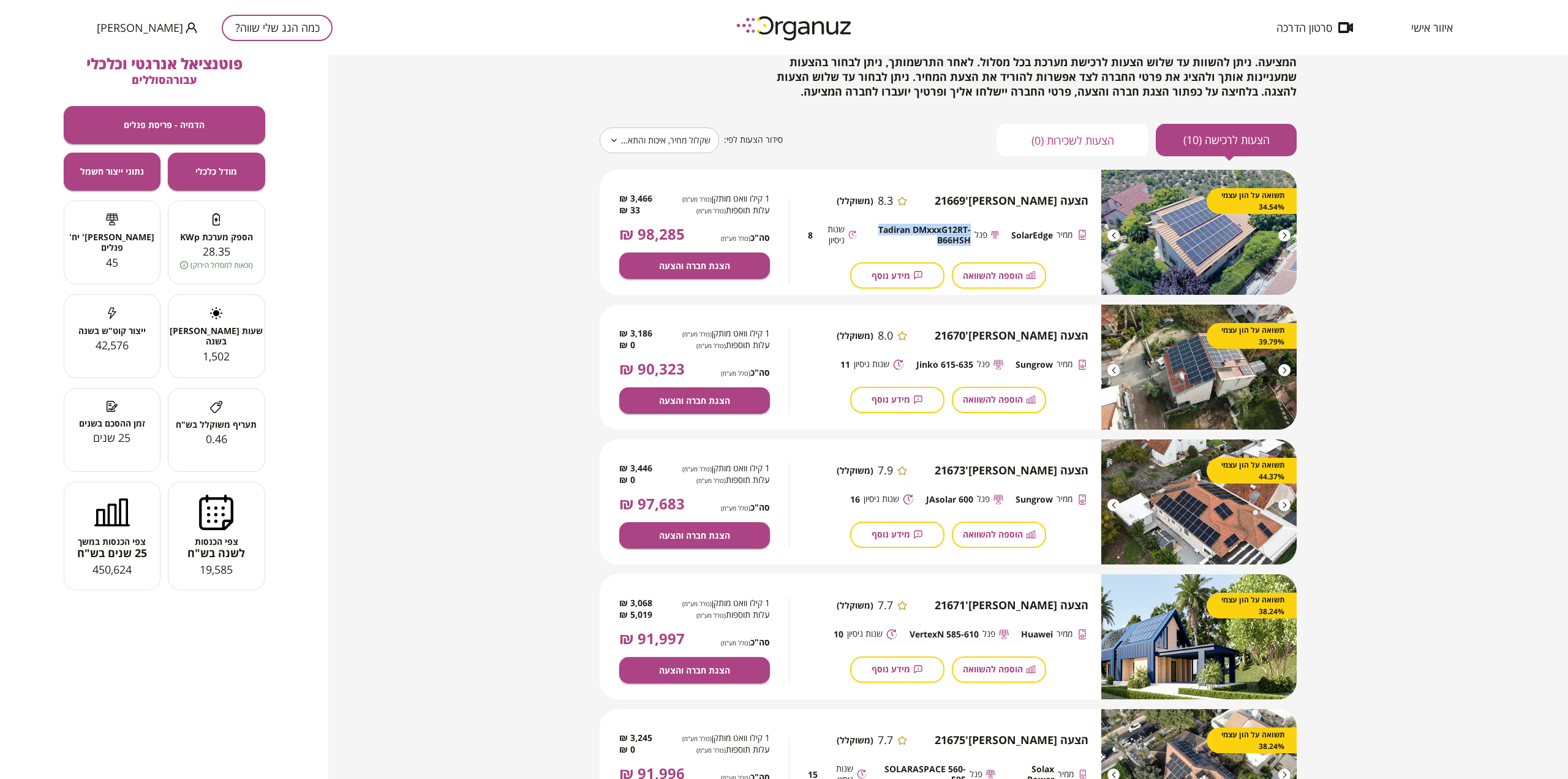
drag, startPoint x: 880, startPoint y: 229, endPoint x: 912, endPoint y: 231, distance: 32.1
click at [912, 231] on span "Tadiran DMxxxG12RT-B66HSH" at bounding box center [920, 235] width 102 height 22
copy div "Tadiran DMxxxG12RT-B66HSH"
click at [1395, 252] on div "**********" at bounding box center [948, 417] width 1240 height 724
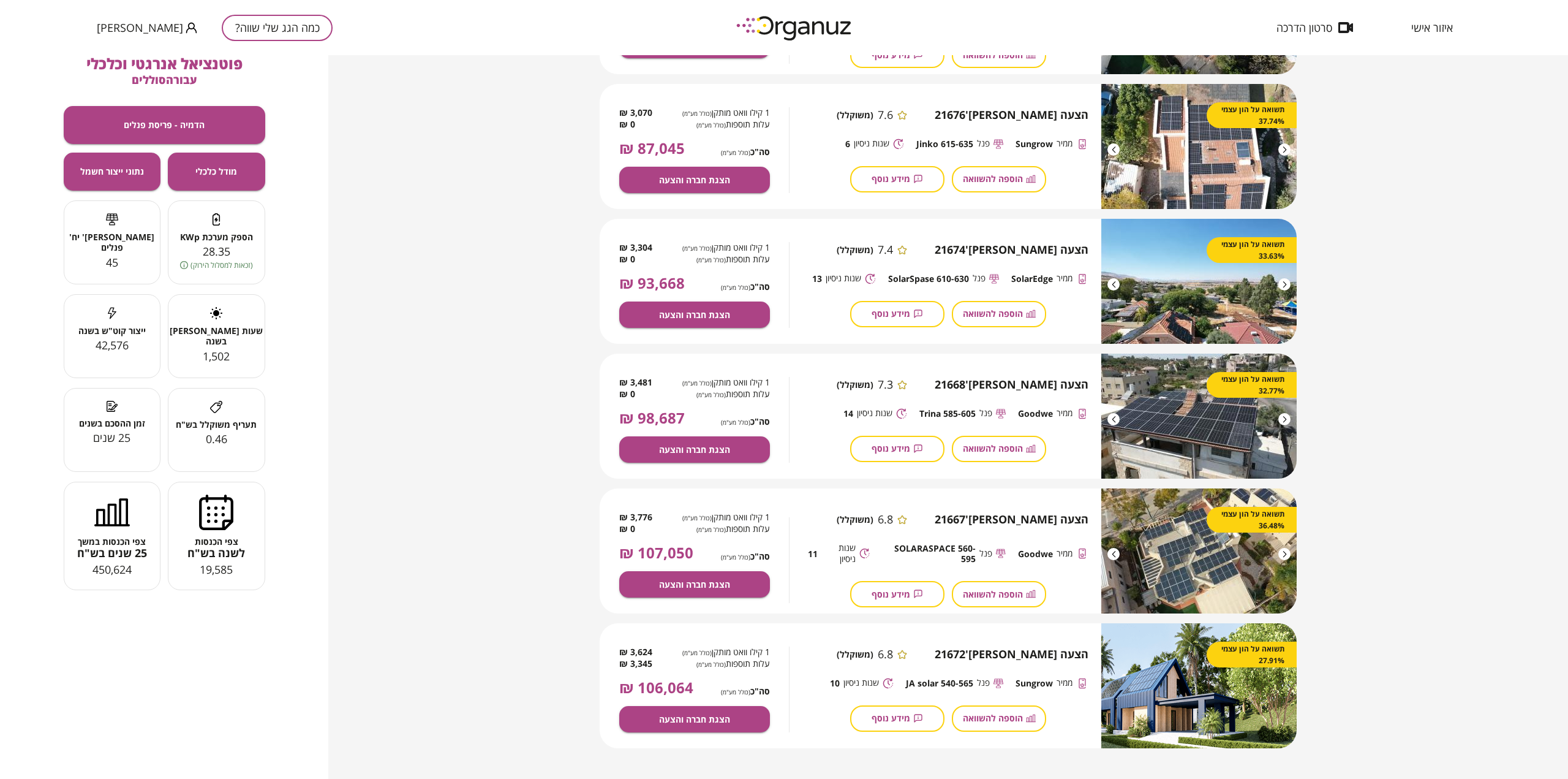
scroll to position [0, 0]
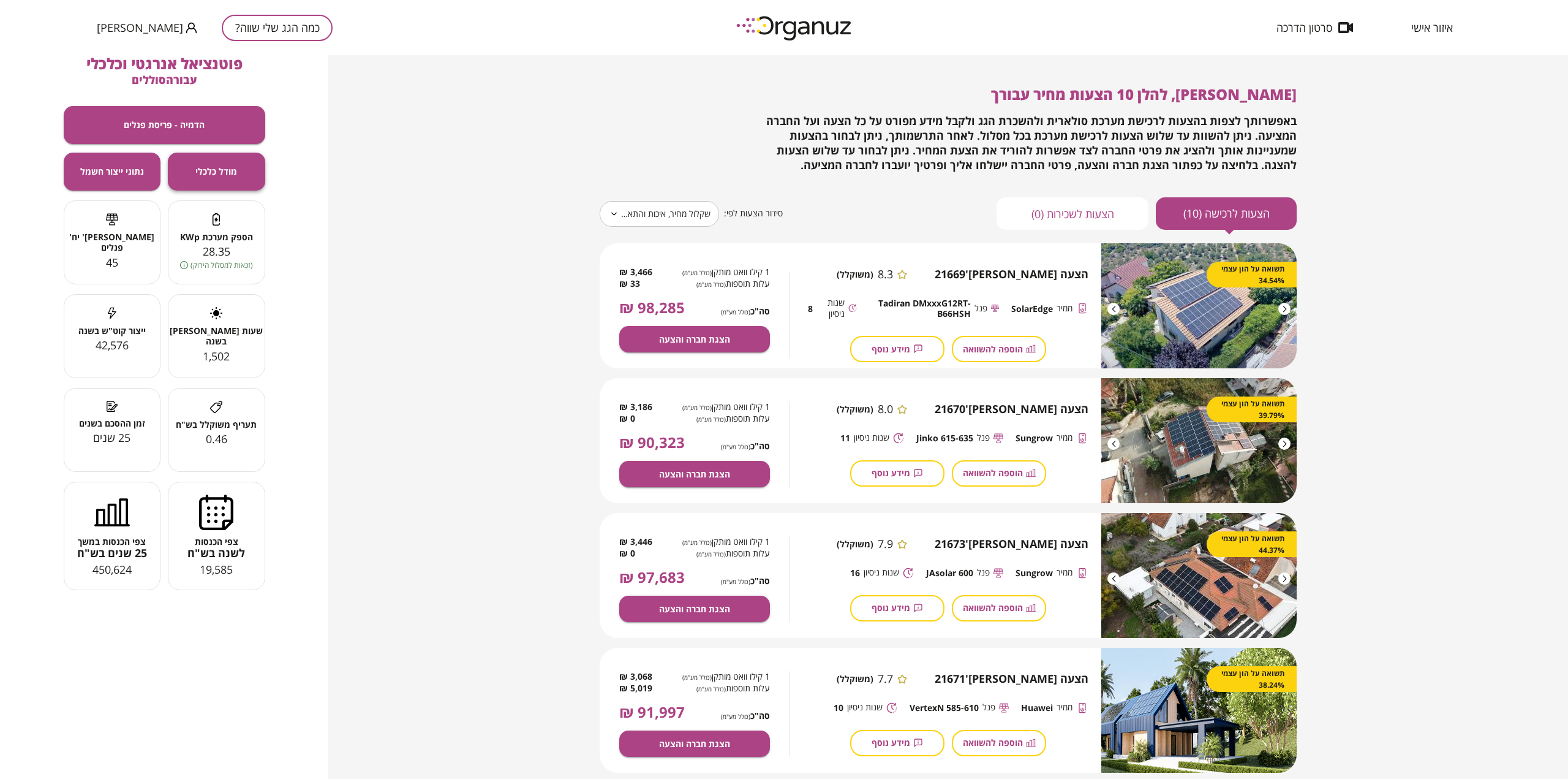
click at [242, 179] on button "מודל כלכלי" at bounding box center [216, 171] width 98 height 38
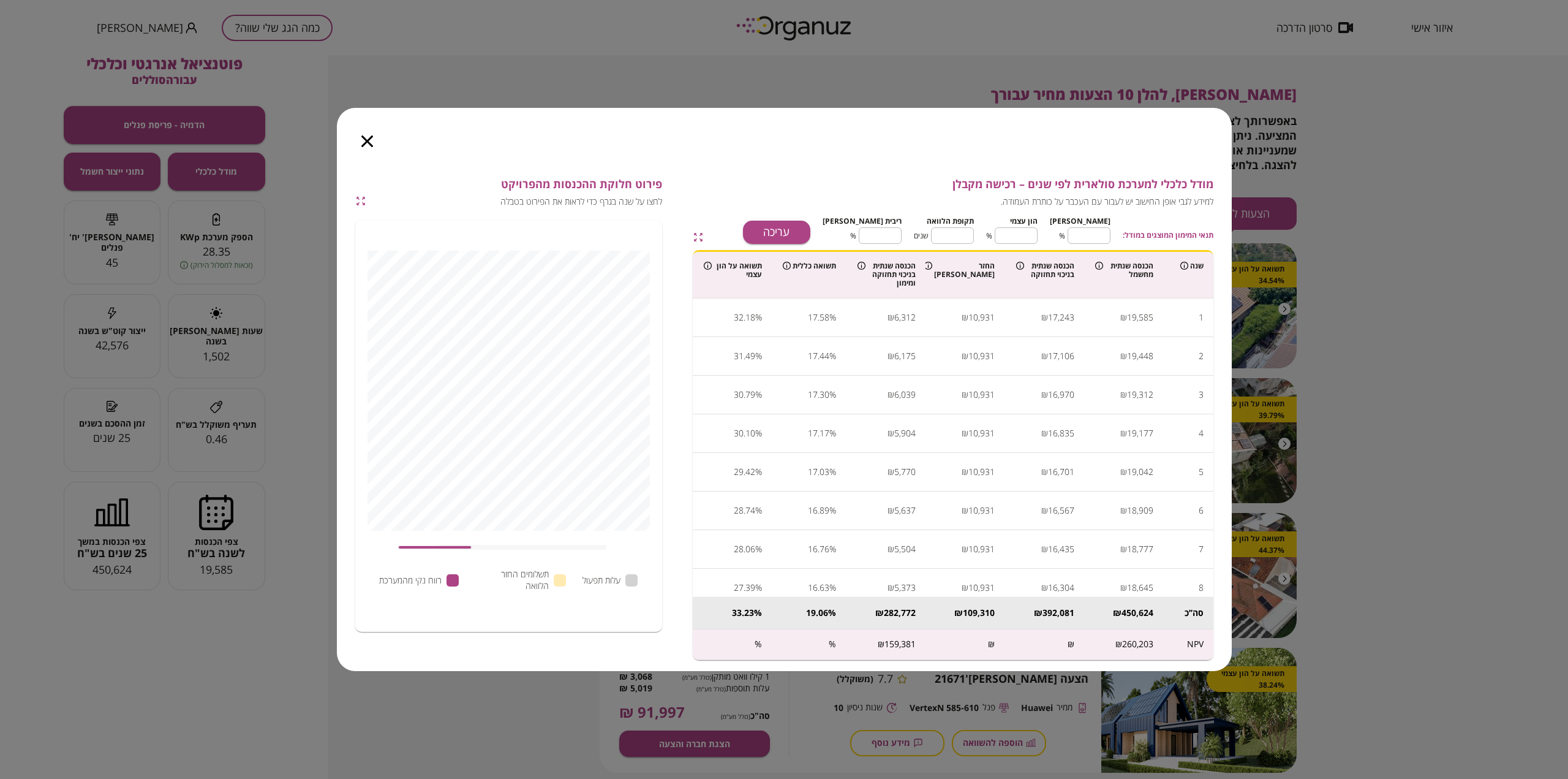
click at [1347, 282] on div "מודל כלכלי למערכת סולארית לפי שנים – רכישה מקבלן למידע לגבי אופן החישוב יש לעבו…" at bounding box center [784, 390] width 1568 height 779
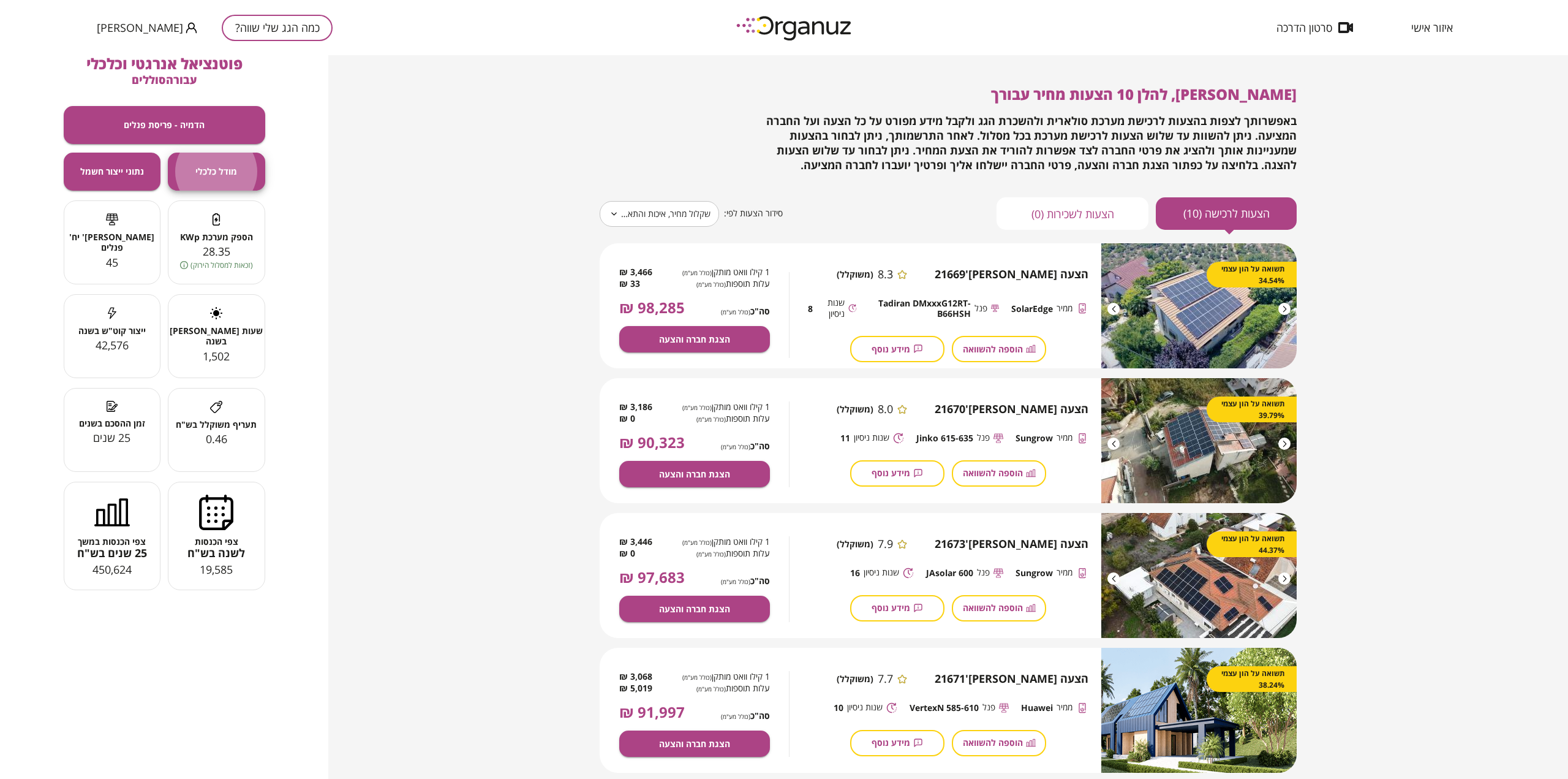
click at [499, 199] on div "**********" at bounding box center [948, 417] width 1240 height 724
click at [700, 339] on span "הצגת חברה והצעה" at bounding box center [694, 339] width 71 height 10
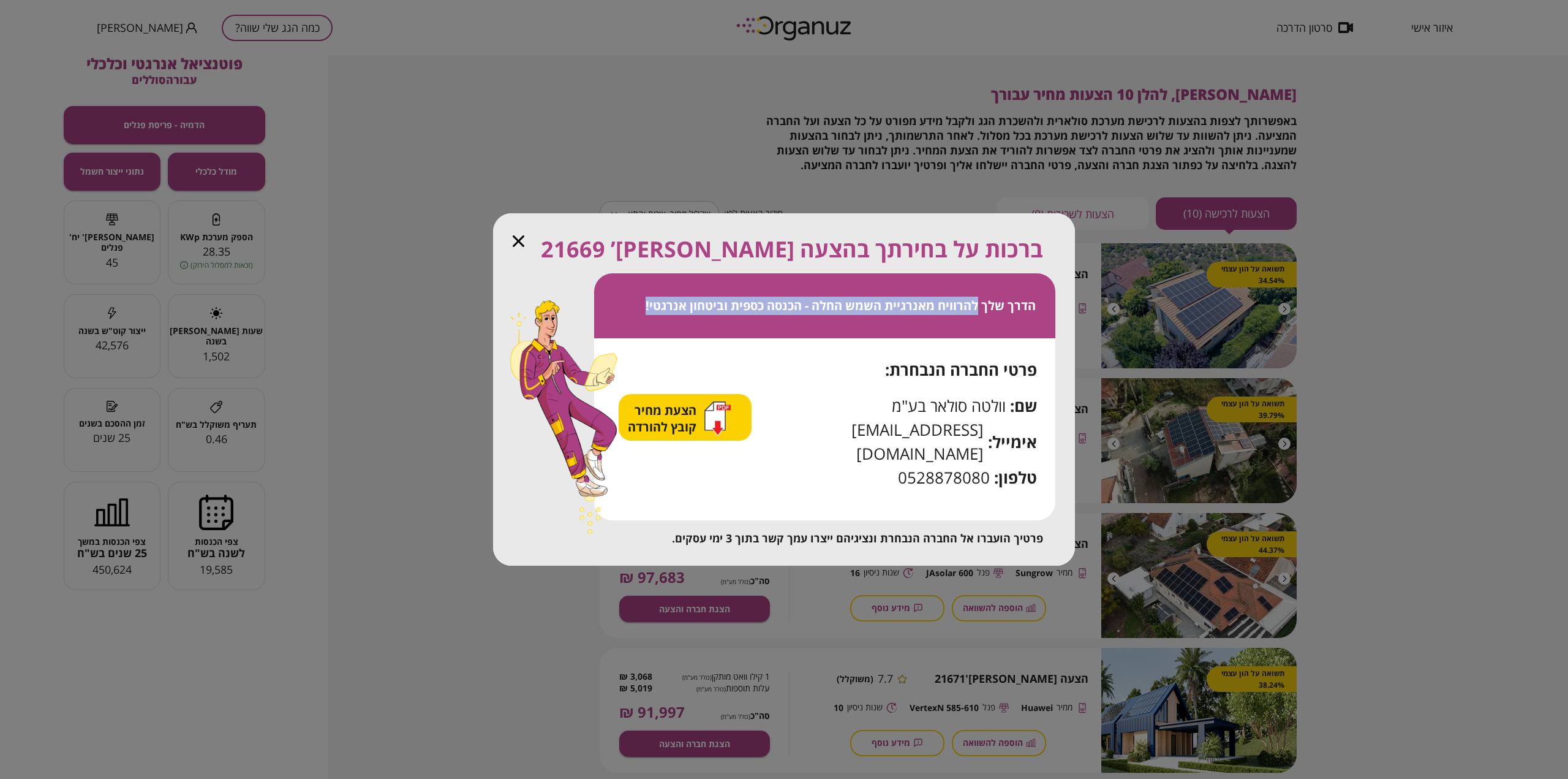
drag, startPoint x: 977, startPoint y: 314, endPoint x: 627, endPoint y: 328, distance: 350.3
click at [627, 328] on div "הדרך שלך להרוויח מאנרגיית השמש החלה - הכנסה כספית וביטחון אנרגטי!" at bounding box center [825, 306] width 461 height 65
click at [517, 247] on icon "button" at bounding box center [519, 242] width 12 height 12
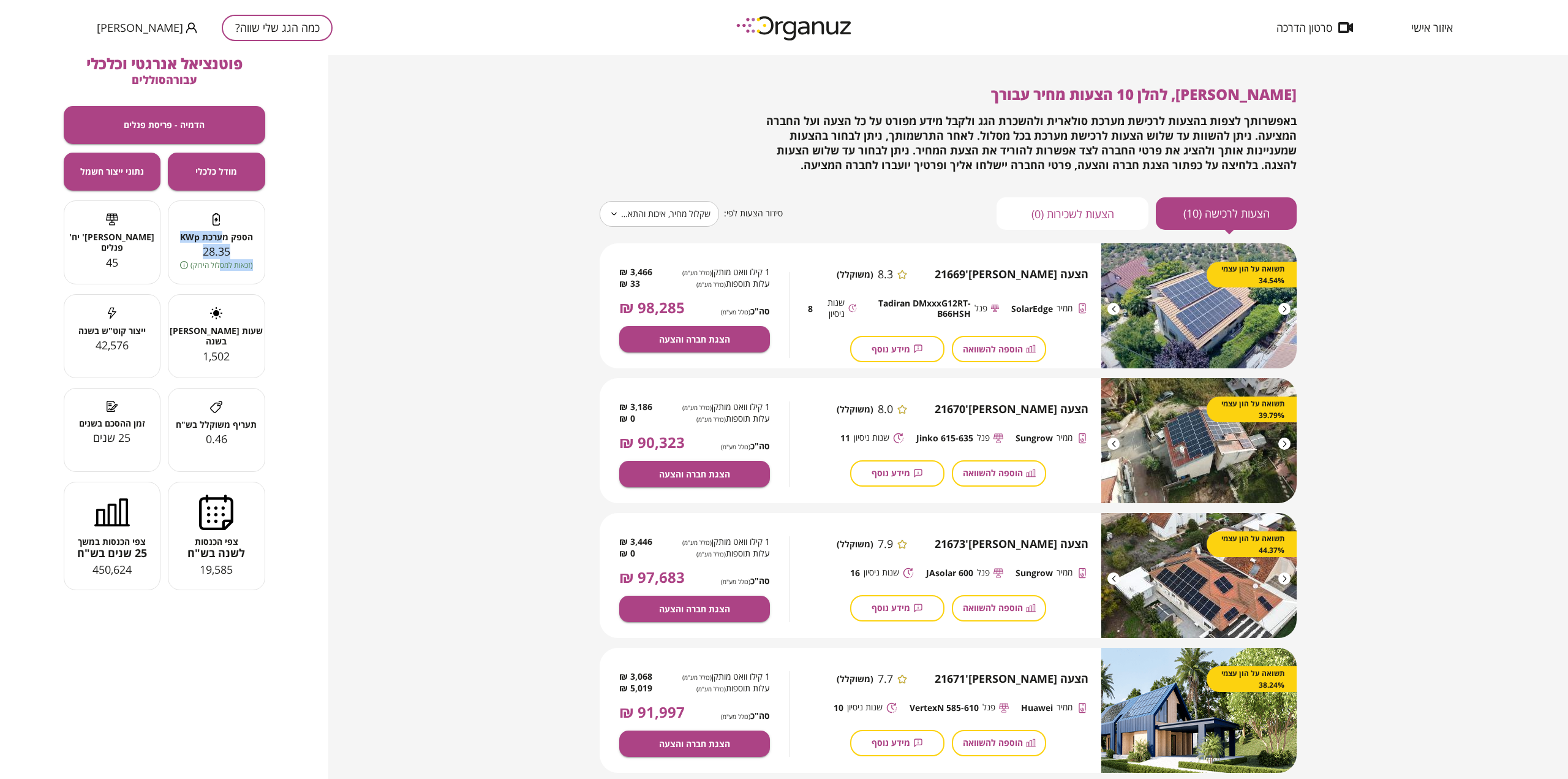
drag, startPoint x: 223, startPoint y: 232, endPoint x: 220, endPoint y: 266, distance: 34.1
click at [220, 266] on div "הספק מערכת KWp 28.35 (זכאות למסלול הירוק)" at bounding box center [216, 242] width 98 height 84
click at [220, 267] on span "(זכאות למסלול הירוק)" at bounding box center [221, 265] width 63 height 12
click at [185, 266] on icon at bounding box center [185, 265] width 8 height 8
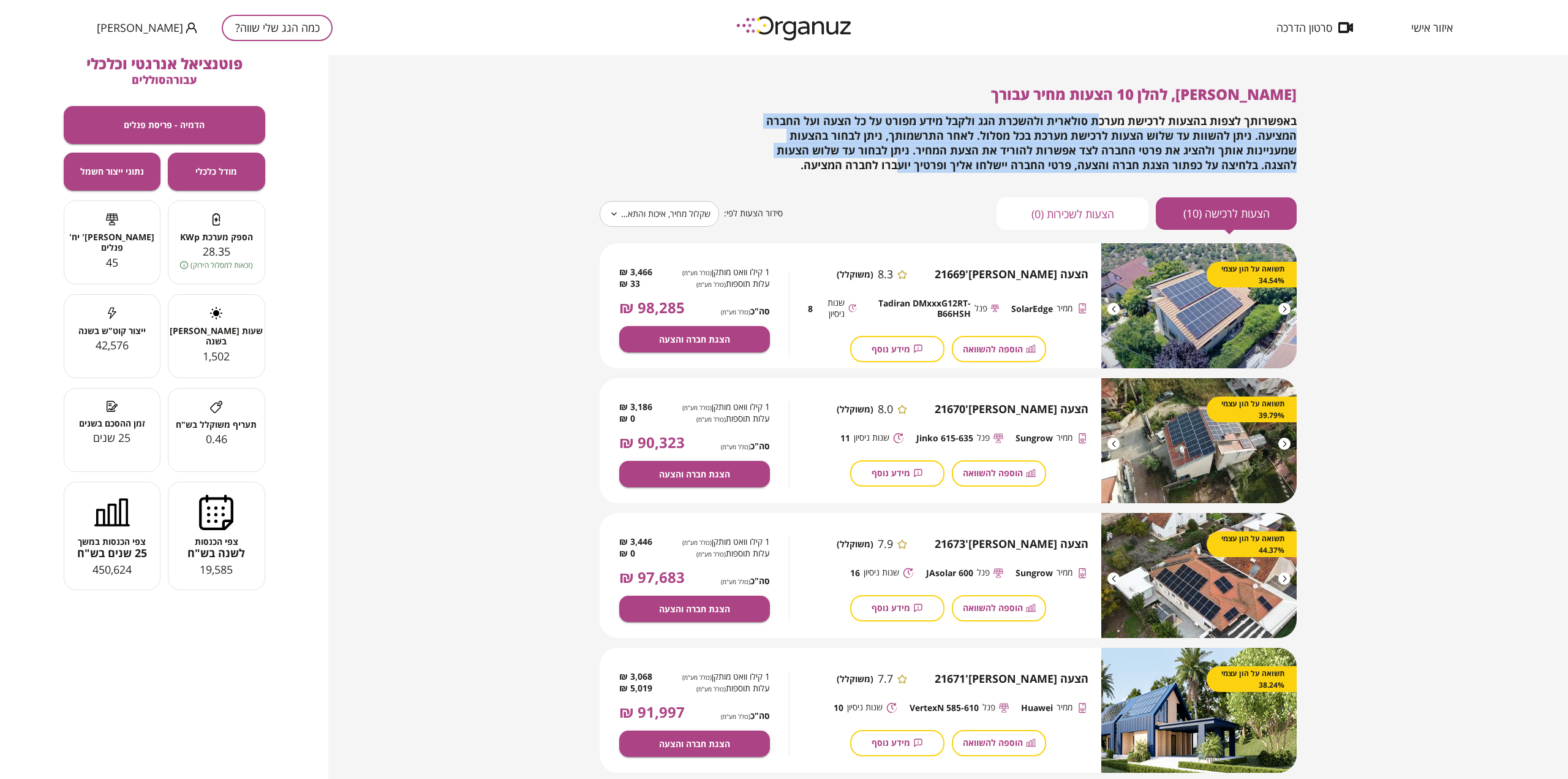
drag, startPoint x: 1062, startPoint y: 143, endPoint x: 983, endPoint y: 172, distance: 84.2
click at [988, 167] on span "באפשרותך לצפות בהצעות לרכישת מערכת סולארית ולהשכרת הגג ולקבל מידע מפורט על כל ה…" at bounding box center [1031, 143] width 530 height 59
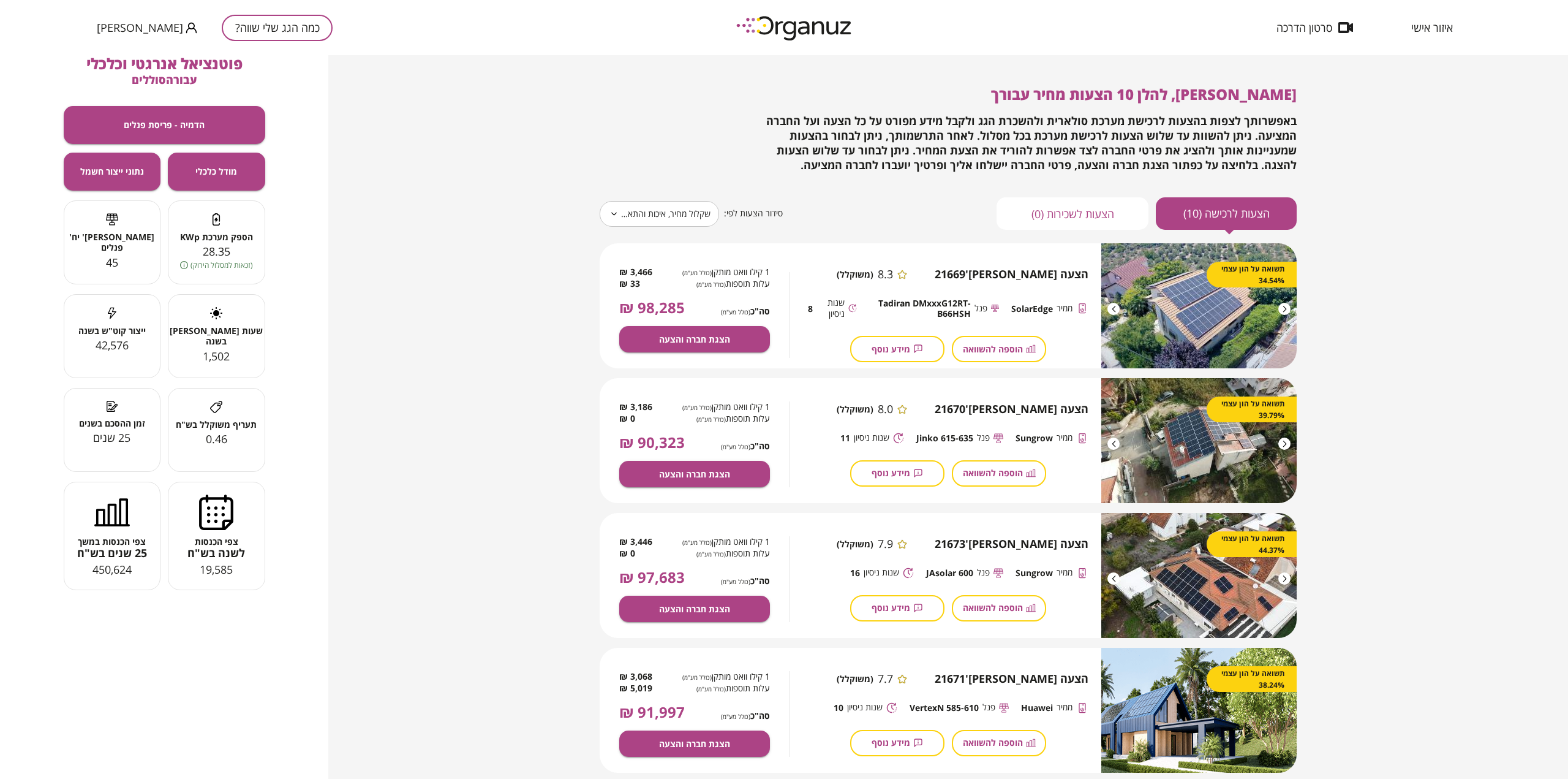
click at [977, 177] on div "**********" at bounding box center [948, 158] width 697 height 144
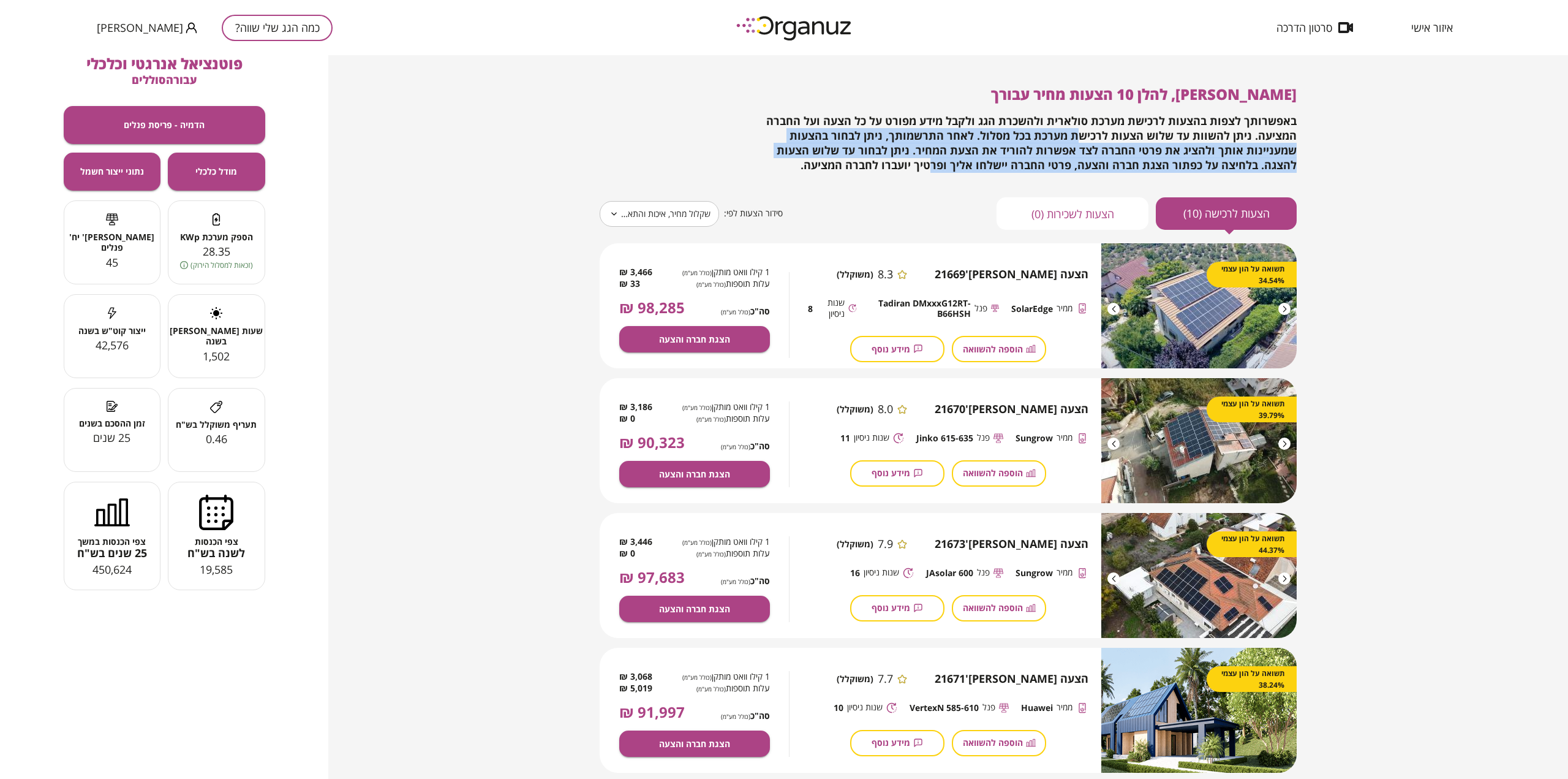
drag, startPoint x: 1028, startPoint y: 172, endPoint x: 1099, endPoint y: 120, distance: 88.0
click at [1094, 125] on div "באפשרותך לצפות בהצעות לרכישת מערכת סולארית ולהשכרת הגג ולקבל מידע מפורט על כל ה…" at bounding box center [1017, 143] width 557 height 59
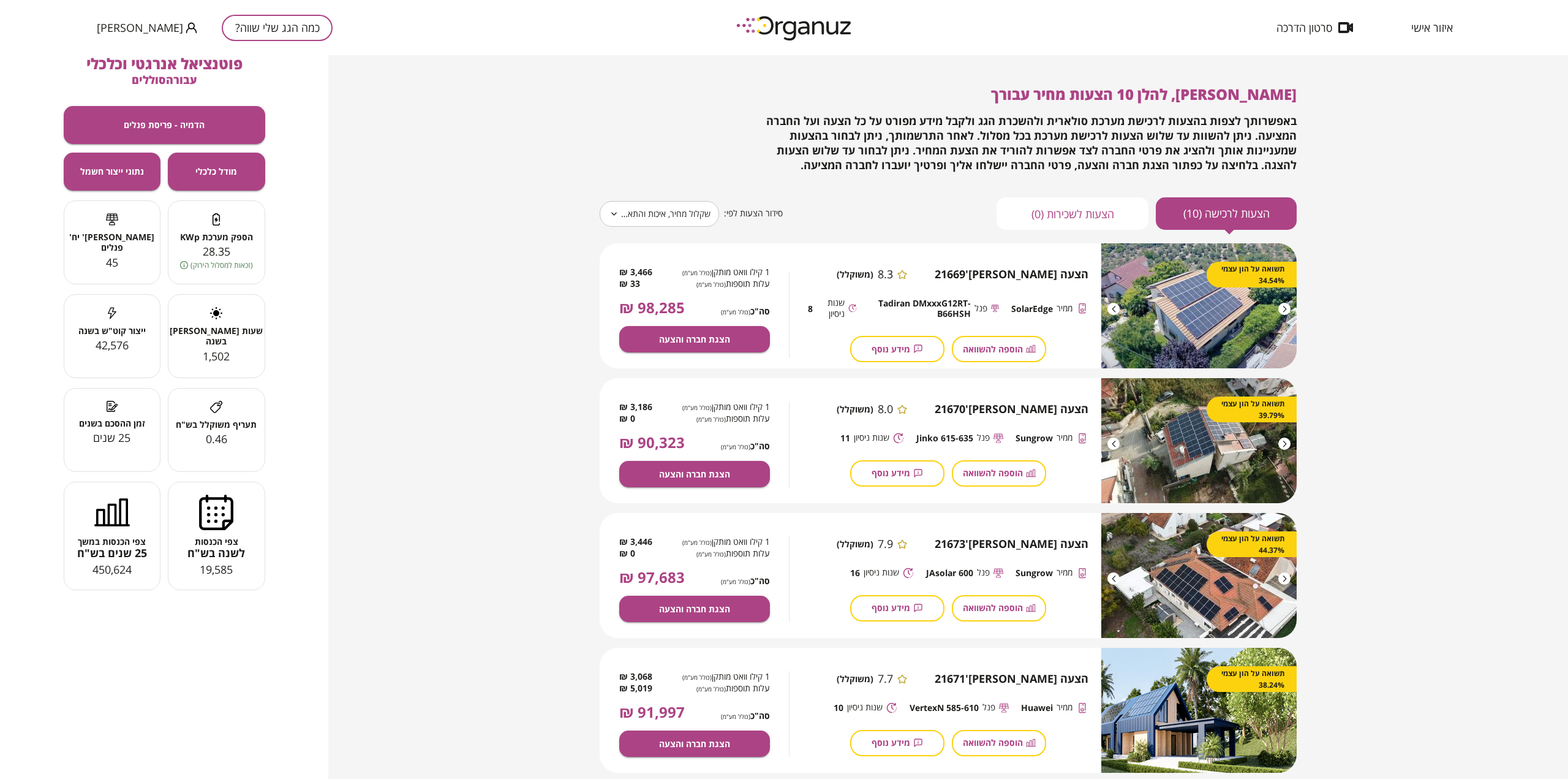
click at [1106, 114] on span "באפשרותך לצפות בהצעות לרכישת מערכת סולארית ולהשכרת הגג ולקבל מידע מפורט על כל ה…" at bounding box center [1031, 143] width 530 height 59
click at [245, 37] on button "כמה הגג שלי שווה?" at bounding box center [277, 28] width 111 height 27
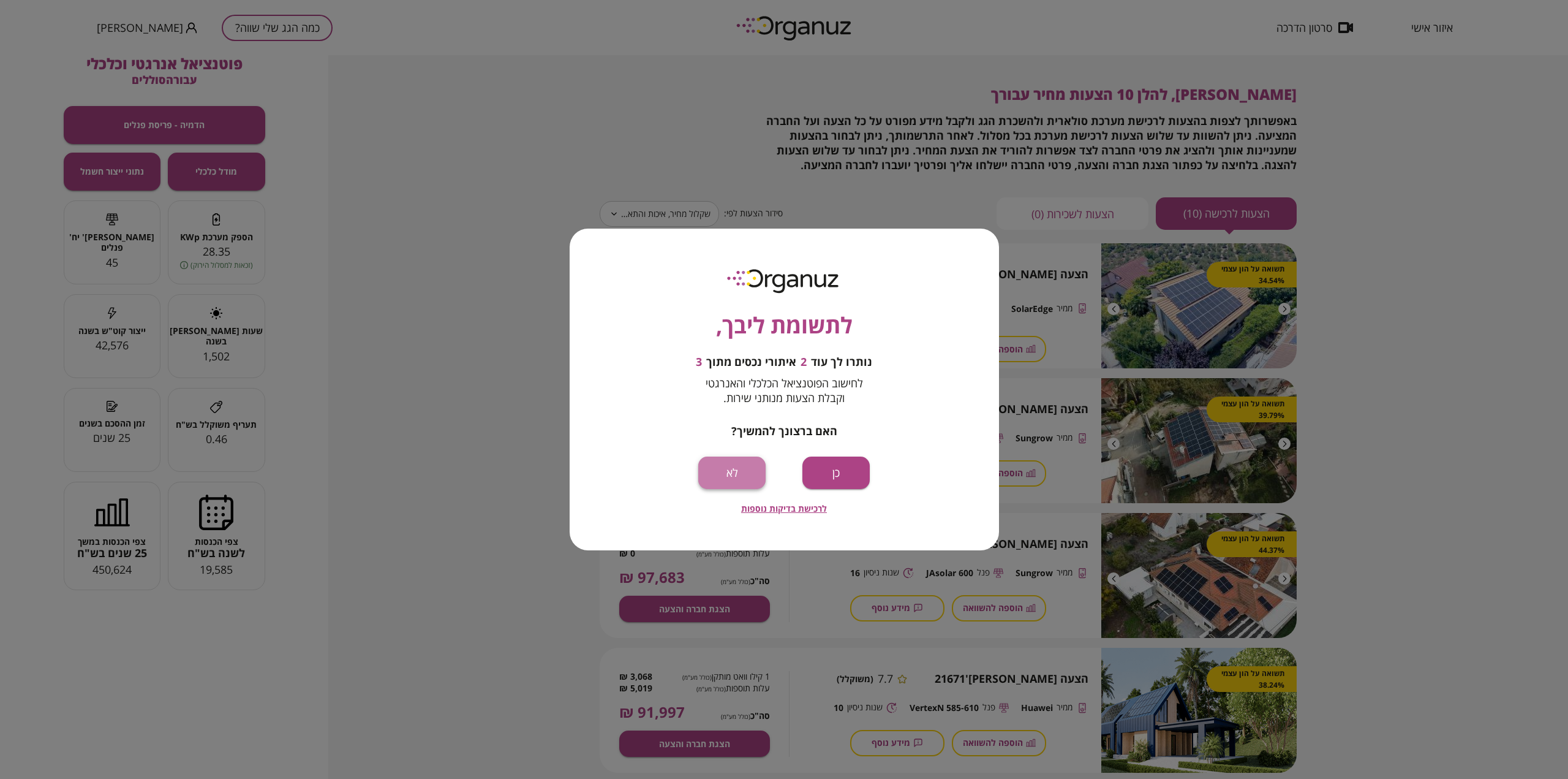
click at [730, 469] on button "לא" at bounding box center [732, 472] width 68 height 33
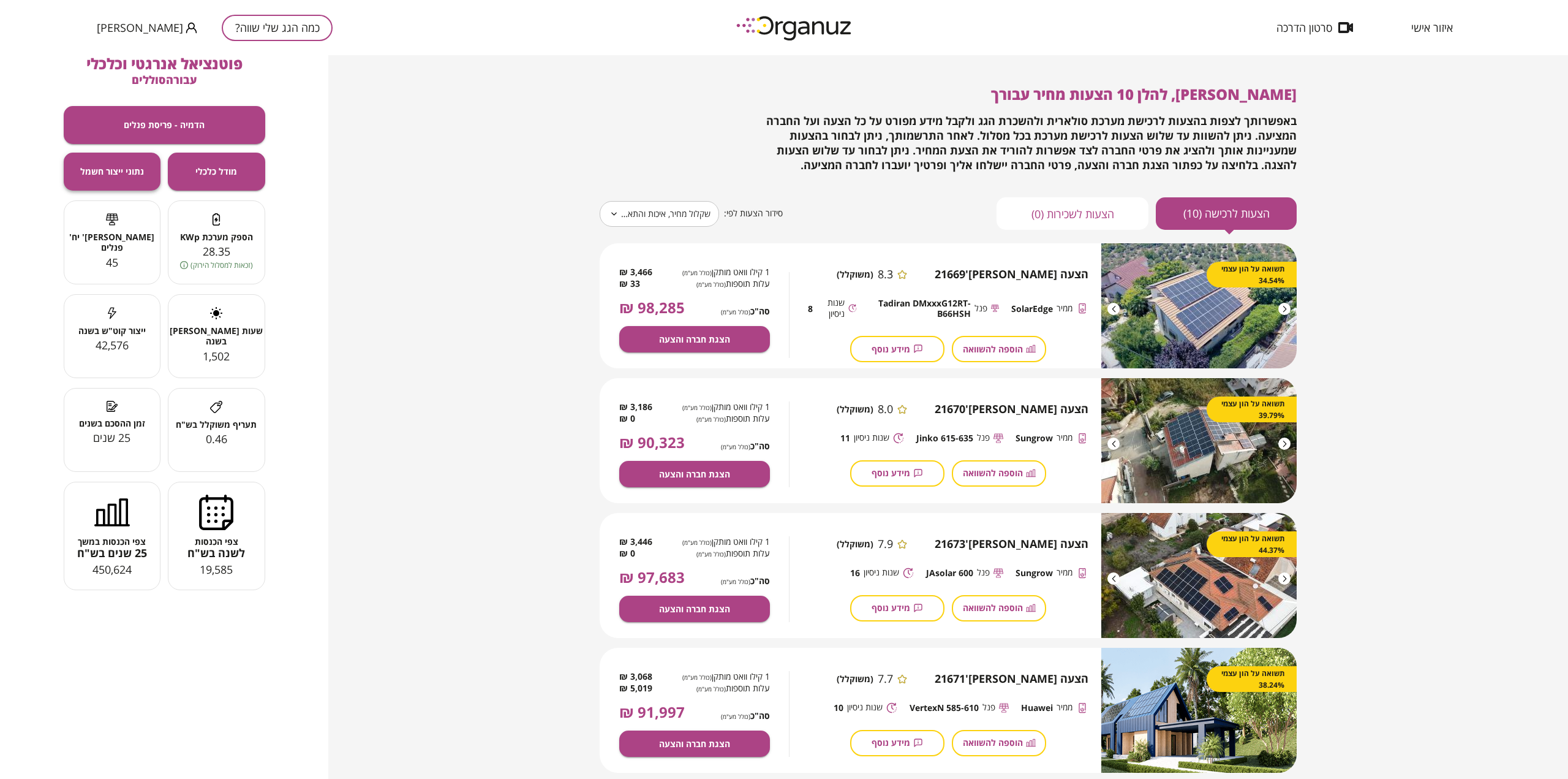
click at [98, 176] on span "נתוני ייצור חשמל" at bounding box center [112, 171] width 63 height 10
click at [808, 405] on div "הצעה [PERSON_NAME]' 21670 8.0 (משוקלל)" at bounding box center [947, 410] width 280 height 13
click at [1432, 33] on span "איזור אישי" at bounding box center [1432, 28] width 42 height 13
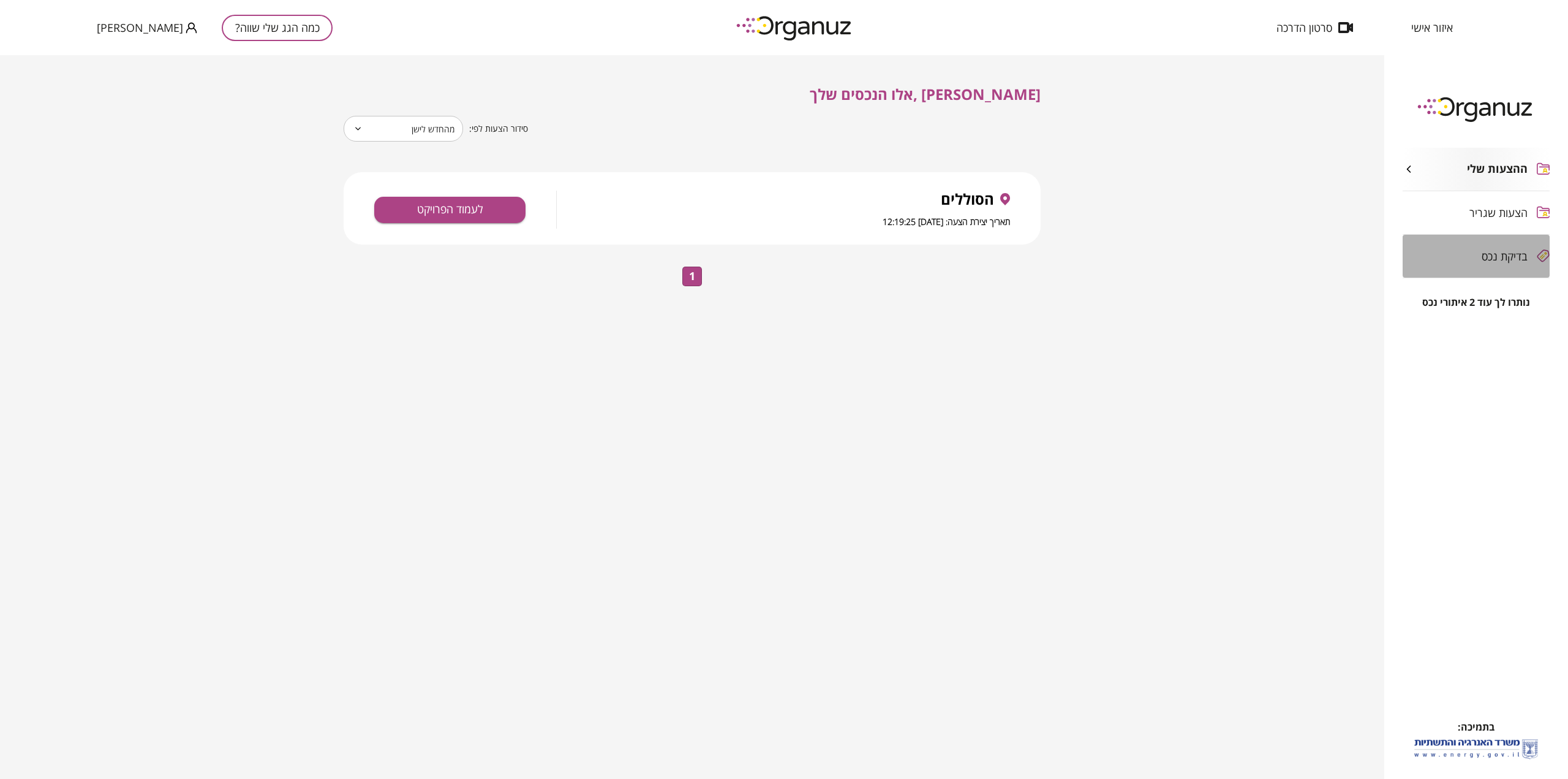
click at [1502, 250] on span "בדיקת נכס" at bounding box center [1505, 256] width 46 height 13
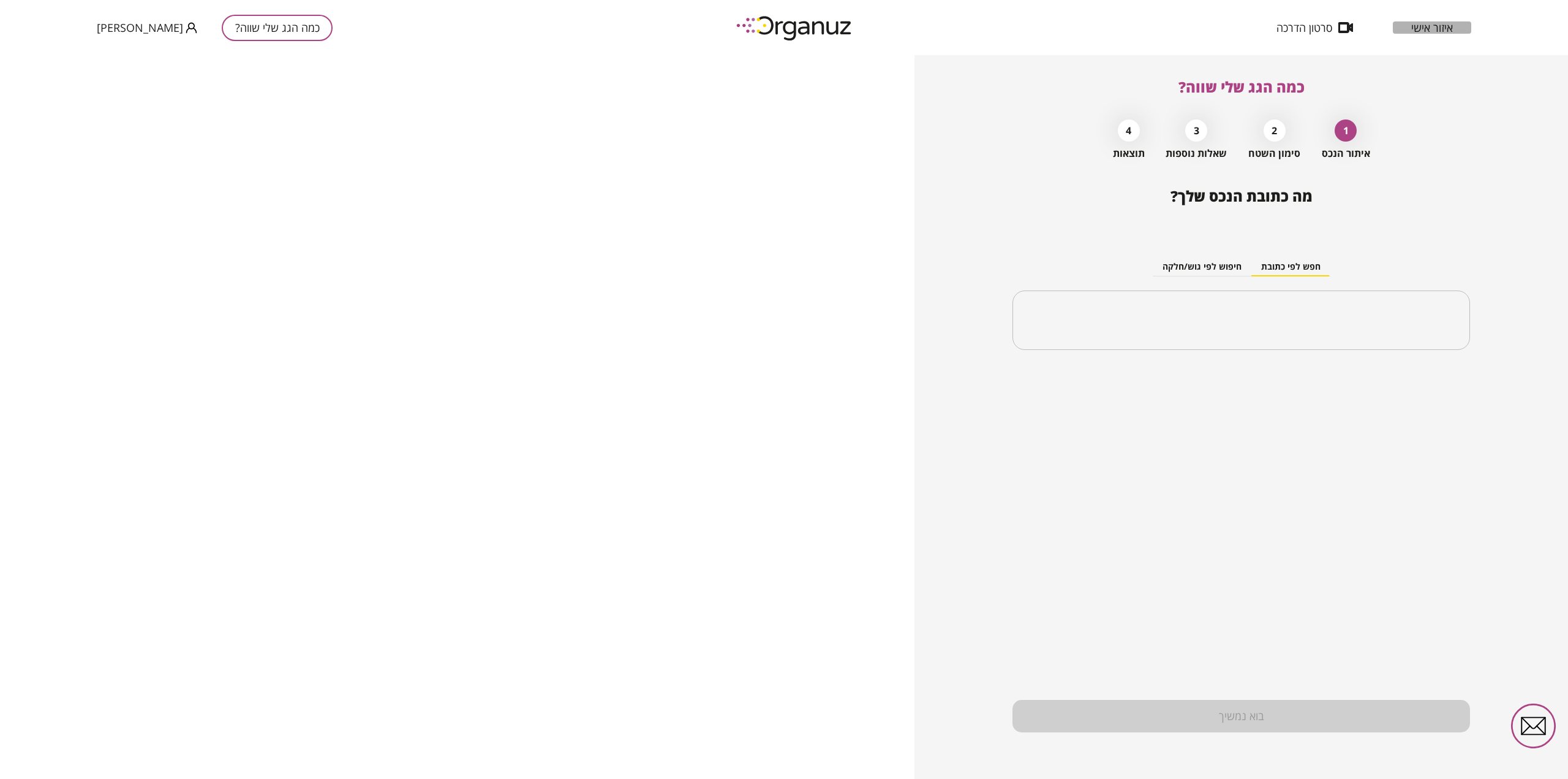
click at [1430, 28] on span "איזור אישי" at bounding box center [1432, 28] width 42 height 13
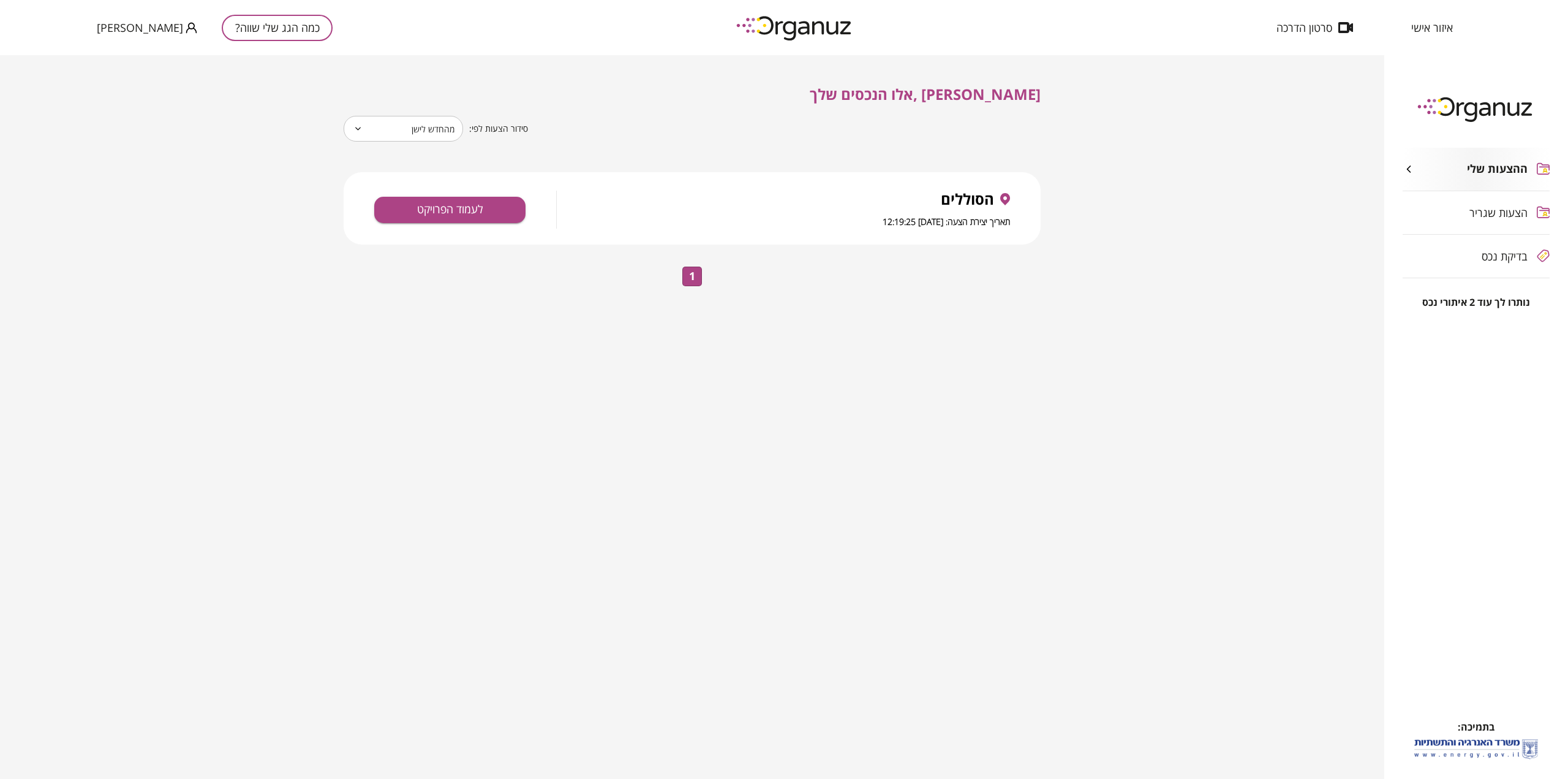
click at [1500, 206] on span "הצעות שגריר" at bounding box center [1499, 212] width 58 height 13
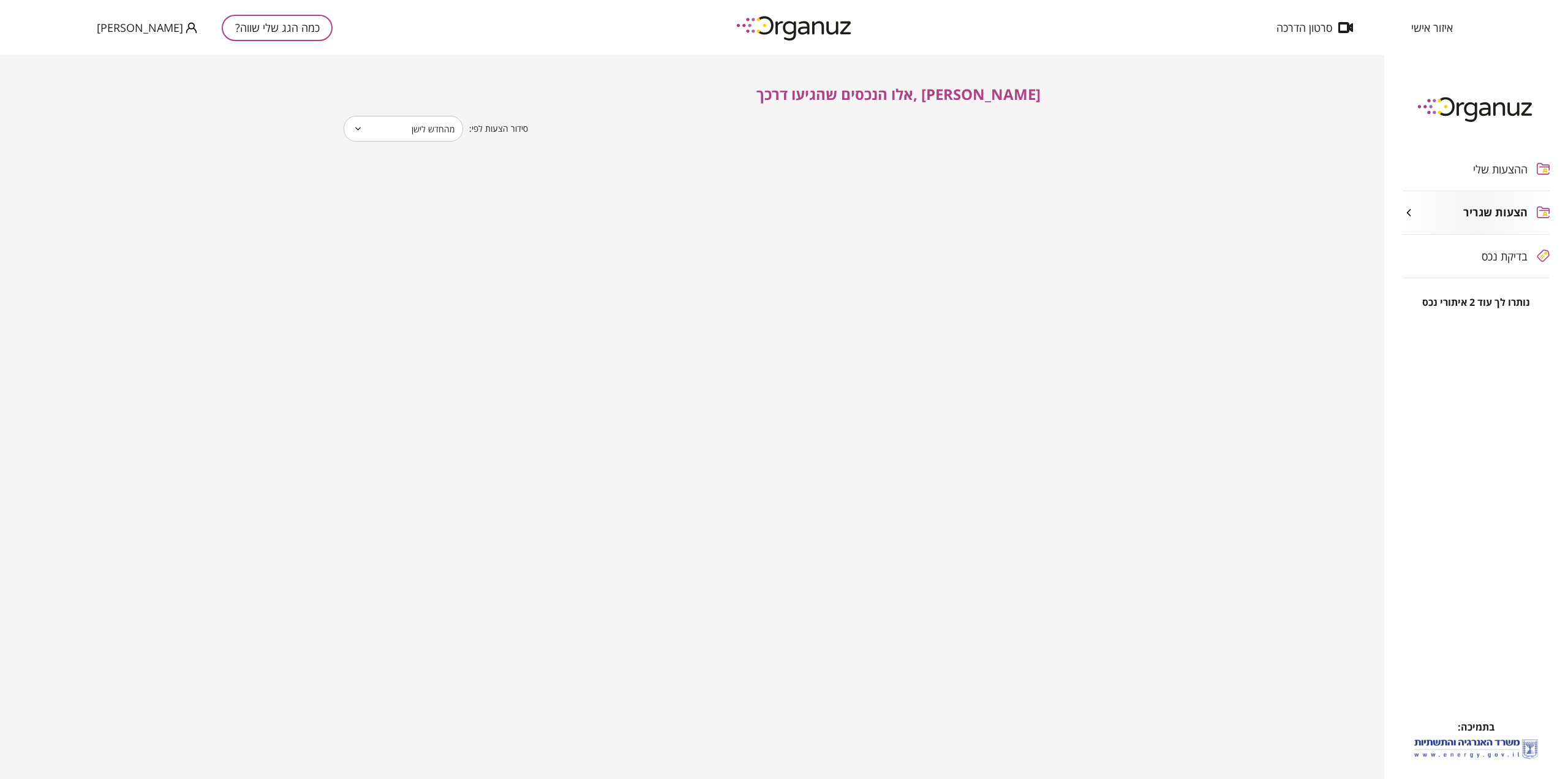
click at [1507, 166] on span "ההצעות שלי" at bounding box center [1499, 169] width 54 height 13
